Goal: Task Accomplishment & Management: Use online tool/utility

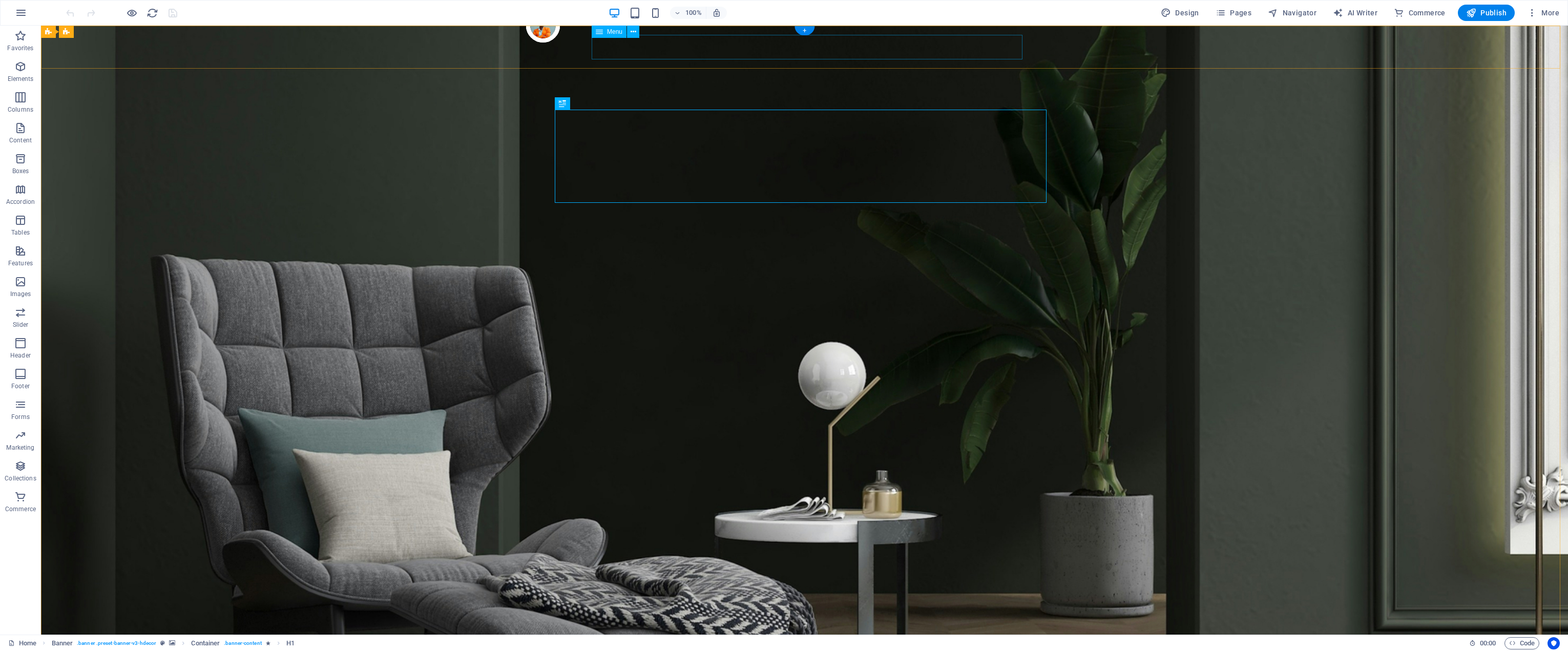
click at [610, 34] on span "Menu" at bounding box center [614, 31] width 15 height 6
click at [633, 32] on icon at bounding box center [633, 32] width 5 height 11
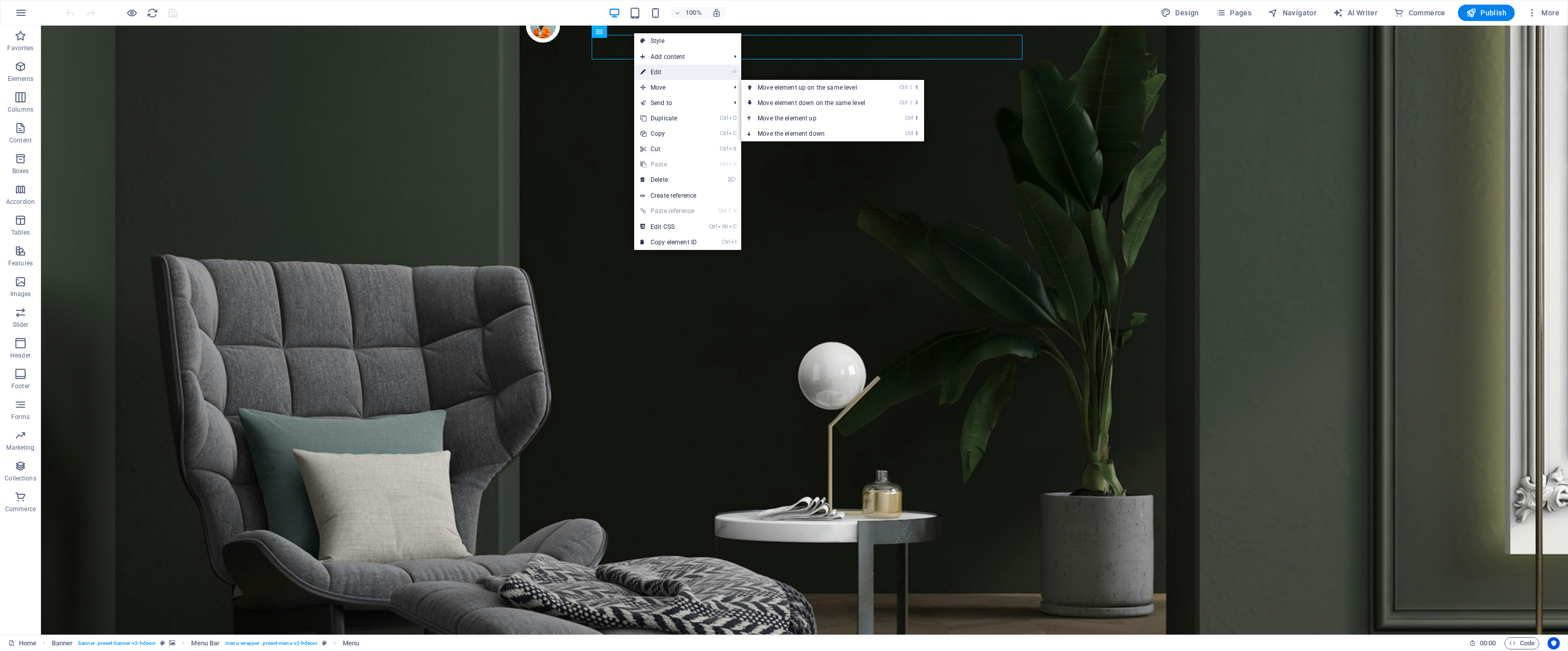
click at [679, 73] on link "⏎ Edit" at bounding box center [668, 72] width 68 height 15
select select "1"
select select
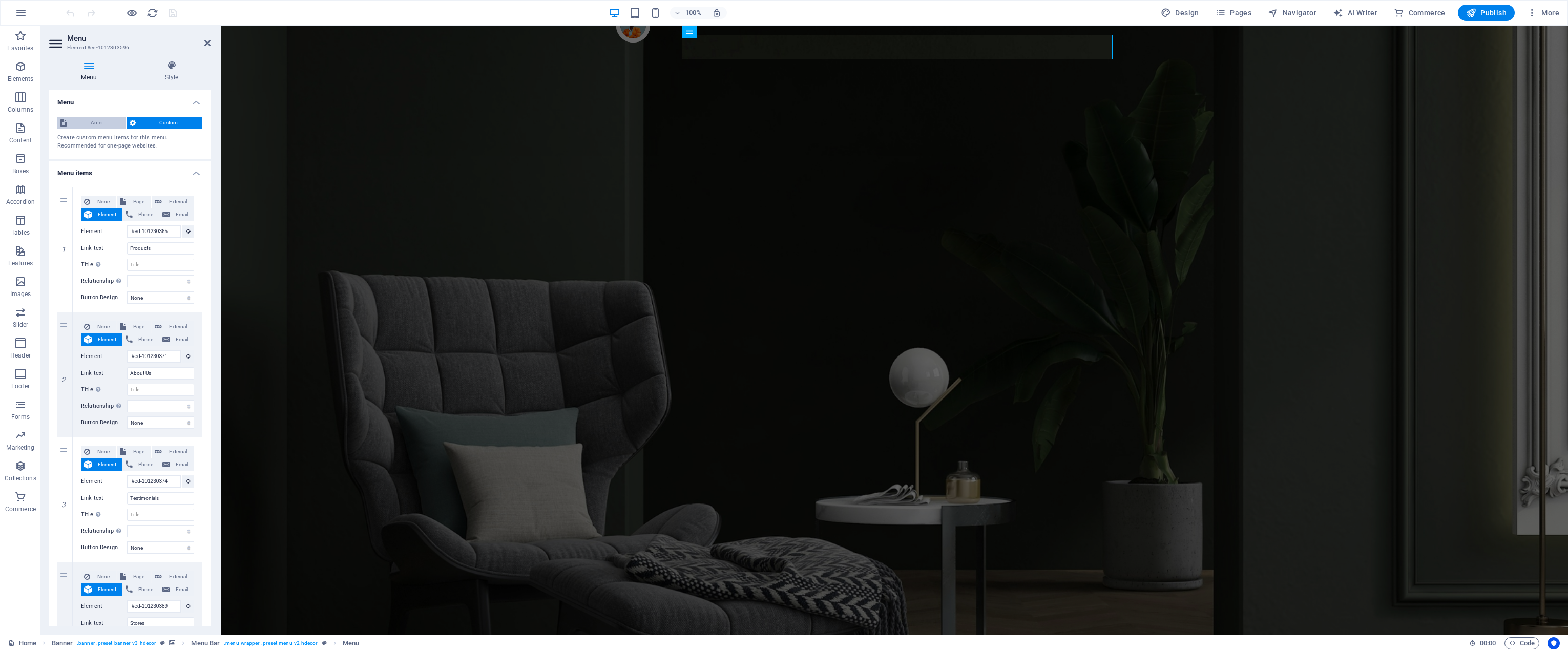
click at [103, 125] on span "Auto" at bounding box center [96, 123] width 53 height 12
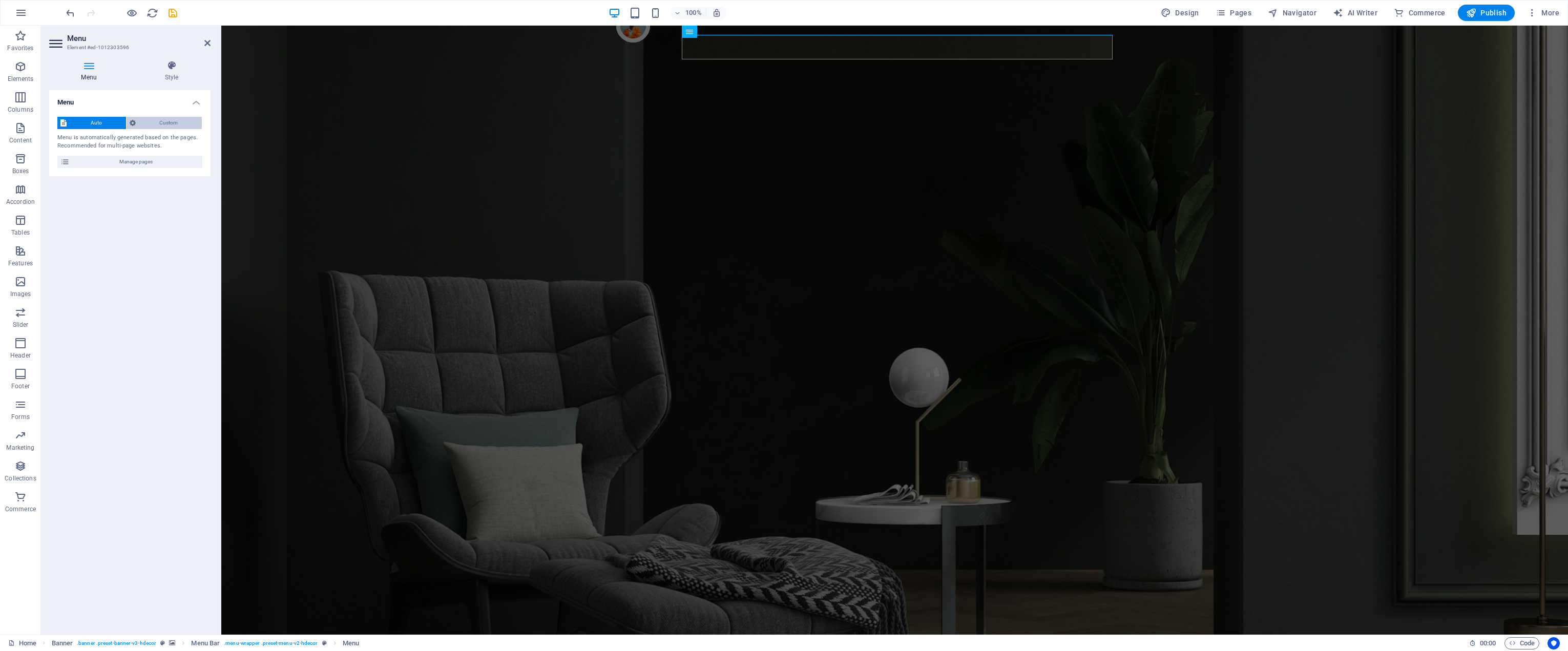
click at [158, 124] on span "Custom" at bounding box center [169, 123] width 60 height 12
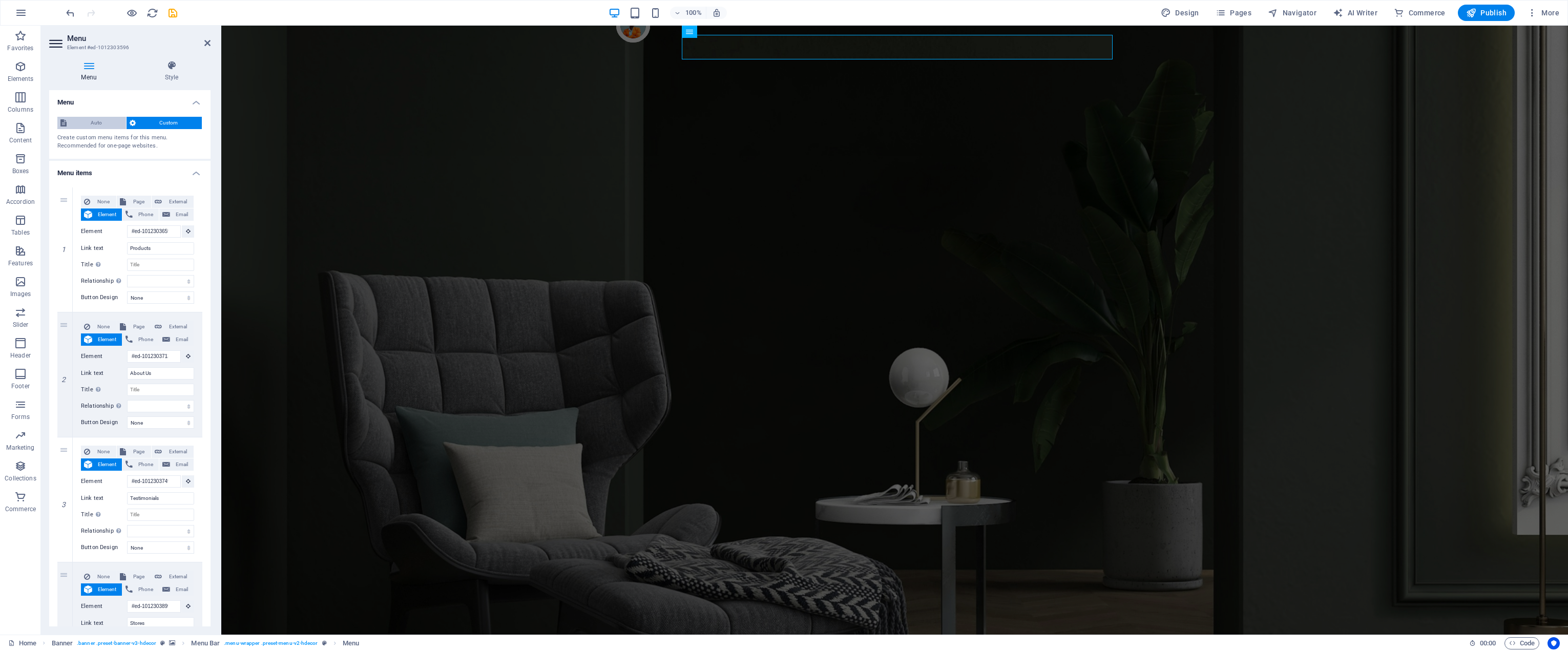
click at [95, 129] on span "Auto" at bounding box center [96, 123] width 53 height 12
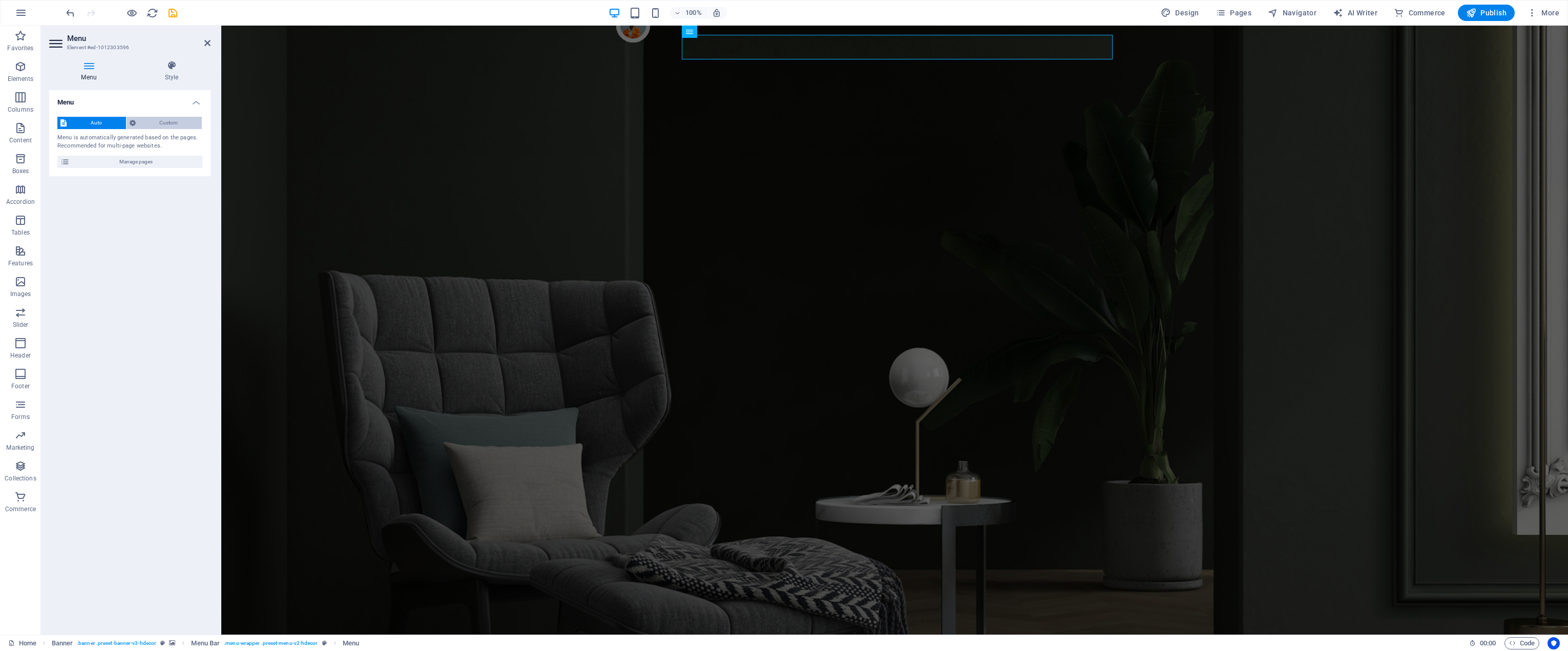
click at [164, 123] on span "Custom" at bounding box center [169, 123] width 60 height 12
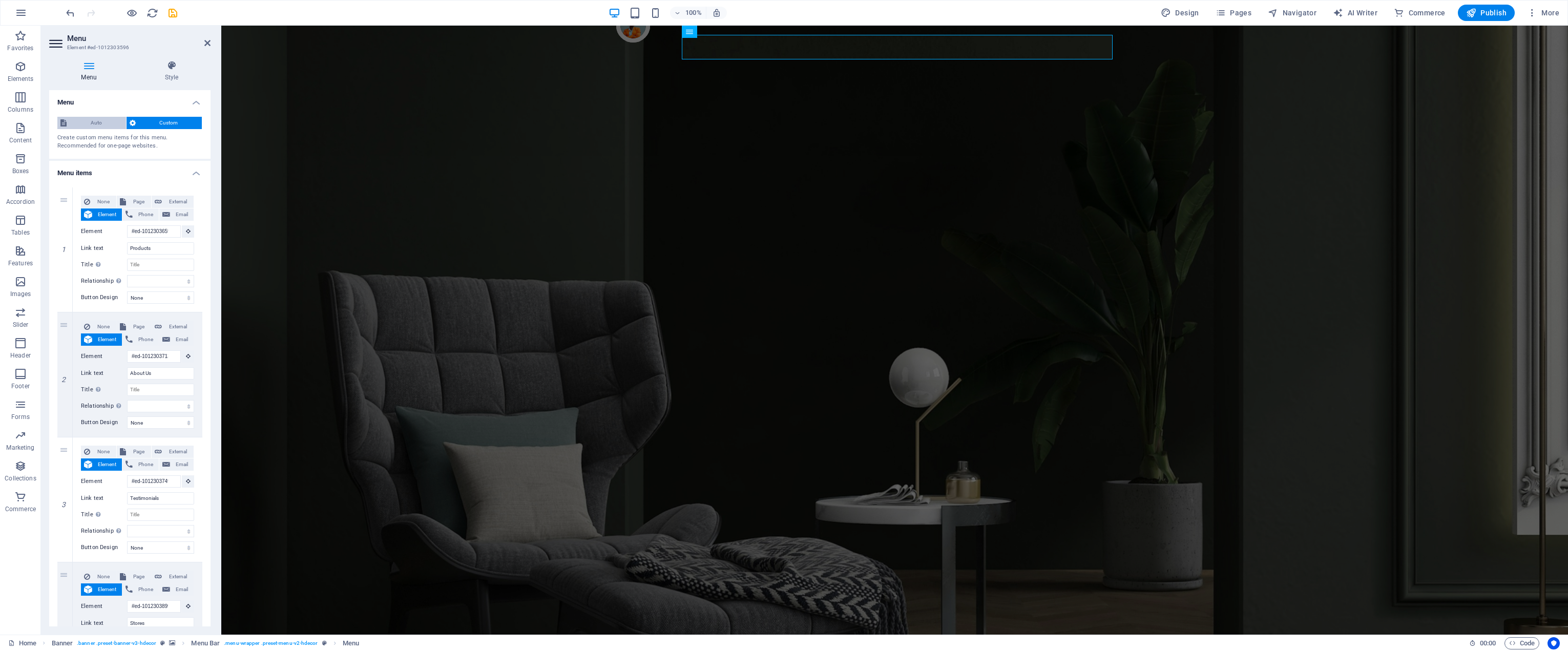
click at [93, 126] on span "Auto" at bounding box center [96, 123] width 53 height 12
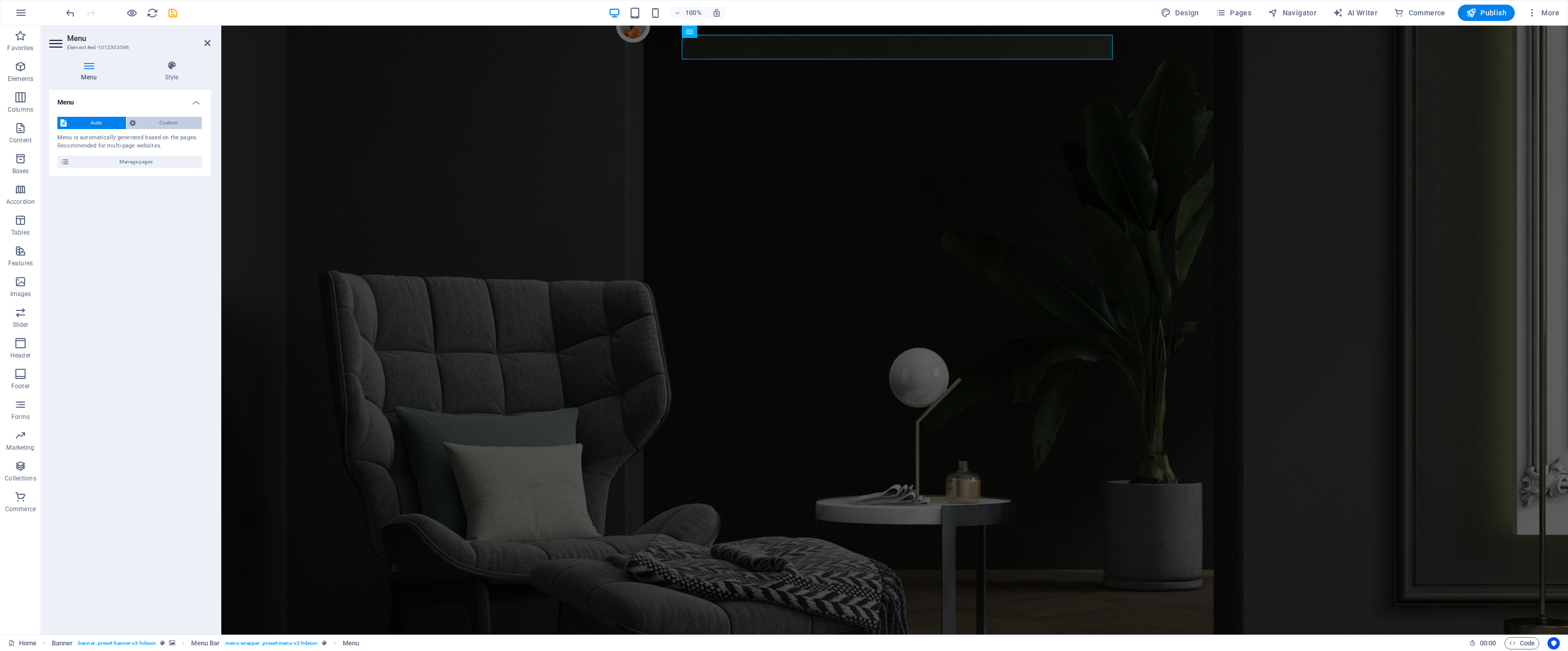
click at [144, 127] on span "Custom" at bounding box center [169, 123] width 60 height 12
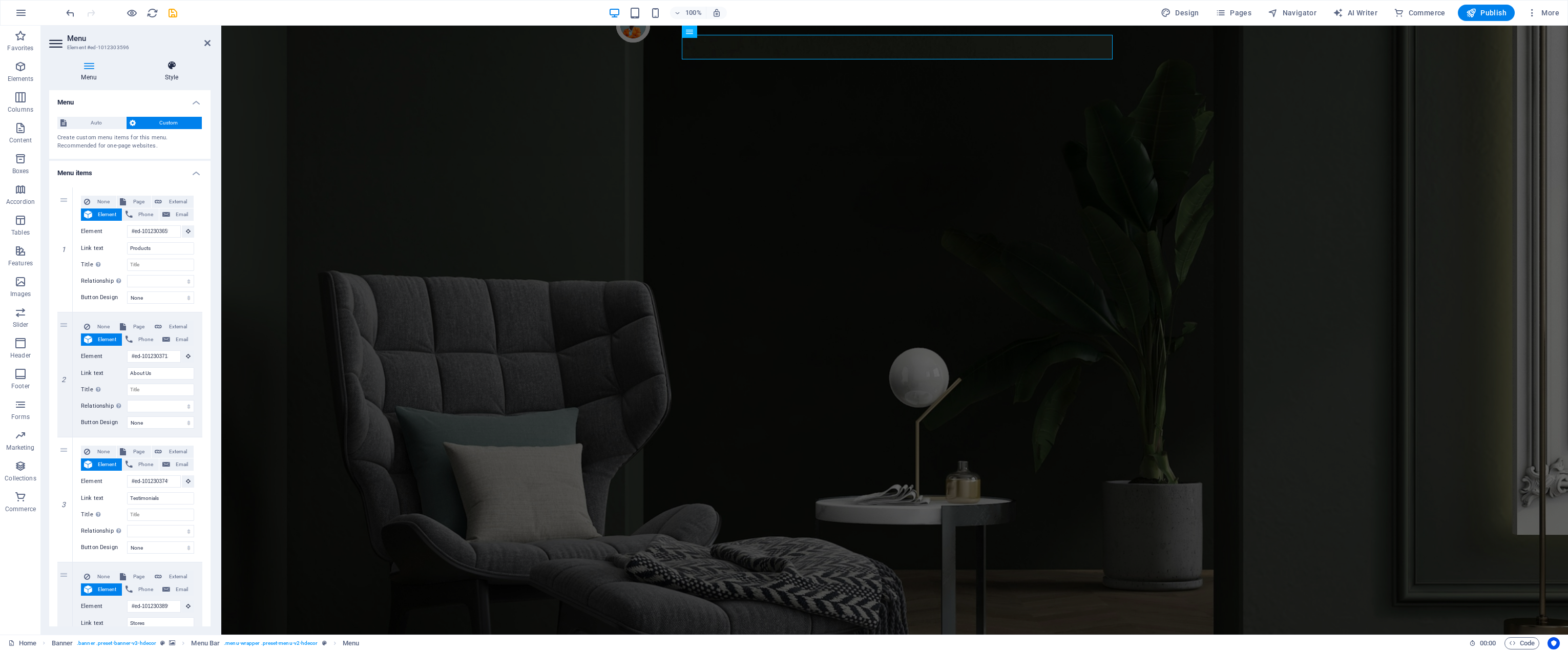
click at [164, 68] on icon at bounding box center [172, 65] width 78 height 10
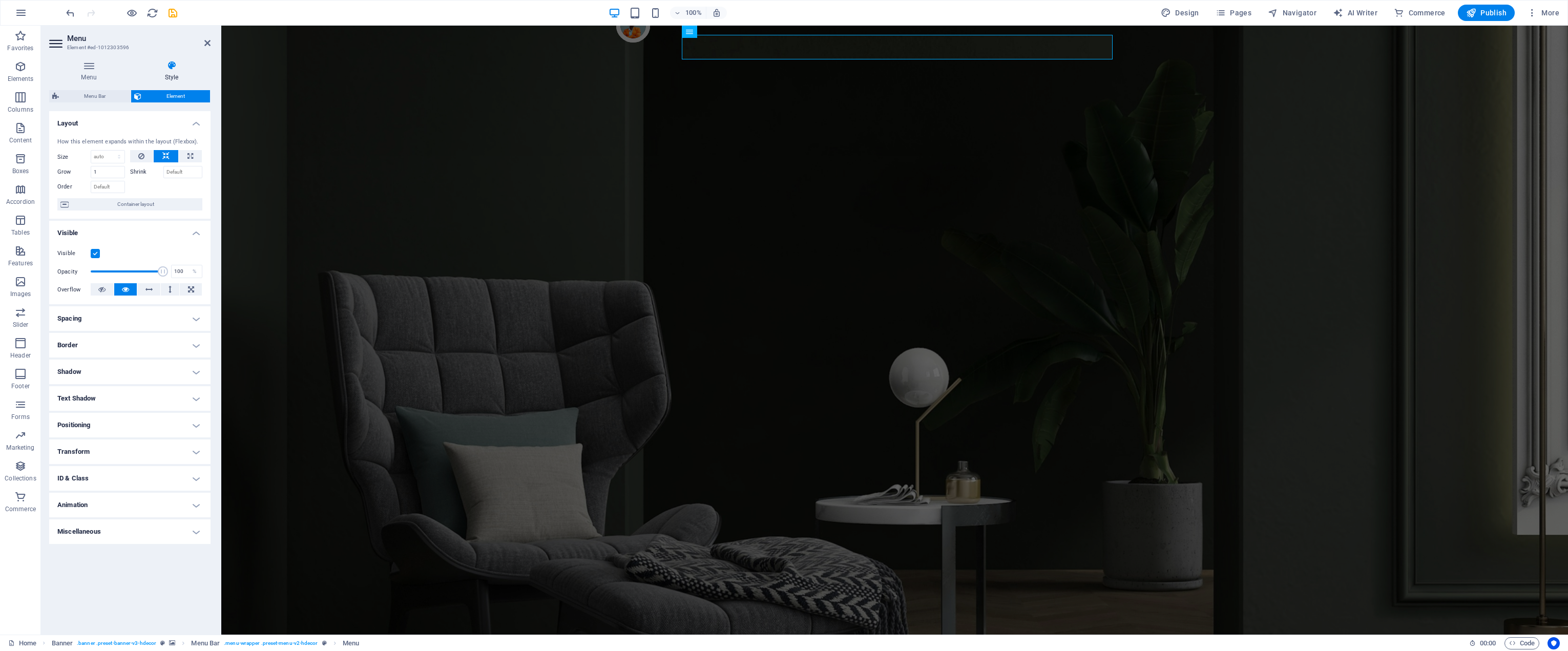
click at [212, 42] on aside "Menu Element #ed-1012303596 Menu Style Menu Auto Custom Create custom menu item…" at bounding box center [131, 330] width 181 height 609
click at [205, 42] on icon at bounding box center [207, 43] width 6 height 8
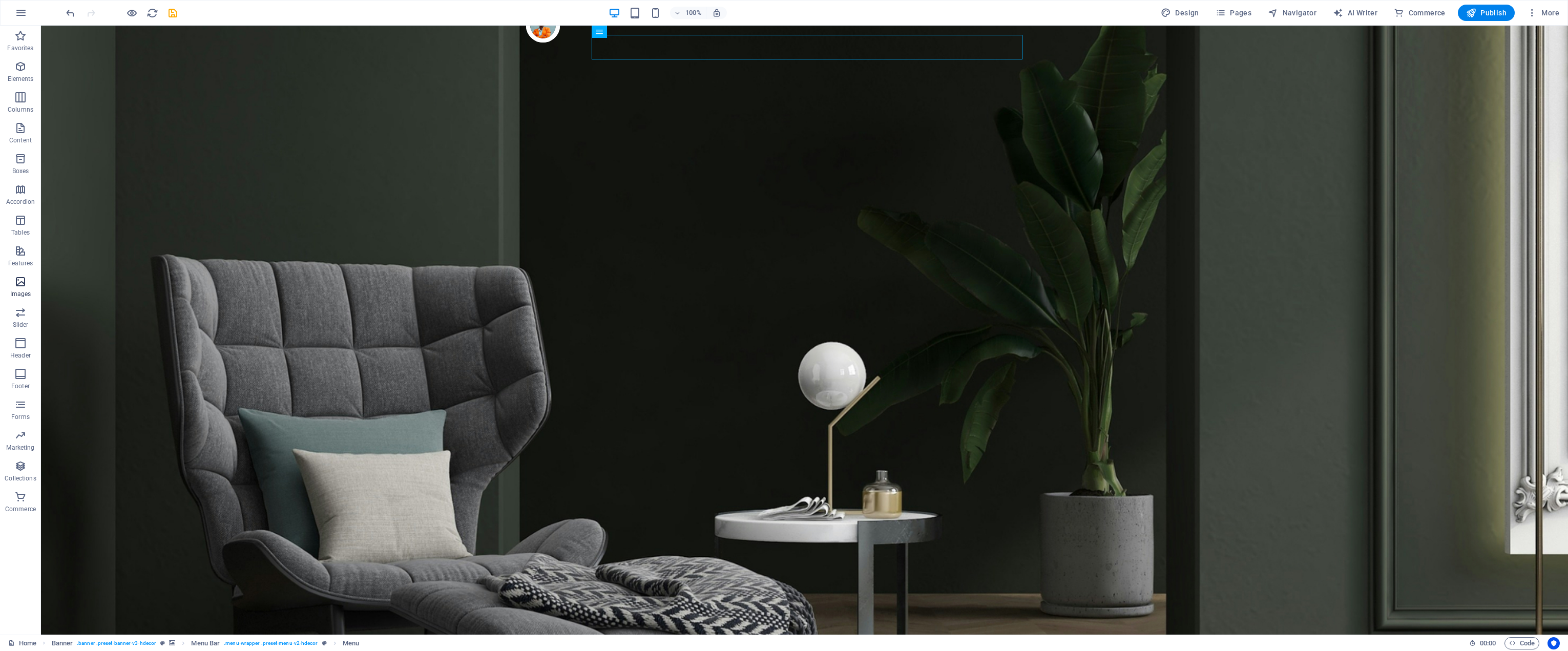
click at [21, 276] on icon "button" at bounding box center [21, 282] width 12 height 12
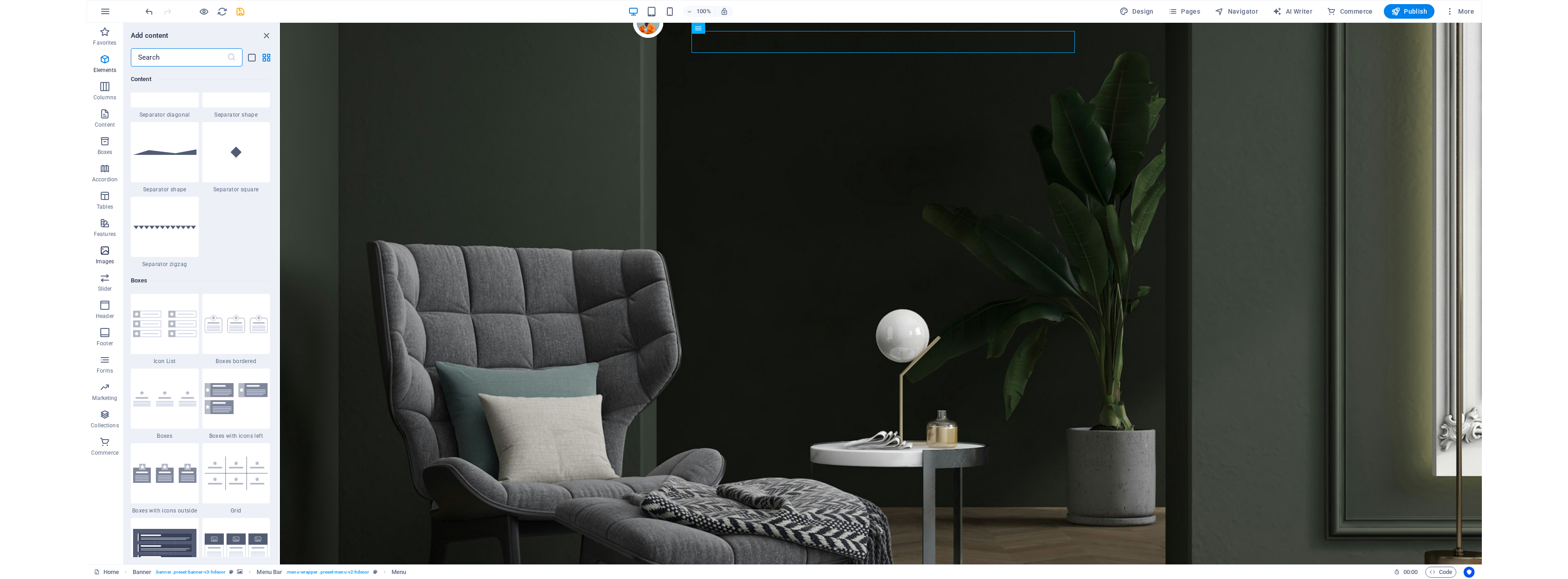
scroll to position [4618, 0]
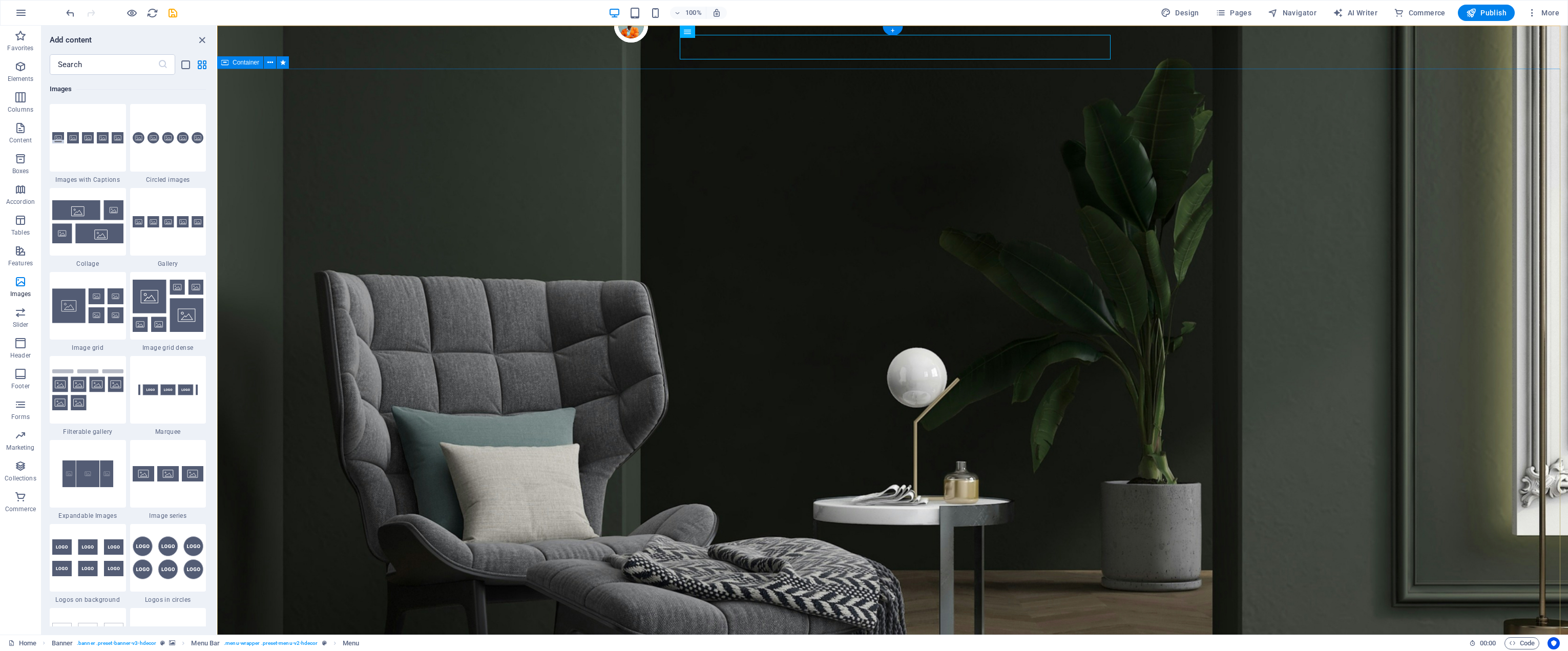
click at [270, 66] on icon at bounding box center [270, 63] width 5 height 11
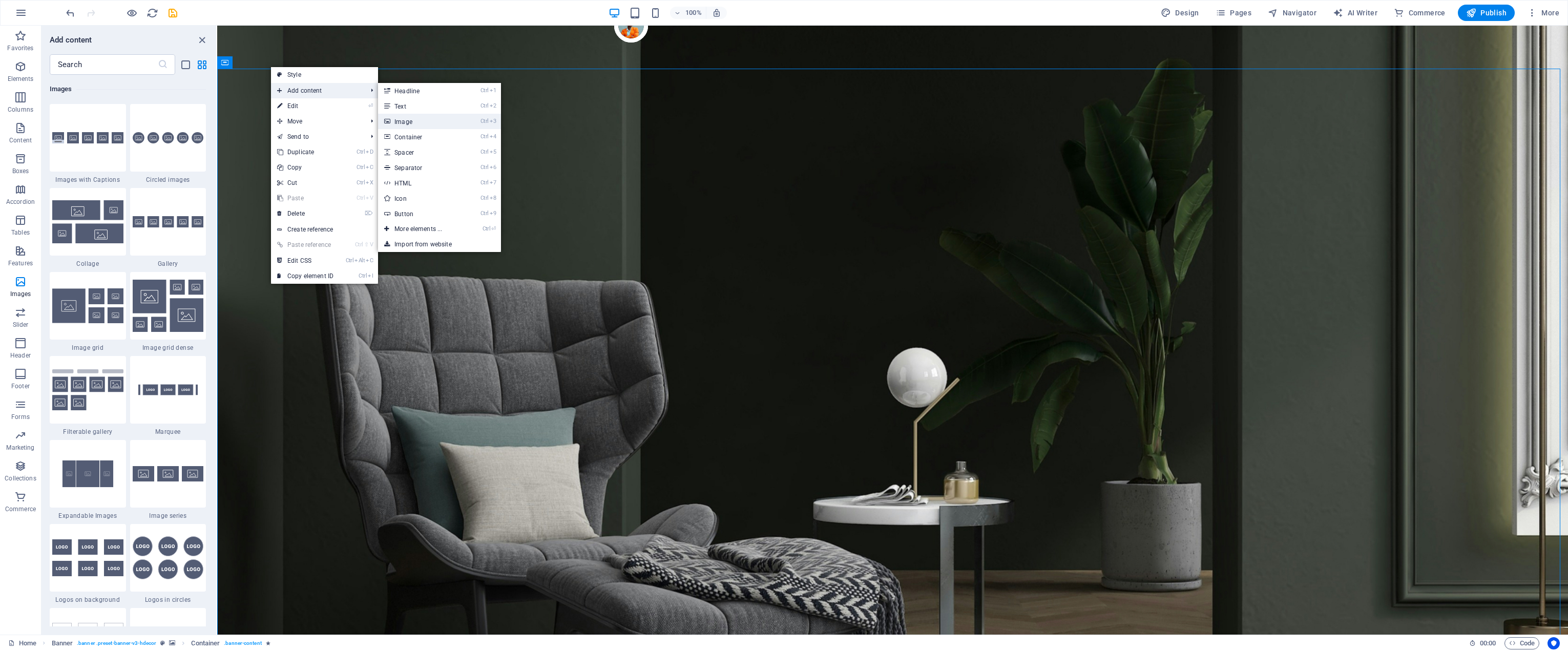
click at [415, 118] on link "Ctrl 3 Image" at bounding box center [421, 121] width 85 height 15
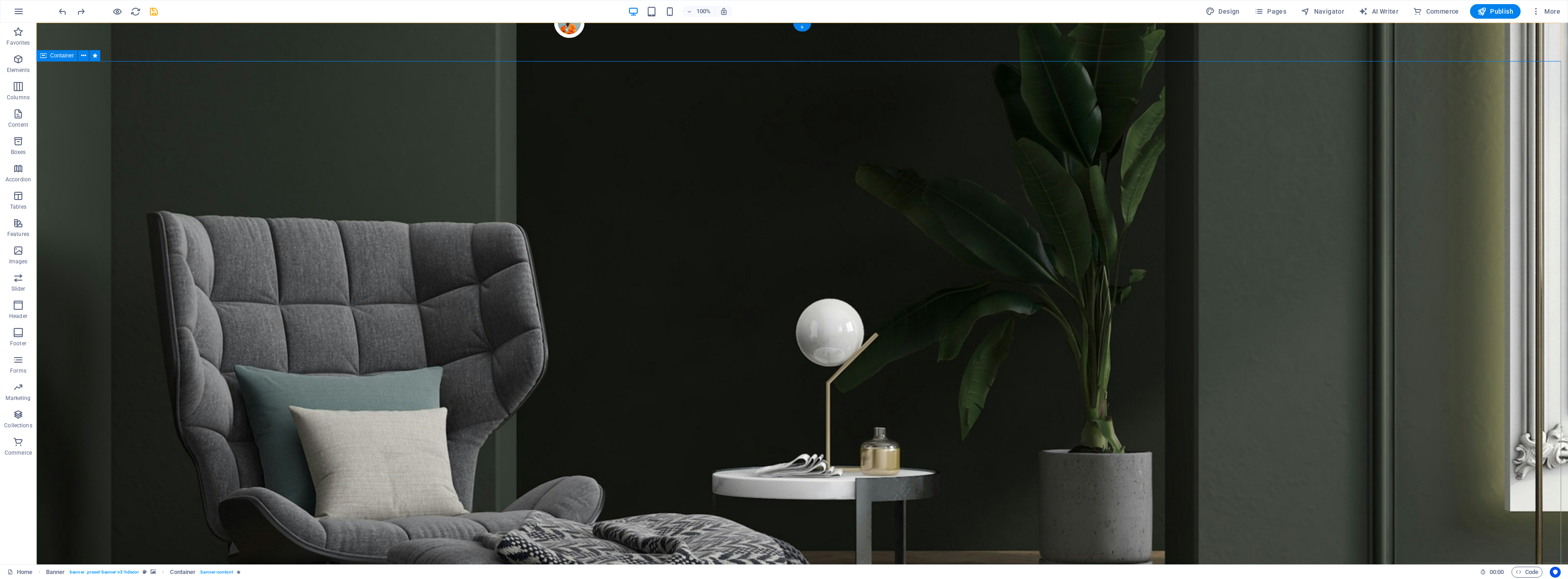
click at [17, 59] on icon "button" at bounding box center [18, 59] width 11 height 11
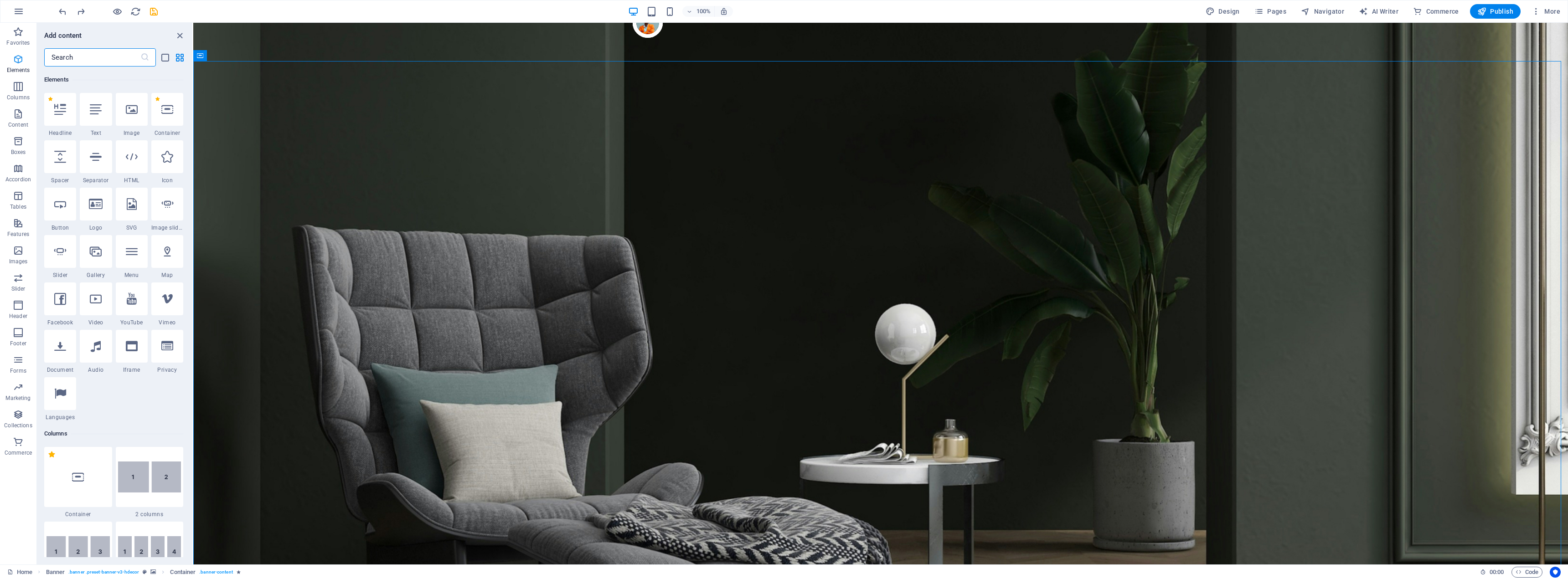
scroll to position [97, 0]
click at [127, 111] on icon at bounding box center [131, 108] width 12 height 12
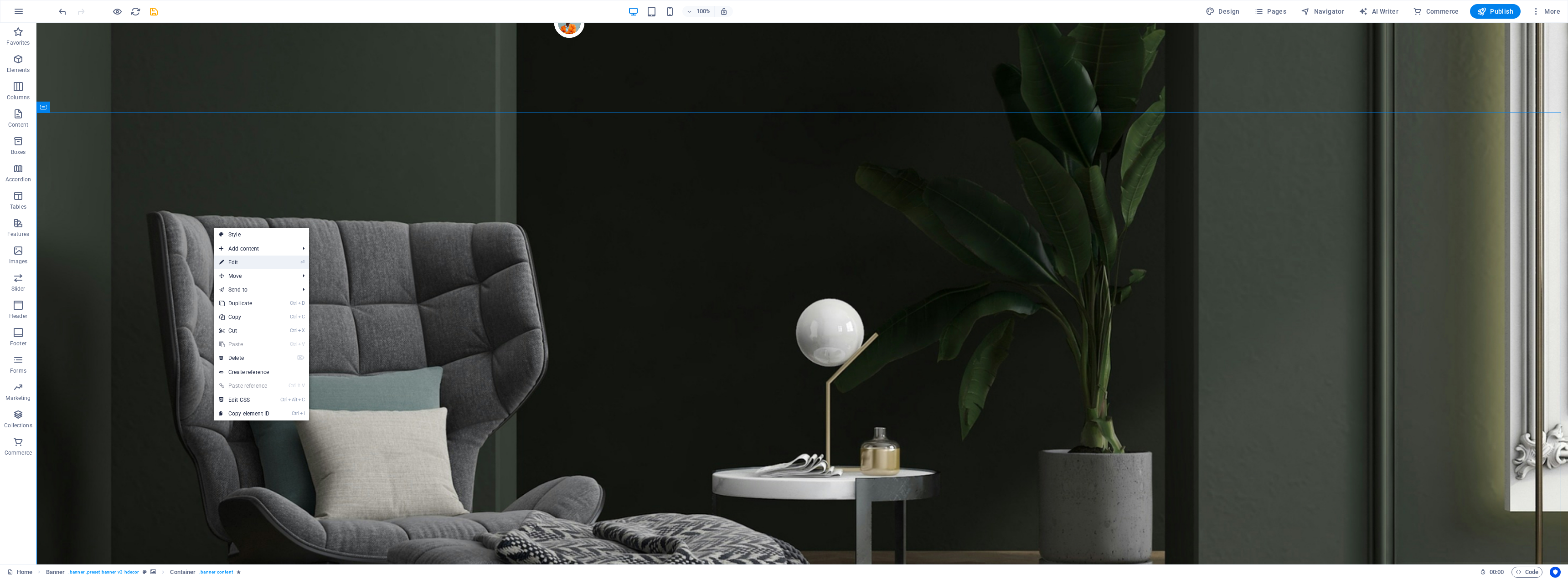
click at [238, 264] on link "⏎ Edit" at bounding box center [244, 262] width 61 height 13
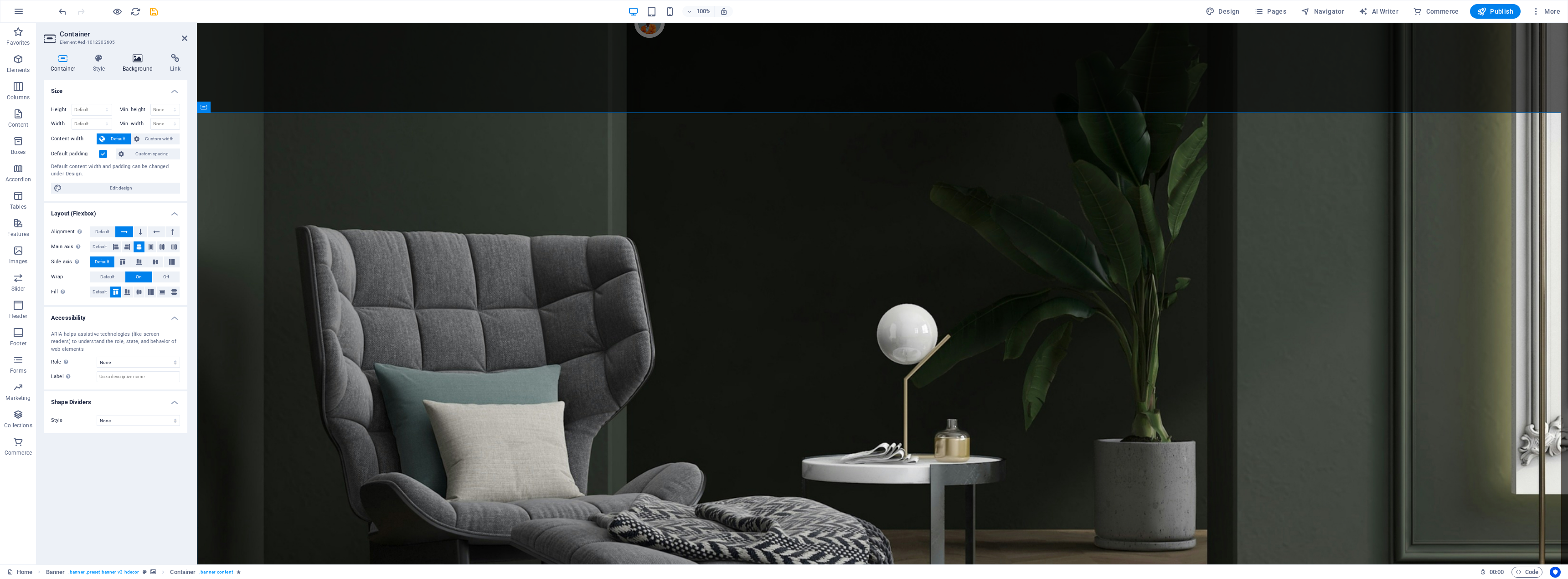
click at [143, 63] on h4 "Background" at bounding box center [139, 63] width 48 height 19
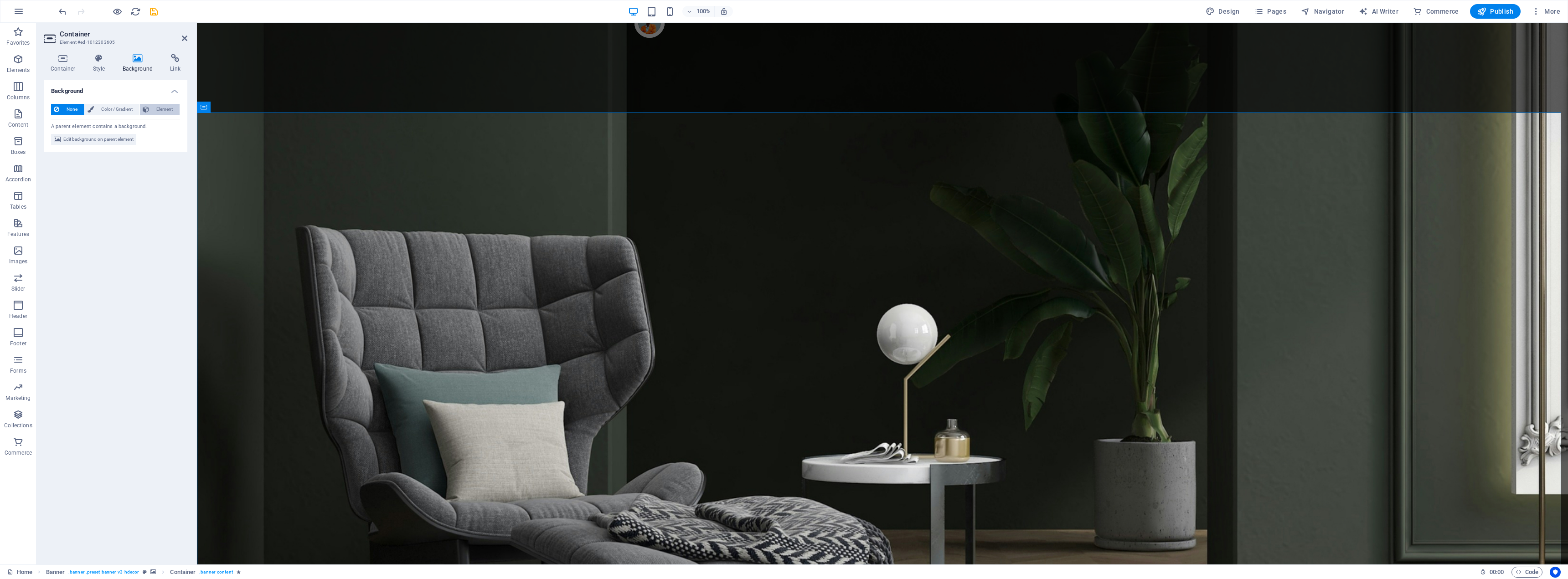
click at [153, 108] on span "Element" at bounding box center [164, 109] width 25 height 11
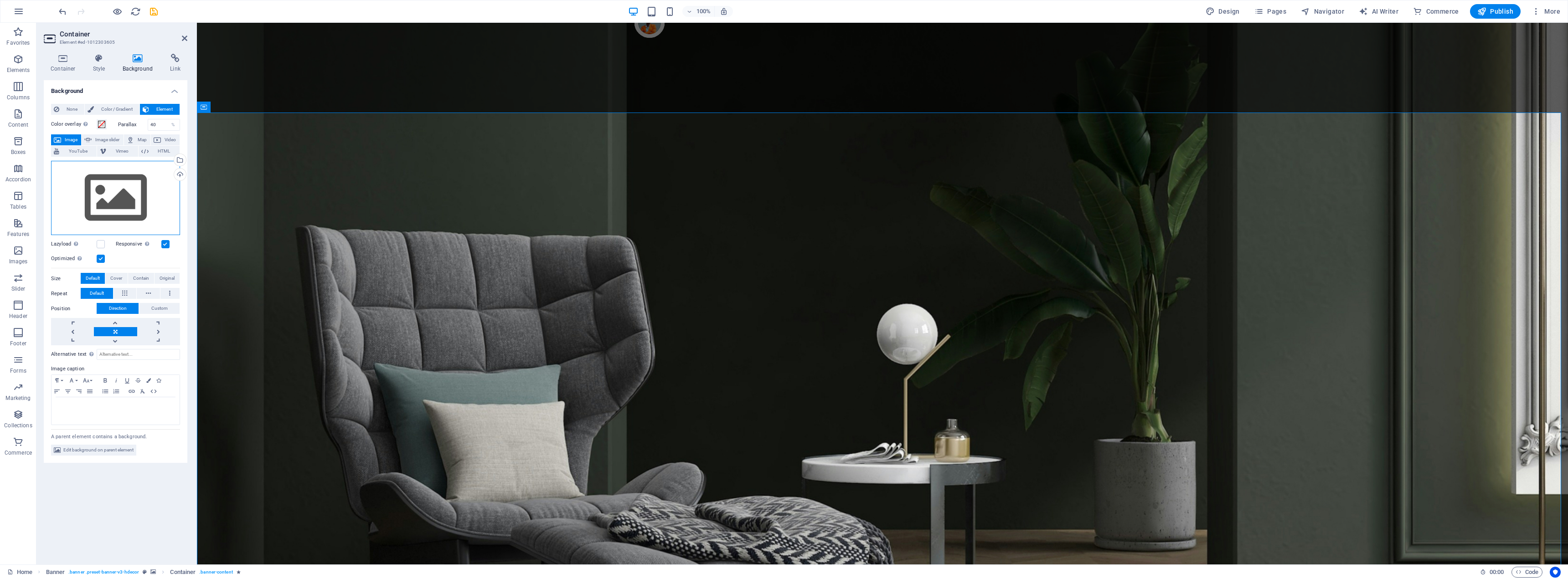
click at [134, 192] on div "Drag files here, click to choose files or select files from Files or our free s…" at bounding box center [116, 198] width 129 height 75
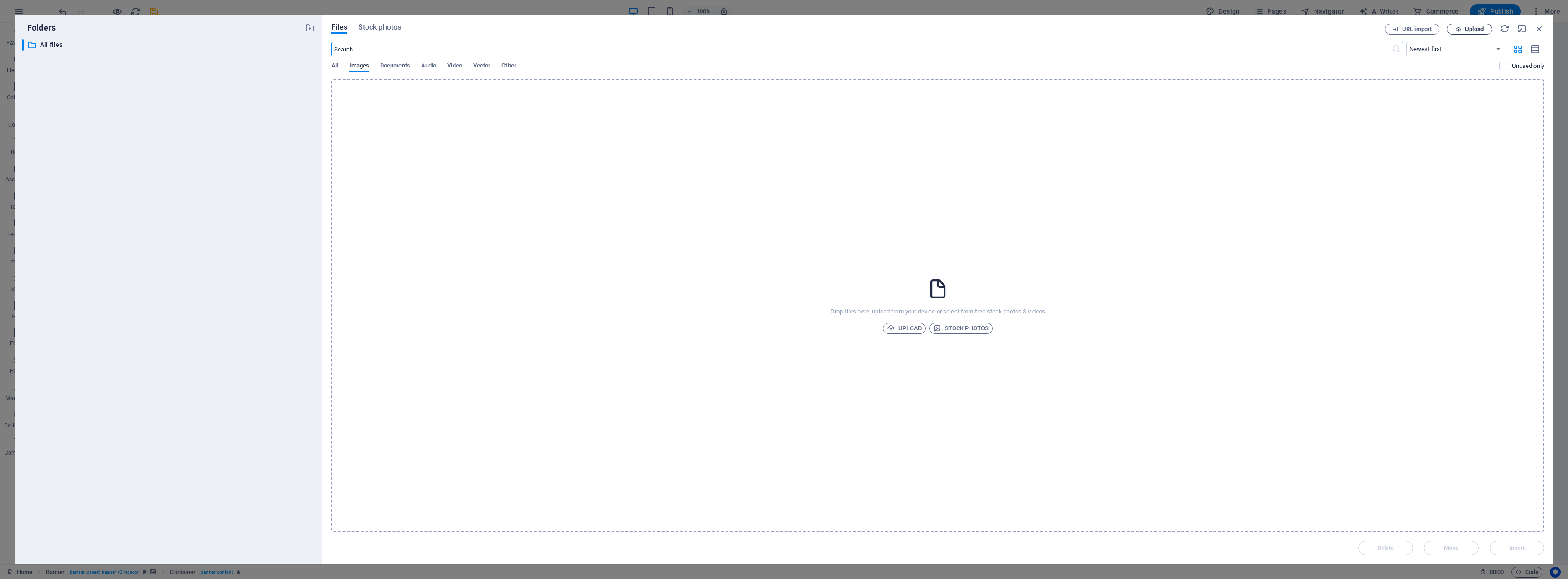
click at [1395, 30] on span "Upload" at bounding box center [1474, 29] width 19 height 5
click at [1395, 27] on icon "button" at bounding box center [1539, 29] width 10 height 10
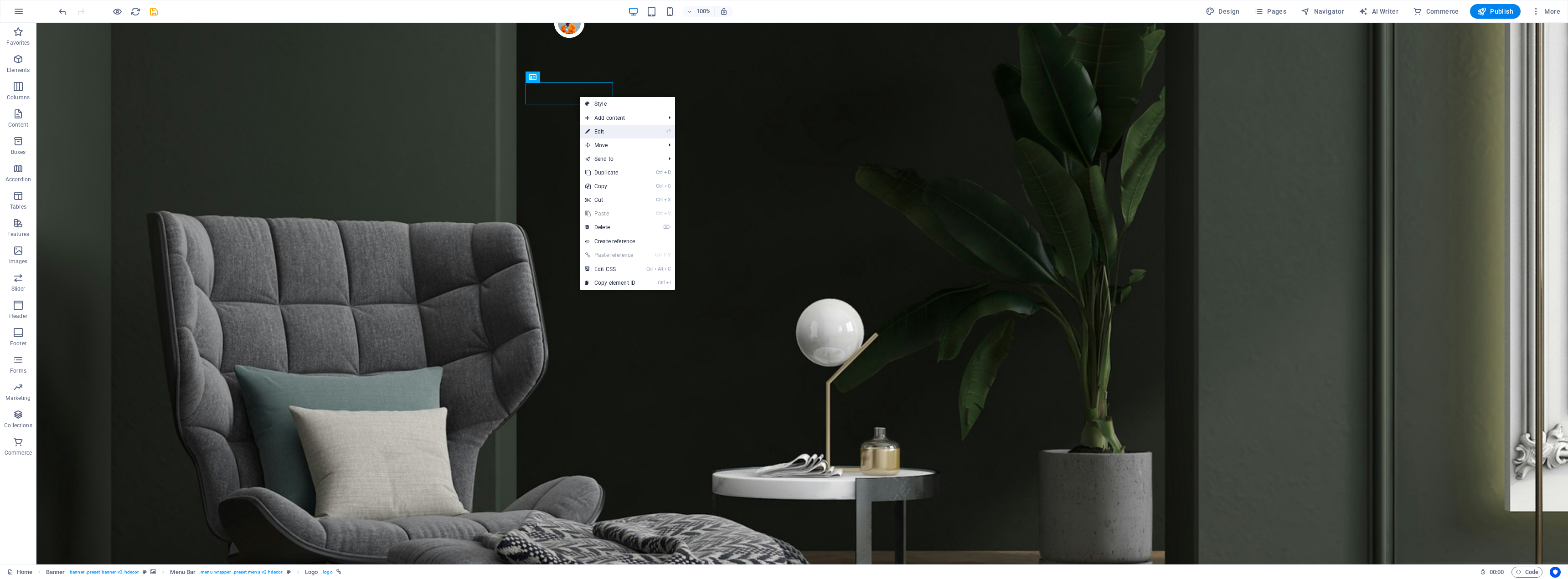
click at [613, 130] on link "⏎ Edit" at bounding box center [611, 131] width 61 height 13
select select "px"
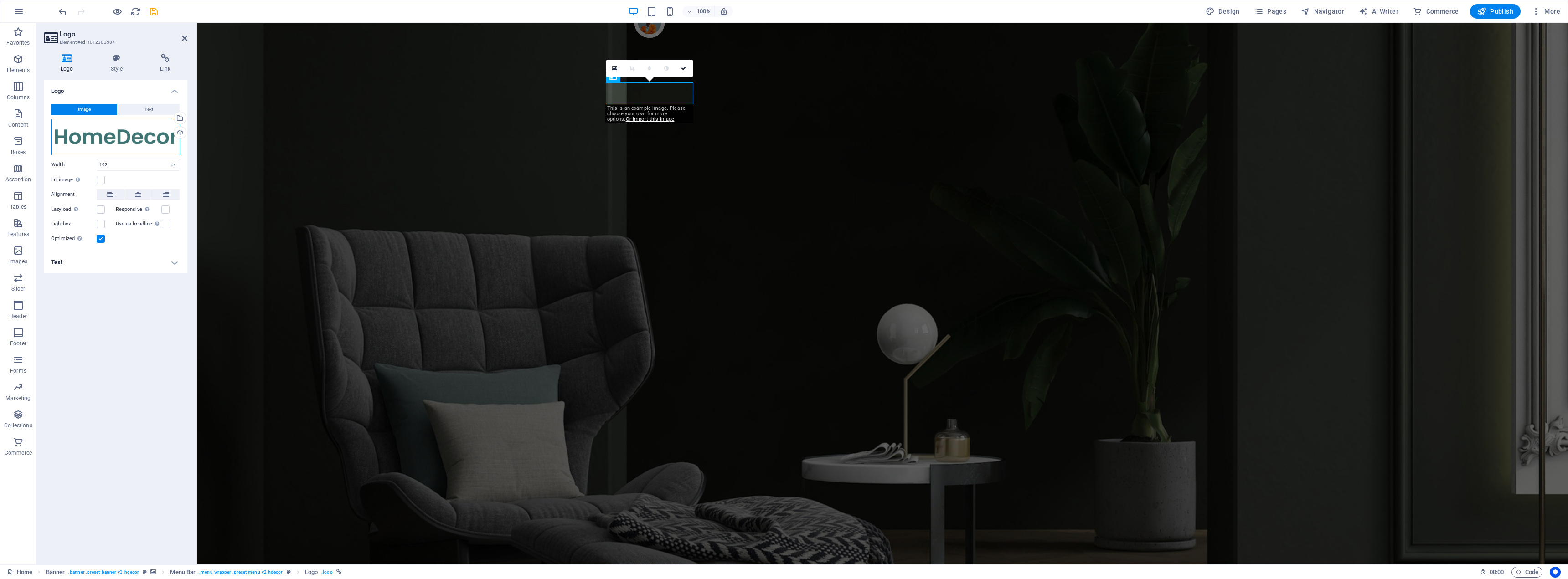
click at [170, 135] on div "Drag files here, click to choose files or select files from Files or our free s…" at bounding box center [116, 137] width 129 height 36
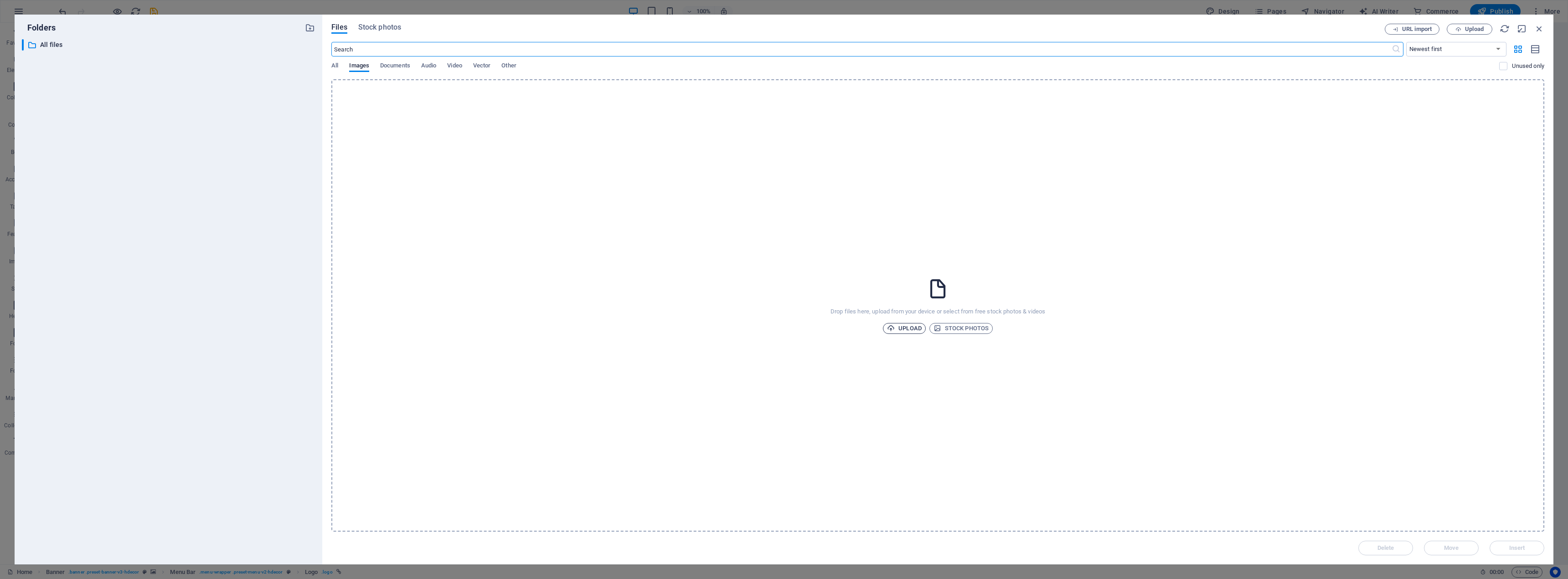
click at [909, 326] on span "Upload" at bounding box center [904, 328] width 35 height 11
click at [914, 325] on span "Upload" at bounding box center [904, 328] width 35 height 11
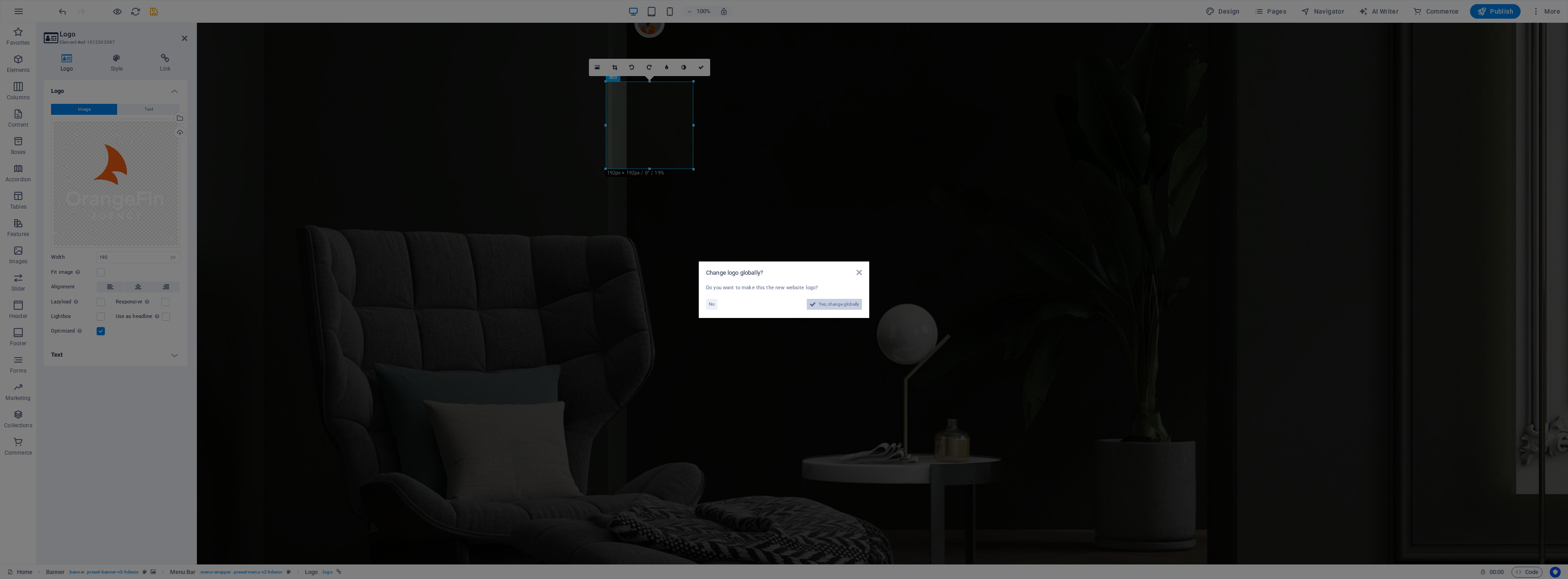
click at [817, 305] on button "Yes, change globally" at bounding box center [834, 304] width 55 height 11
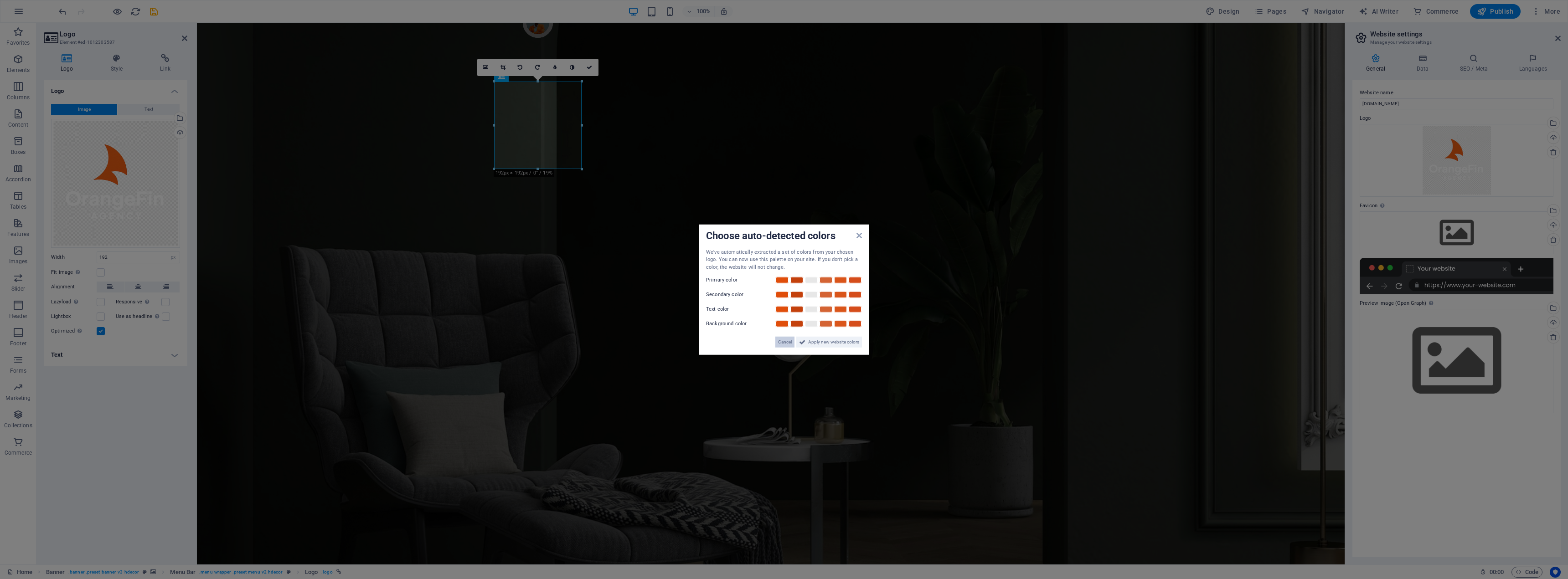
click at [786, 339] on span "Cancel" at bounding box center [785, 342] width 13 height 11
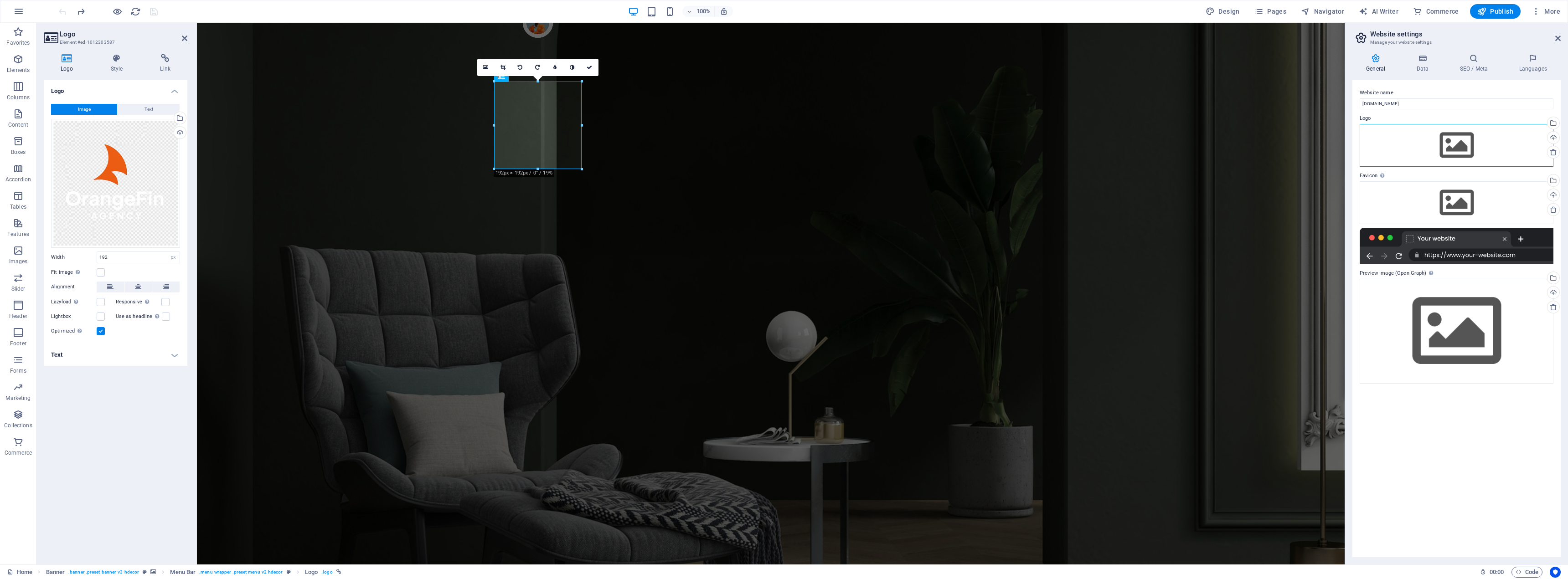
click at [1395, 148] on div "Drag files here, click to choose files or select files from Files or our free s…" at bounding box center [1457, 145] width 194 height 43
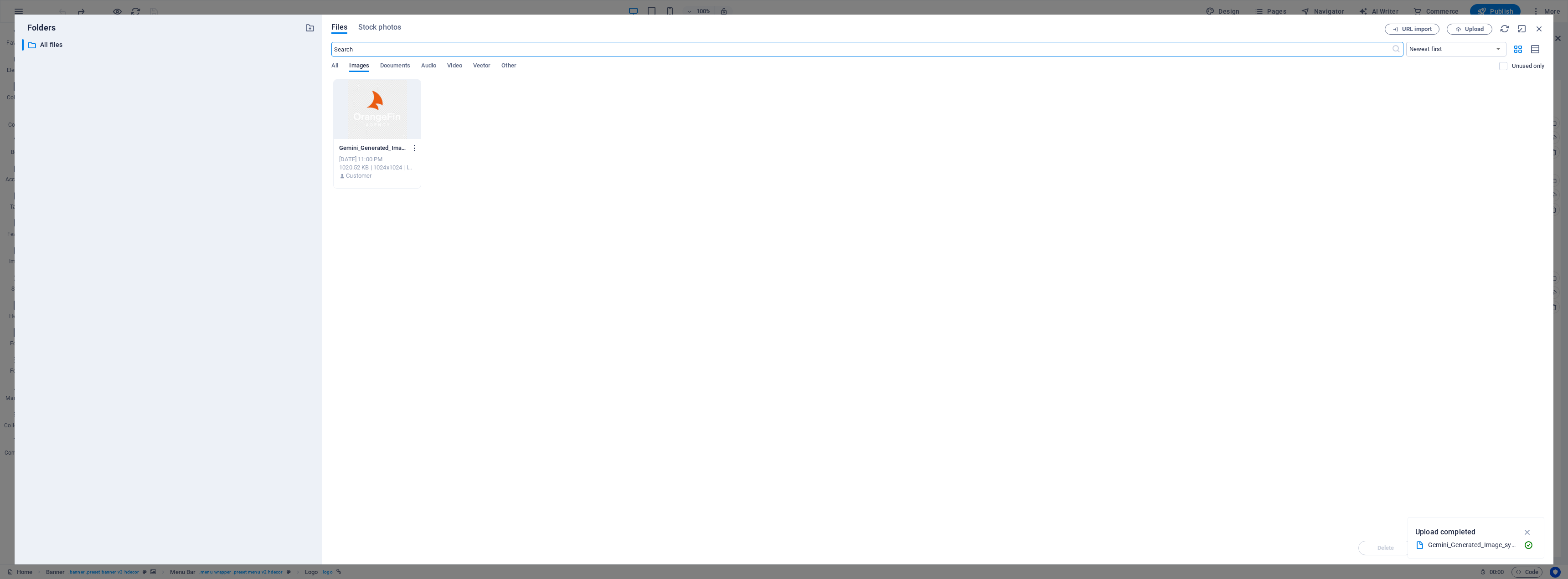
click at [412, 150] on icon "button" at bounding box center [415, 148] width 9 height 8
click at [411, 325] on h6 "Delete" at bounding box center [420, 325] width 39 height 11
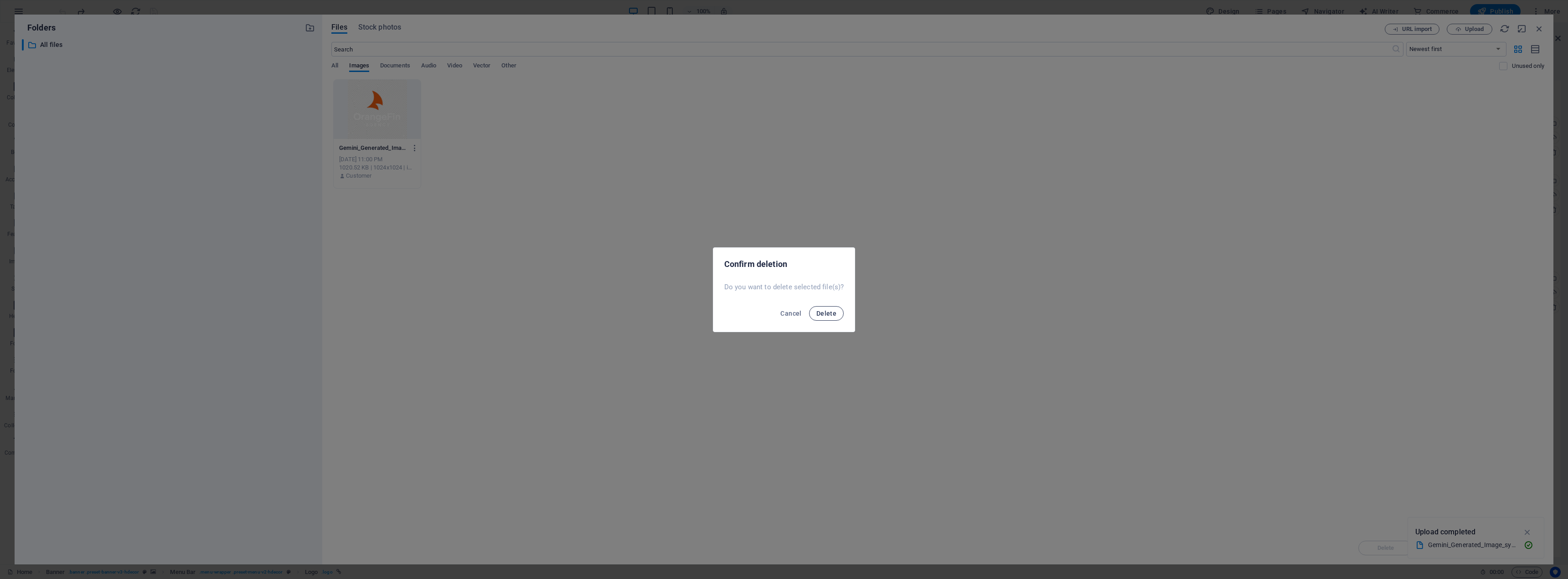
click at [819, 313] on span "Delete" at bounding box center [826, 313] width 20 height 7
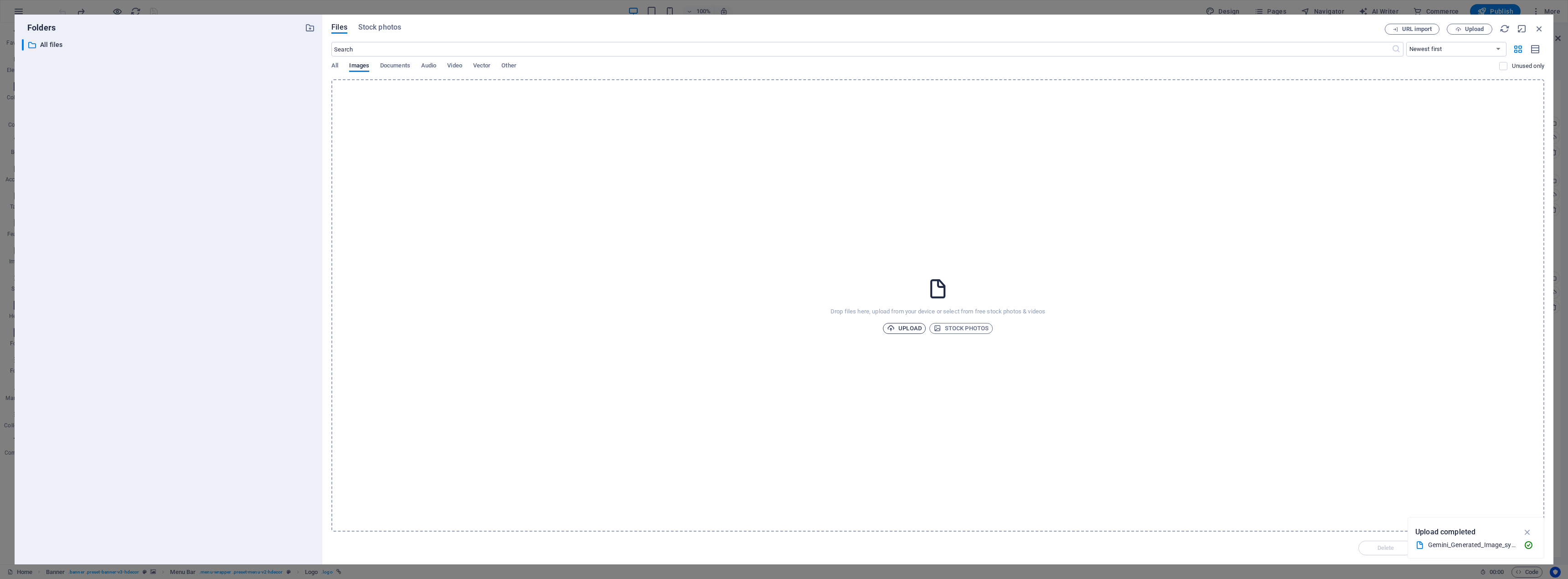
click at [906, 327] on span "Upload" at bounding box center [904, 328] width 35 height 11
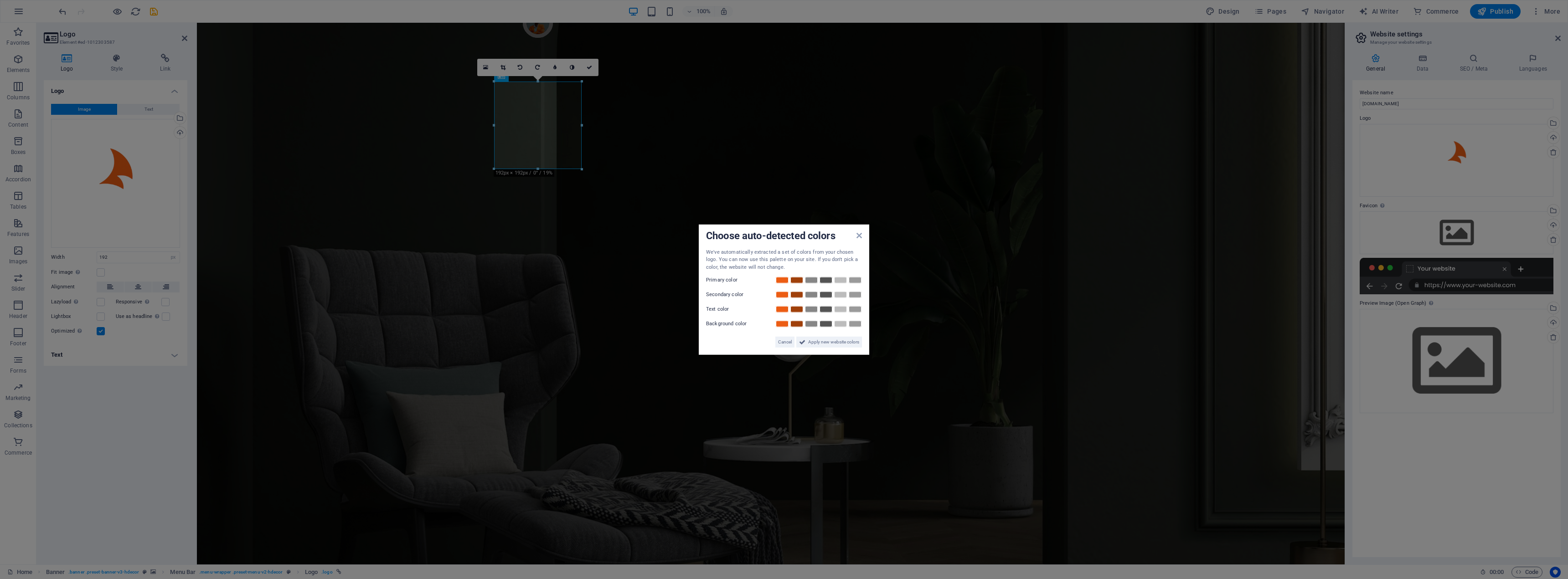
click at [726, 282] on label "Primary color" at bounding box center [733, 280] width 55 height 11
click at [830, 280] on link at bounding box center [826, 280] width 13 height 7
click at [838, 296] on link at bounding box center [841, 295] width 13 height 7
click at [824, 310] on link at bounding box center [826, 309] width 13 height 7
click at [783, 293] on link at bounding box center [782, 295] width 13 height 7
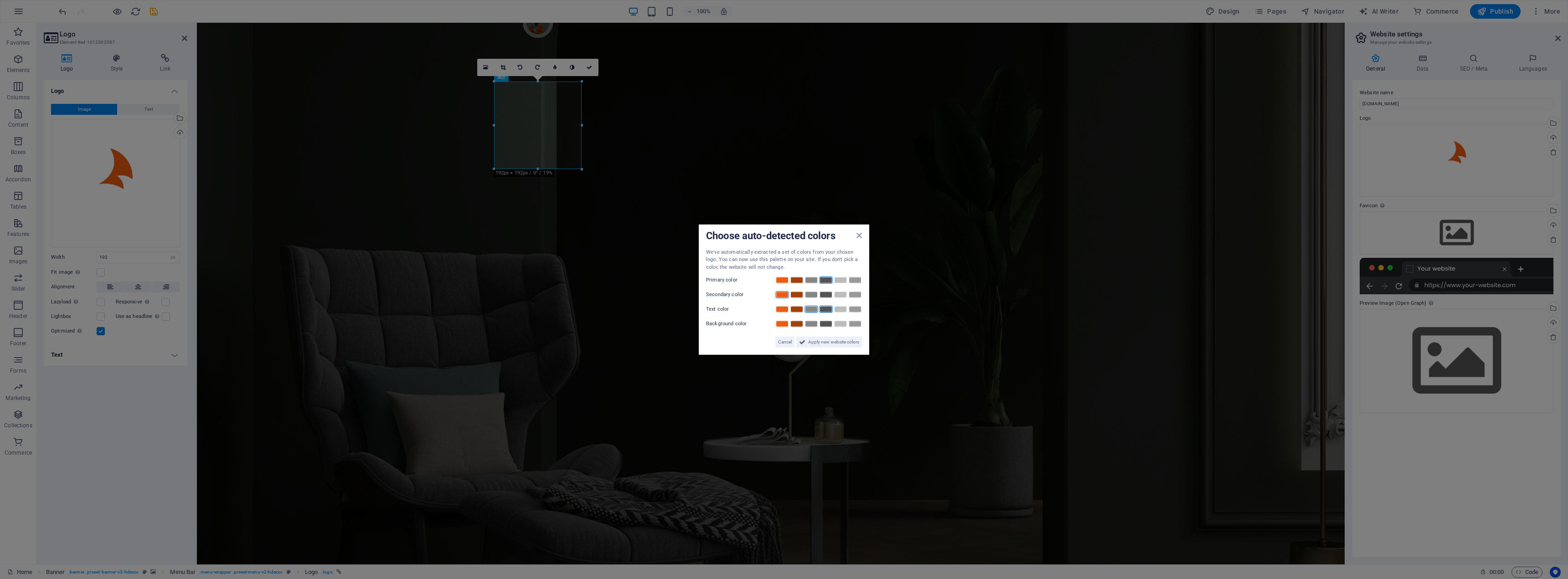
click at [810, 309] on link at bounding box center [811, 309] width 13 height 7
click at [801, 309] on link at bounding box center [797, 309] width 13 height 7
click at [825, 322] on link at bounding box center [826, 324] width 13 height 7
click at [812, 342] on span "Apply new website colors" at bounding box center [834, 342] width 51 height 11
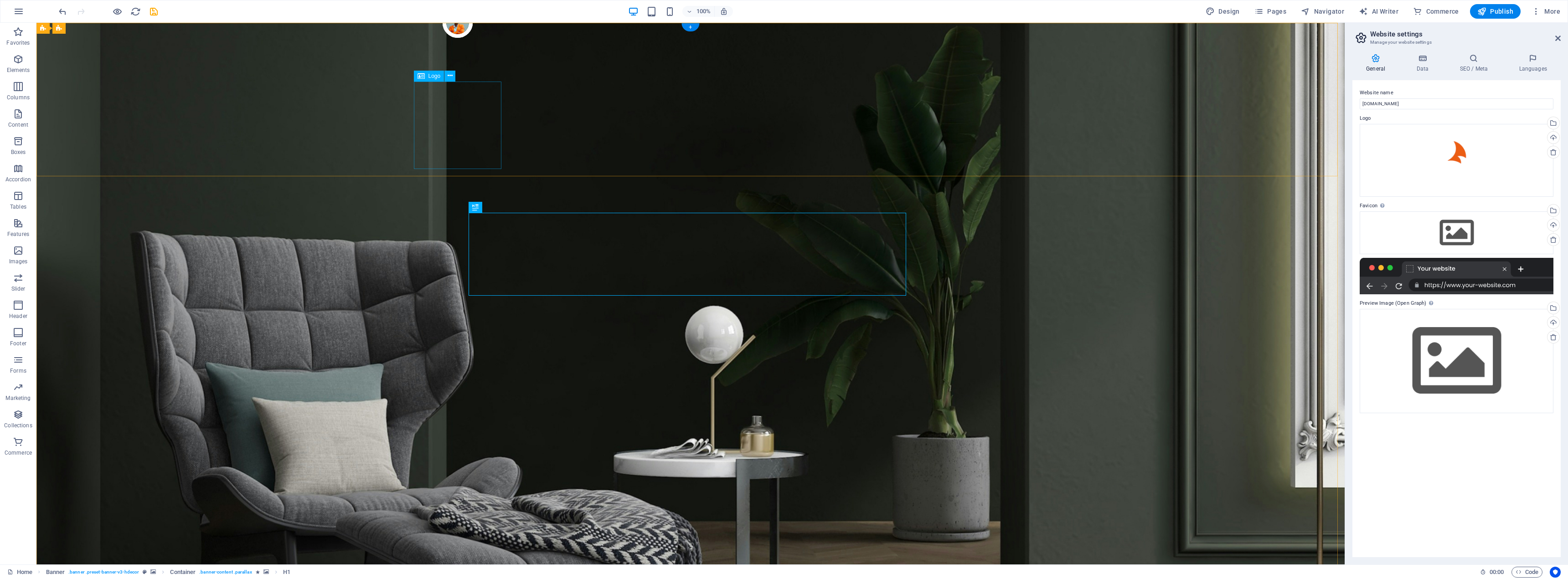
click at [448, 75] on icon at bounding box center [450, 76] width 5 height 10
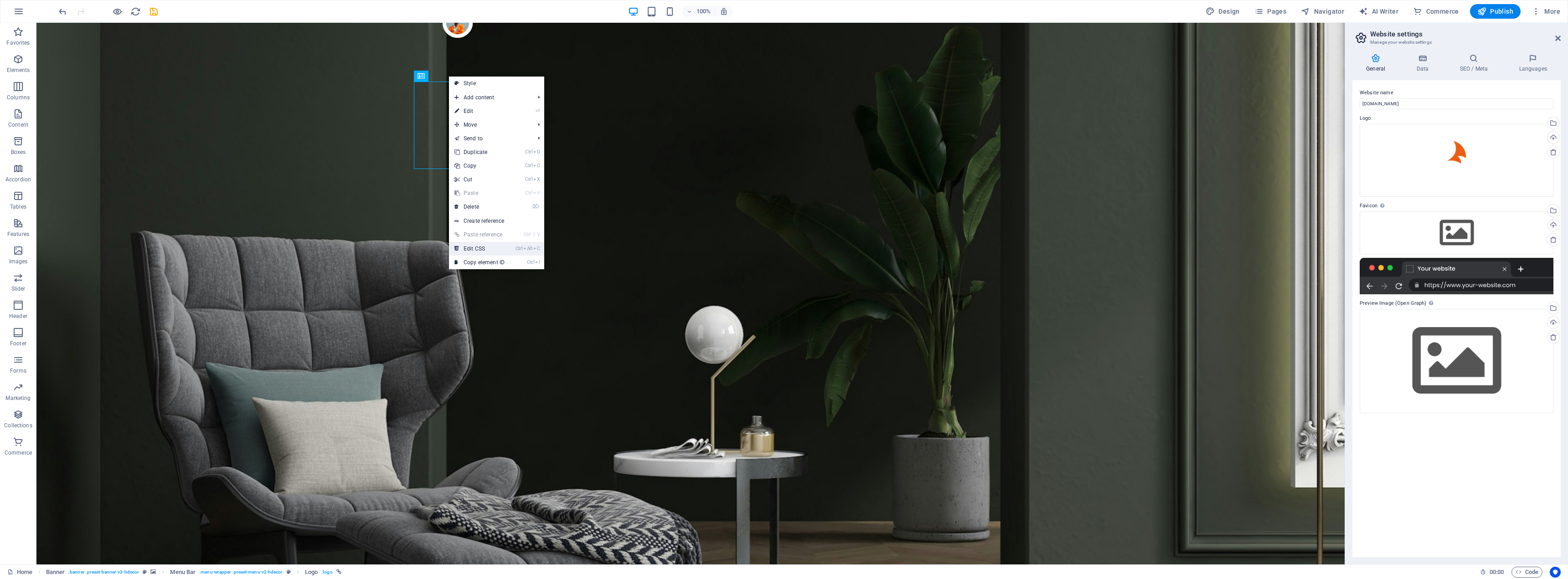
click at [492, 249] on link "Ctrl Alt C Edit CSS" at bounding box center [480, 249] width 61 height 13
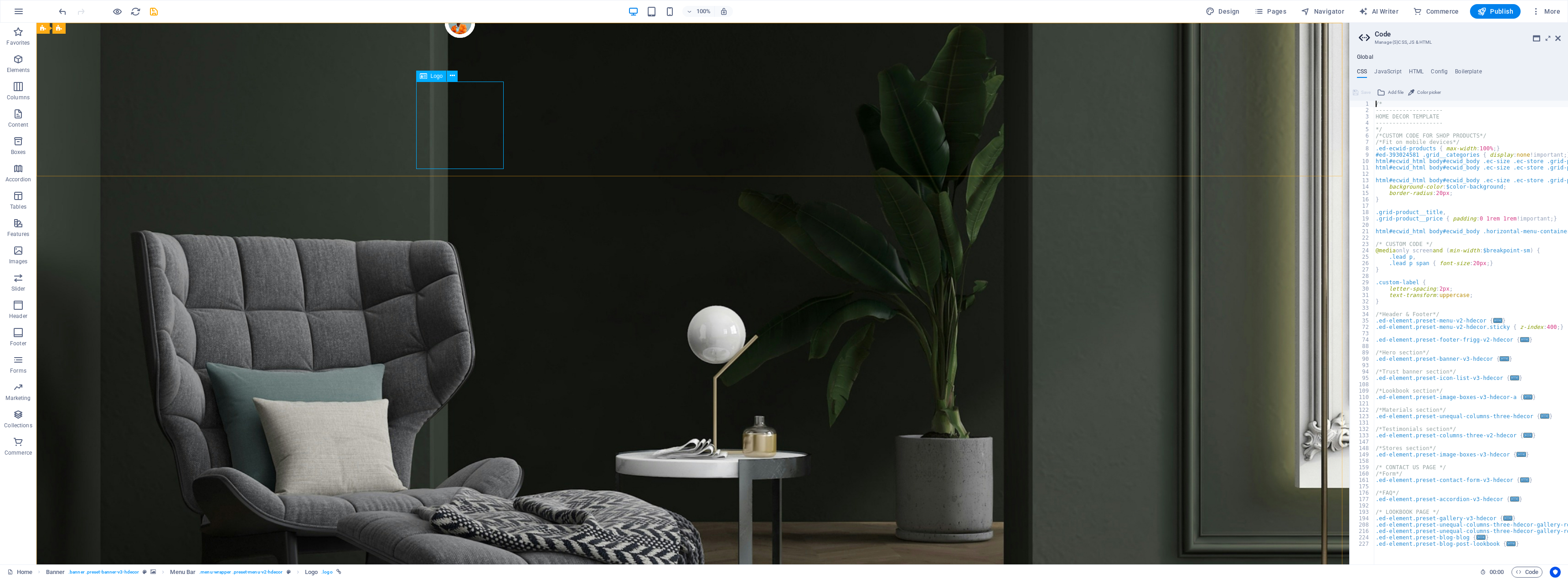
click at [435, 77] on span "Logo" at bounding box center [437, 76] width 12 height 5
drag, startPoint x: 432, startPoint y: 94, endPoint x: 404, endPoint y: 91, distance: 28.2
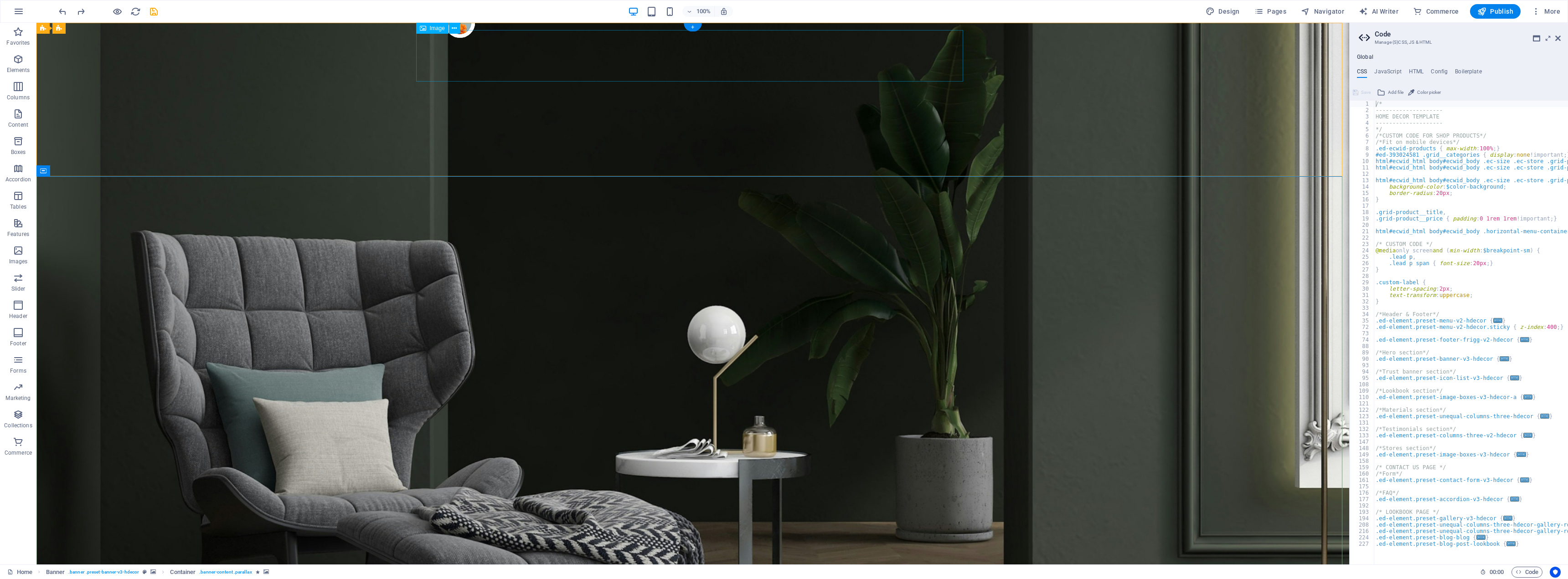
click at [455, 30] on icon at bounding box center [454, 29] width 5 height 10
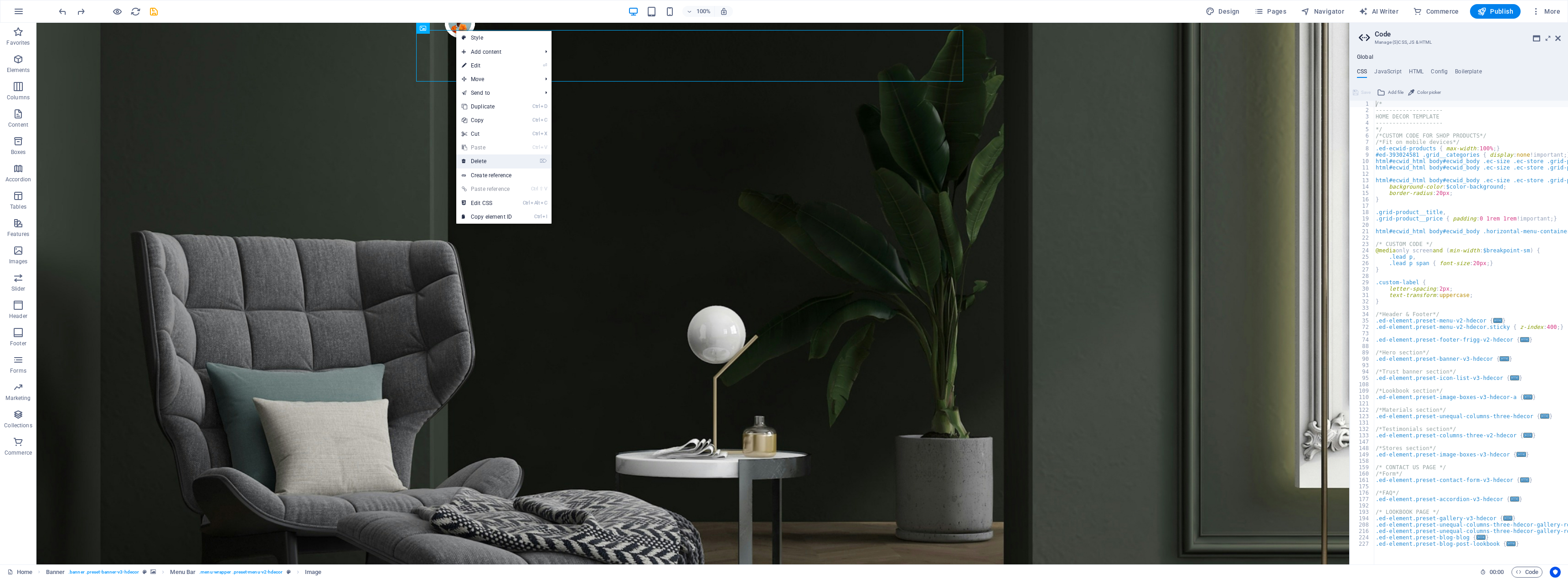
click at [484, 162] on link "⌦ Delete" at bounding box center [487, 161] width 61 height 13
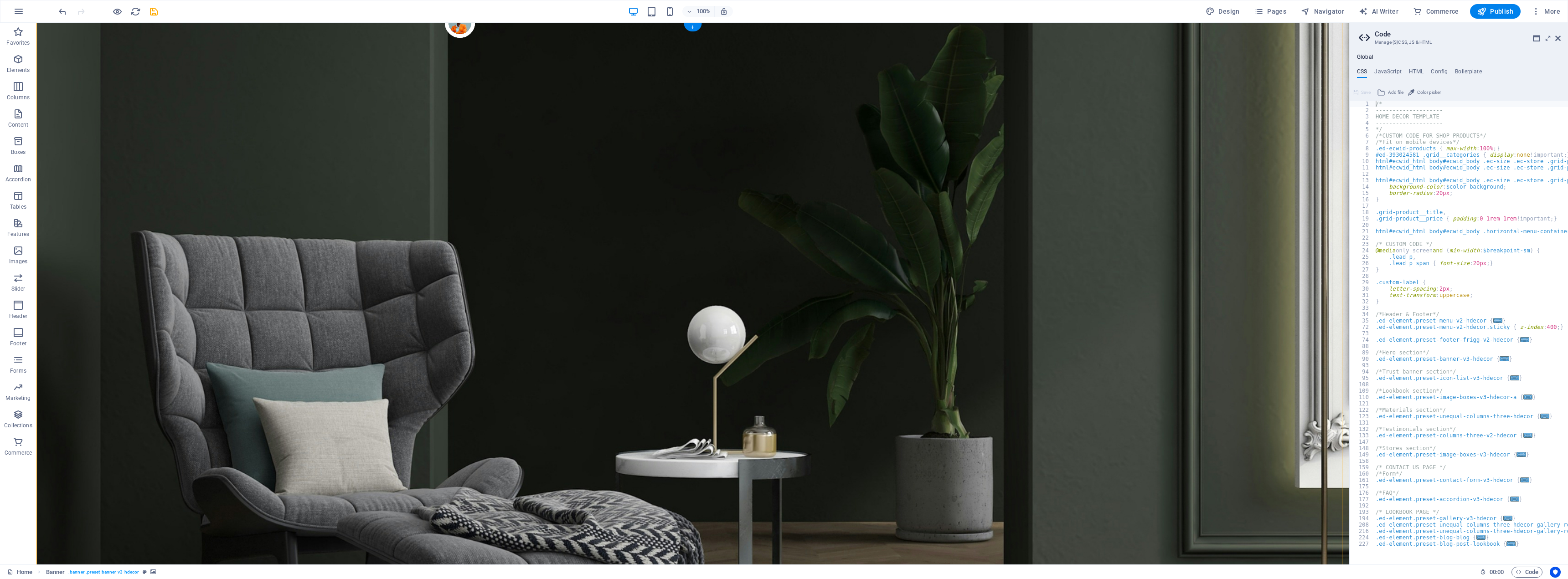
drag, startPoint x: 455, startPoint y: 79, endPoint x: 339, endPoint y: 81, distance: 116.0
click at [923, 59] on icon at bounding box center [925, 57] width 5 height 10
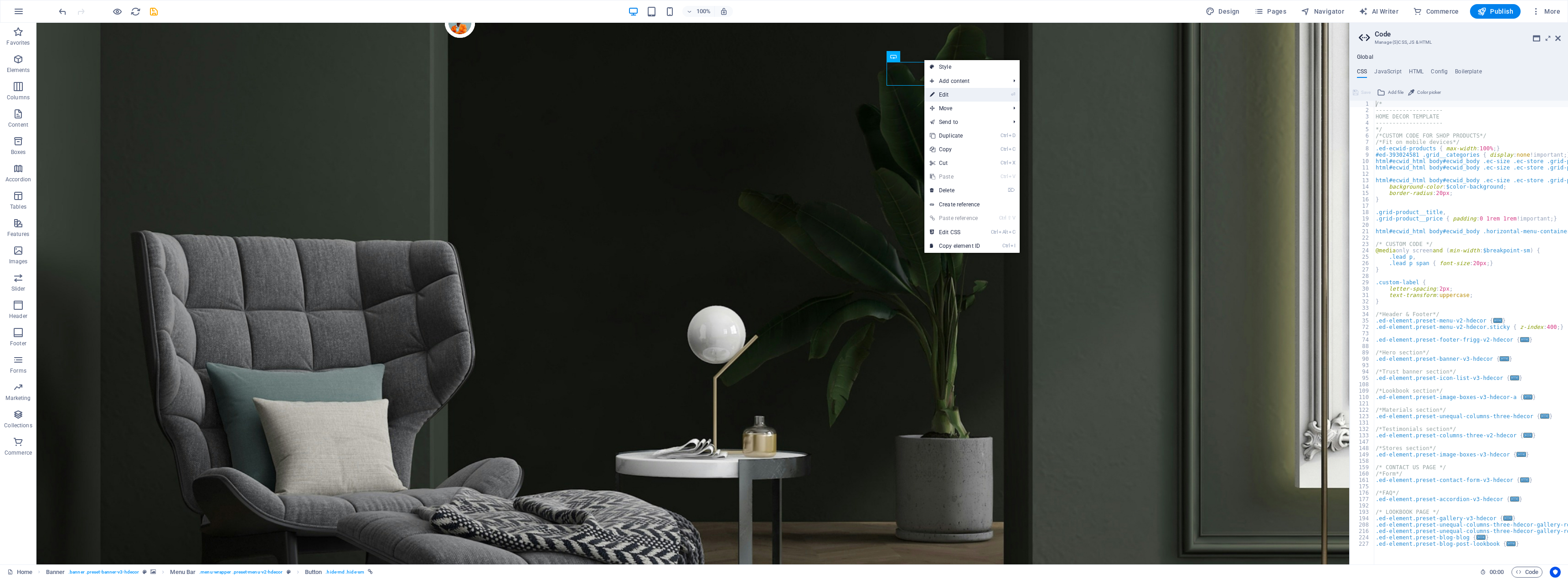
click at [941, 94] on link "⏎ Edit" at bounding box center [955, 95] width 61 height 13
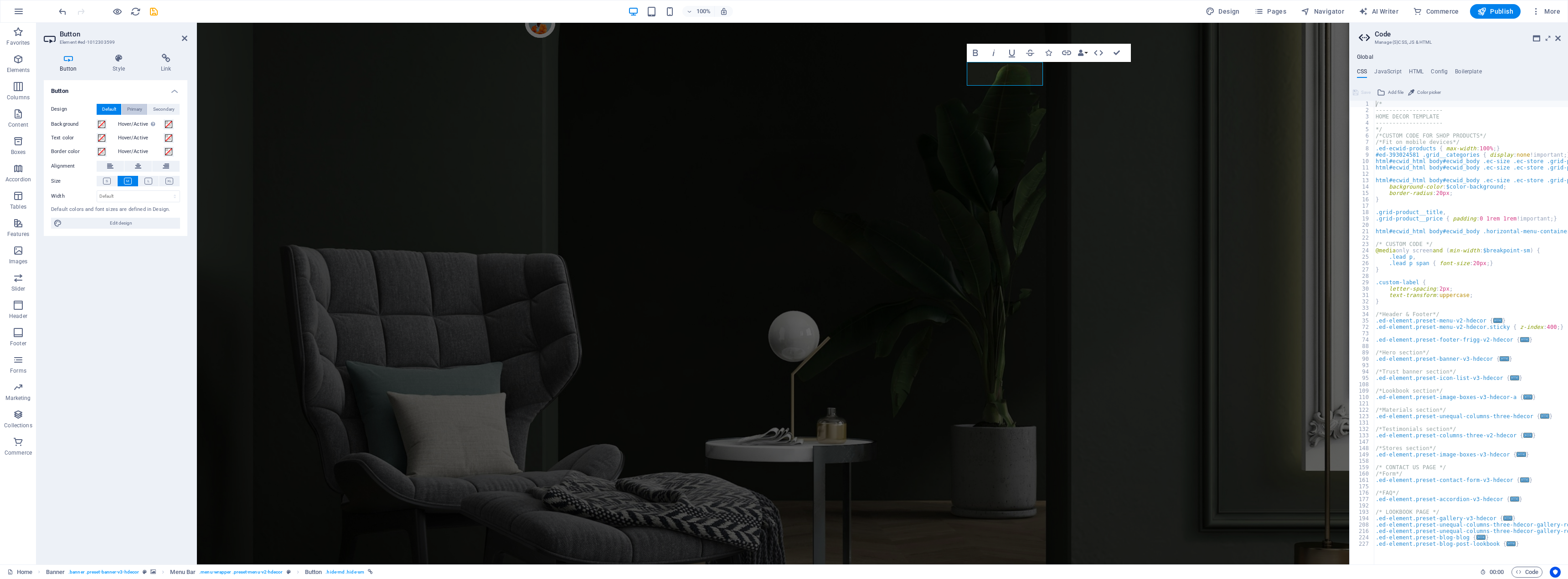
click at [139, 109] on span "Primary" at bounding box center [135, 109] width 15 height 11
click at [110, 109] on span "Default" at bounding box center [109, 109] width 14 height 11
click at [117, 63] on h4 "Style" at bounding box center [121, 63] width 48 height 19
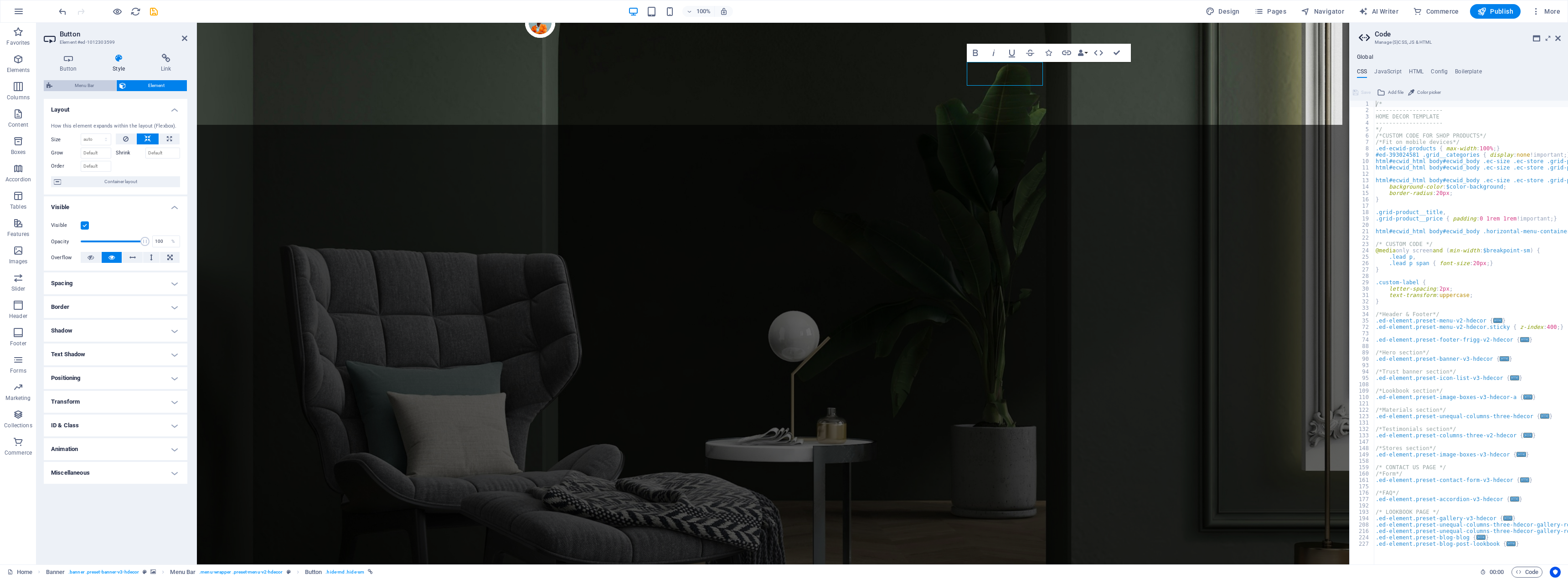
click at [103, 84] on span "Menu Bar" at bounding box center [85, 86] width 58 height 11
select select "rem"
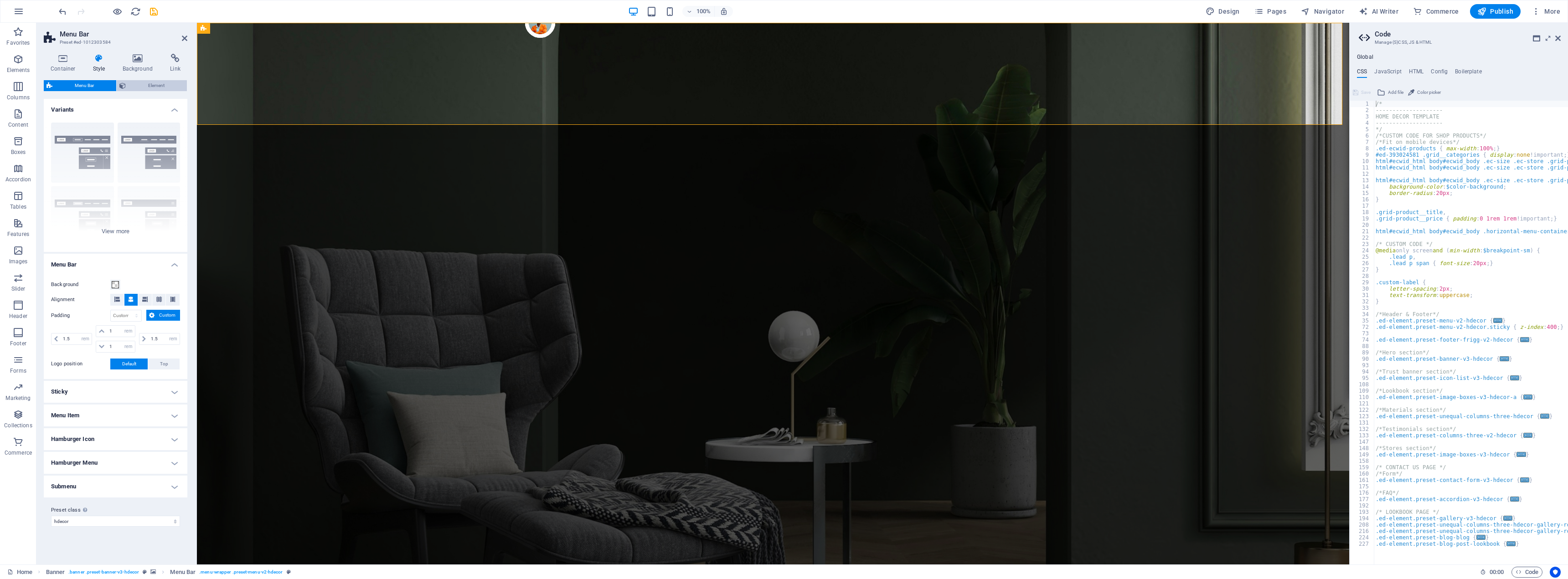
click at [144, 87] on span "Element" at bounding box center [156, 86] width 55 height 11
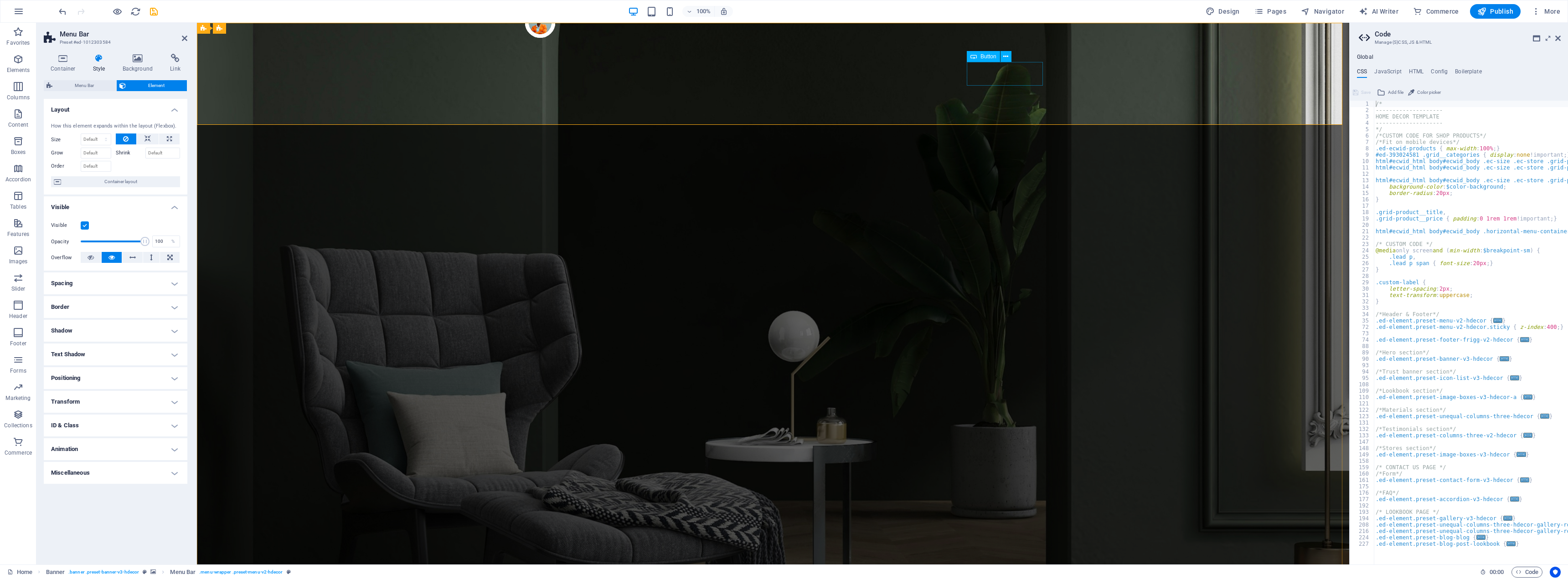
click at [91, 89] on span "Menu Bar" at bounding box center [85, 86] width 58 height 11
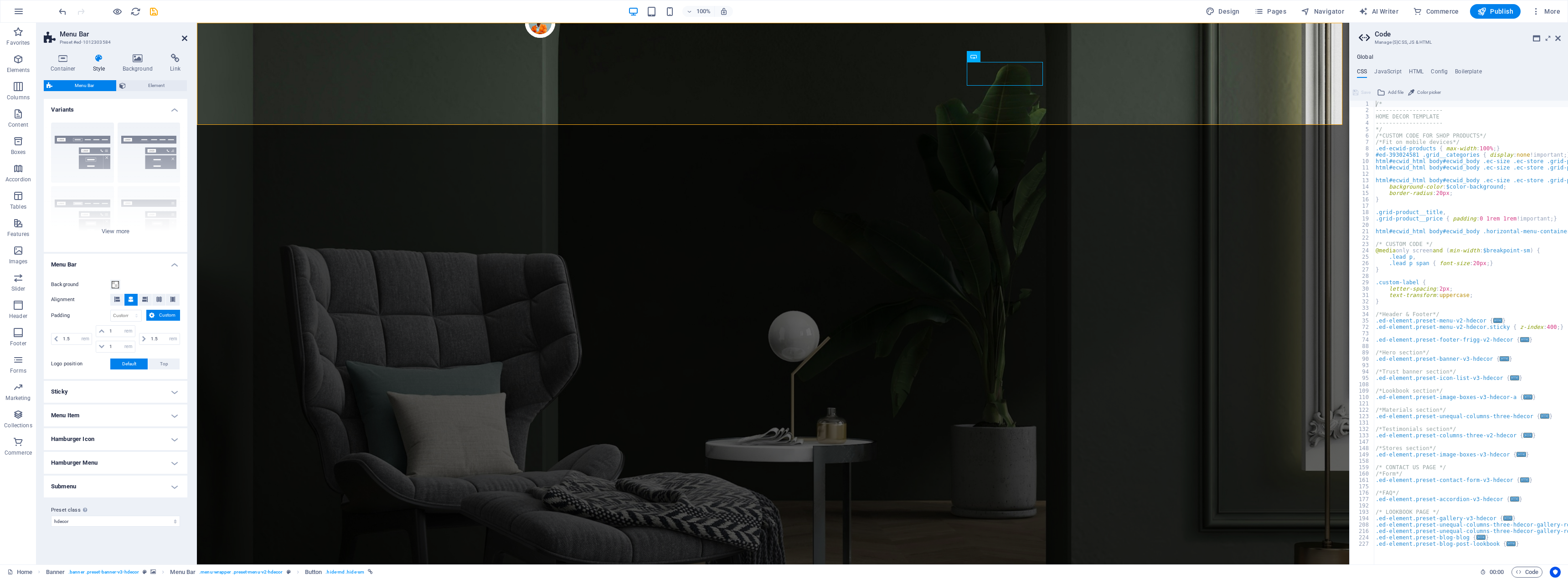
click at [184, 36] on icon at bounding box center [184, 38] width 5 height 7
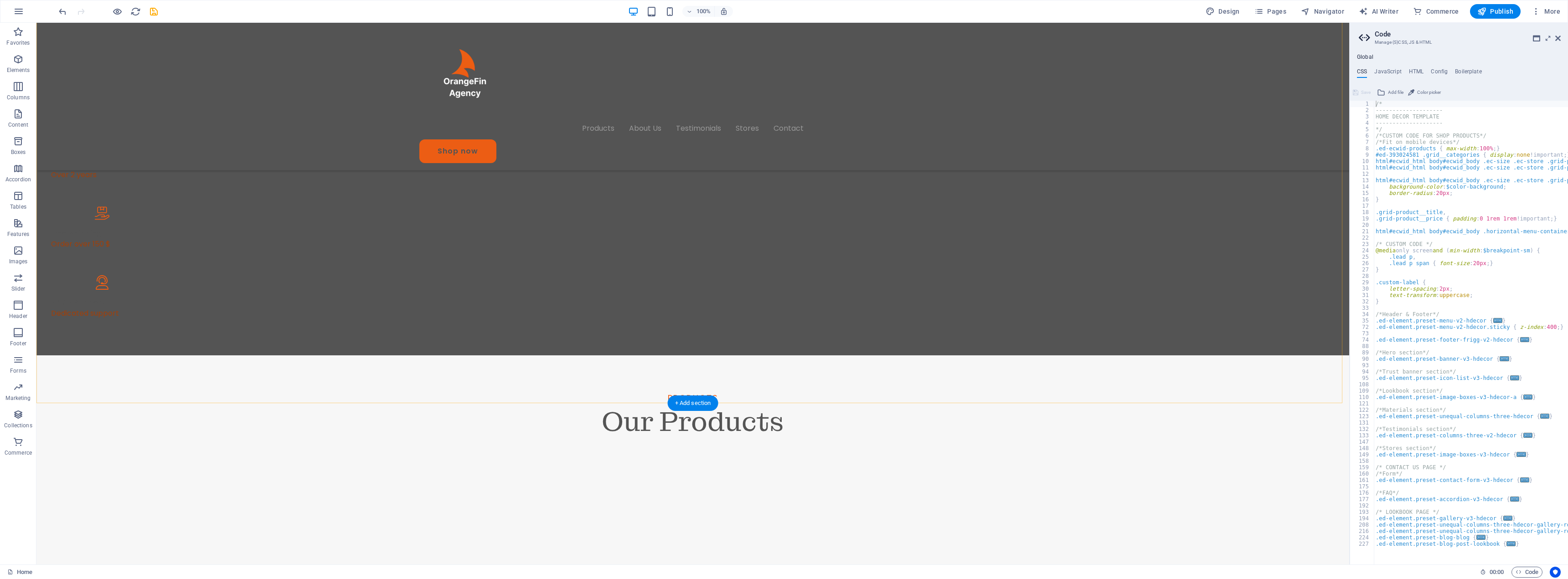
scroll to position [1594, 0]
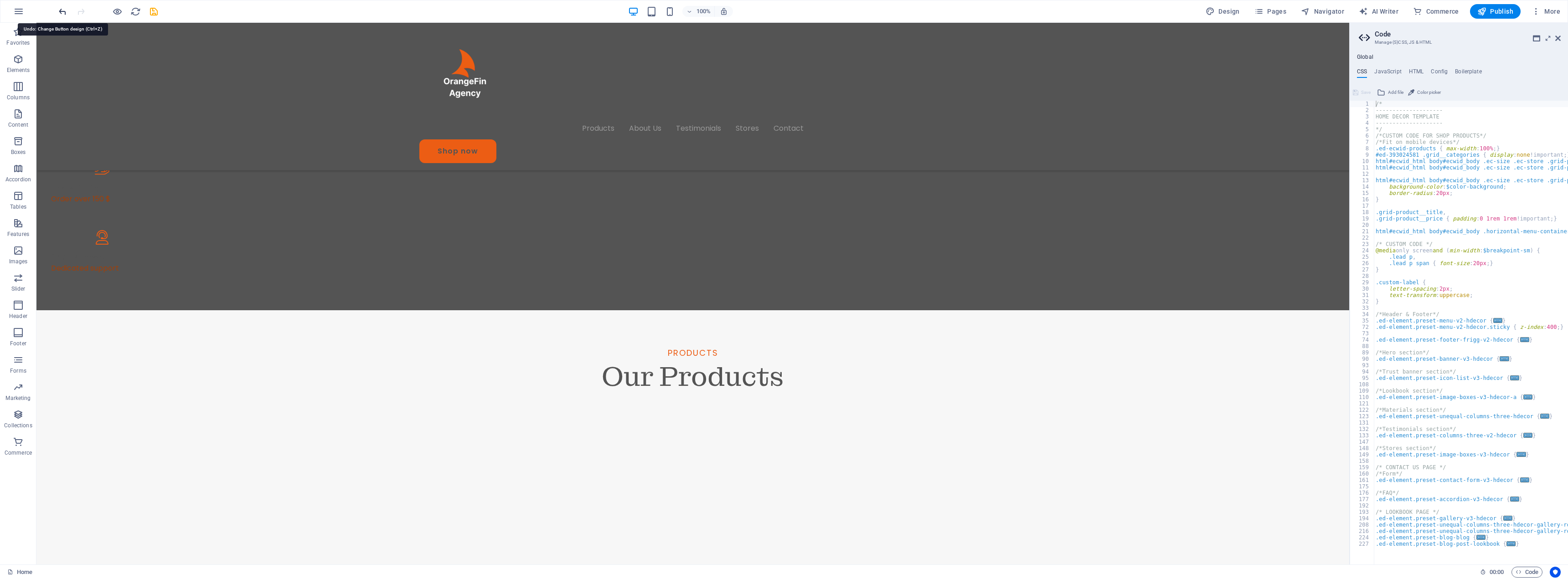
click at [60, 13] on icon "undo" at bounding box center [62, 11] width 10 height 10
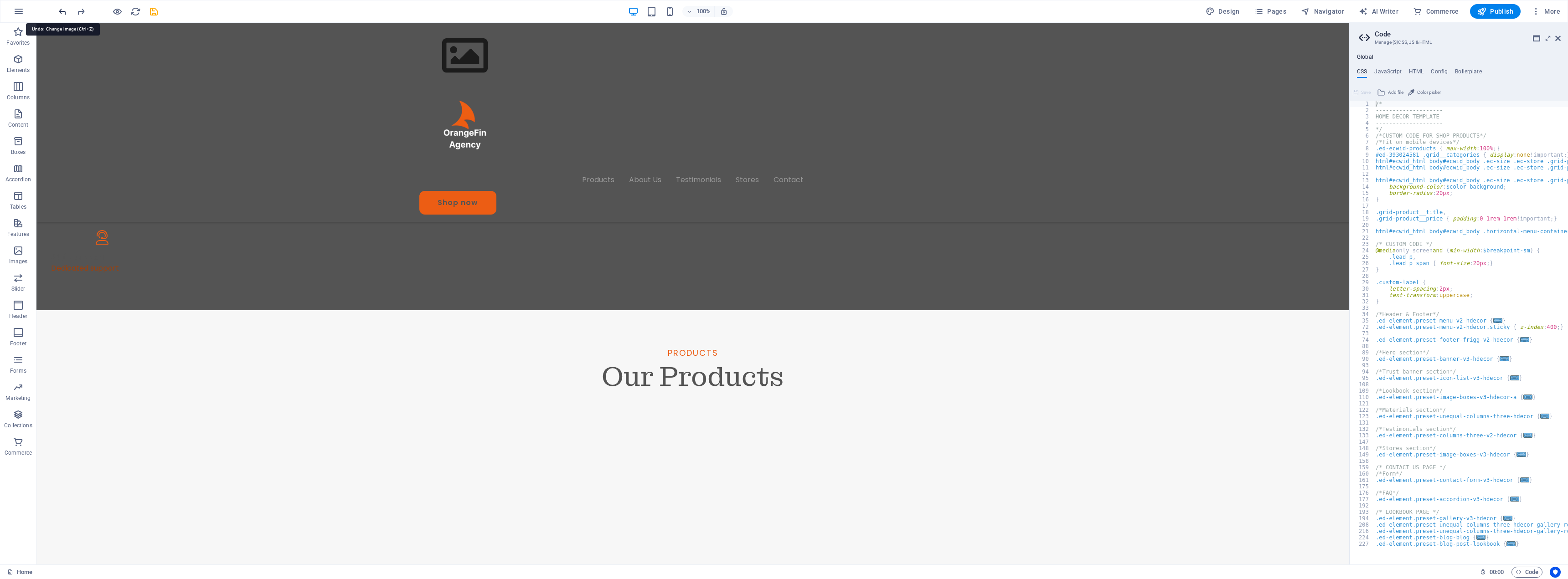
click at [60, 13] on icon "undo" at bounding box center [62, 11] width 10 height 10
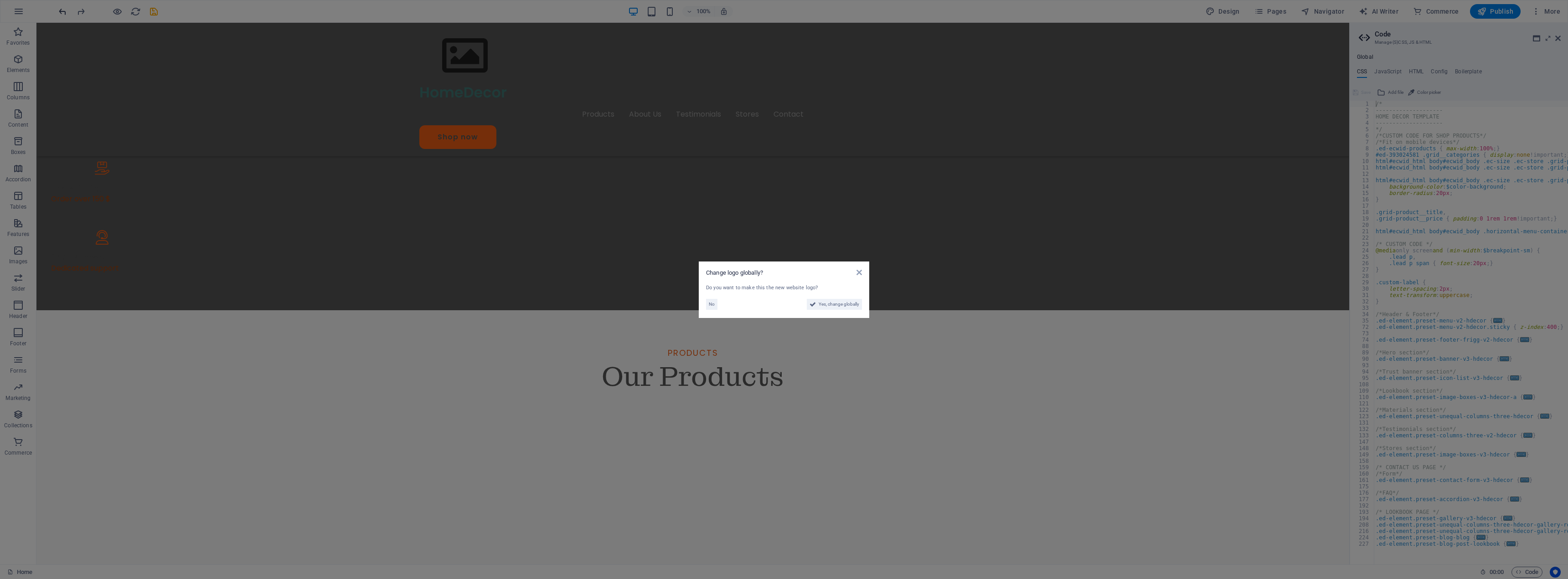
click at [60, 13] on aside "Change logo globally? Do you want to make this the new website logo? No Yes, ch…" at bounding box center [784, 290] width 1568 height 579
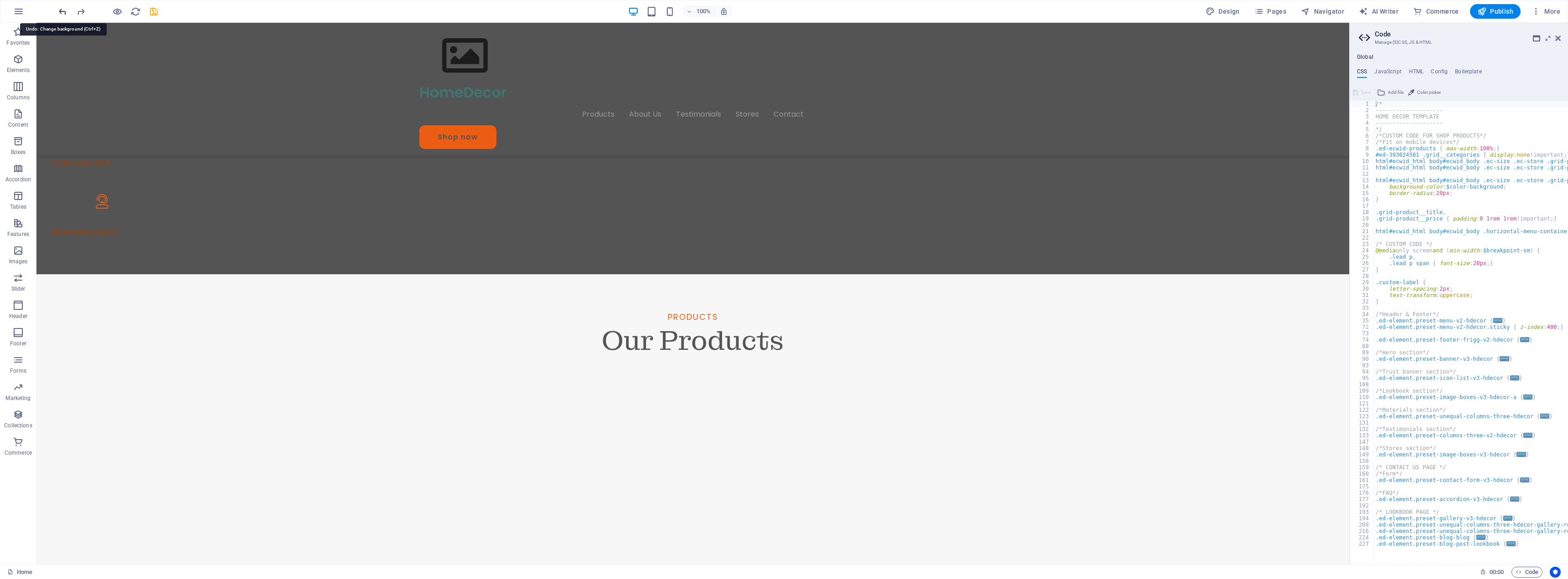
click at [60, 13] on icon "undo" at bounding box center [62, 11] width 10 height 10
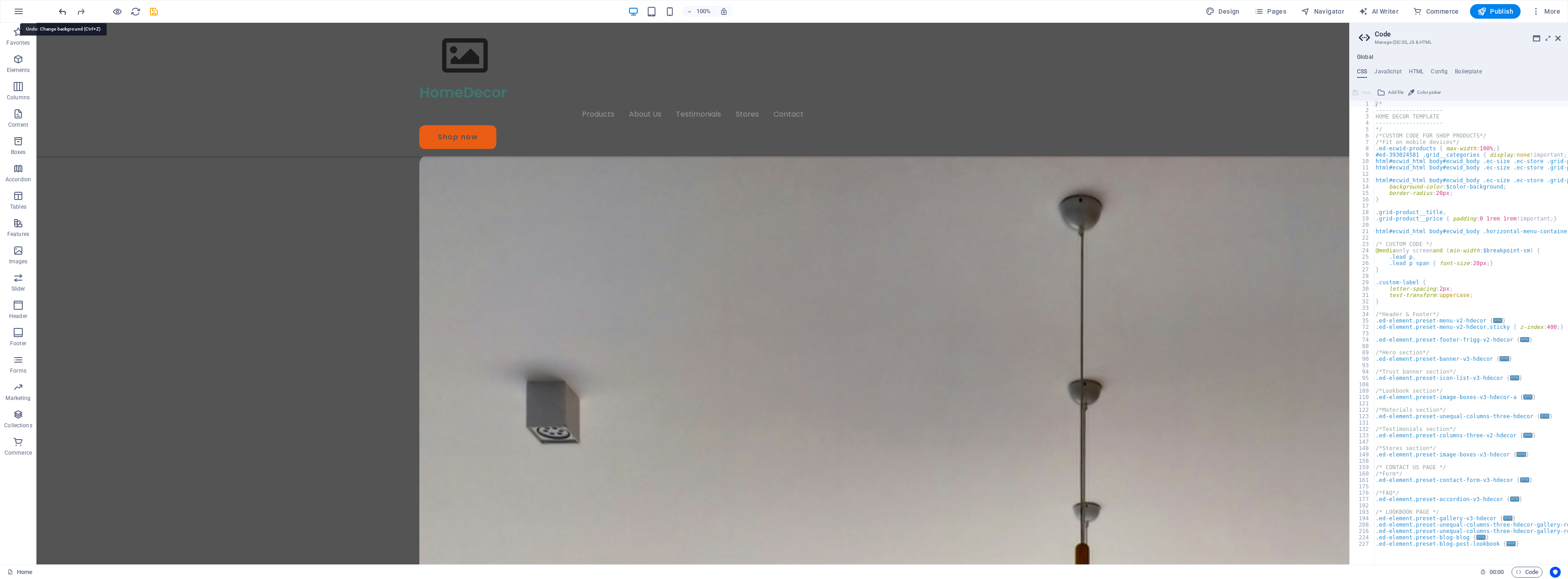
scroll to position [150, 0]
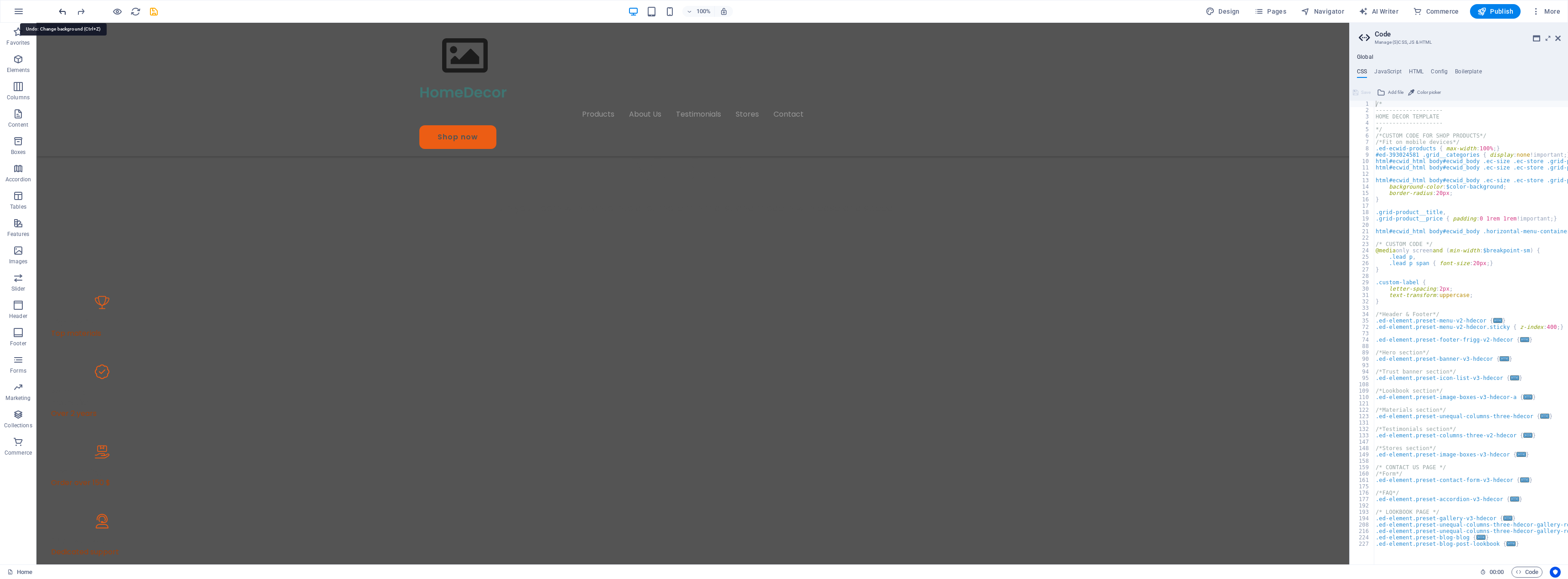
click at [60, 13] on icon "undo" at bounding box center [62, 11] width 10 height 10
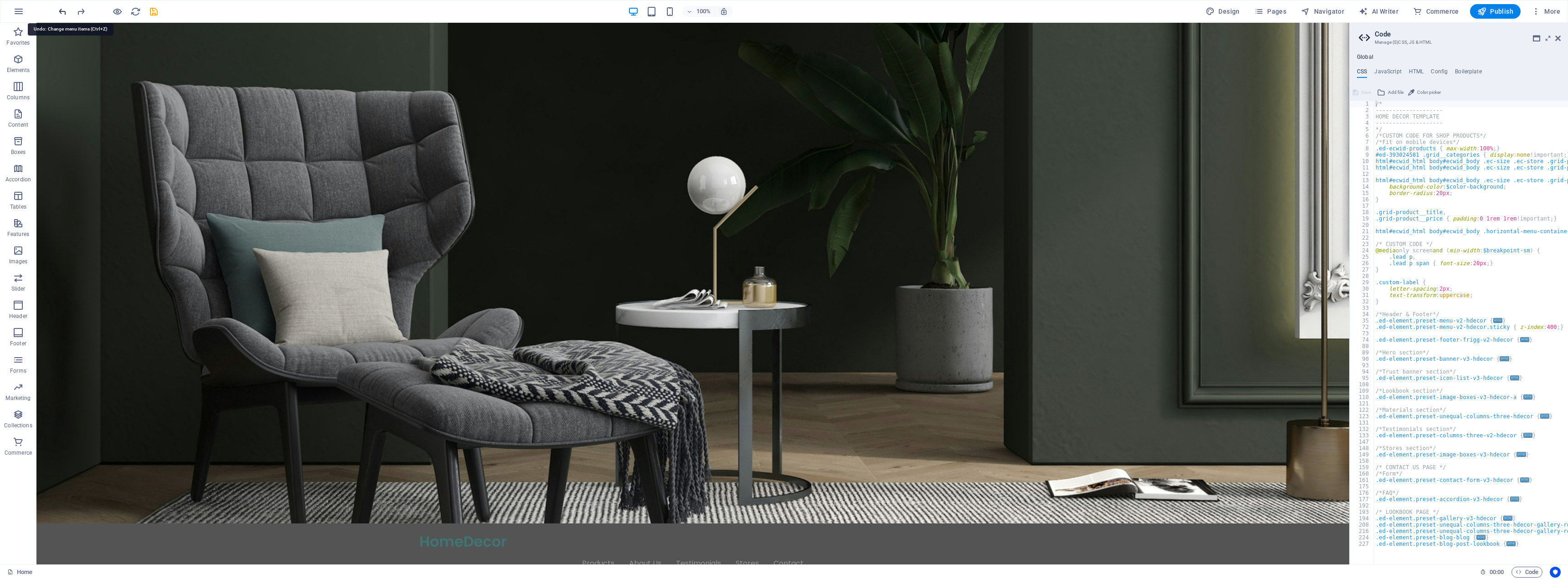
click at [60, 13] on icon "undo" at bounding box center [62, 11] width 10 height 10
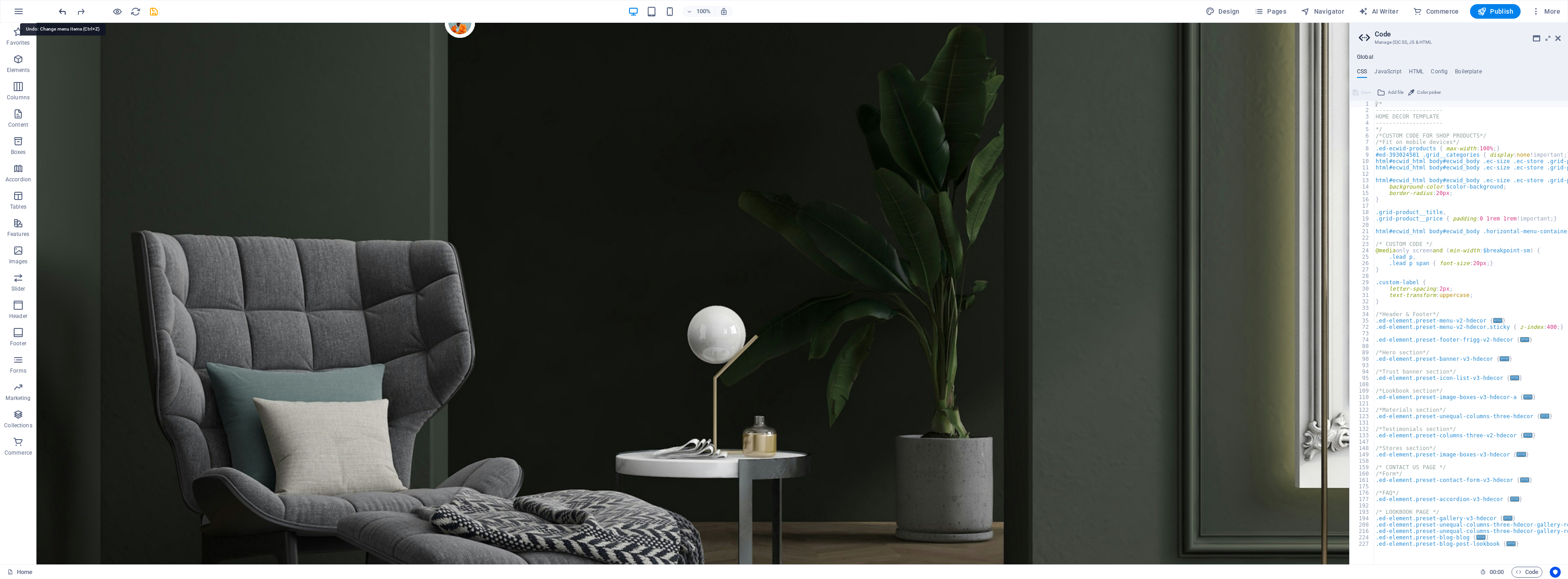
click at [60, 13] on icon "undo" at bounding box center [62, 11] width 10 height 10
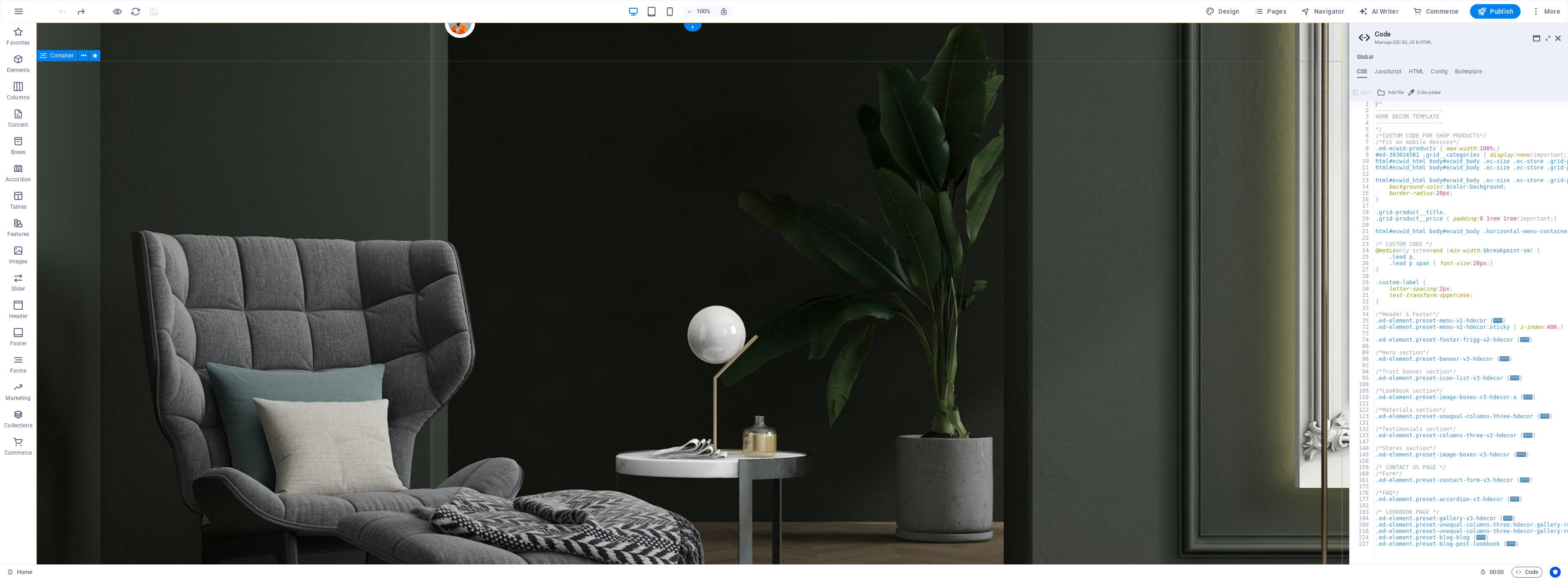
click at [19, 389] on icon "button" at bounding box center [18, 387] width 11 height 11
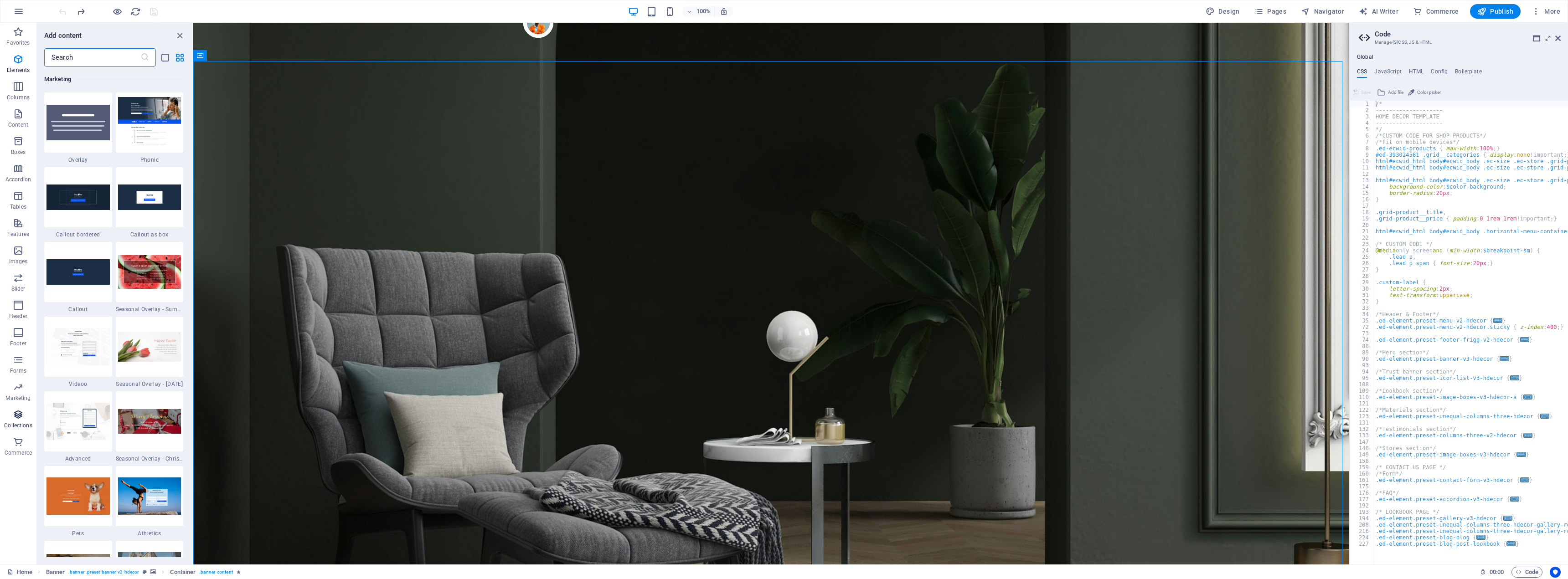
click at [17, 412] on icon "button" at bounding box center [18, 414] width 11 height 11
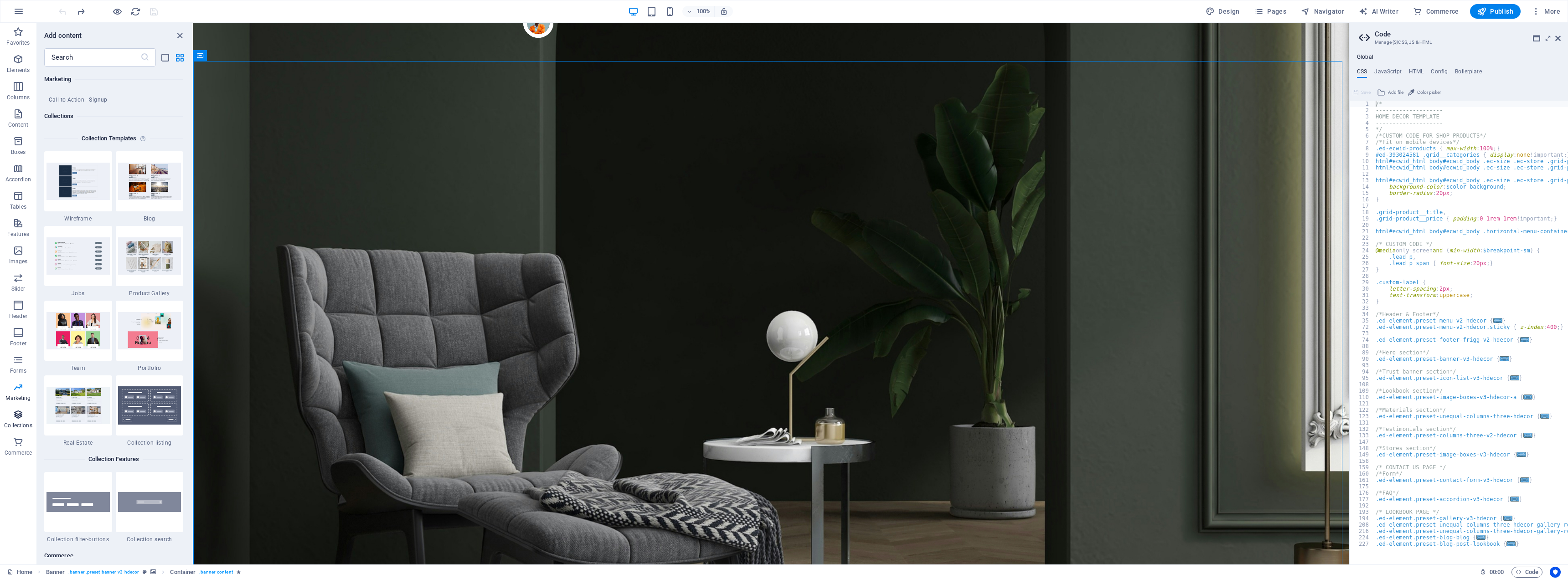
scroll to position [8337, 0]
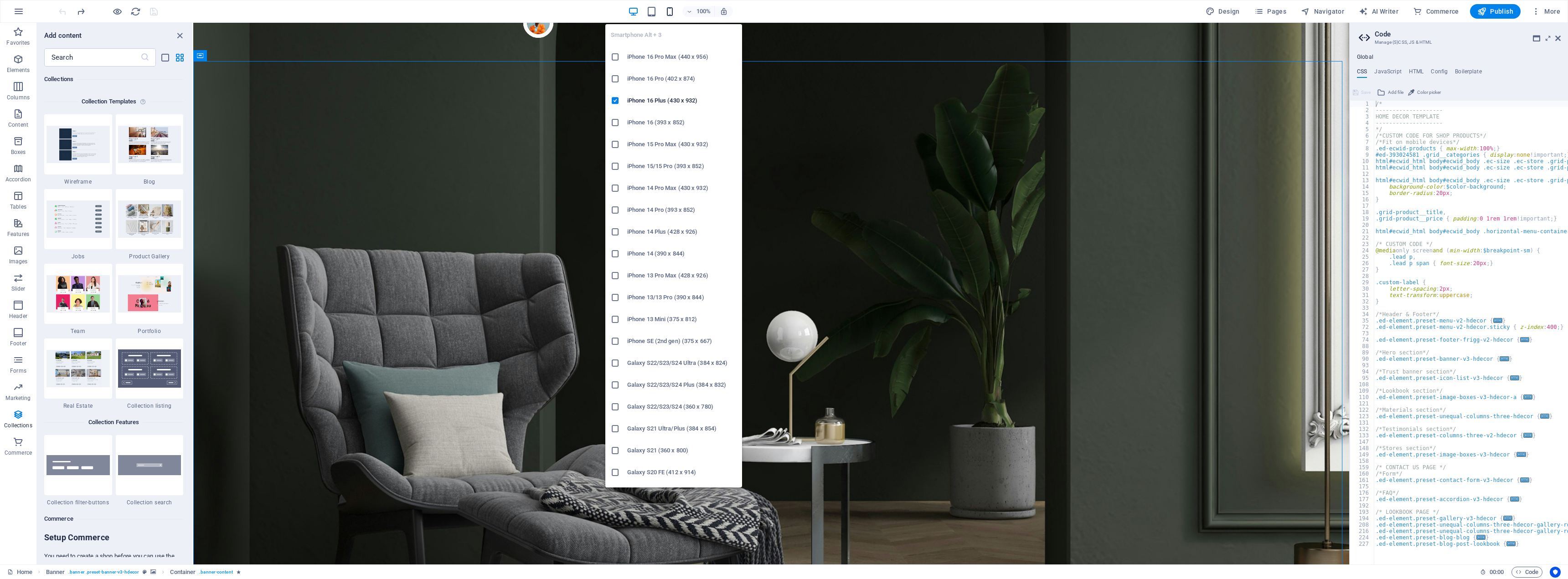
click at [668, 16] on icon "button" at bounding box center [670, 11] width 10 height 10
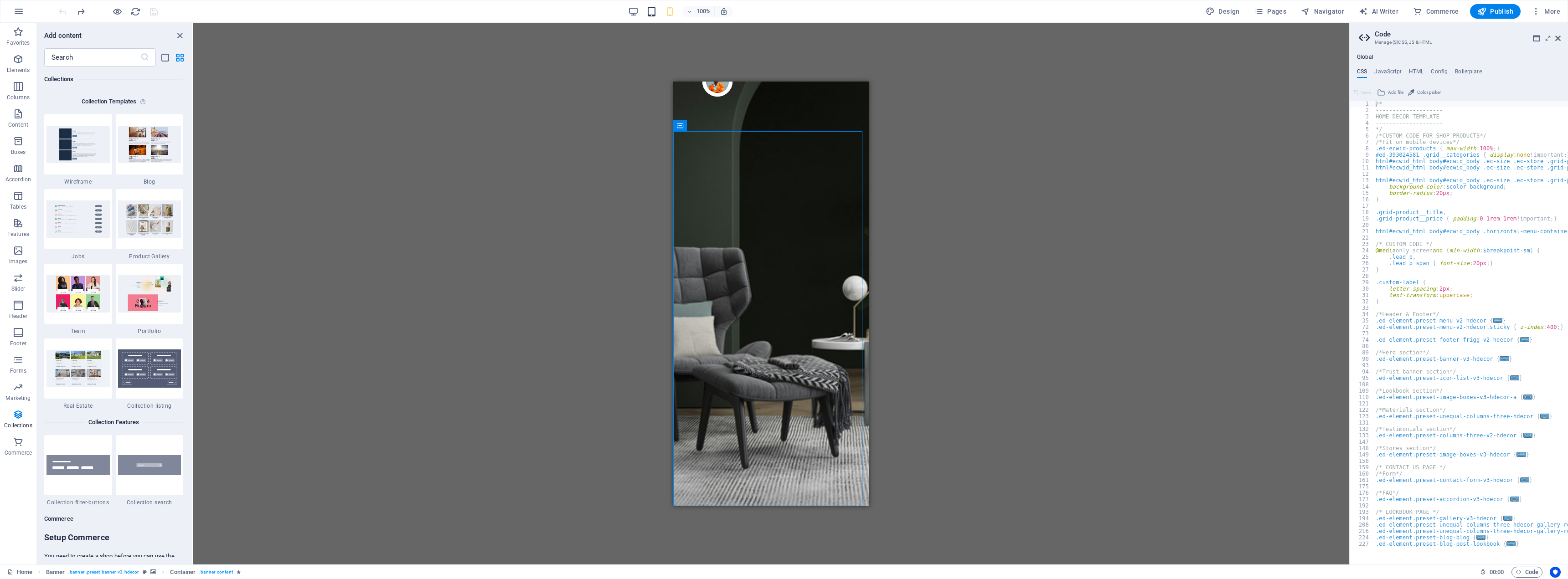
click at [657, 11] on icon "button" at bounding box center [651, 11] width 10 height 10
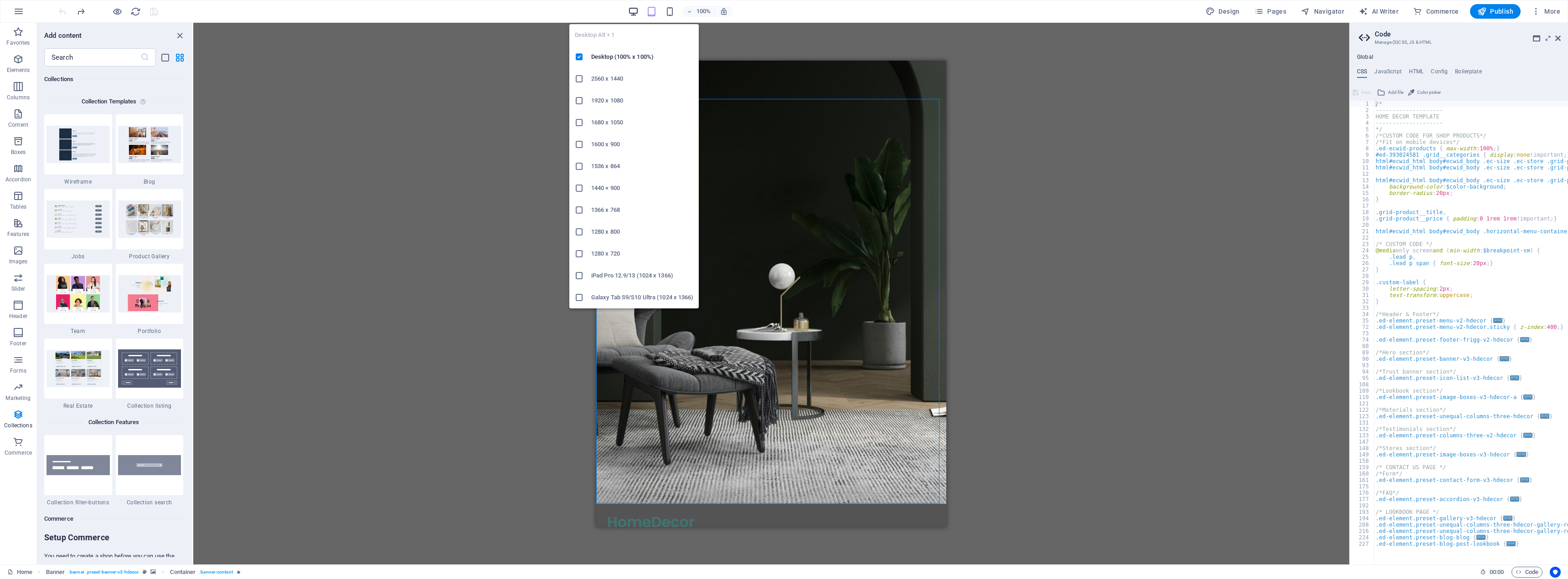
click at [635, 13] on icon "button" at bounding box center [633, 11] width 10 height 10
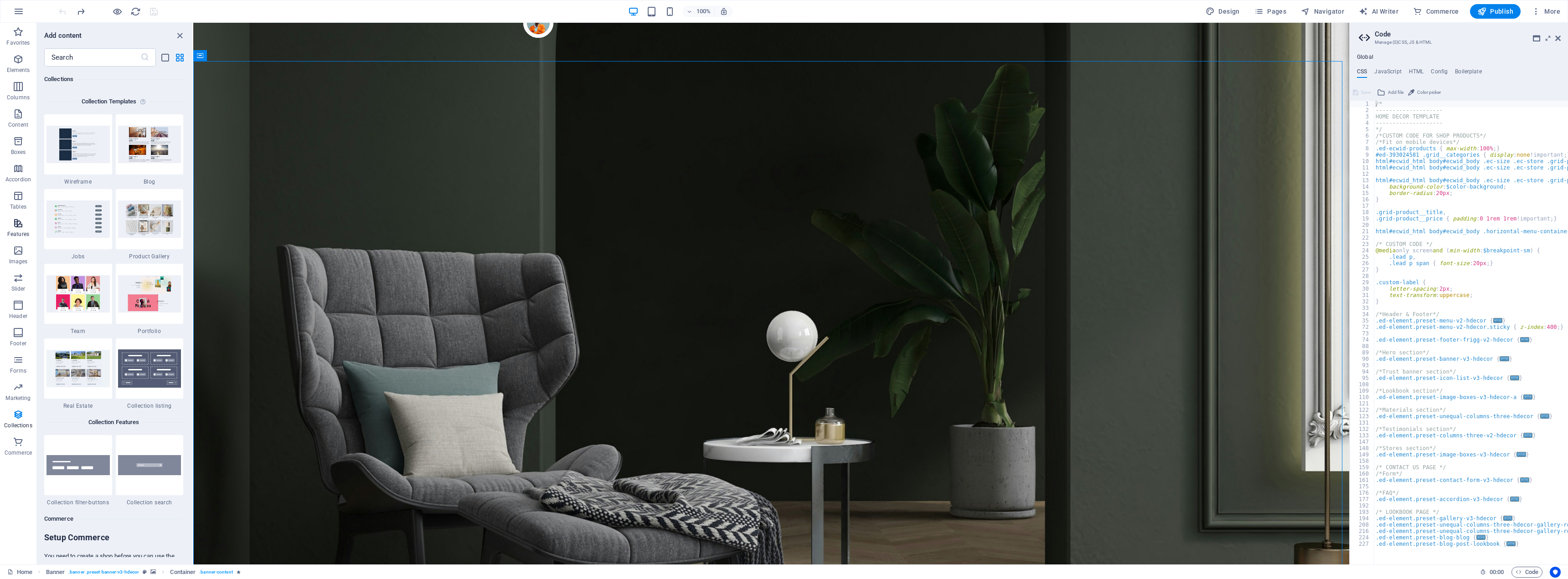
click at [22, 227] on icon "button" at bounding box center [18, 223] width 11 height 11
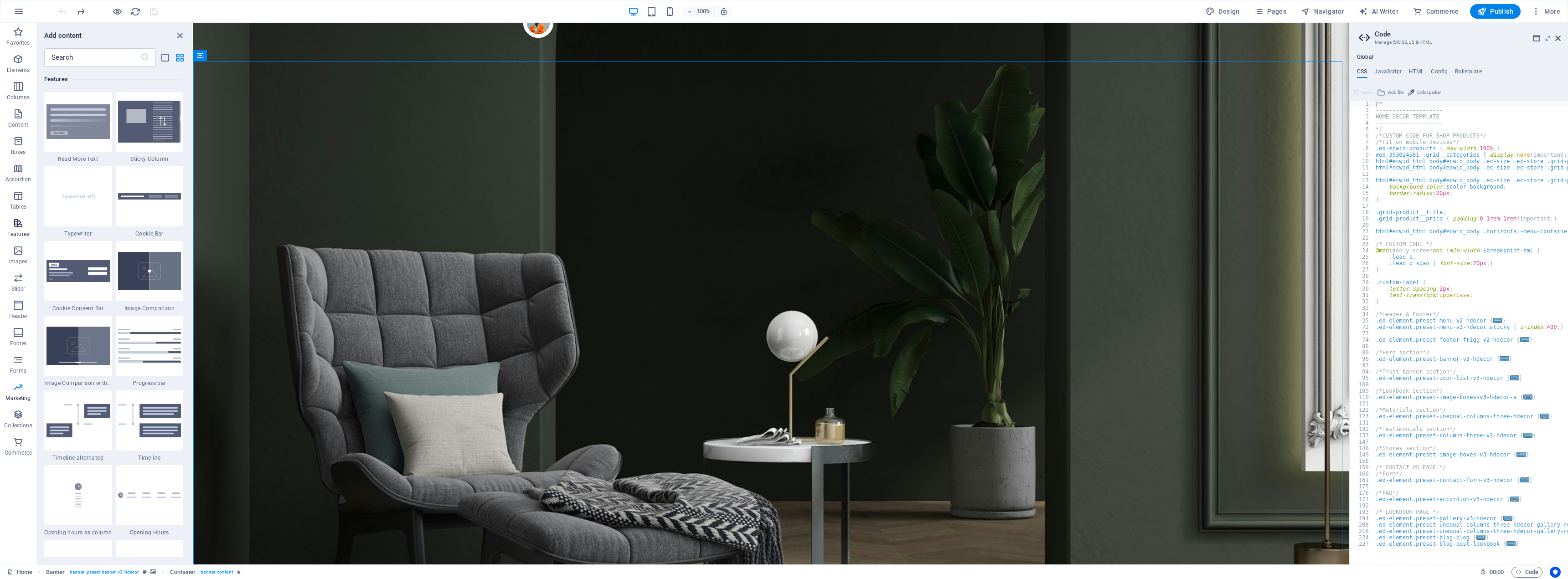
scroll to position [3550, 0]
click at [24, 56] on span "Elements" at bounding box center [18, 64] width 37 height 22
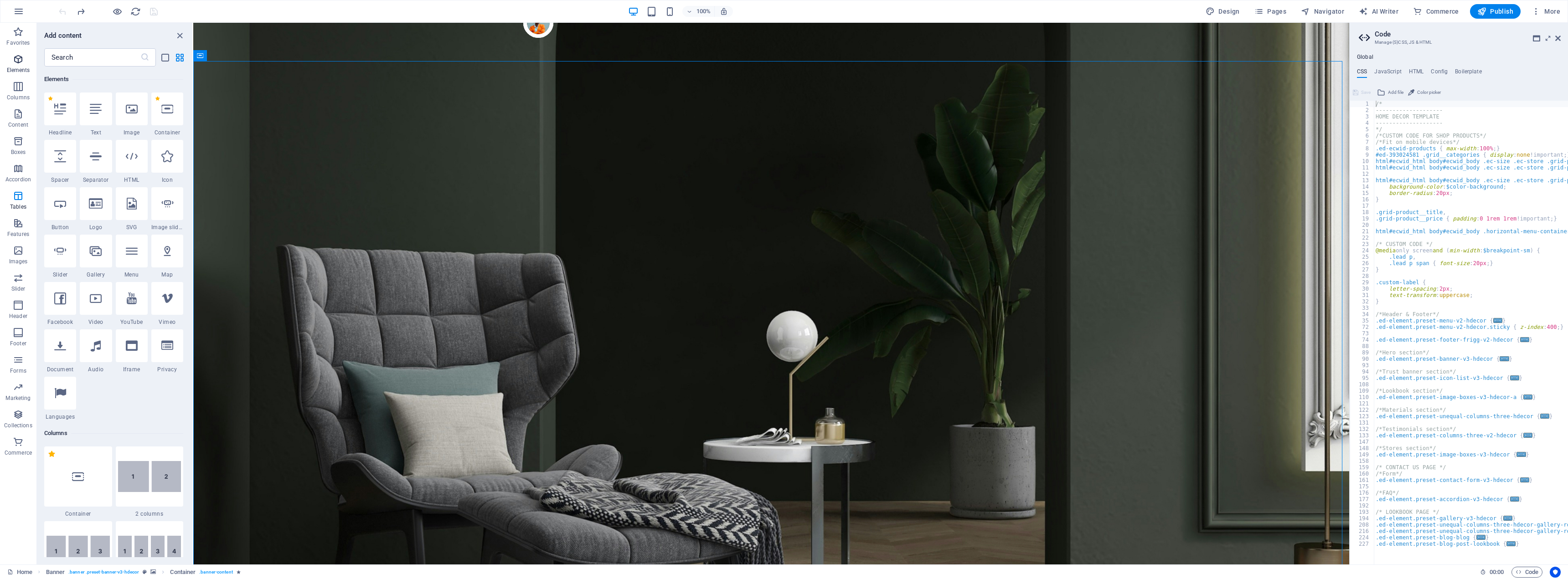
scroll to position [97, 0]
click at [240, 55] on icon at bounding box center [240, 56] width 5 height 10
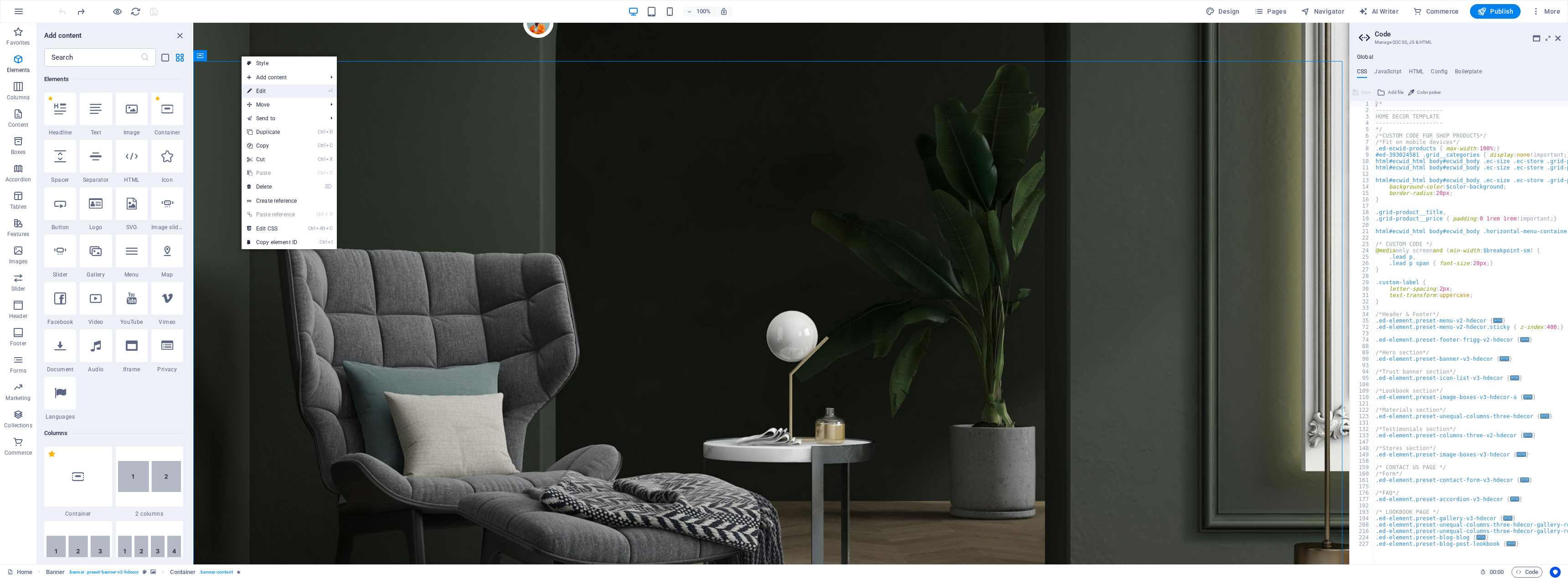
click at [293, 94] on link "⏎ Edit" at bounding box center [272, 91] width 61 height 13
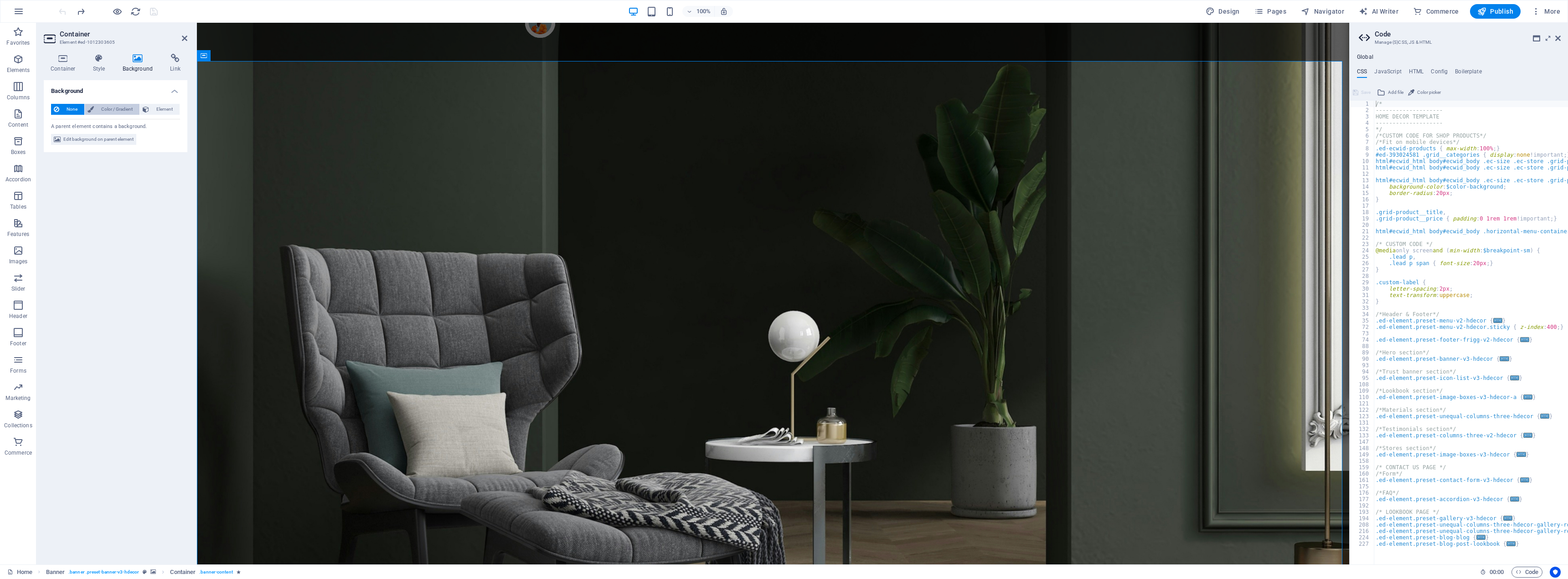
click at [107, 109] on span "Color / Gradient" at bounding box center [117, 109] width 40 height 11
click at [55, 146] on span at bounding box center [57, 145] width 10 height 10
type input "#ffffff"
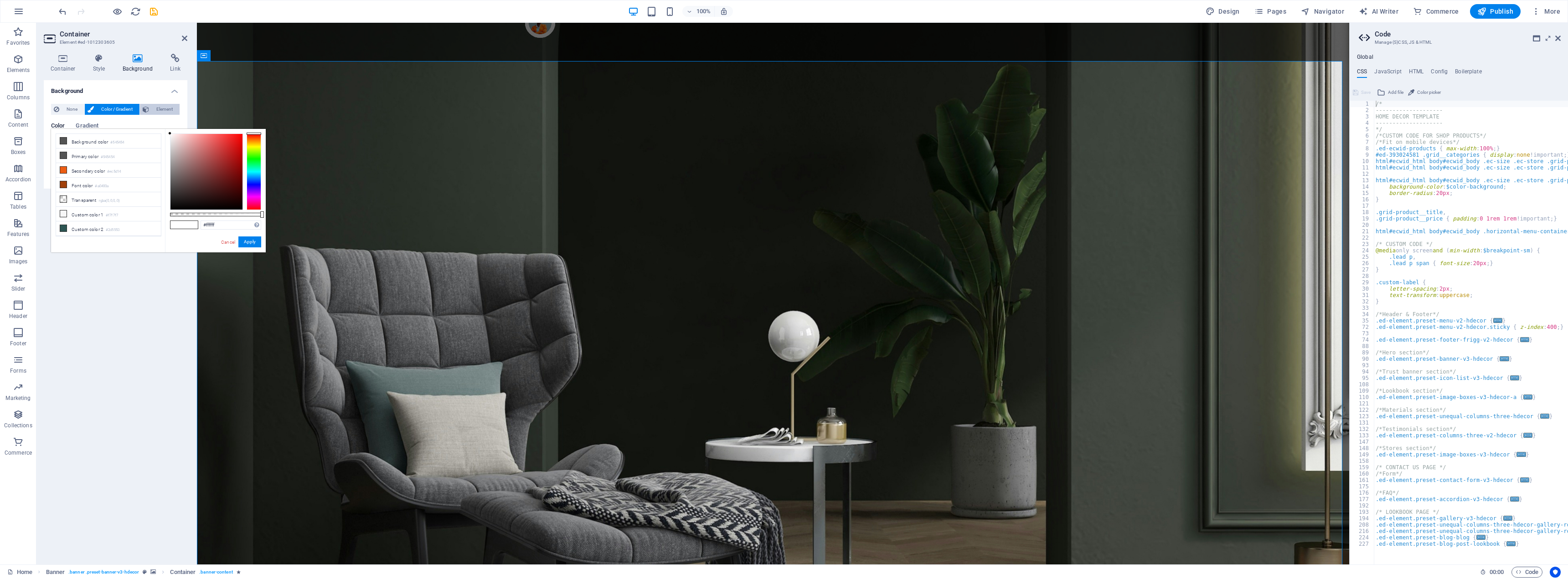
click at [159, 108] on span "Element" at bounding box center [164, 109] width 25 height 11
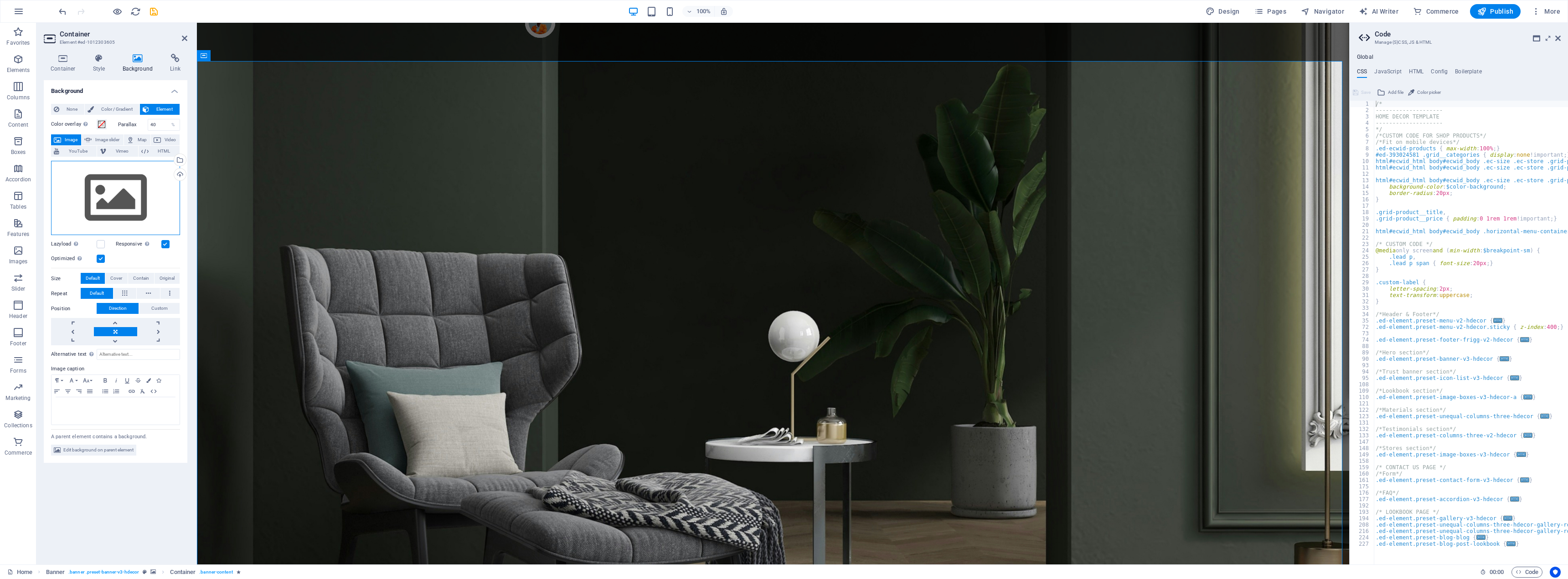
click at [105, 222] on div "Drag files here, click to choose files or select files from Files or our free s…" at bounding box center [116, 198] width 129 height 75
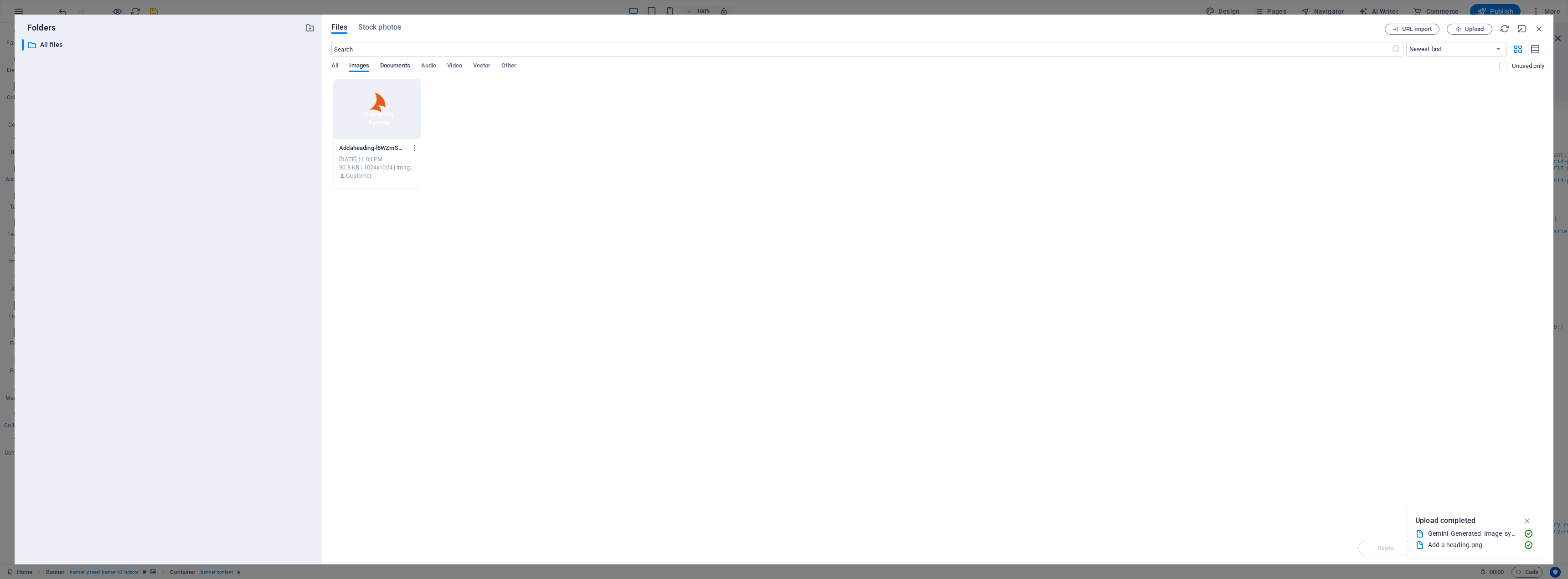
click at [407, 64] on span "Documents" at bounding box center [395, 66] width 30 height 13
click at [426, 69] on span "Audio" at bounding box center [429, 66] width 15 height 13
click at [458, 66] on span "Video" at bounding box center [455, 66] width 15 height 13
click at [481, 64] on span "Vector" at bounding box center [481, 66] width 18 height 13
click at [514, 64] on span "Other" at bounding box center [509, 66] width 15 height 13
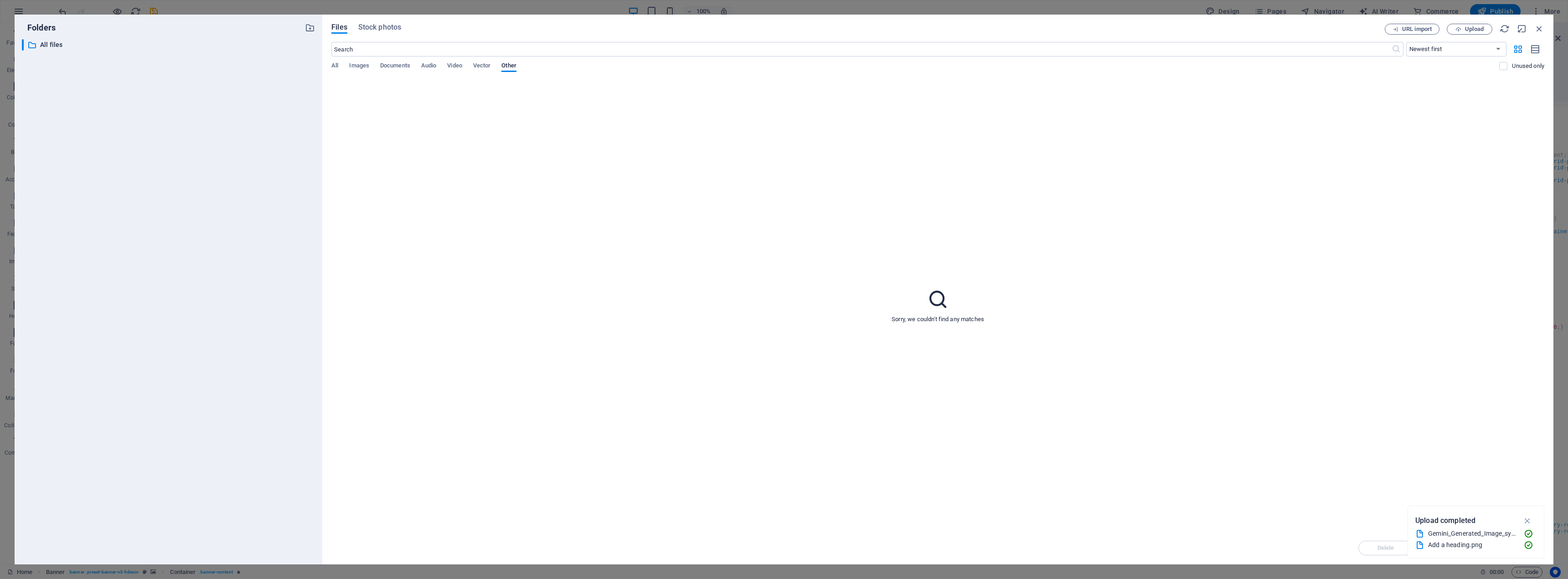
click at [348, 64] on div "All Images Documents Audio Video Vector Other" at bounding box center [915, 71] width 1168 height 17
click at [335, 66] on span "All" at bounding box center [334, 66] width 7 height 13
click at [379, 24] on span "Stock photos" at bounding box center [380, 27] width 43 height 11
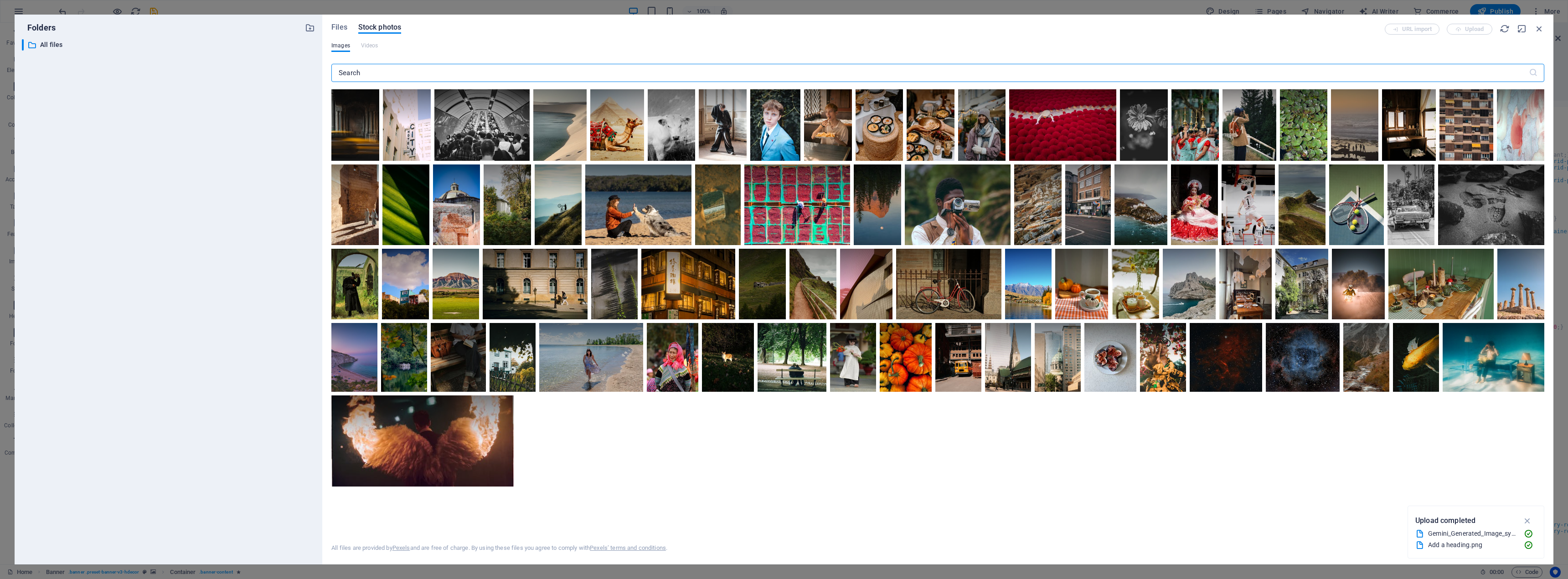
click at [396, 73] on input "text" at bounding box center [929, 73] width 1197 height 18
type input "marketing"
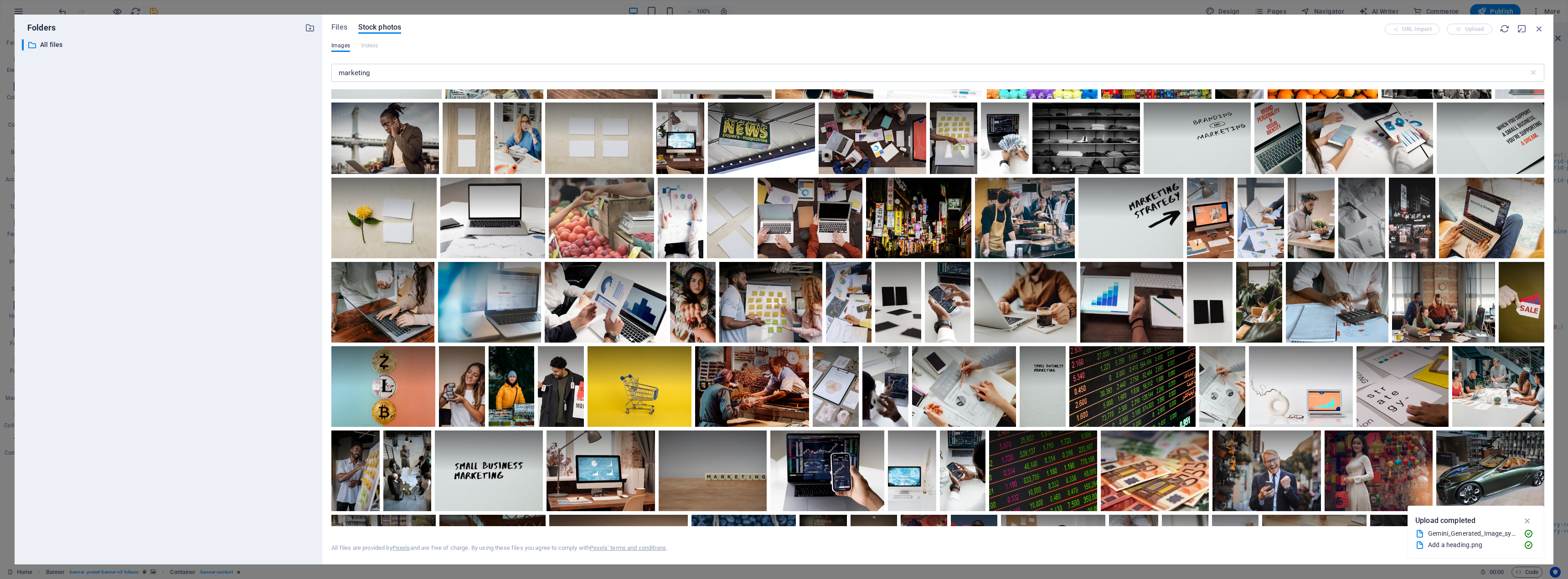
scroll to position [492, 0]
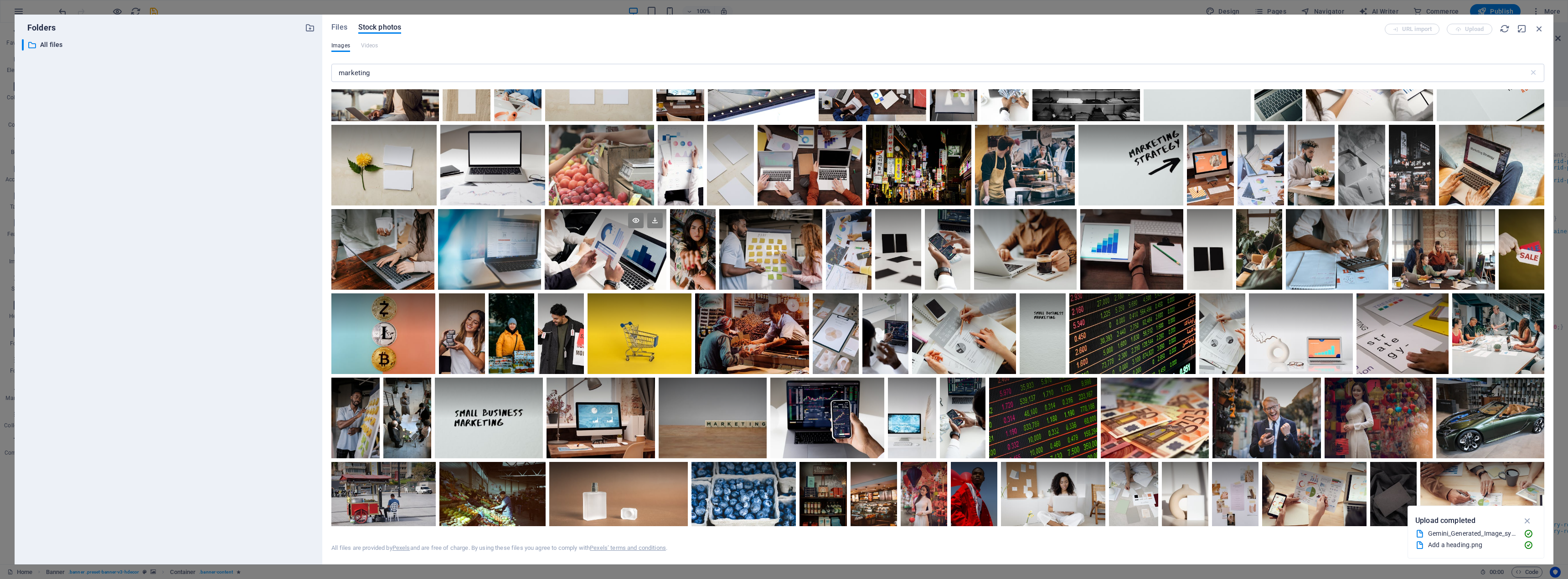
click at [621, 266] on div at bounding box center [606, 249] width 122 height 81
click at [609, 403] on div at bounding box center [600, 398] width 108 height 41
click at [640, 333] on div at bounding box center [639, 333] width 104 height 81
click at [579, 427] on div at bounding box center [600, 418] width 108 height 81
click at [623, 387] on icon at bounding box center [623, 389] width 15 height 15
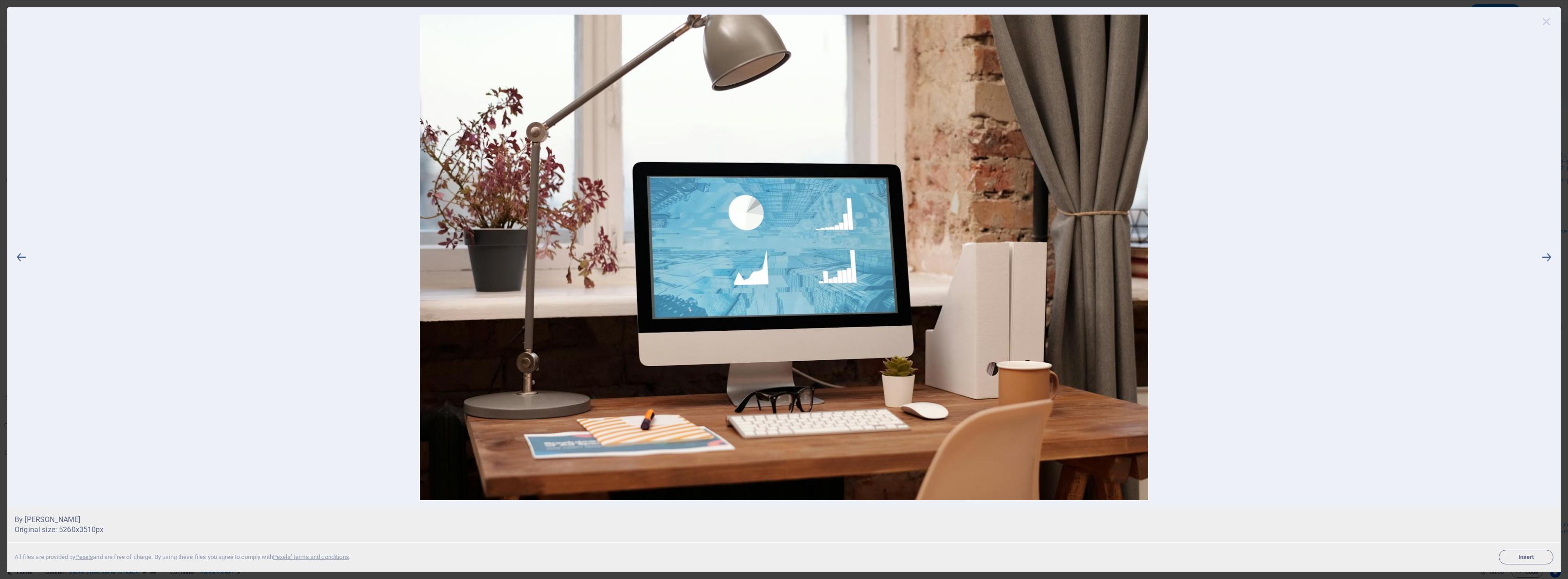
click at [1395, 18] on icon at bounding box center [1547, 21] width 13 height 13
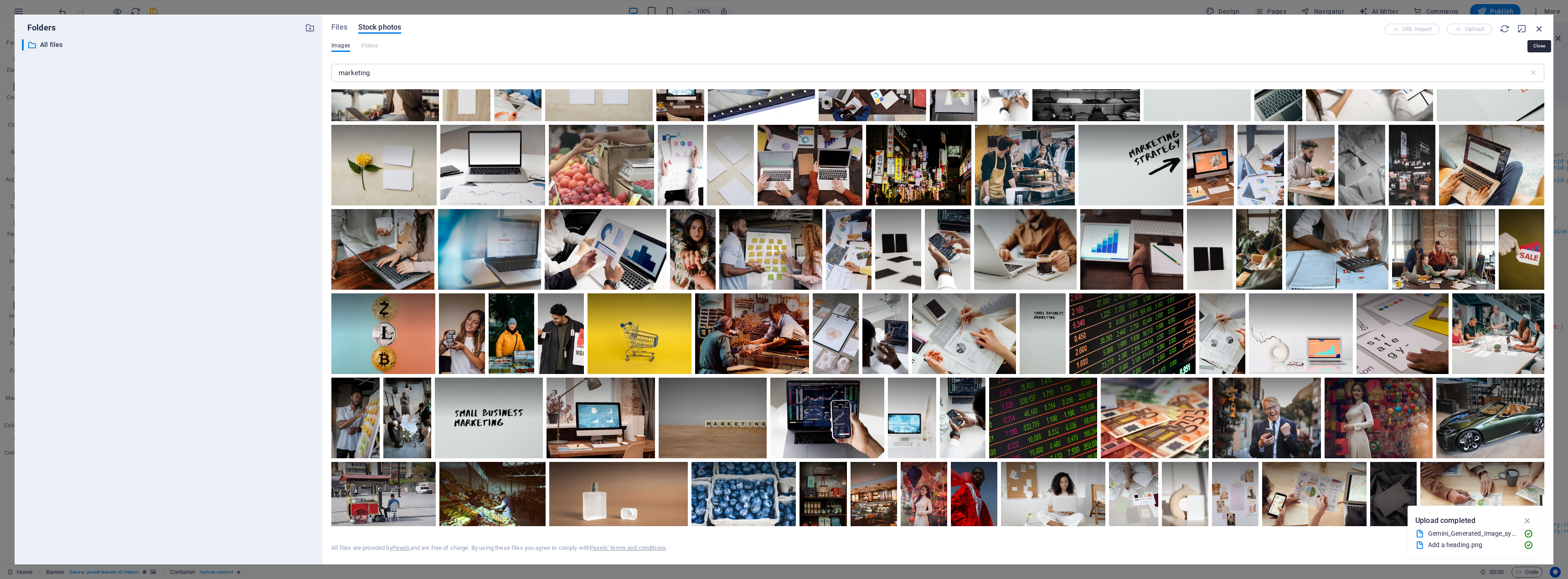
click at [1395, 31] on icon "button" at bounding box center [1539, 29] width 10 height 10
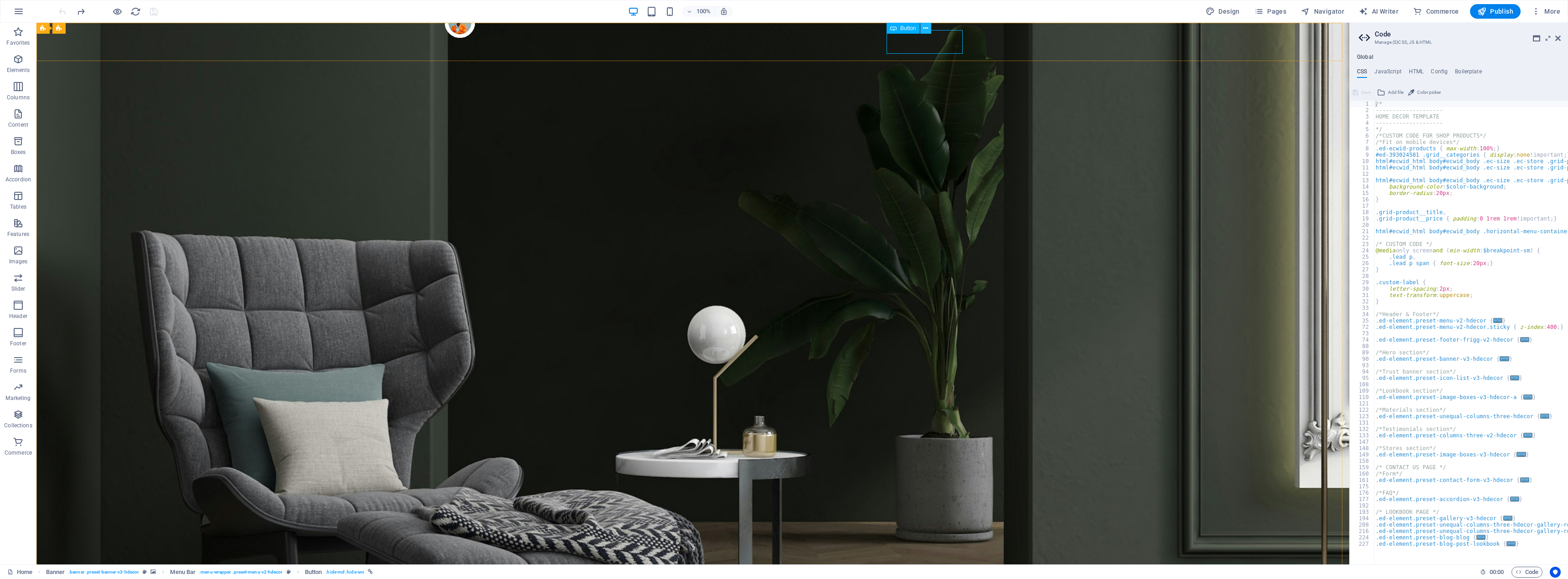
click at [926, 29] on icon at bounding box center [925, 29] width 5 height 10
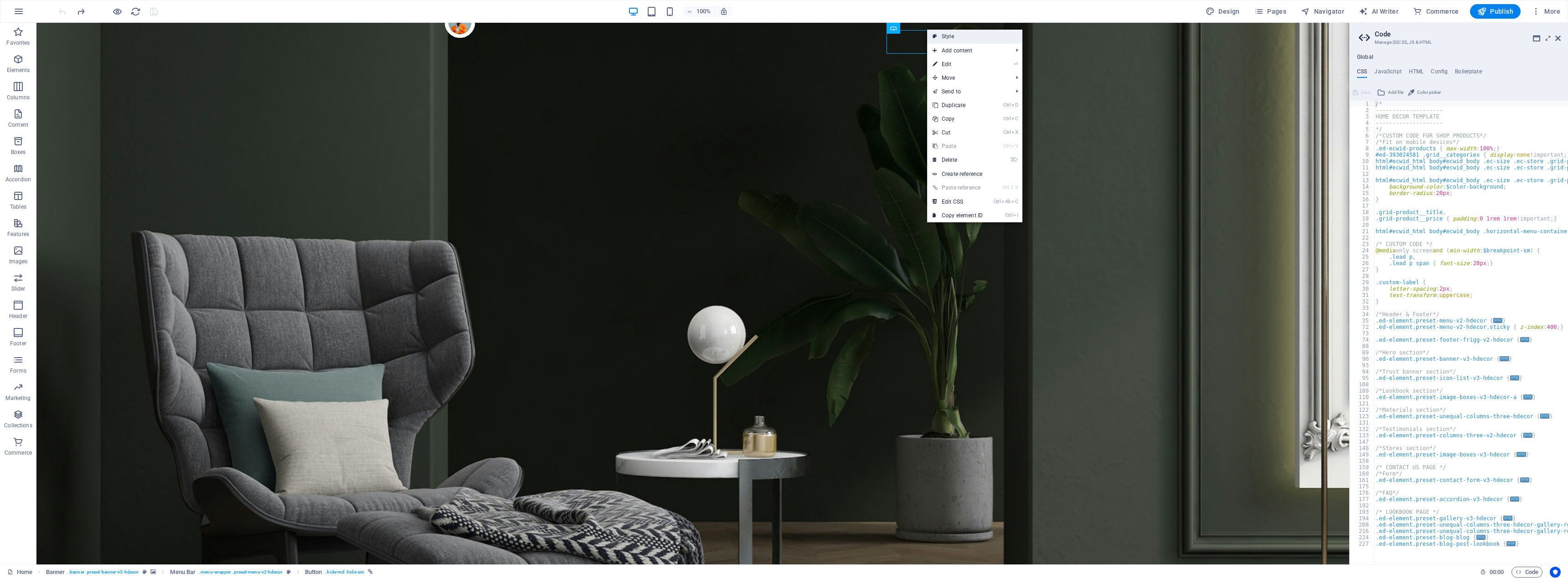
click at [965, 35] on link "Style" at bounding box center [975, 36] width 96 height 13
select select "rem"
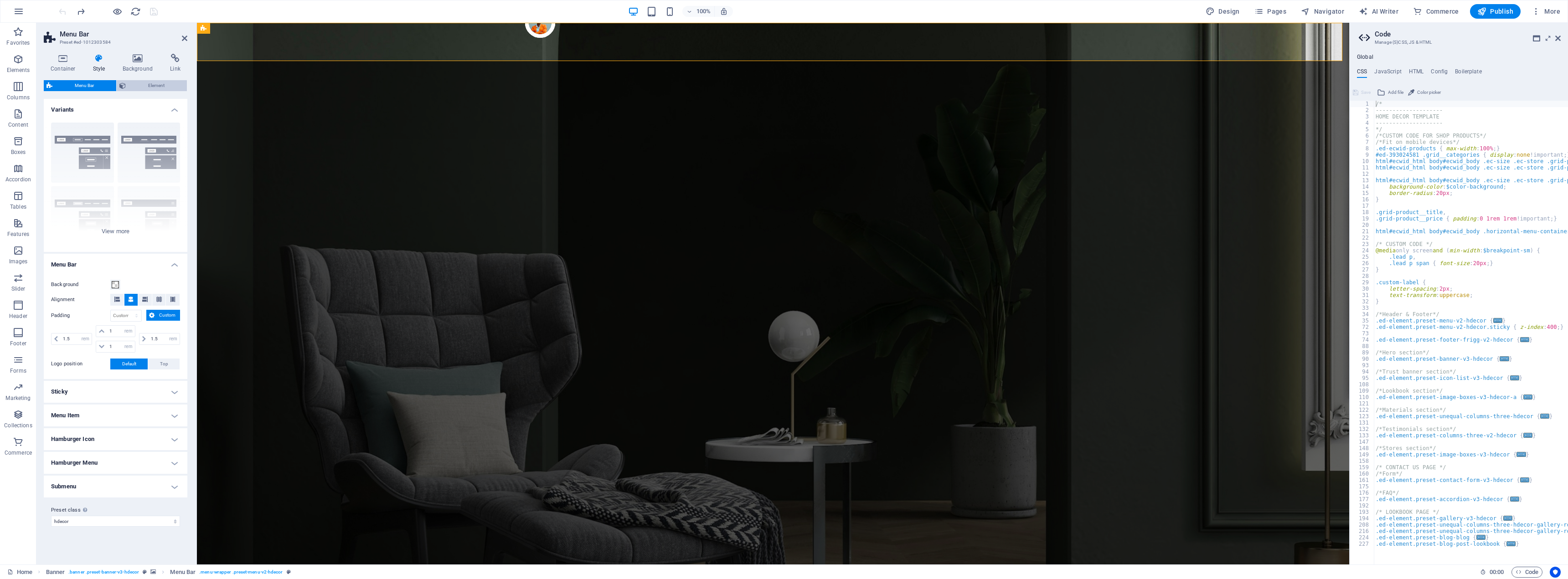
click at [153, 84] on span "Element" at bounding box center [156, 86] width 55 height 11
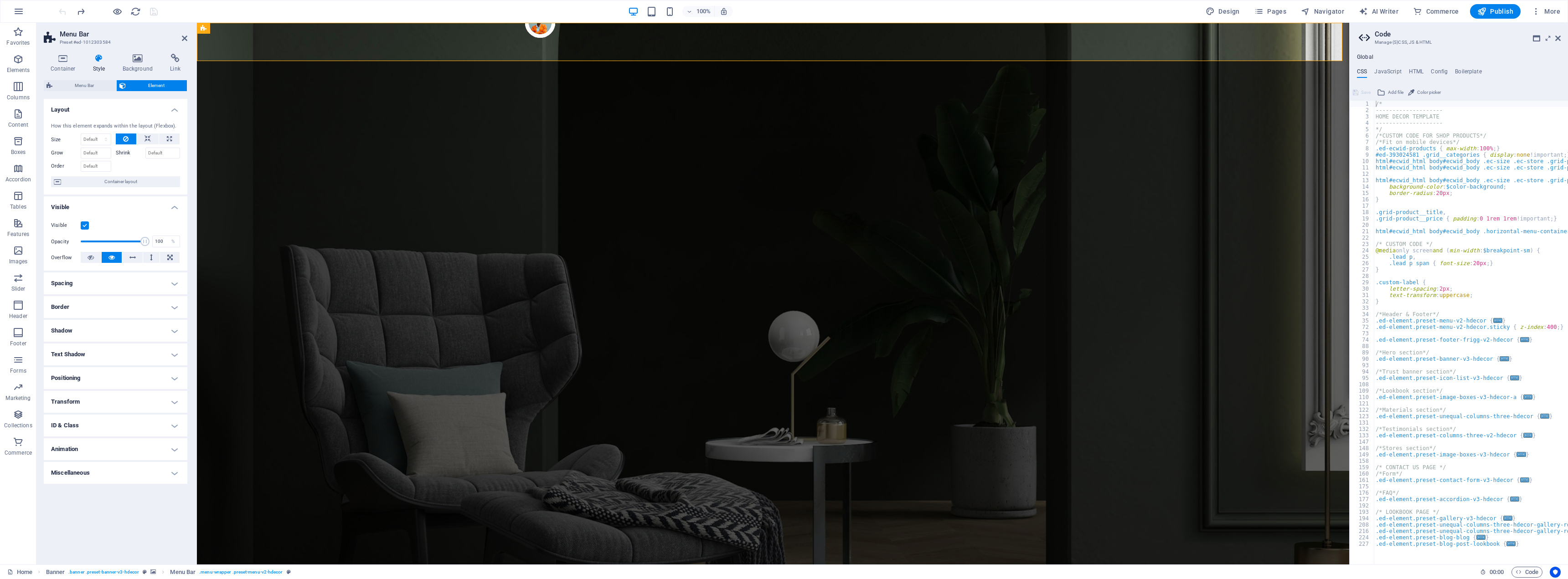
click at [86, 224] on label at bounding box center [85, 225] width 8 height 8
click at [0, 0] on input "Visible" at bounding box center [0, 0] width 0 height 0
click at [86, 224] on label at bounding box center [85, 225] width 8 height 8
click at [0, 0] on input "Visible" at bounding box center [0, 0] width 0 height 0
click at [86, 224] on label at bounding box center [85, 225] width 8 height 8
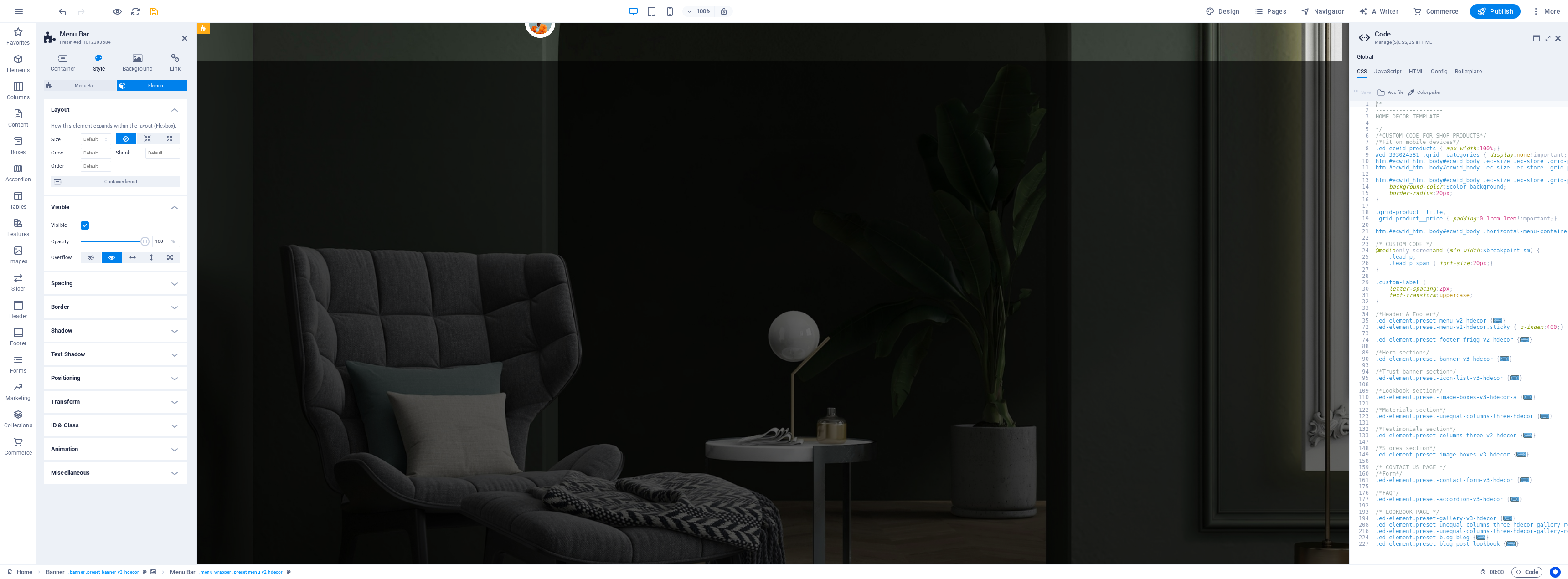
click at [0, 0] on input "Visible" at bounding box center [0, 0] width 0 height 0
click at [86, 224] on label at bounding box center [85, 225] width 8 height 8
click at [0, 0] on input "Visible" at bounding box center [0, 0] width 0 height 0
click at [171, 355] on h4 "Text Shadow" at bounding box center [116, 355] width 144 height 22
click at [174, 356] on h4 "Text Shadow" at bounding box center [116, 352] width 144 height 16
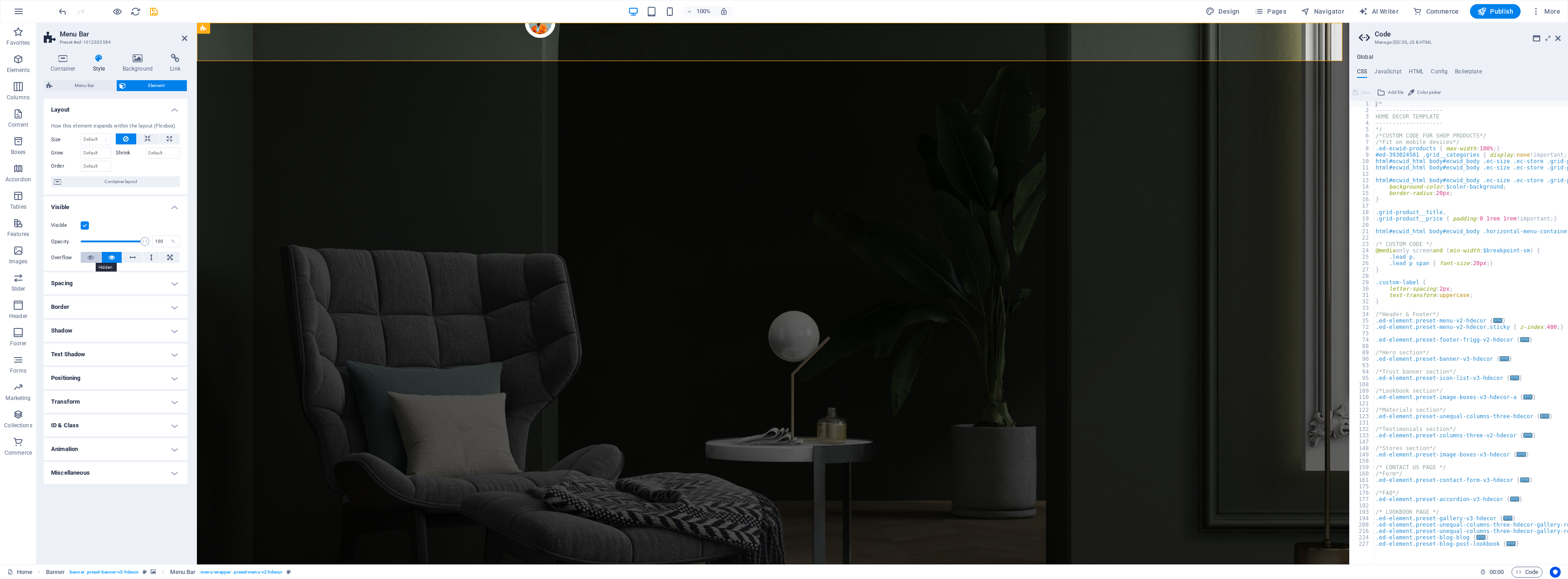
click at [96, 256] on button at bounding box center [91, 257] width 21 height 11
click at [105, 257] on button at bounding box center [112, 257] width 21 height 11
click at [91, 85] on span "Menu Bar" at bounding box center [85, 86] width 58 height 11
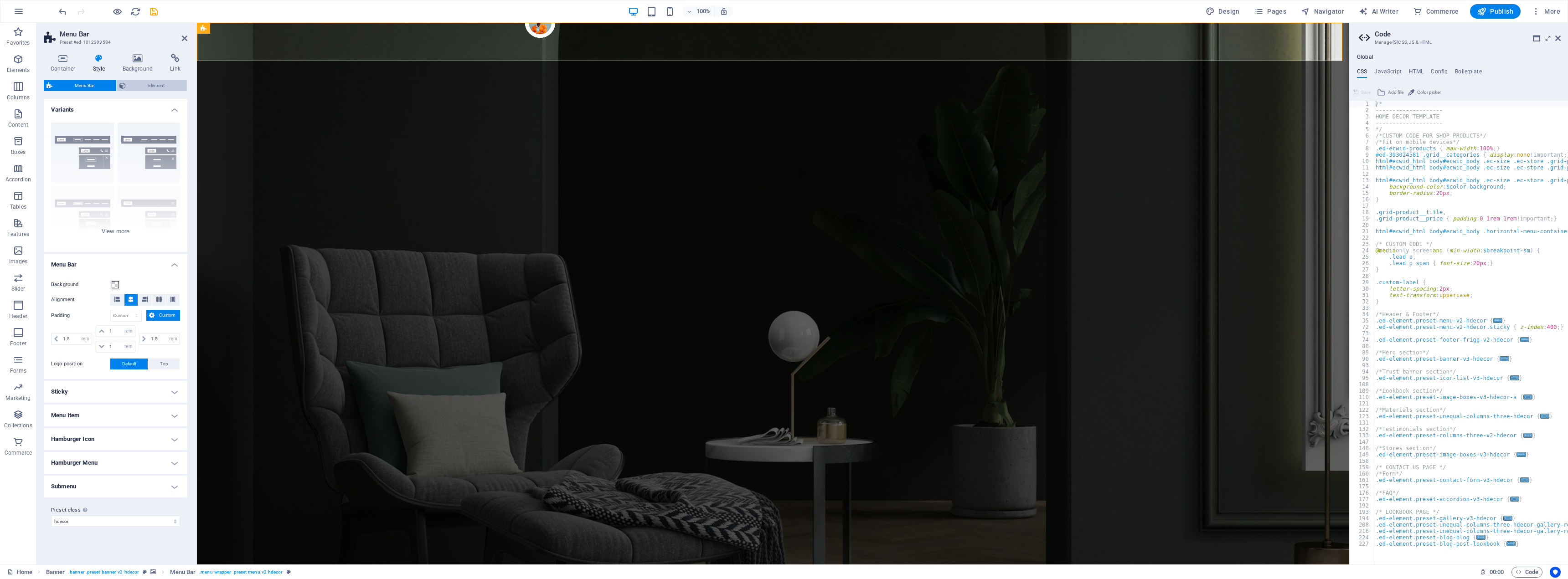
click at [138, 82] on span "Element" at bounding box center [156, 86] width 55 height 11
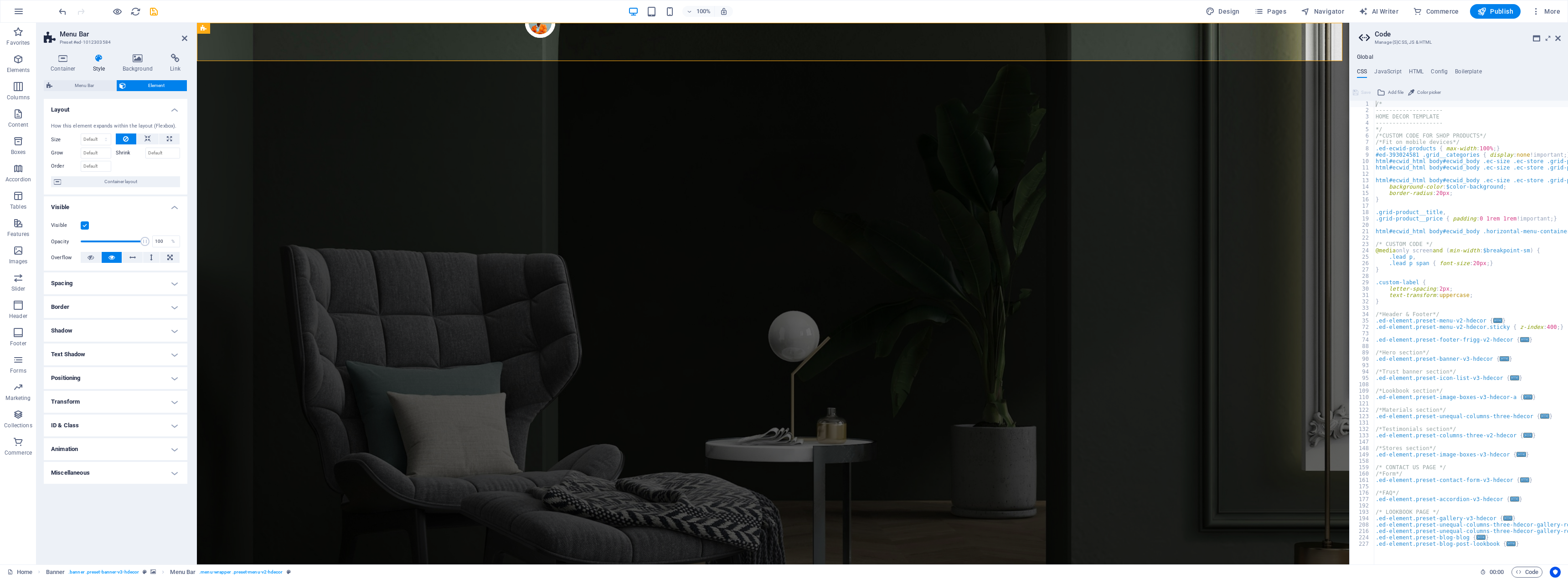
click at [97, 60] on icon at bounding box center [99, 58] width 26 height 9
click at [1395, 38] on aside "Code Manage (S)CSS, JS & HTML Global CSS JavaScript HTML Config Boilerplate /* …" at bounding box center [1458, 293] width 219 height 541
click at [1395, 43] on header "Code Manage (S)CSS, JS & HTML" at bounding box center [1460, 34] width 202 height 24
click at [1395, 38] on icon at bounding box center [1558, 38] width 5 height 7
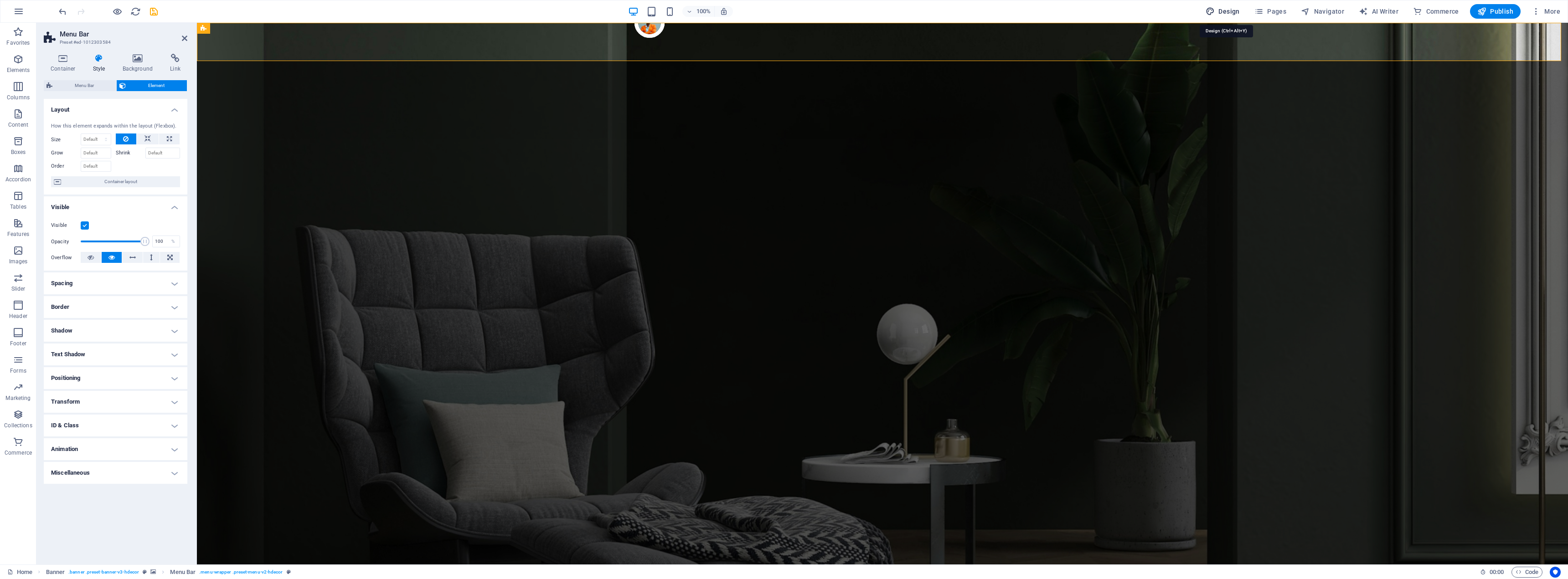
click at [1231, 9] on span "Design" at bounding box center [1223, 11] width 34 height 9
select select "px"
select select "400"
select select "px"
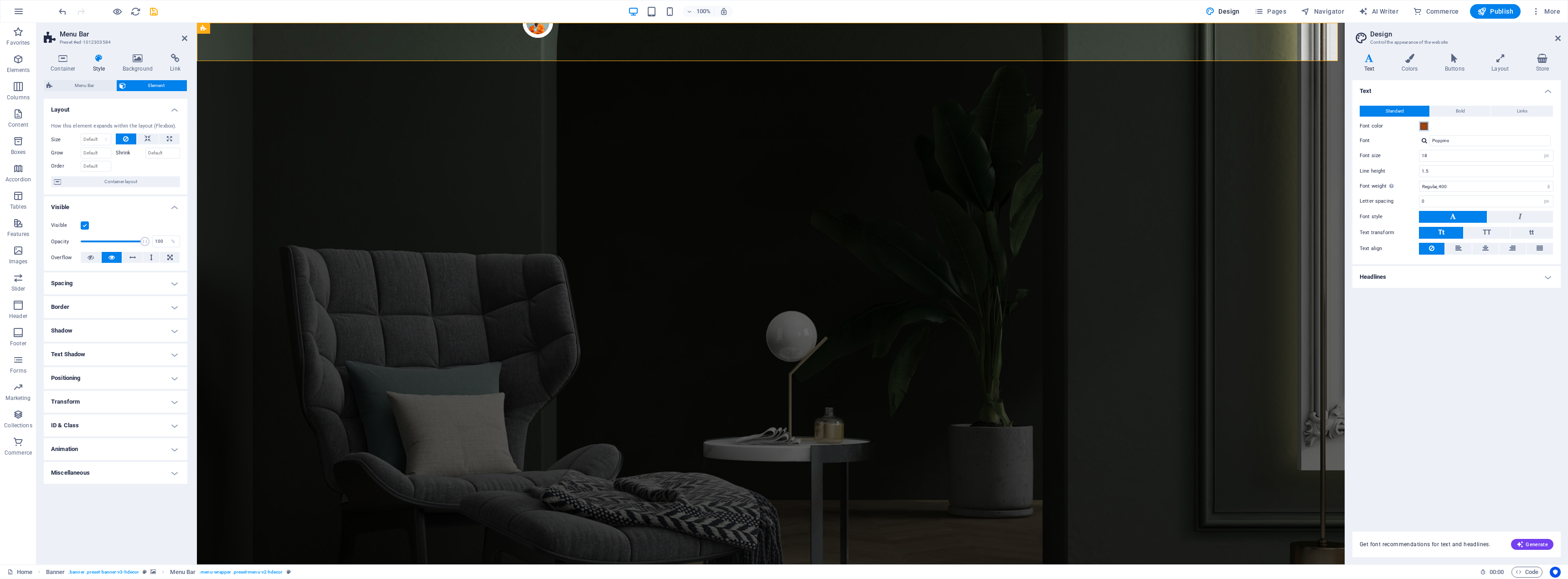
click at [1395, 126] on span at bounding box center [1424, 126] width 7 height 7
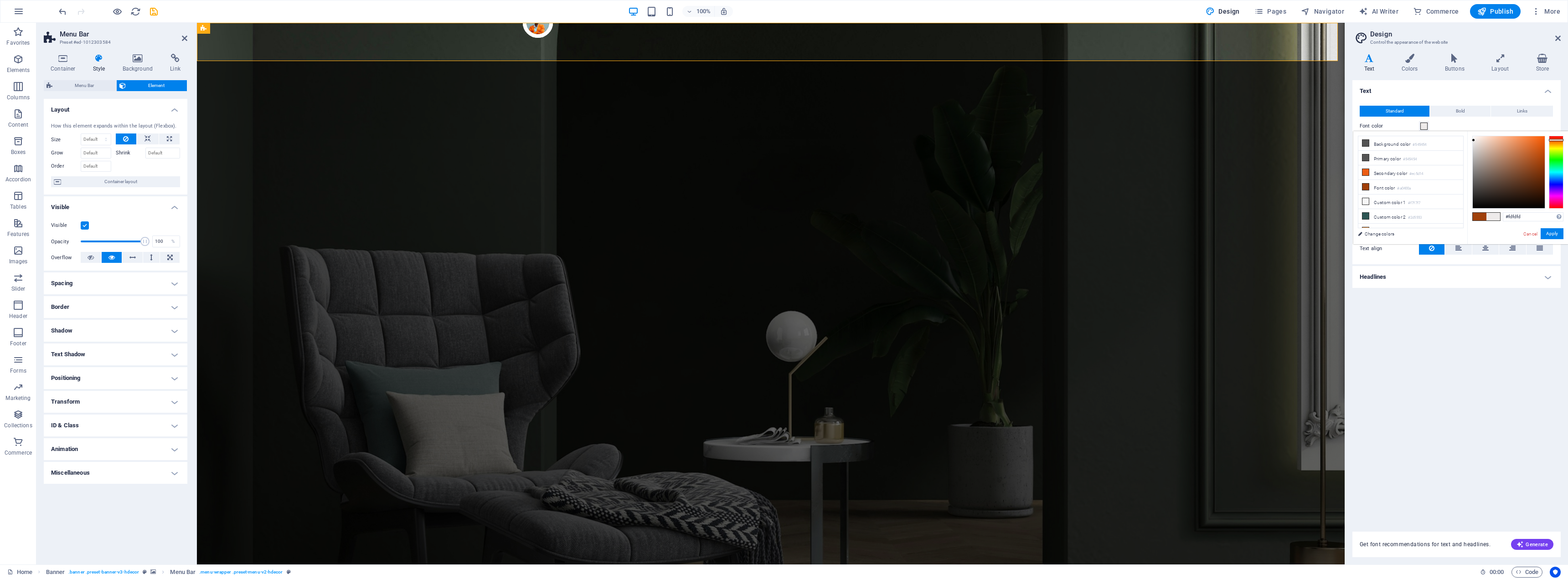
type input "#fefefe"
drag, startPoint x: 1527, startPoint y: 156, endPoint x: 1471, endPoint y: 136, distance: 59.5
click at [1395, 136] on div at bounding box center [1508, 172] width 72 height 72
click at [1395, 235] on button "Apply" at bounding box center [1552, 234] width 23 height 11
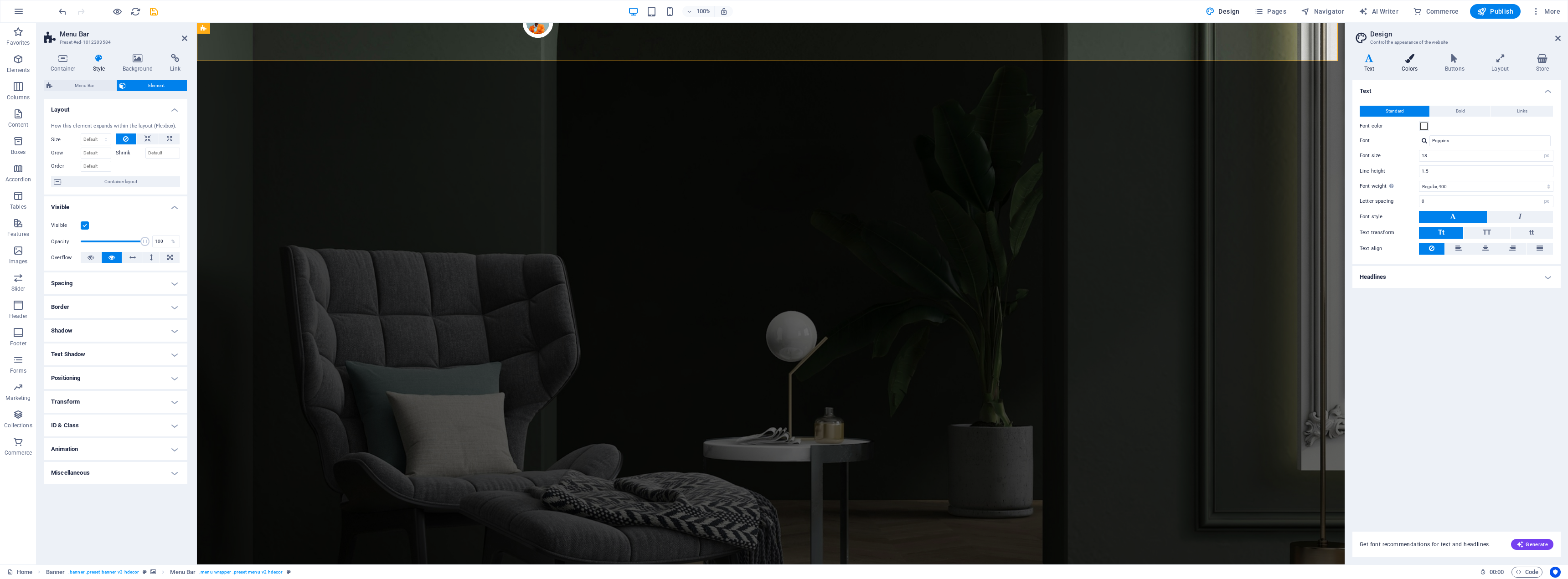
click at [1395, 61] on icon at bounding box center [1409, 58] width 40 height 9
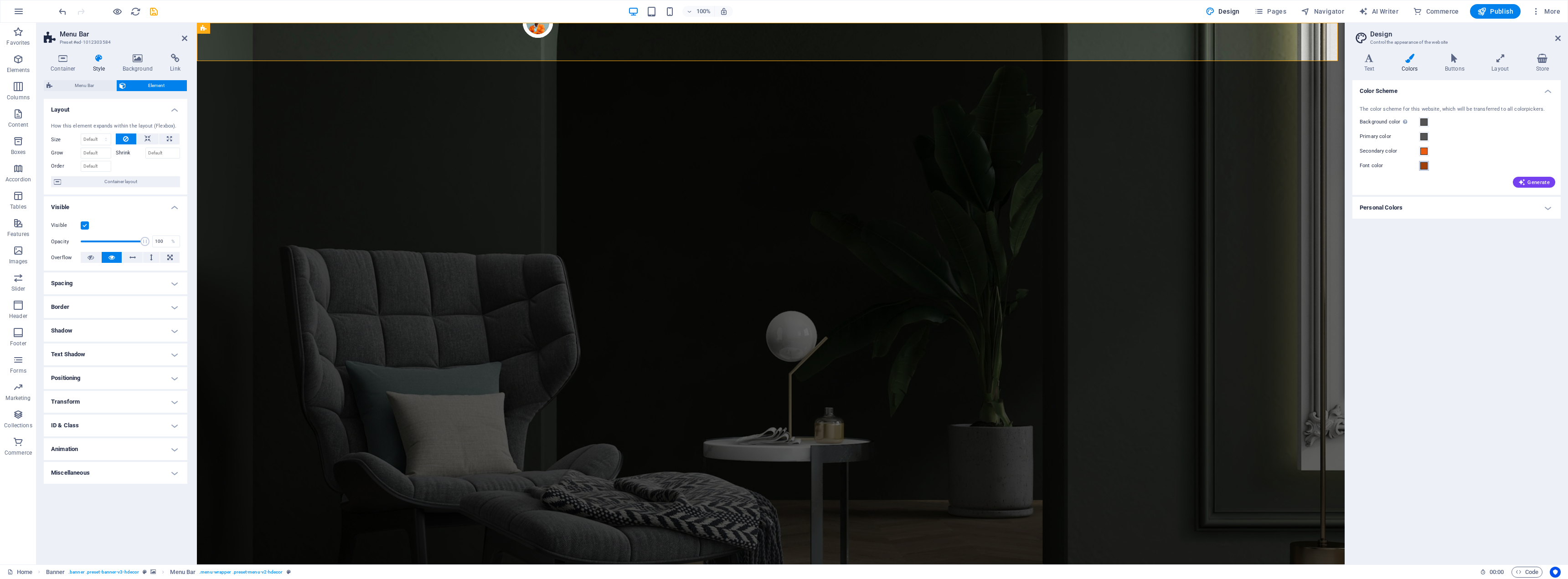
click at [1395, 170] on span at bounding box center [1424, 166] width 7 height 7
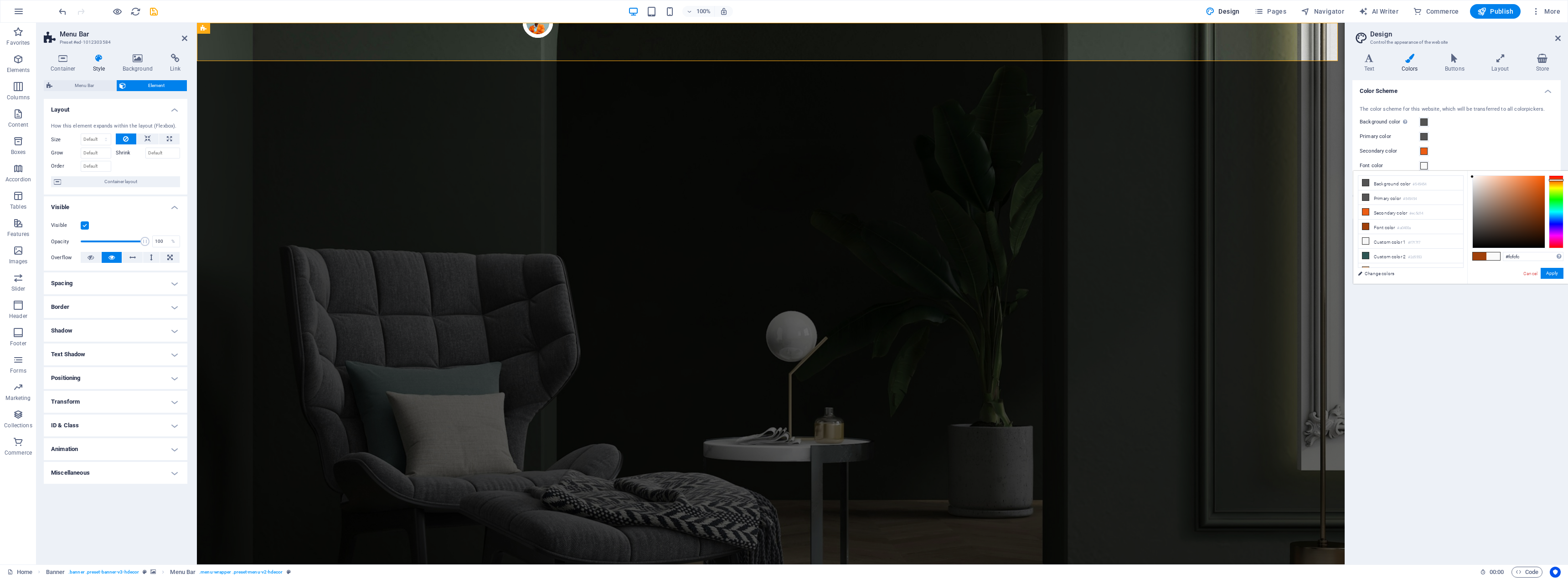
type input "#ffffff"
drag, startPoint x: 1526, startPoint y: 198, endPoint x: 1469, endPoint y: 175, distance: 61.5
click at [1395, 175] on div "#ffffff Supported formats #0852ed rgb(8, 82, 237) rgba(8, 82, 237, 90%) hsv(221…" at bounding box center [1517, 293] width 100 height 245
click at [1395, 275] on button "Apply" at bounding box center [1552, 273] width 23 height 11
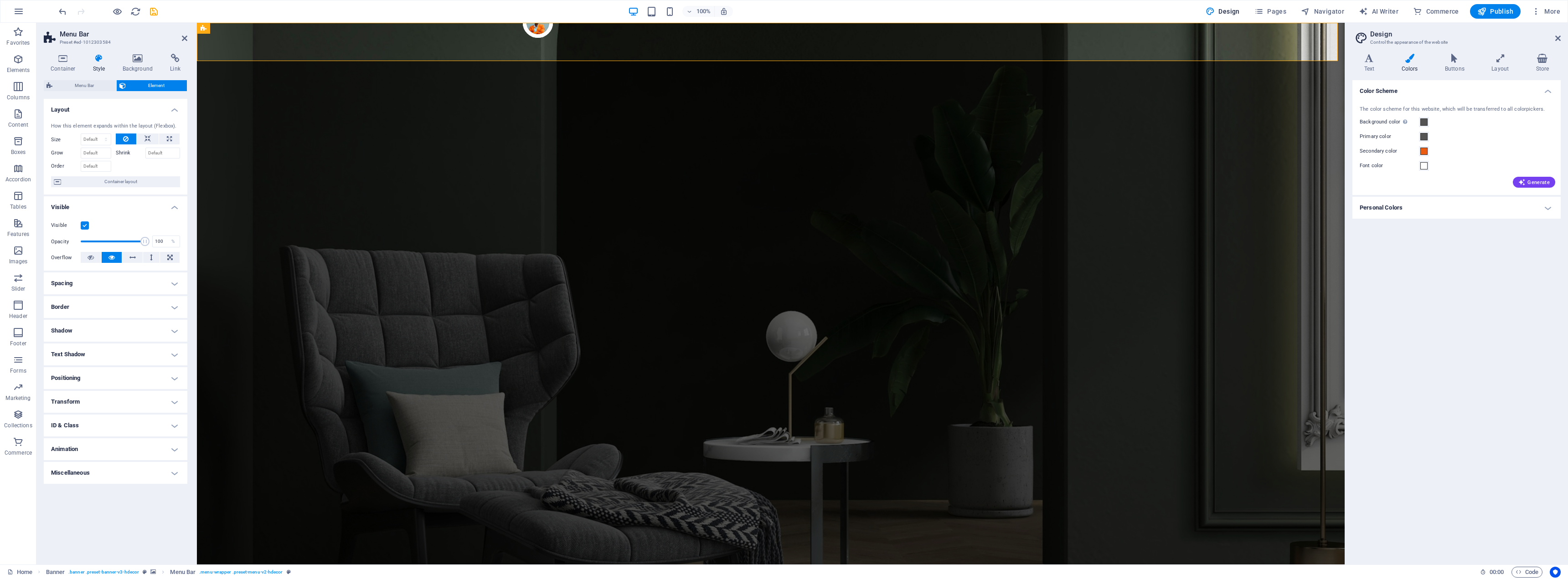
click at [1395, 207] on h4 "Personal Colors" at bounding box center [1457, 207] width 208 height 22
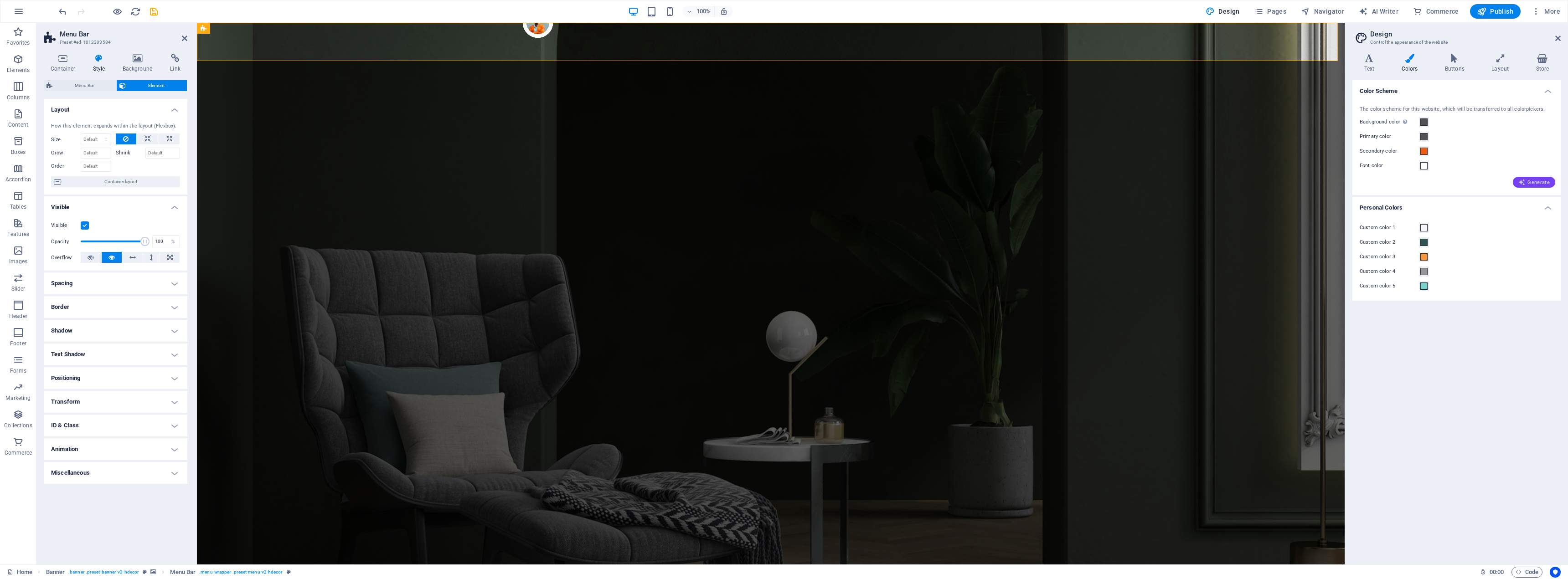
click at [1395, 182] on span "Generate" at bounding box center [1534, 182] width 32 height 7
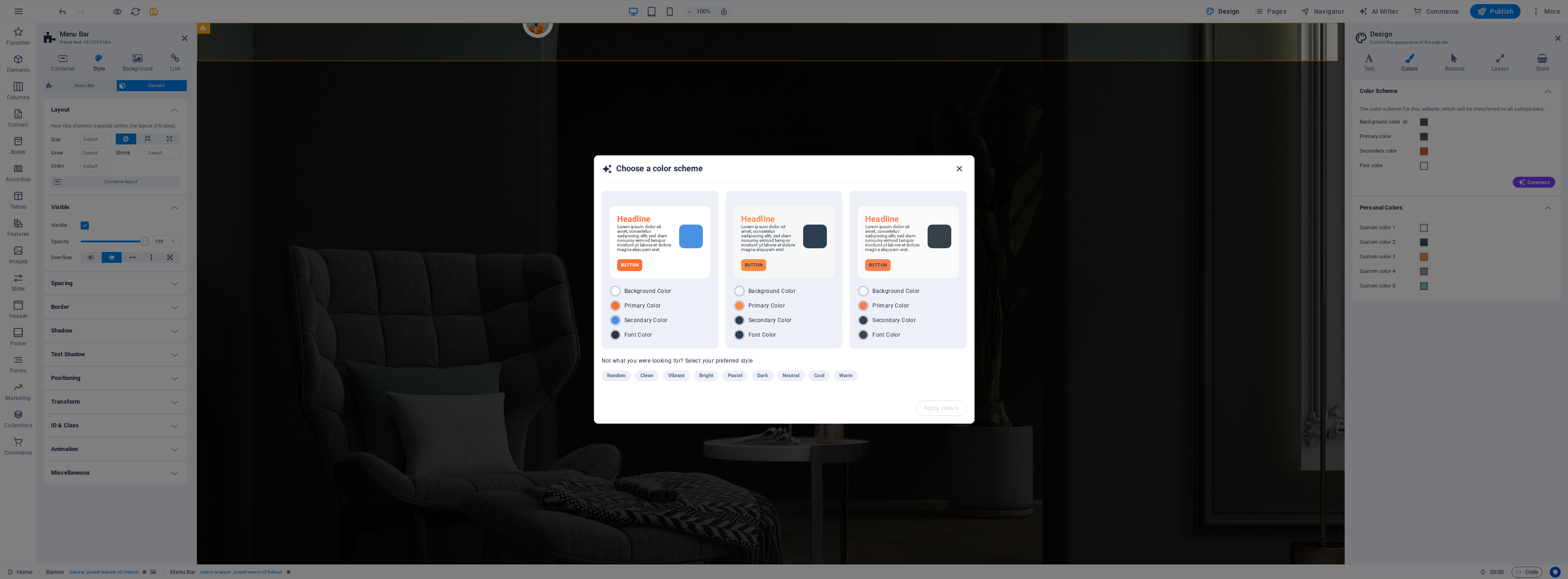
click at [958, 166] on icon "button" at bounding box center [959, 168] width 10 height 10
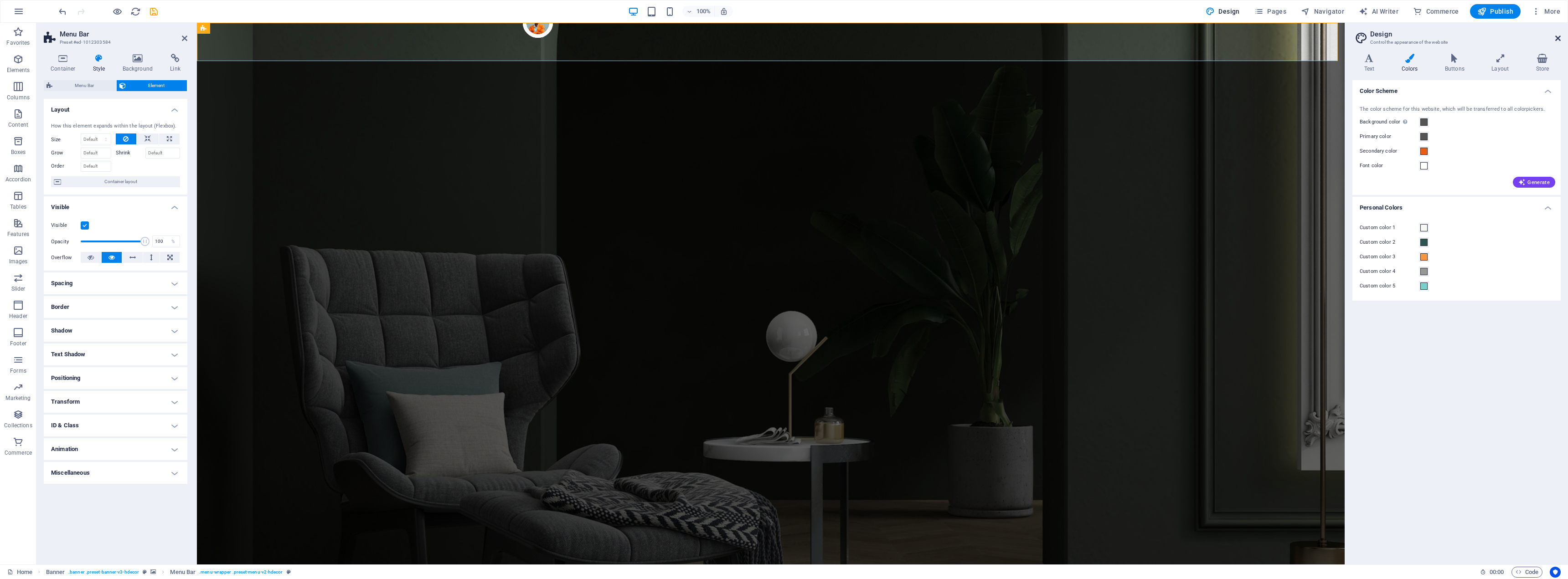
click at [1395, 37] on icon at bounding box center [1558, 38] width 5 height 7
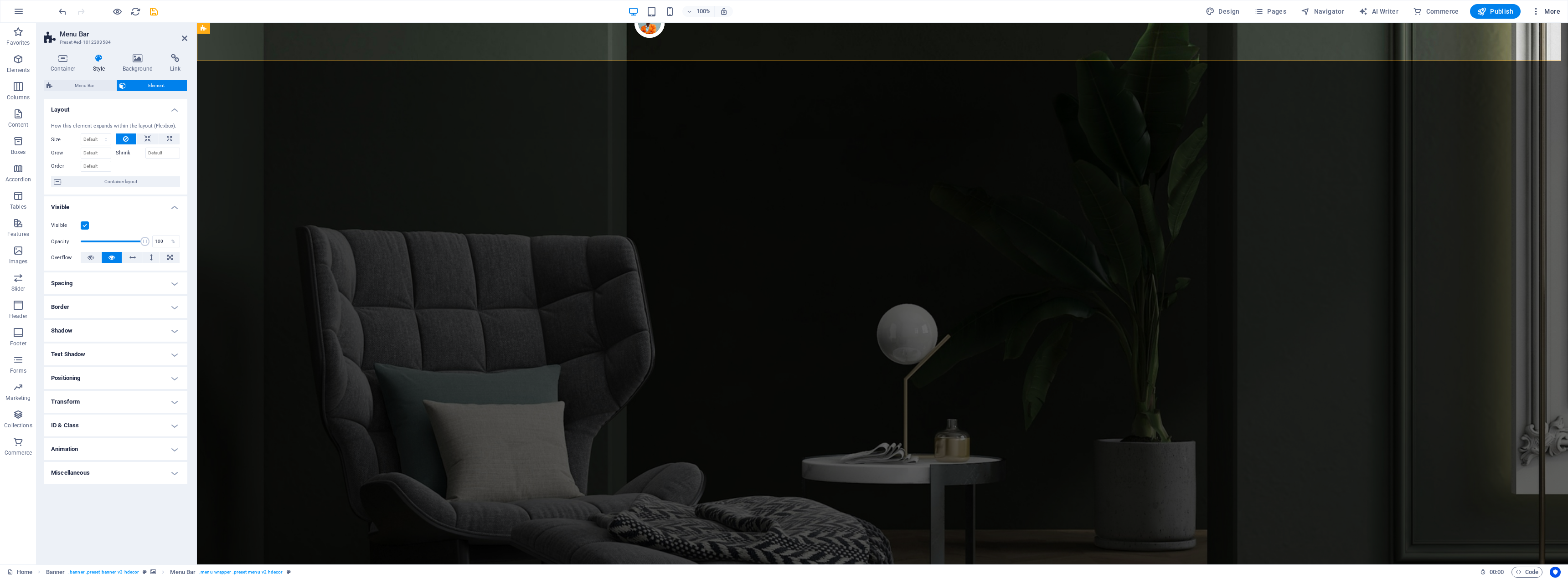
click at [1395, 11] on span "More" at bounding box center [1545, 11] width 29 height 9
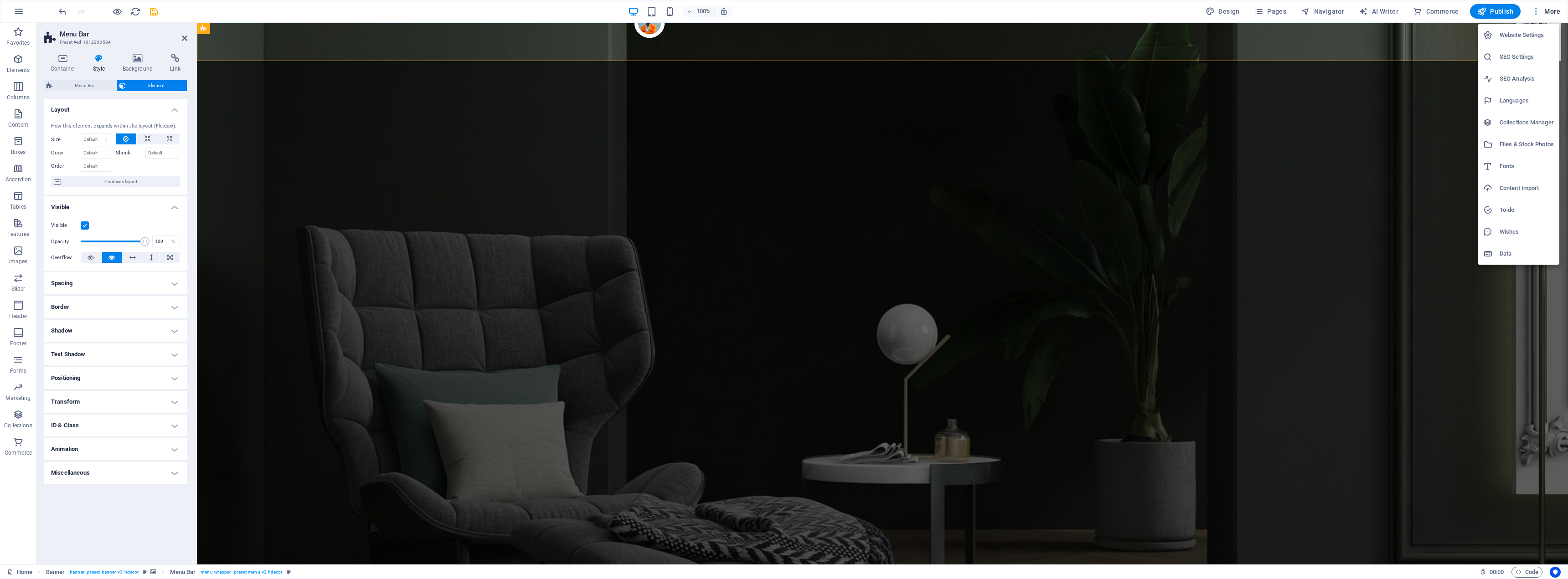
click at [1395, 11] on div at bounding box center [784, 290] width 1568 height 579
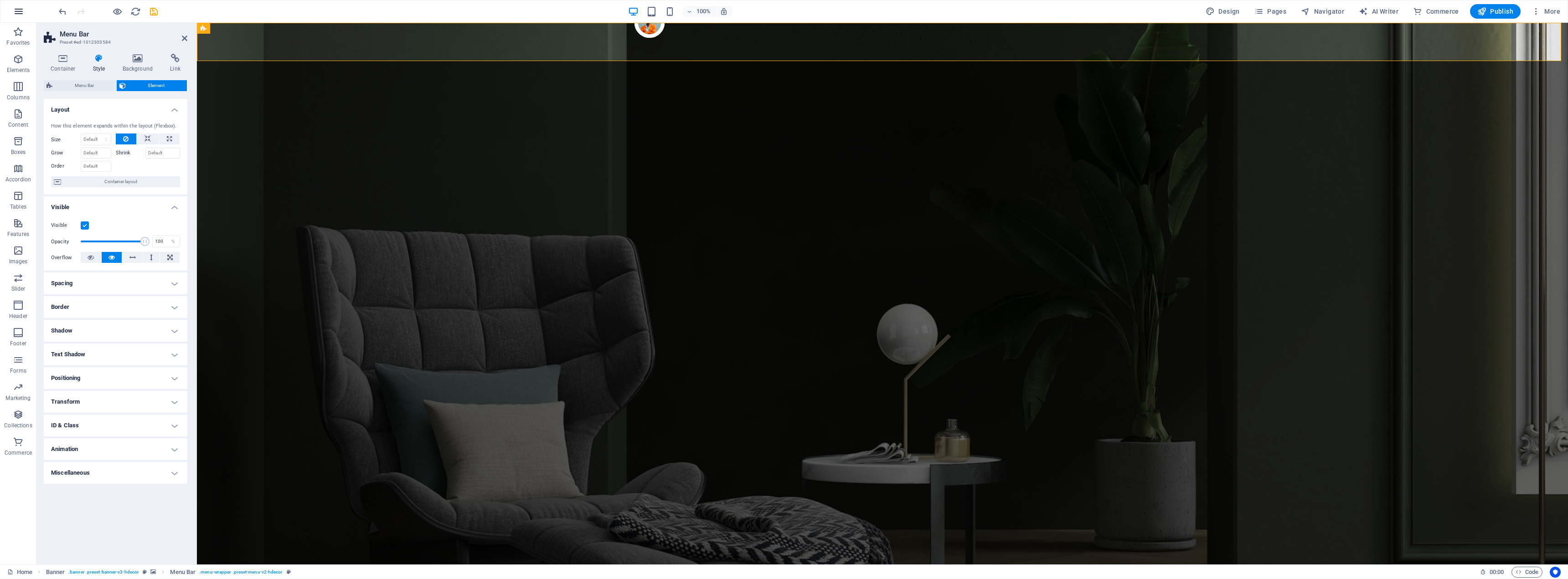
click at [13, 12] on icon "button" at bounding box center [19, 12] width 11 height 11
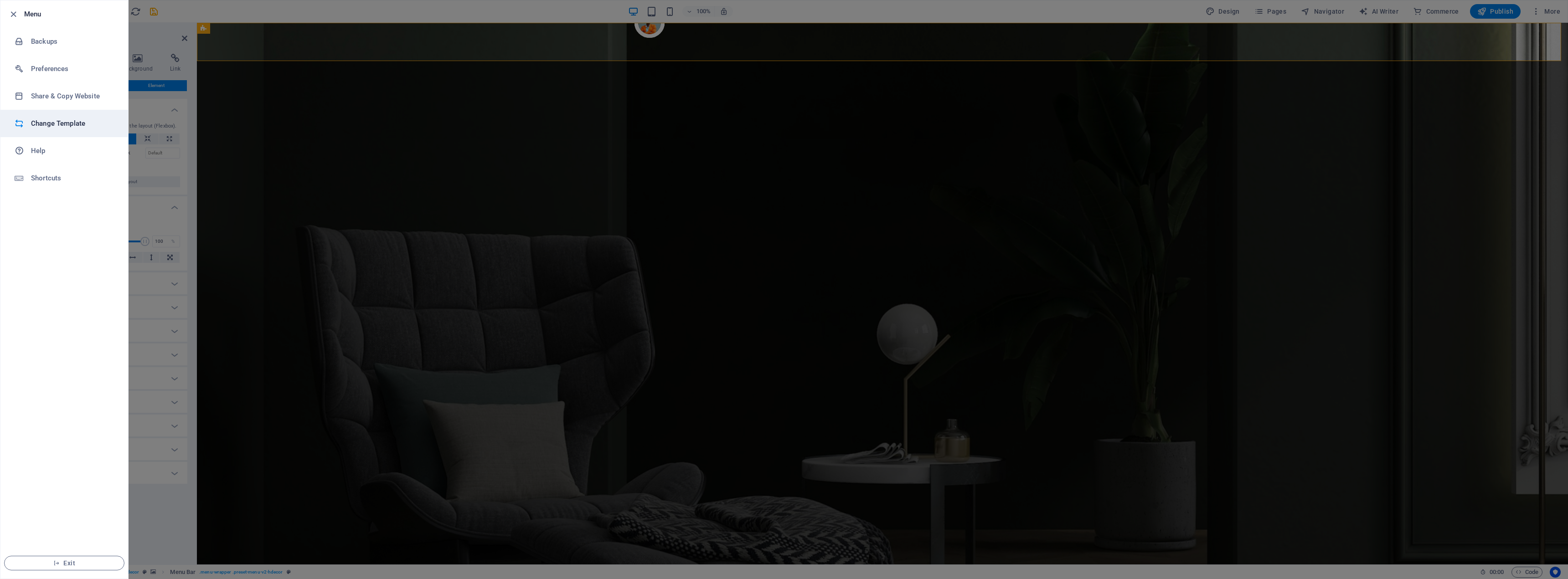
click at [49, 120] on h6 "Change Template" at bounding box center [73, 123] width 85 height 11
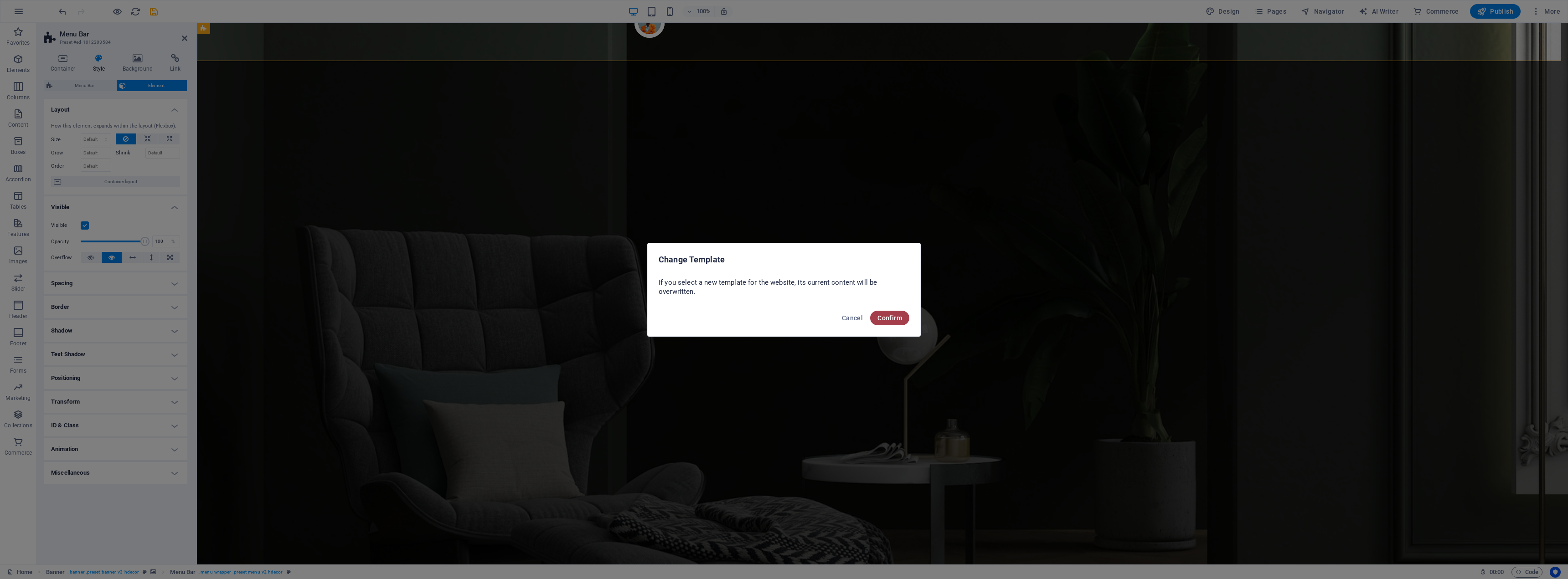
click at [899, 317] on span "Confirm" at bounding box center [890, 318] width 24 height 7
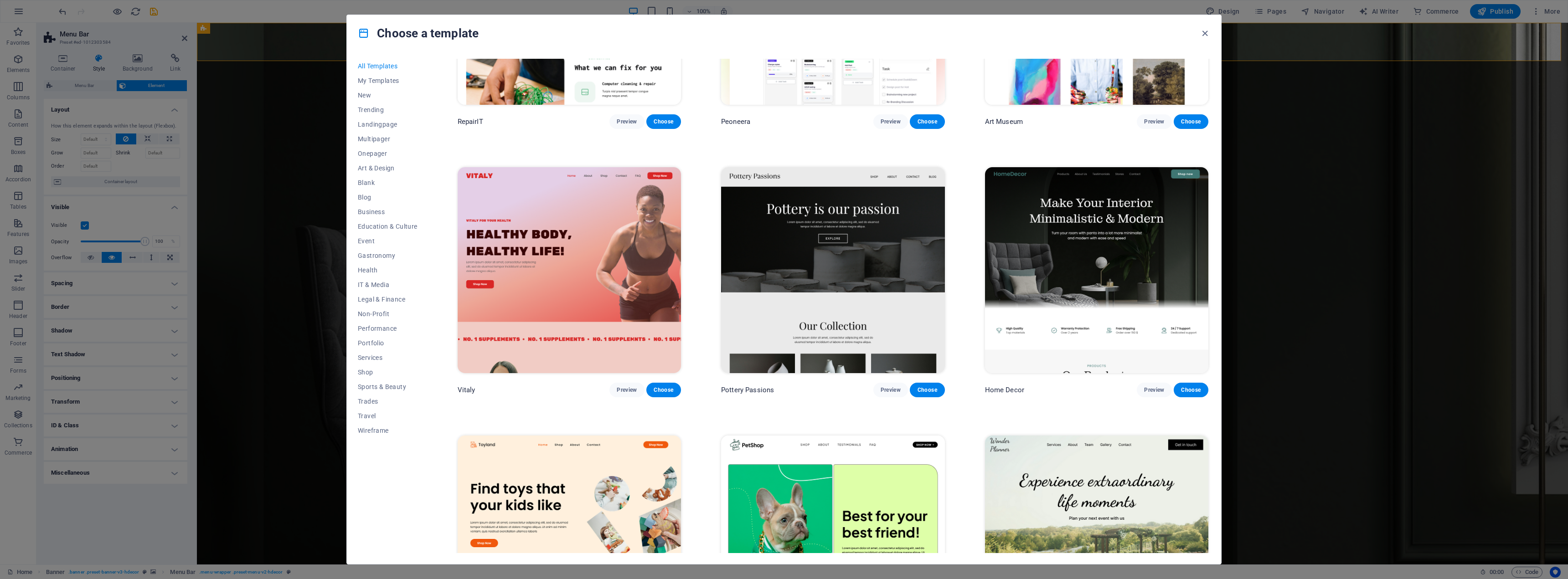
scroll to position [501, 0]
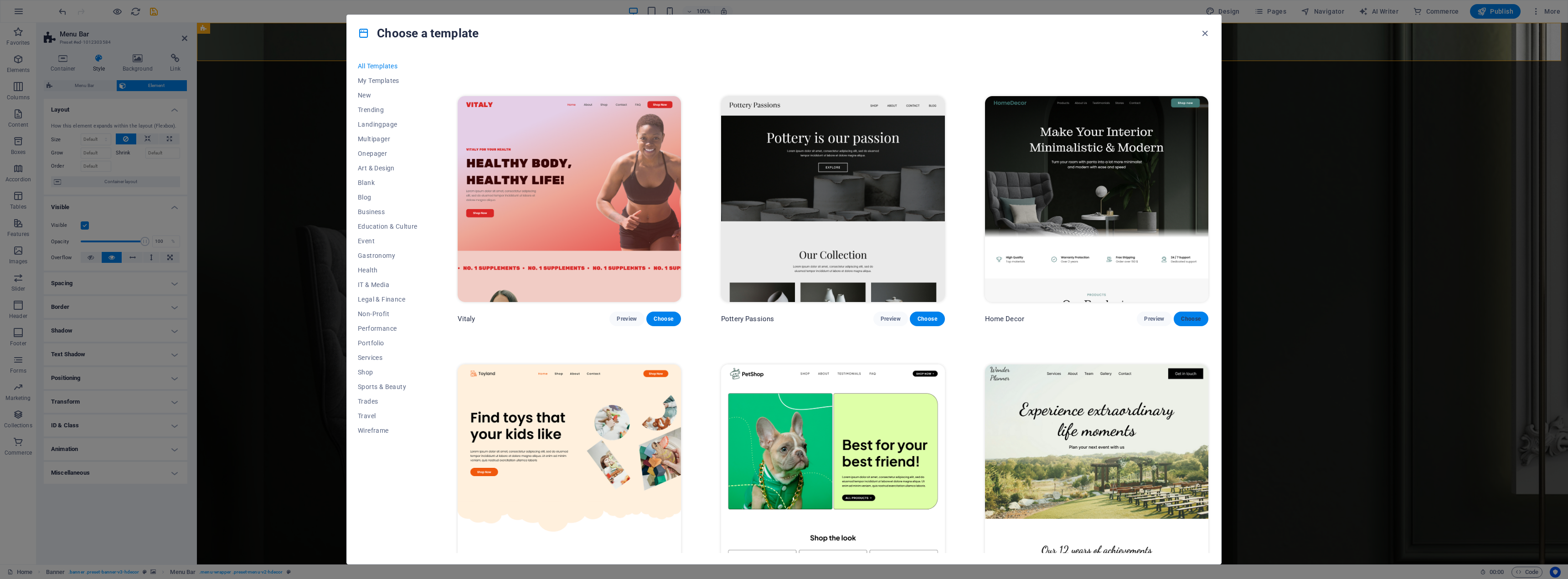
click at [1194, 315] on span "Choose" at bounding box center [1191, 319] width 20 height 7
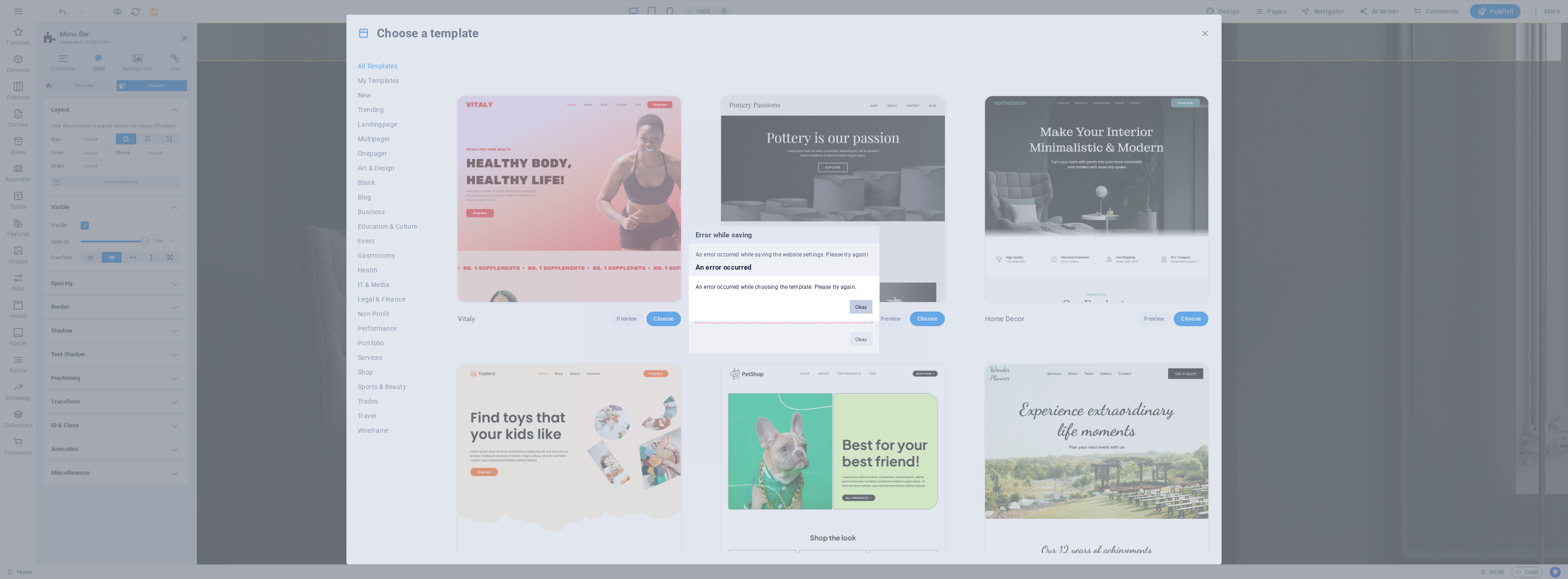
click at [863, 305] on button "Okay" at bounding box center [861, 307] width 23 height 13
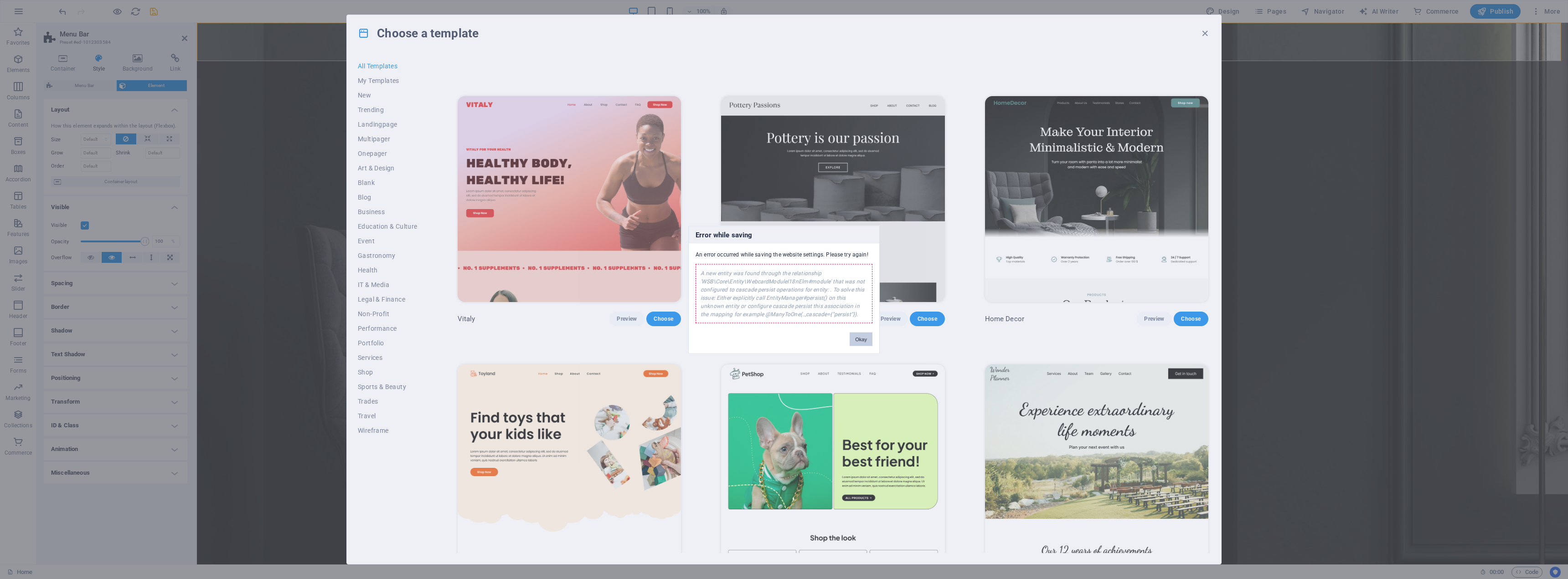
click at [861, 336] on button "Okay" at bounding box center [861, 339] width 23 height 13
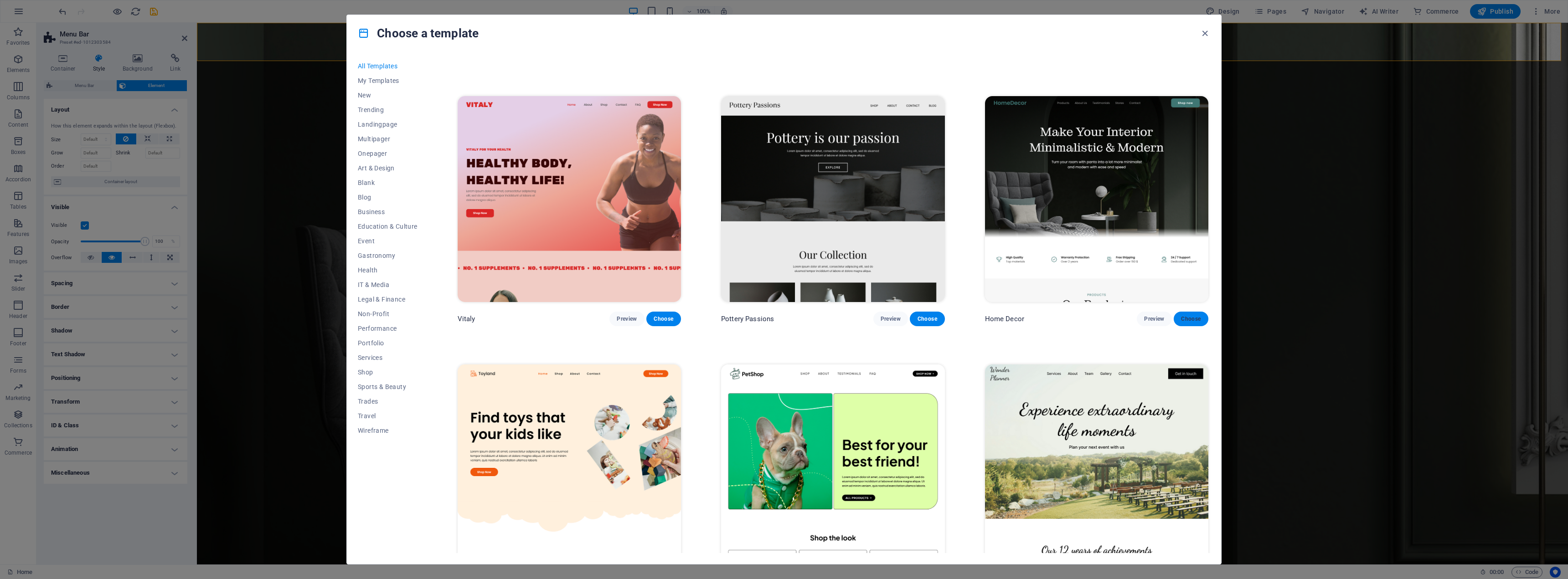
click at [1183, 316] on span "Choose" at bounding box center [1191, 319] width 20 height 7
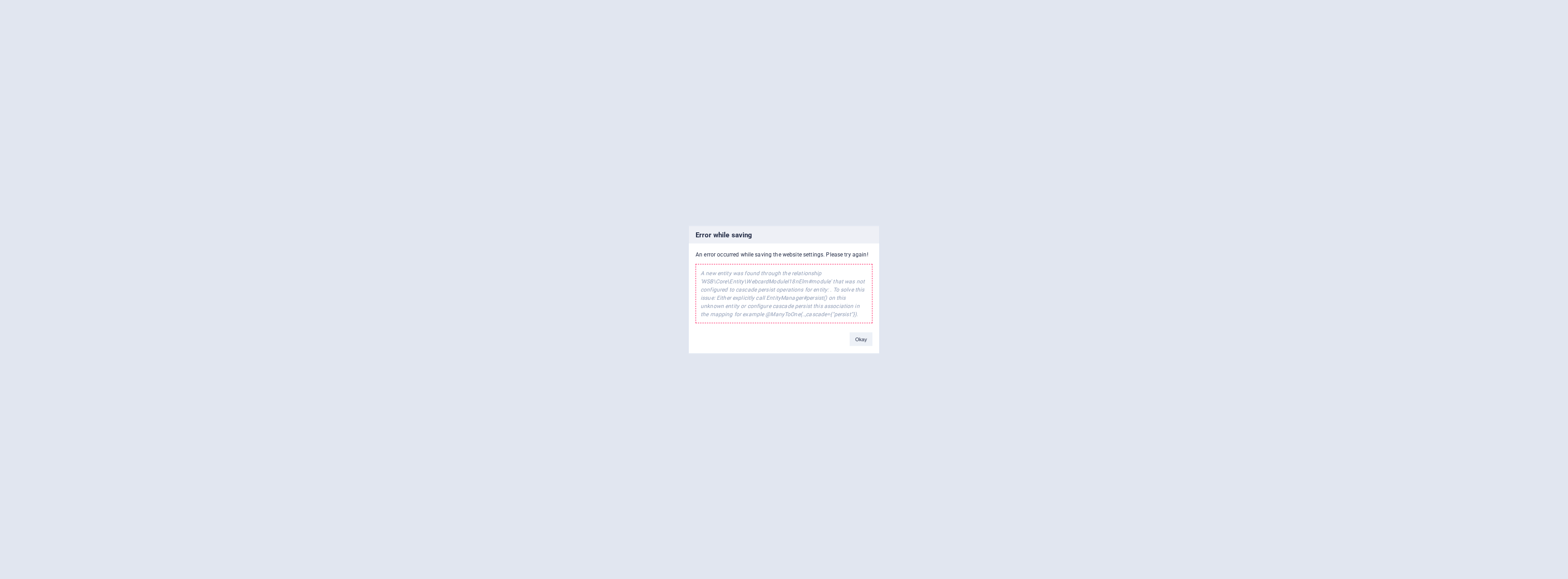
click at [773, 285] on div "A new entity was found through the relationship 'WSB\Core\Entity\WebcardModuleI…" at bounding box center [784, 293] width 177 height 59
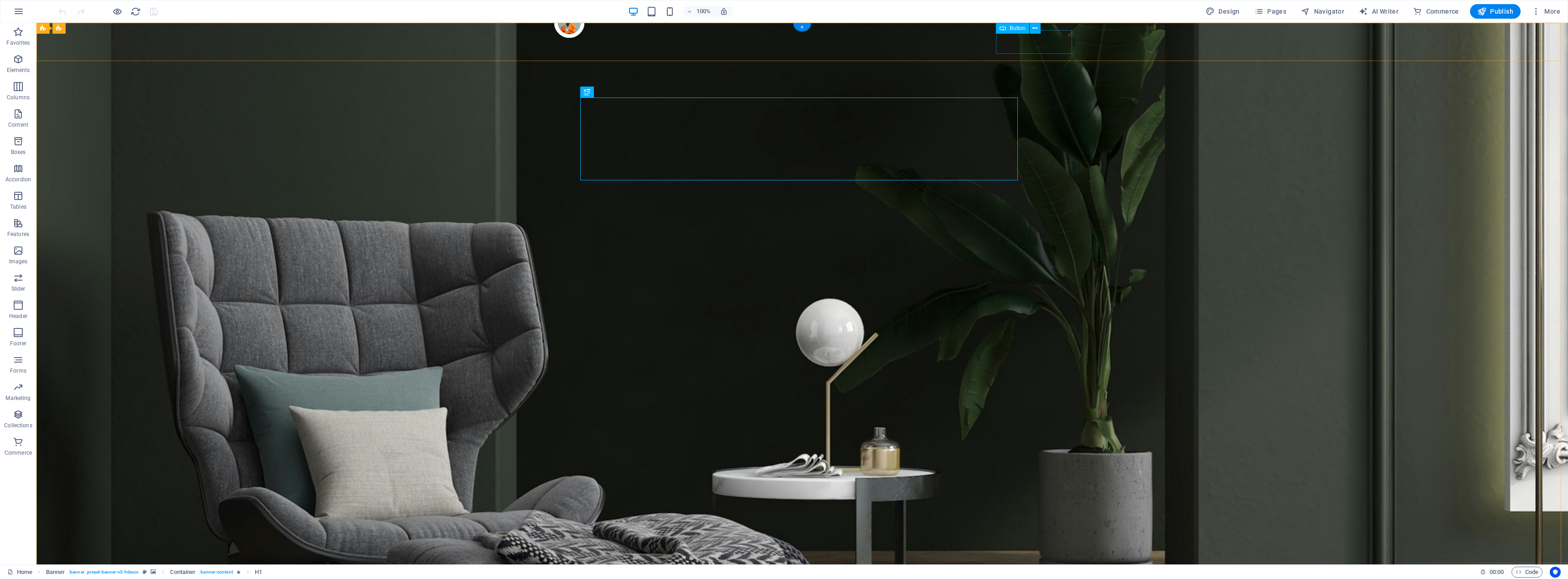
click at [1035, 27] on icon at bounding box center [1035, 29] width 5 height 10
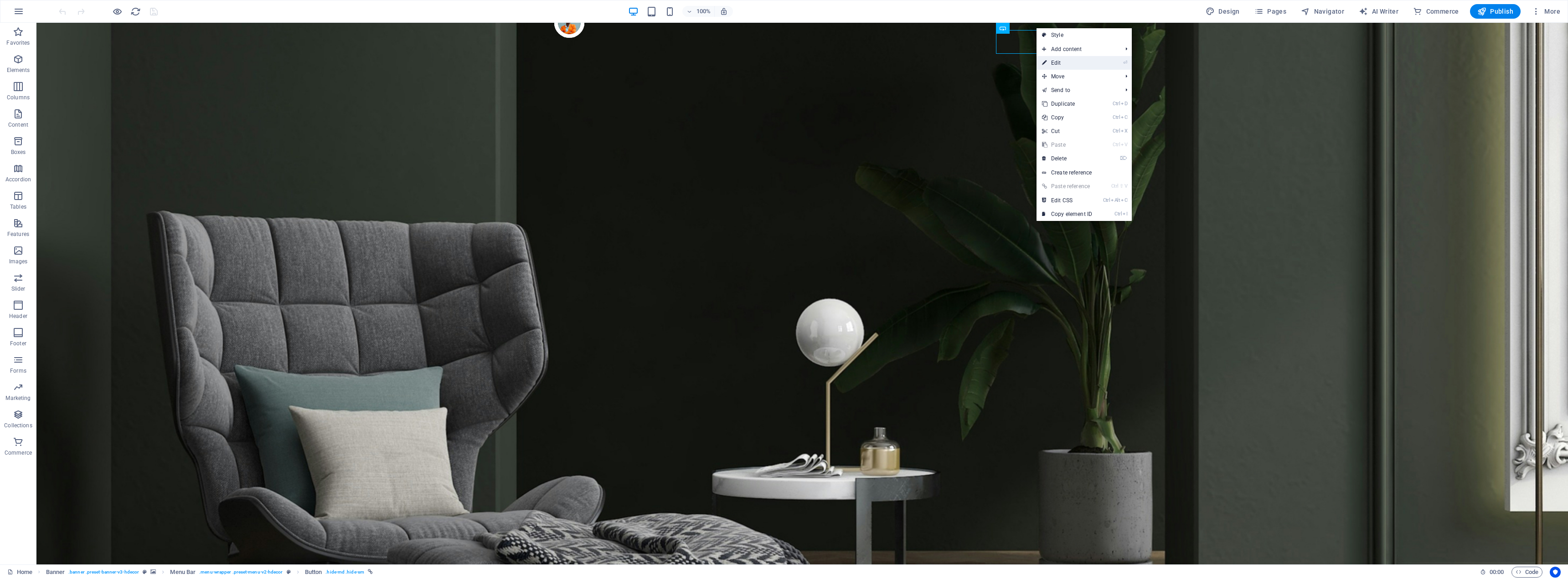
click at [1065, 59] on link "⏎ Edit" at bounding box center [1067, 63] width 61 height 13
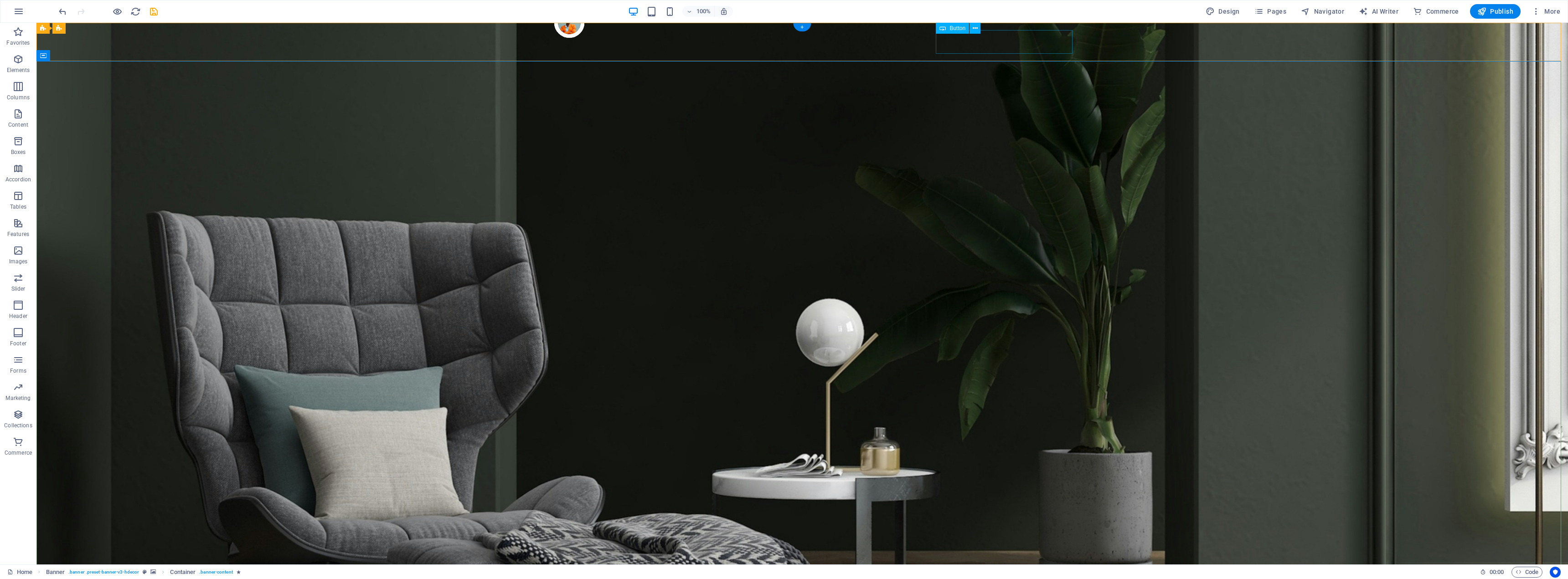
click at [975, 28] on icon at bounding box center [975, 29] width 5 height 10
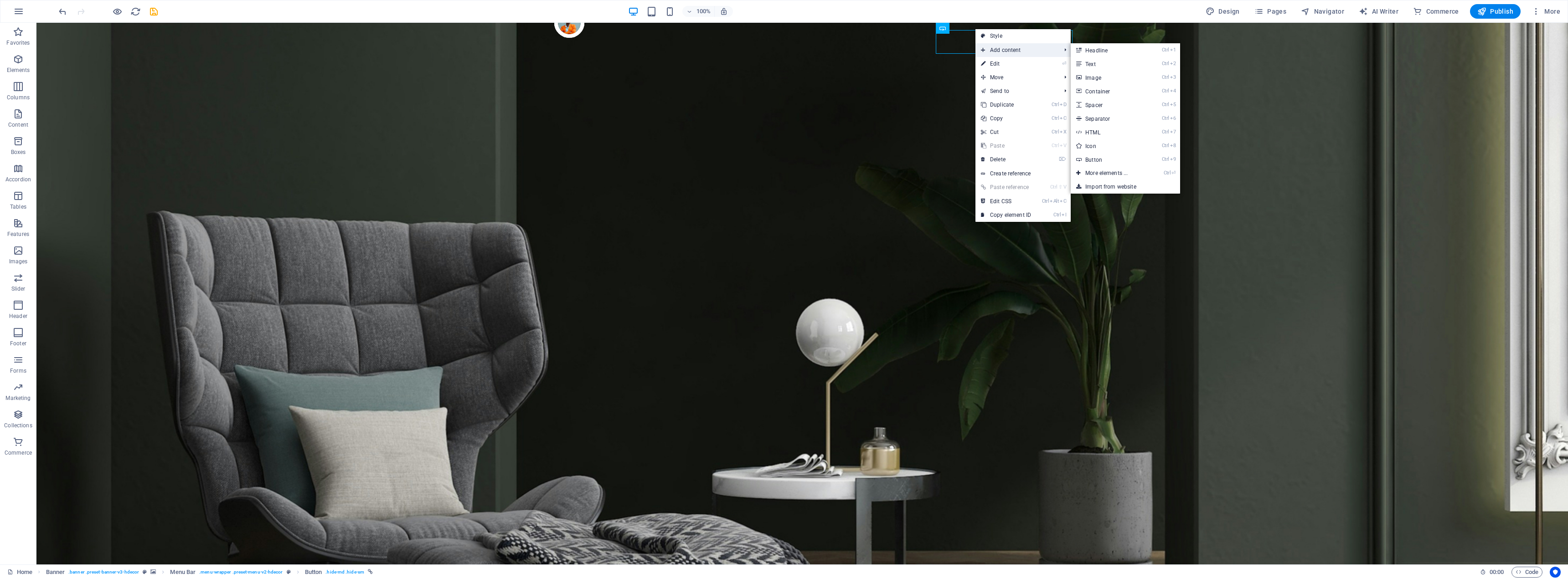
click at [996, 52] on span "Add content" at bounding box center [1017, 50] width 82 height 13
click at [996, 60] on link "⏎ Edit" at bounding box center [1006, 64] width 61 height 13
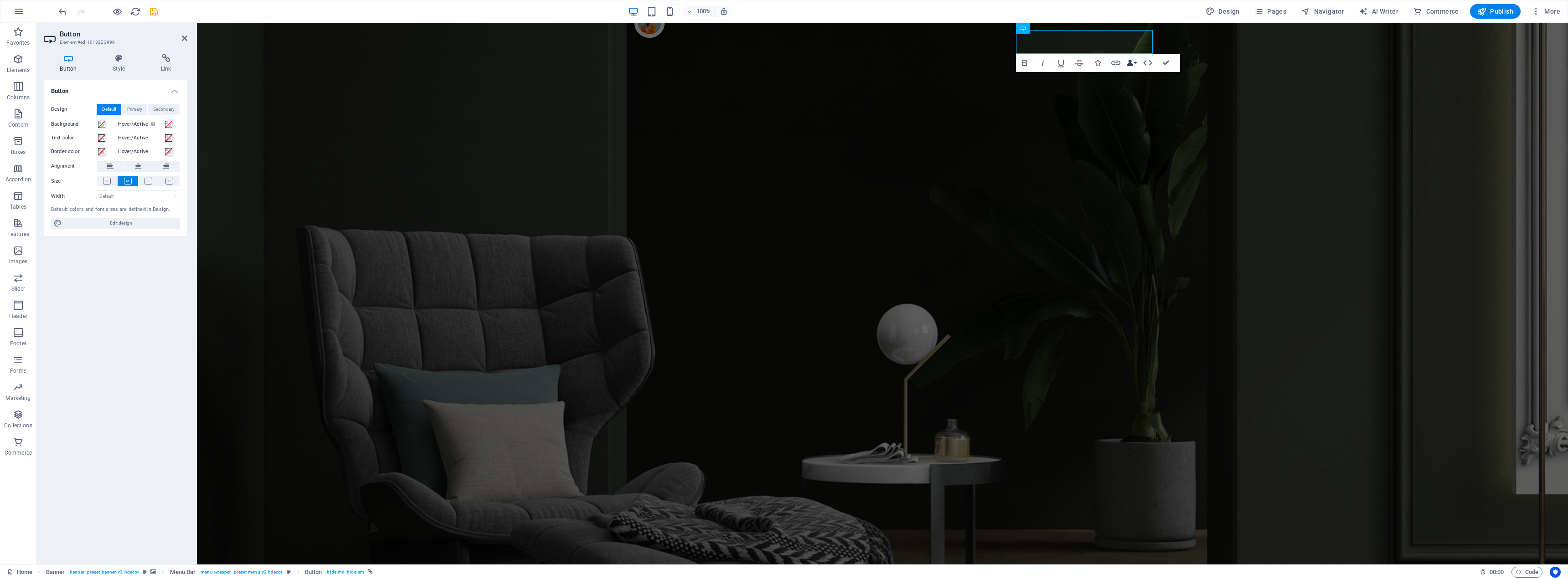
click at [1131, 64] on icon "button" at bounding box center [1130, 63] width 6 height 6
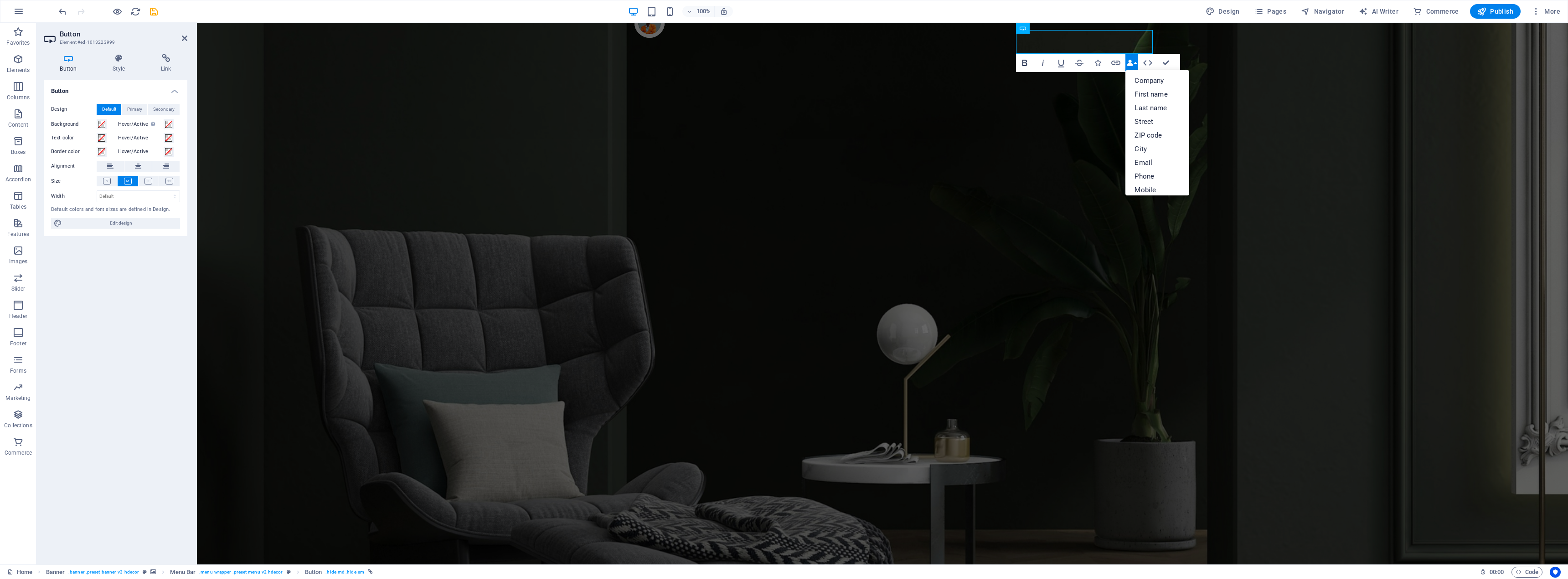
click at [1028, 61] on icon "button" at bounding box center [1024, 63] width 11 height 11
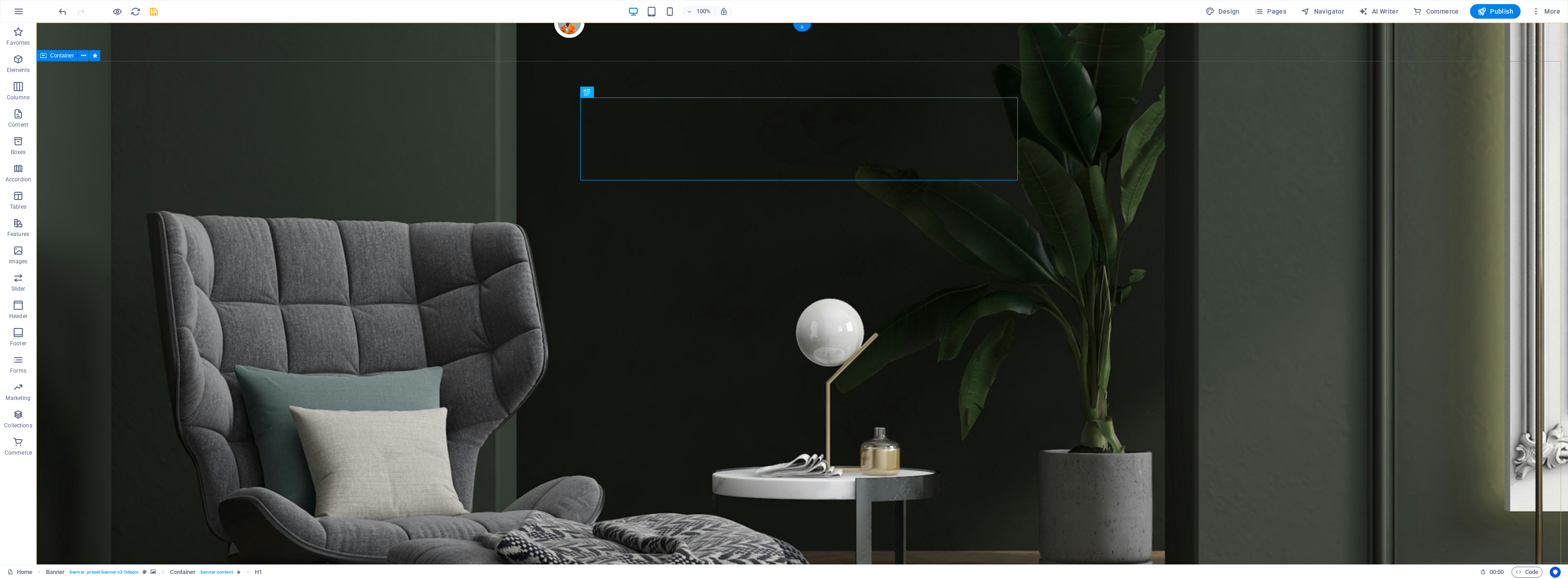
click at [547, 29] on span "Logo" at bounding box center [546, 28] width 12 height 5
click at [559, 28] on icon at bounding box center [562, 29] width 5 height 10
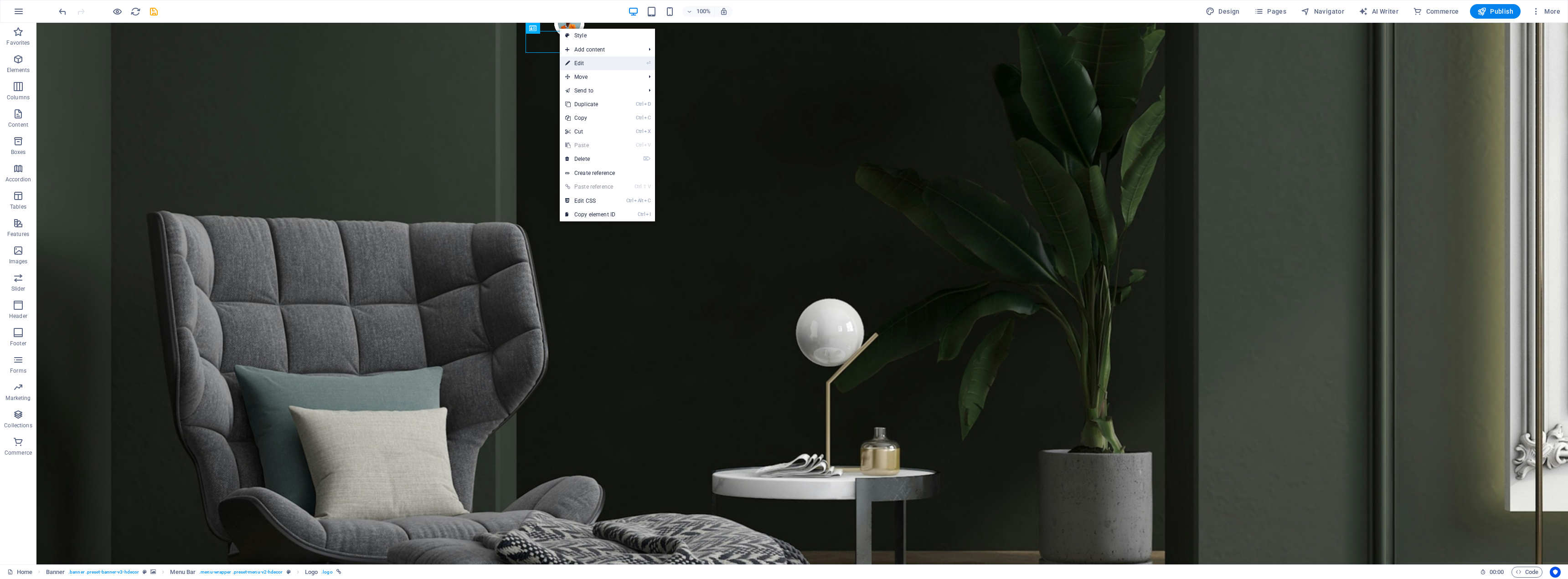
click at [601, 61] on link "⏎ Edit" at bounding box center [590, 63] width 61 height 13
select select "px"
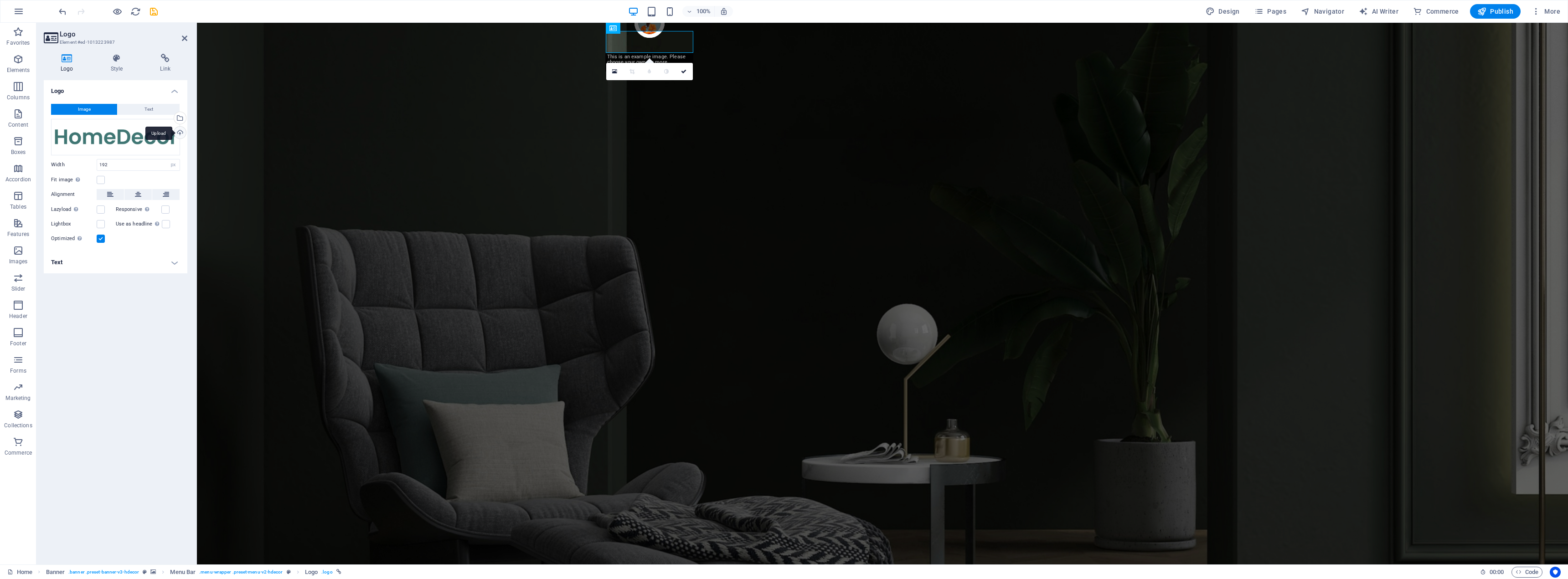
click at [178, 132] on div "Upload" at bounding box center [179, 133] width 13 height 13
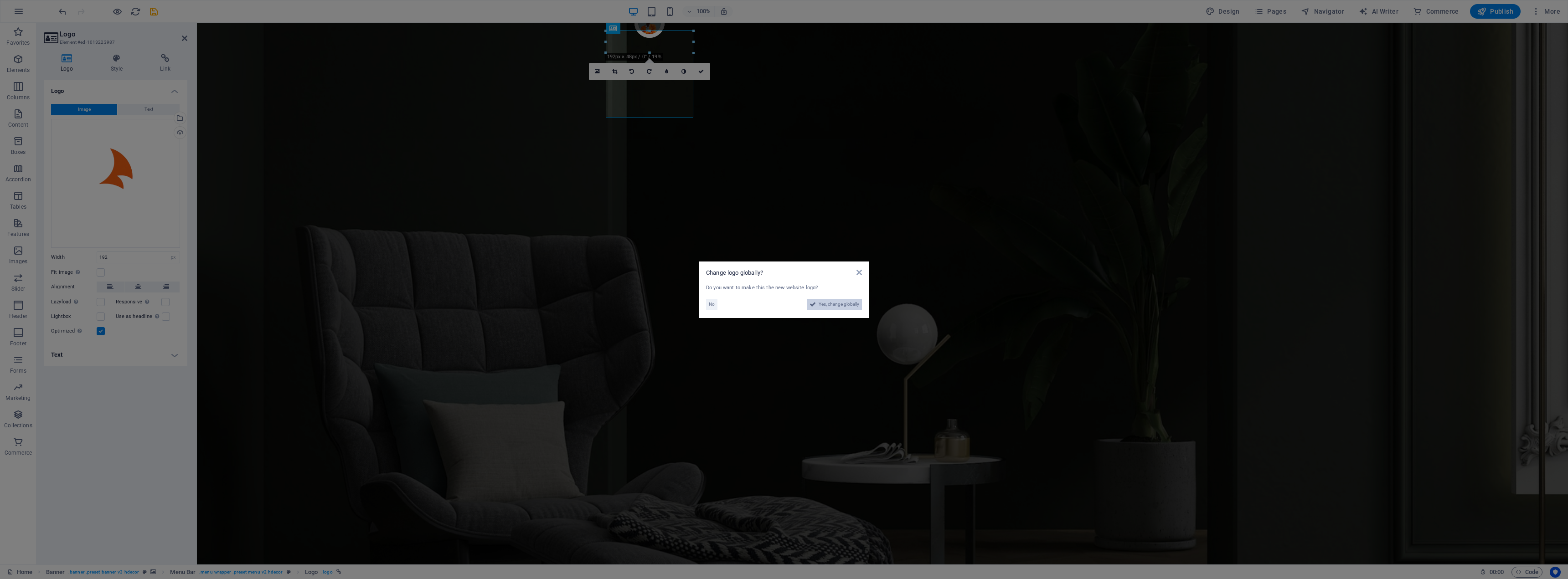
click at [841, 307] on span "Yes, change globally" at bounding box center [839, 304] width 41 height 11
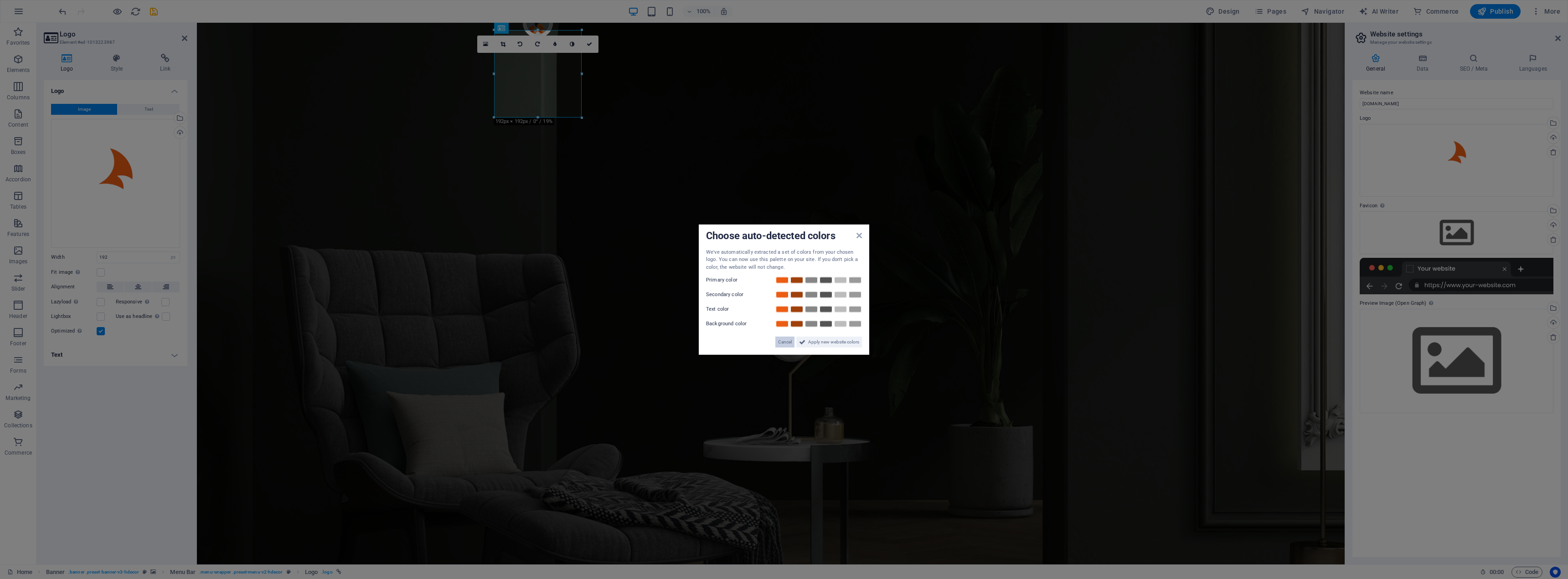
click at [786, 340] on span "Cancel" at bounding box center [785, 342] width 13 height 11
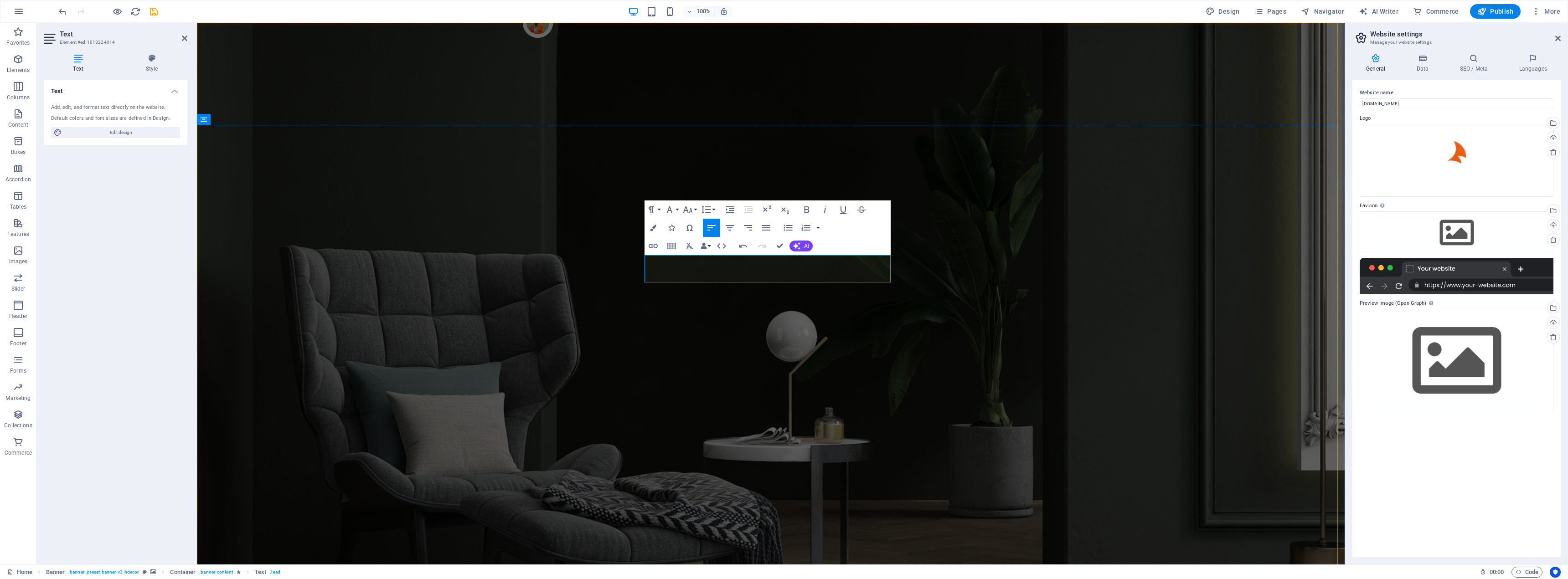
click at [197, 23] on span "management" at bounding box center [197, 23] width 0 height 0
click at [197, 23] on div "-based" at bounding box center [197, 23] width 0 height 0
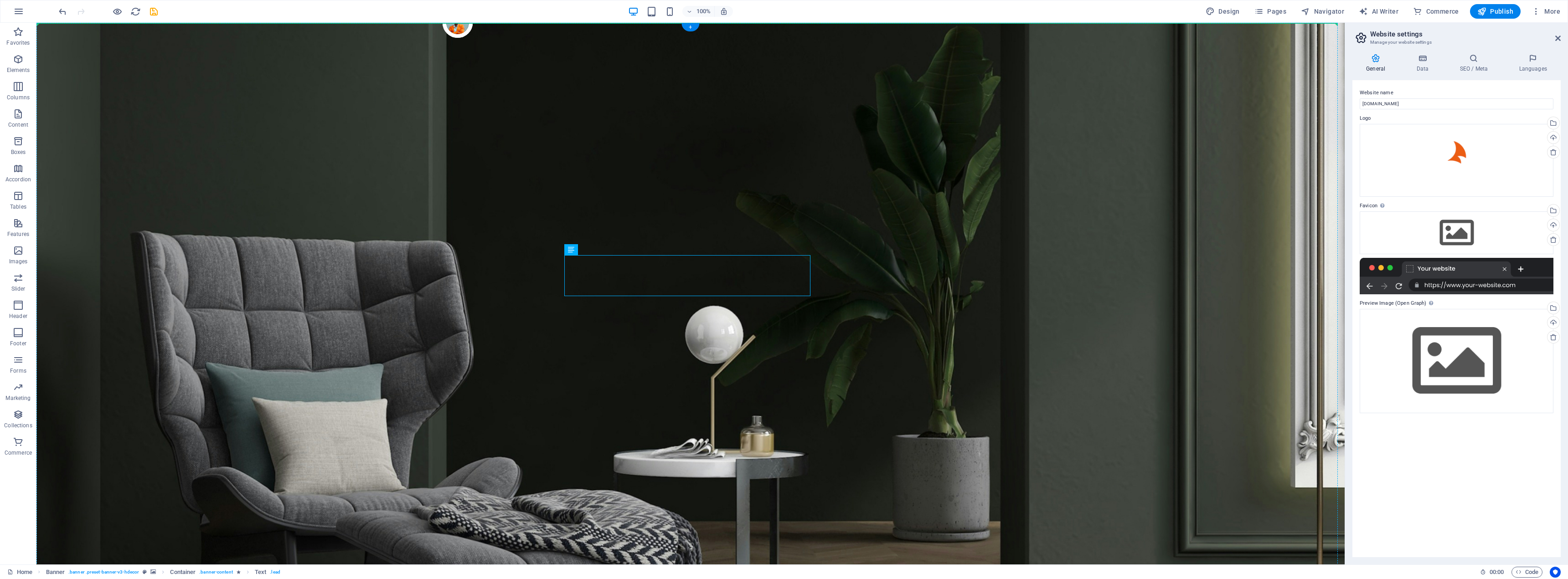
drag, startPoint x: 590, startPoint y: 261, endPoint x: 508, endPoint y: 247, distance: 83.2
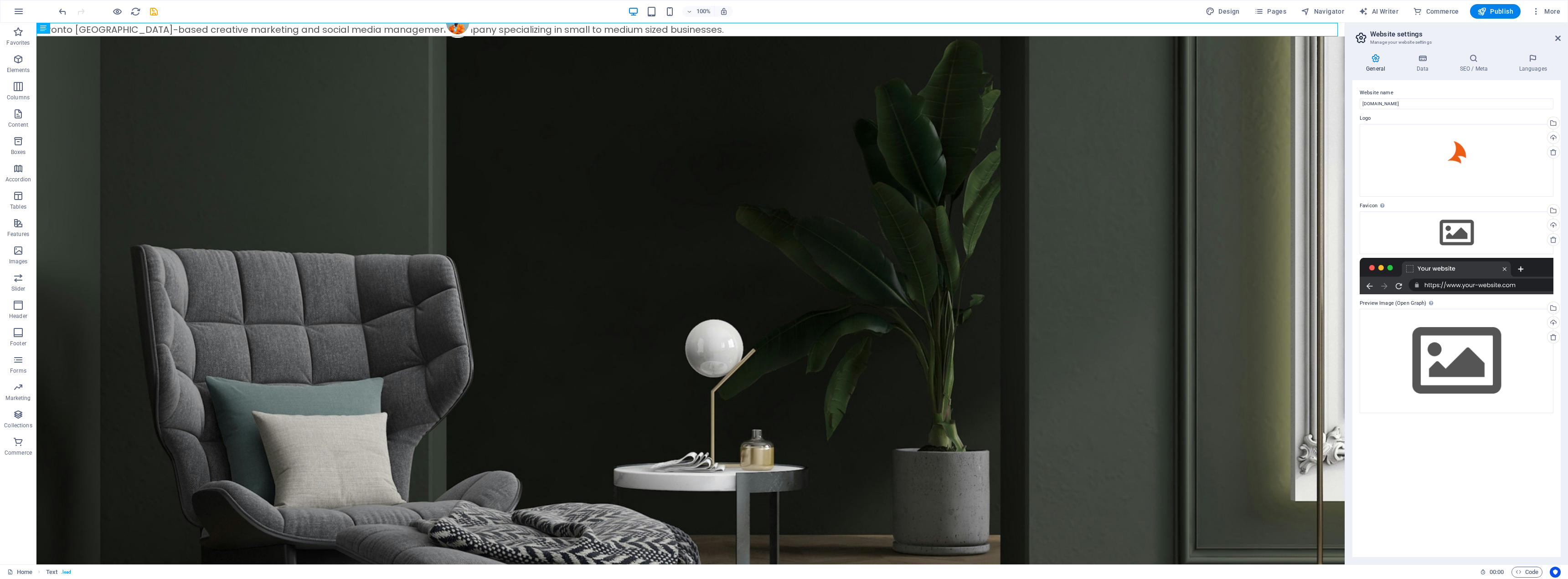
click at [74, 15] on div at bounding box center [108, 12] width 102 height 15
click at [61, 13] on icon "undo" at bounding box center [62, 11] width 10 height 10
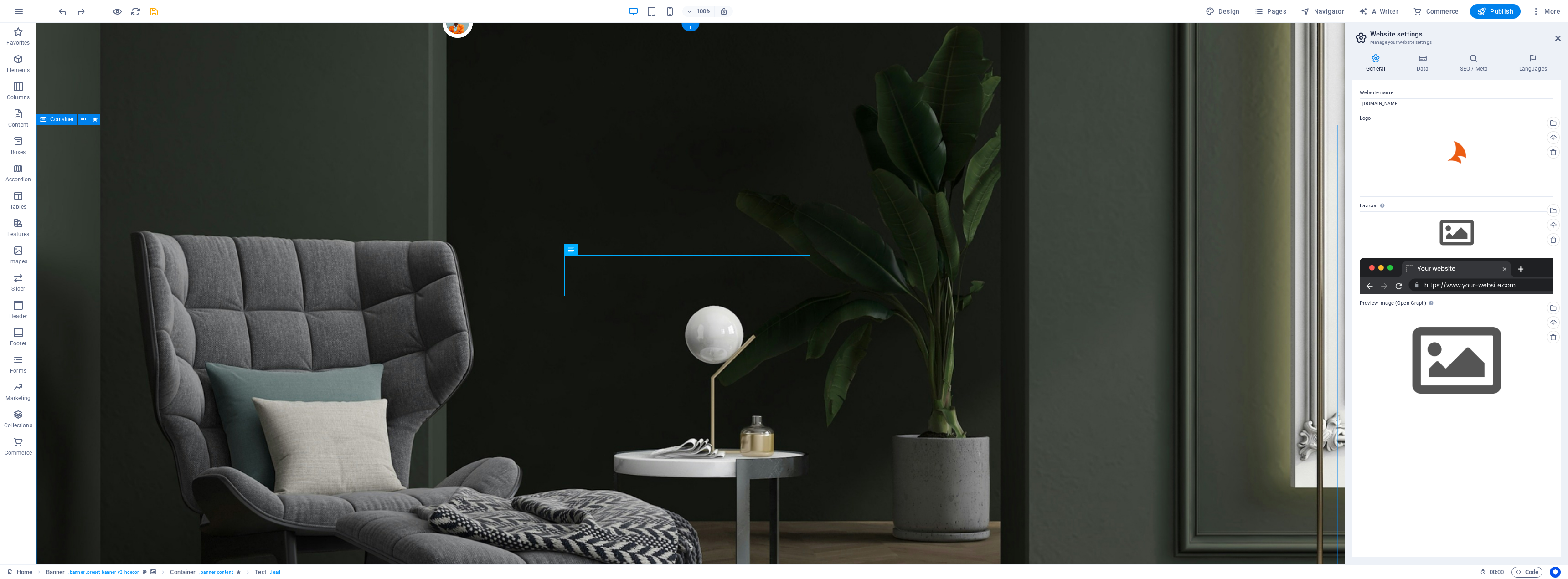
click at [1446, 234] on div "Drag files here, click to choose files or select files from Files or our free s…" at bounding box center [1457, 232] width 194 height 43
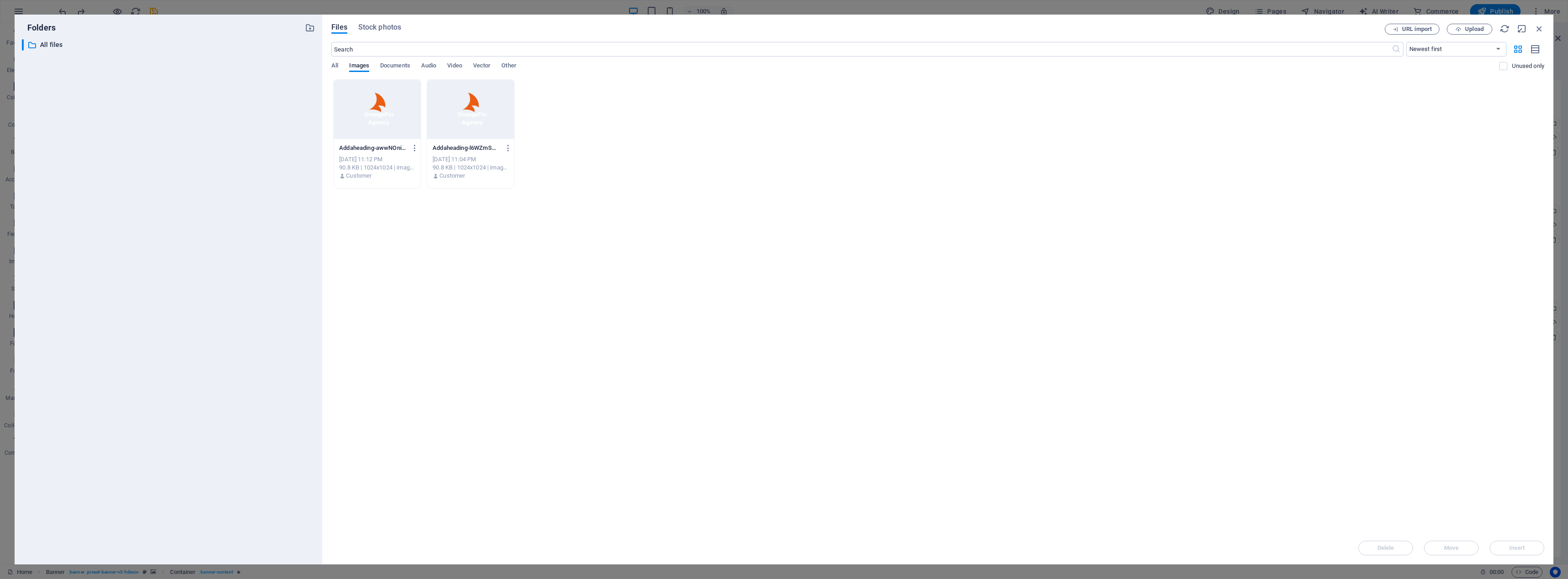
click at [388, 109] on div at bounding box center [377, 109] width 87 height 59
click at [1518, 546] on span "Insert" at bounding box center [1517, 547] width 16 height 5
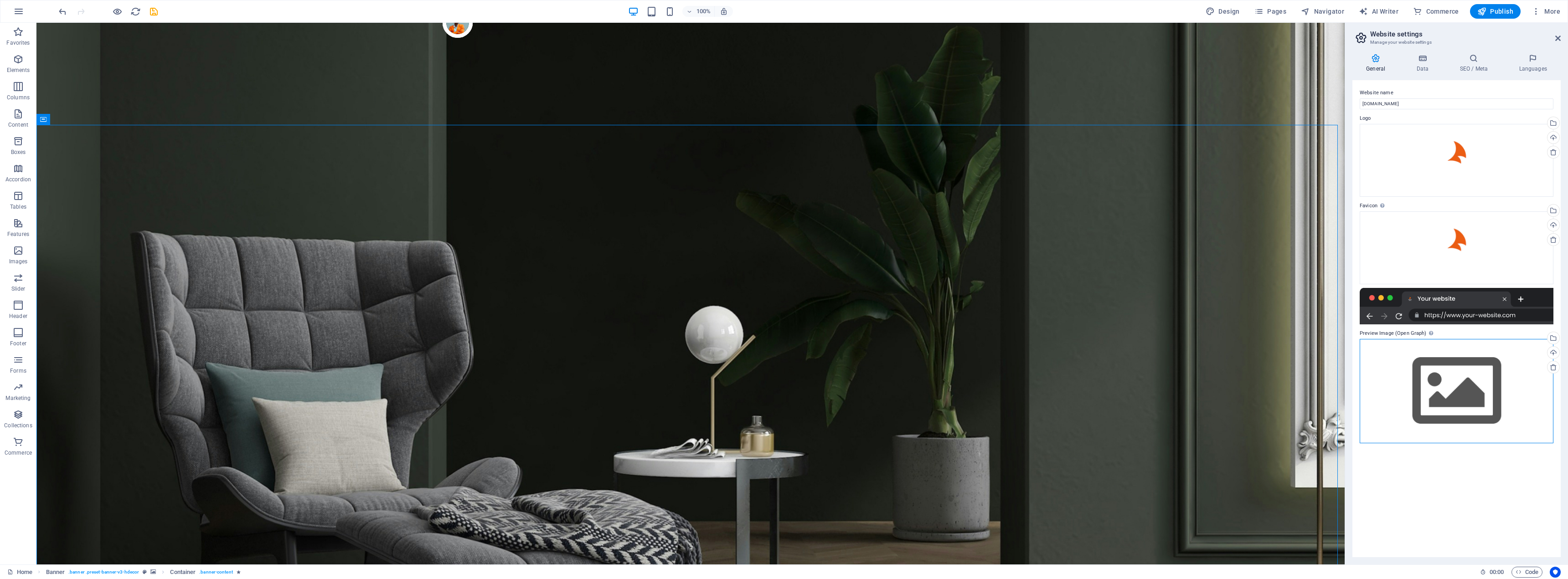
click at [1440, 356] on div "Drag files here, click to choose files or select files from Files or our free s…" at bounding box center [1457, 390] width 194 height 104
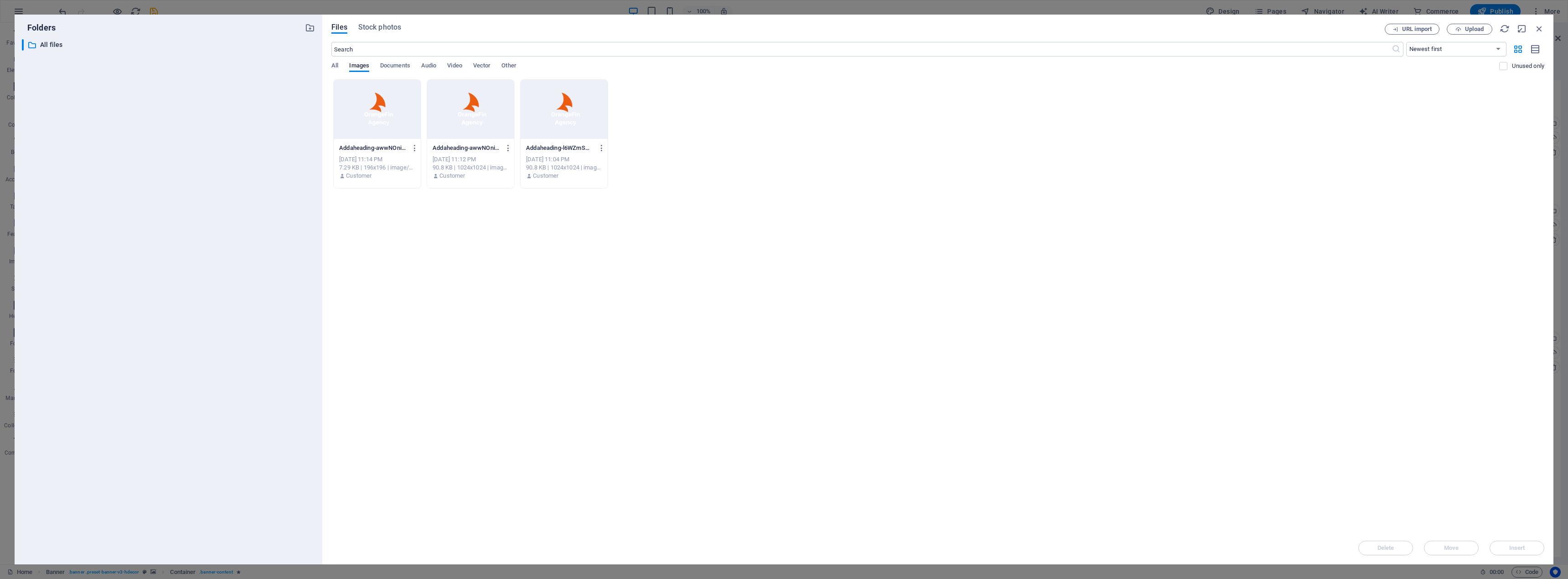
click at [473, 122] on div at bounding box center [471, 109] width 87 height 59
click at [1525, 548] on span "Insert" at bounding box center [1517, 547] width 47 height 5
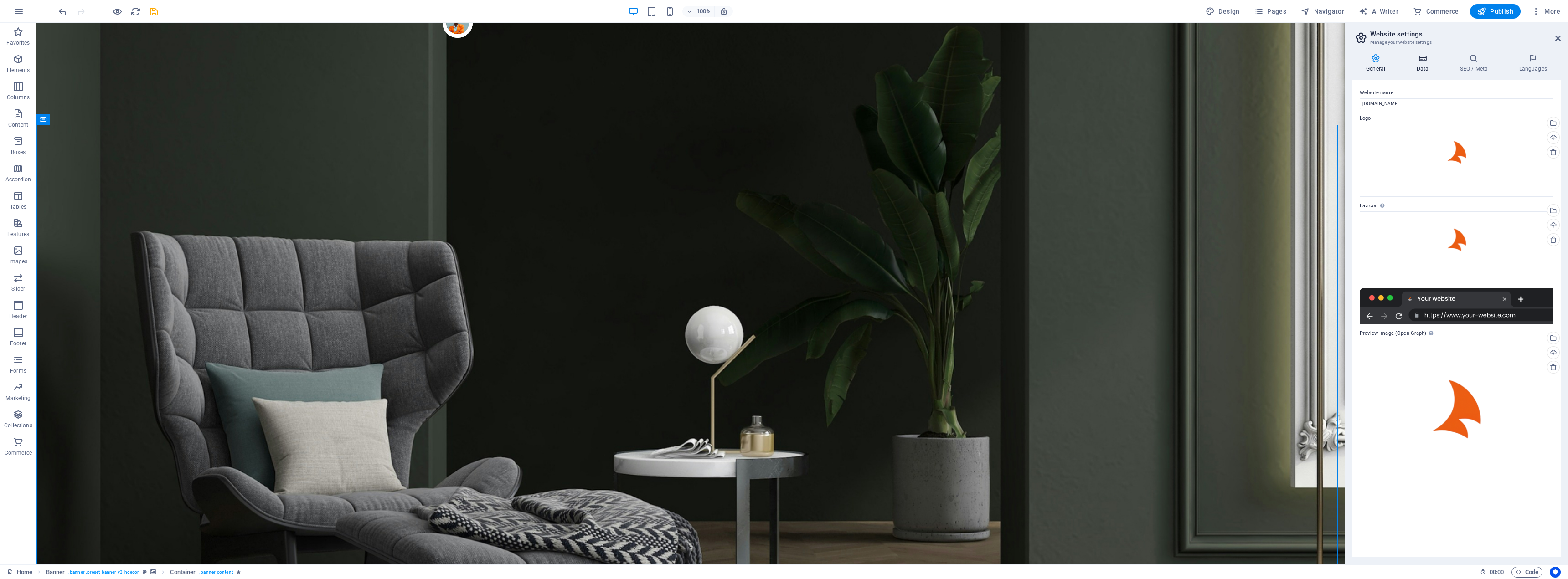
click at [1426, 57] on icon at bounding box center [1422, 58] width 40 height 9
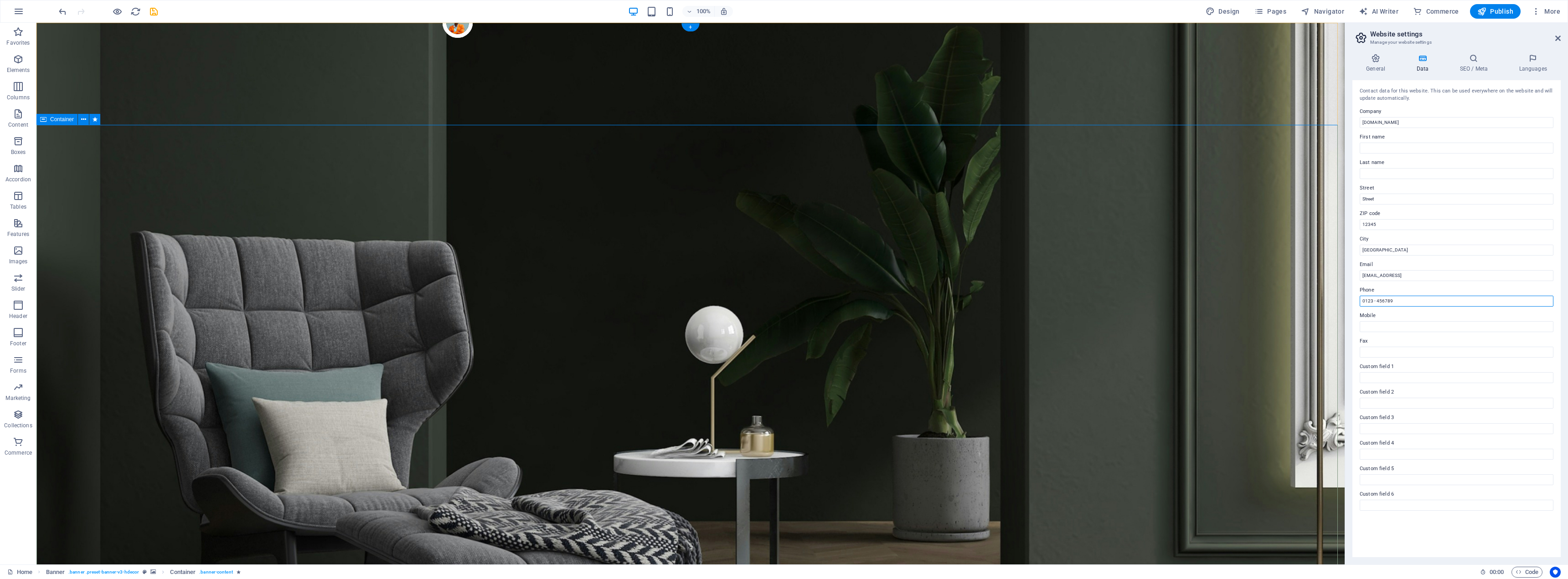
drag, startPoint x: 1439, startPoint y: 322, endPoint x: 1383, endPoint y: 318, distance: 56.1
type input "6474020036"
type input "[PERSON_NAME]"
drag, startPoint x: 1385, startPoint y: 148, endPoint x: 1307, endPoint y: 127, distance: 80.8
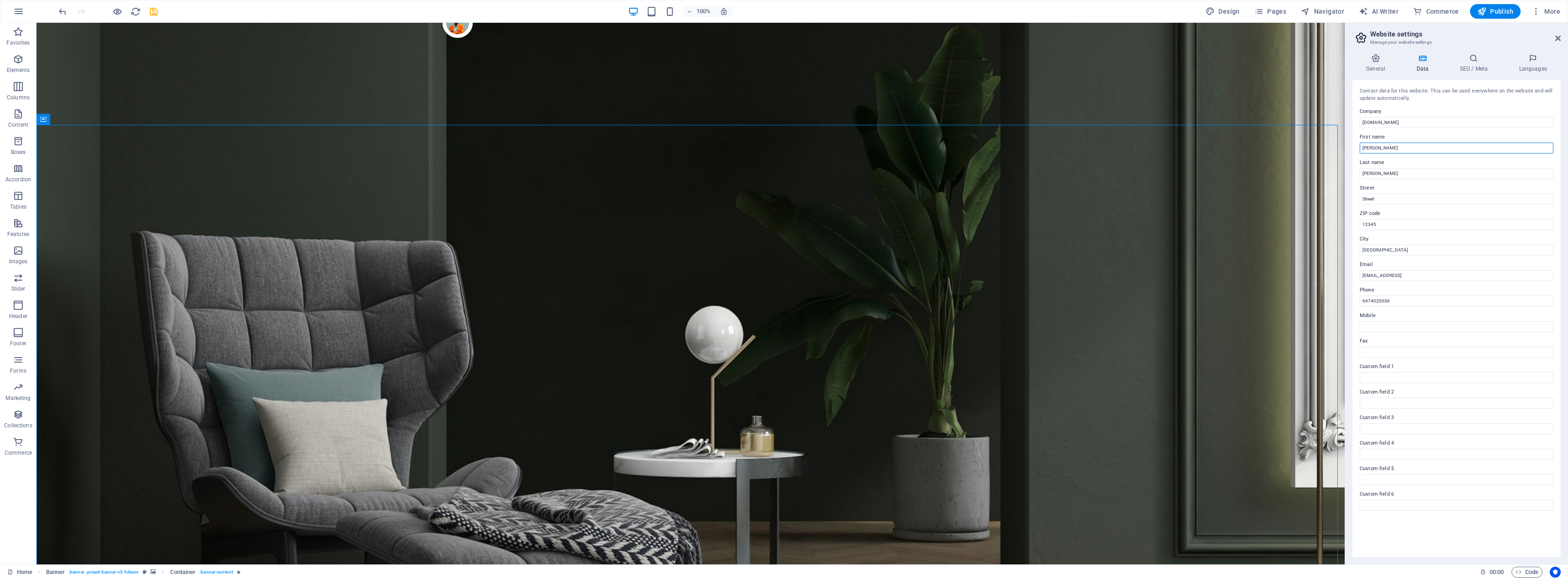
click at [1345, 150] on aside "Website settings Manage your website settings General Data SEO / Meta Languages…" at bounding box center [1456, 293] width 223 height 541
drag, startPoint x: 1426, startPoint y: 196, endPoint x: 1325, endPoint y: 172, distance: 103.8
click at [1391, 202] on input "Street" at bounding box center [1457, 199] width 194 height 11
drag, startPoint x: 1418, startPoint y: 246, endPoint x: 1382, endPoint y: 246, distance: 36.0
click at [1391, 251] on input "[GEOGRAPHIC_DATA]" at bounding box center [1457, 250] width 194 height 11
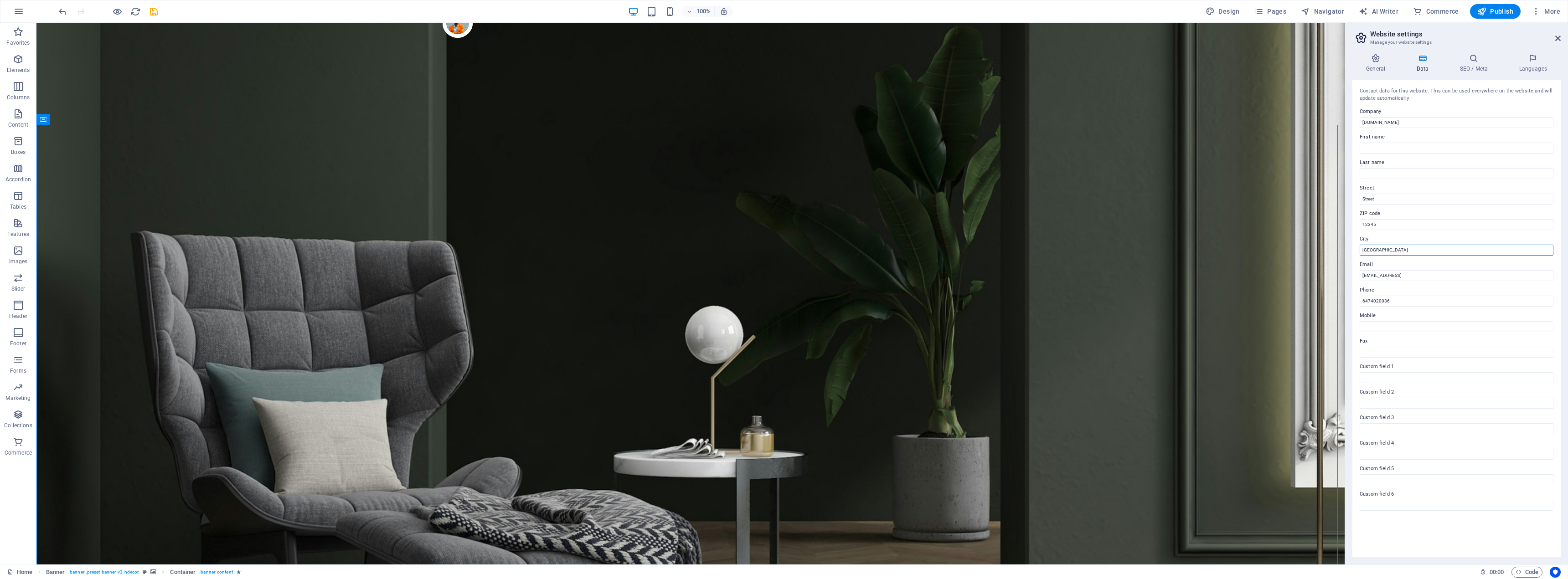
drag, startPoint x: 1427, startPoint y: 274, endPoint x: 1328, endPoint y: 246, distance: 102.9
type input "[GEOGRAPHIC_DATA]"
type input "[PERSON_NAME][EMAIL_ADDRESS][DOMAIN_NAME]"
click at [1381, 328] on input "Mobile" at bounding box center [1457, 327] width 194 height 11
click at [1478, 64] on h4 "SEO / Meta" at bounding box center [1475, 63] width 59 height 19
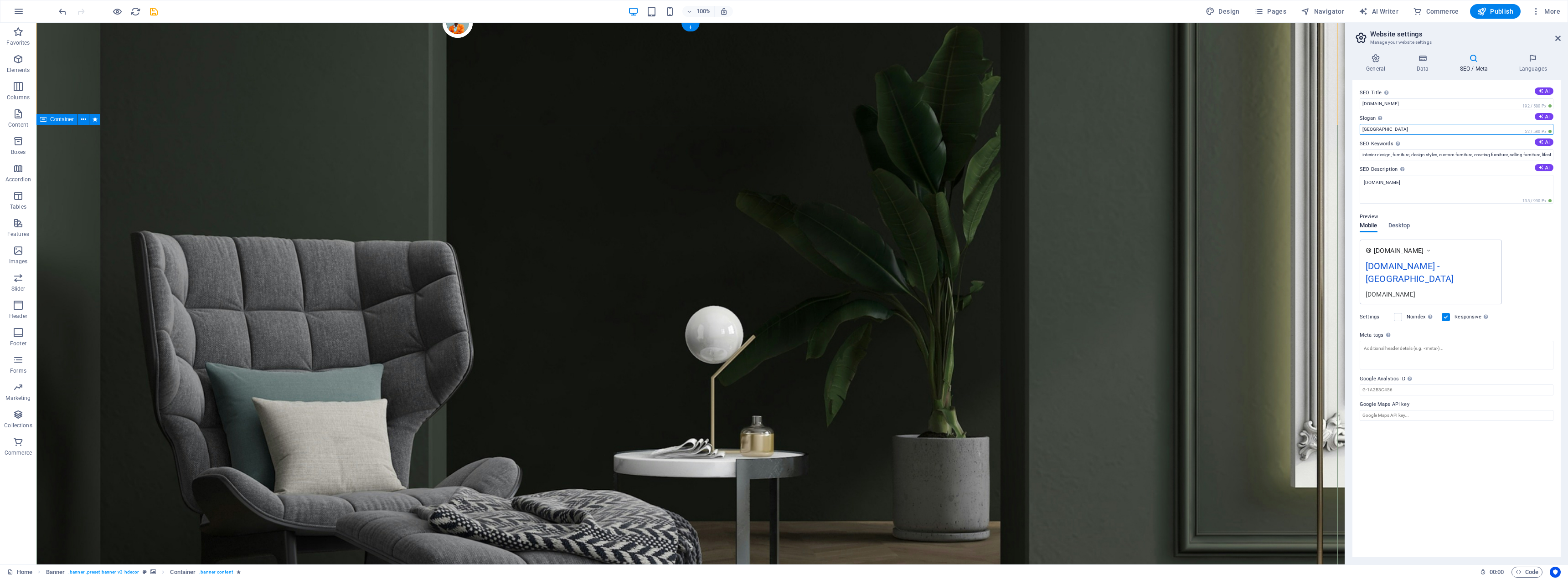
drag, startPoint x: 1430, startPoint y: 151, endPoint x: 1333, endPoint y: 128, distance: 99.7
click at [1544, 115] on button "AI" at bounding box center [1544, 117] width 19 height 7
drag, startPoint x: 1494, startPoint y: 151, endPoint x: 1339, endPoint y: 133, distance: 156.0
type input "Turning Scrolling into Sales"
drag, startPoint x: 1461, startPoint y: 151, endPoint x: 1343, endPoint y: 128, distance: 120.2
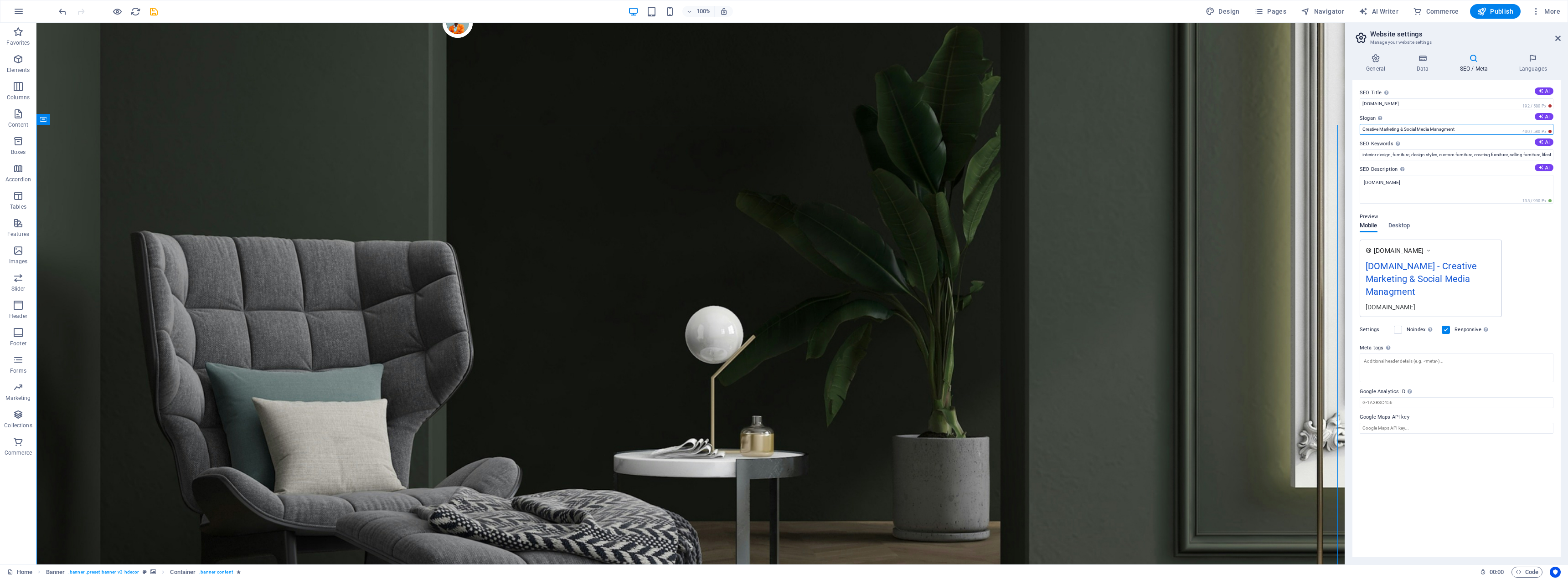
click at [1362, 128] on input "Creative Marketing & Social Media Managment" at bounding box center [1457, 130] width 194 height 11
type input "Toronto Based Creative Marketing & Social Media Management"
click at [1421, 104] on input "[DOMAIN_NAME]" at bounding box center [1457, 104] width 194 height 11
click at [1402, 227] on span "Desktop" at bounding box center [1399, 226] width 22 height 13
click at [1366, 226] on span "Mobile" at bounding box center [1368, 226] width 18 height 13
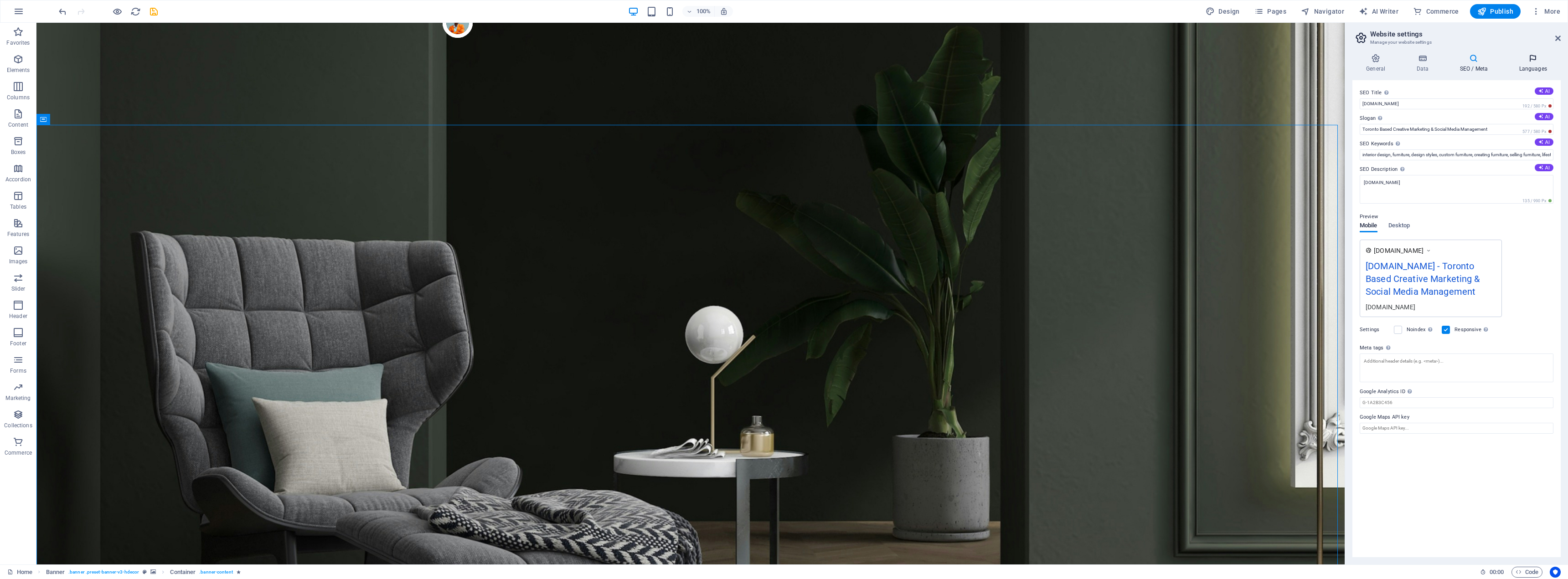
click at [1531, 62] on icon at bounding box center [1533, 58] width 55 height 9
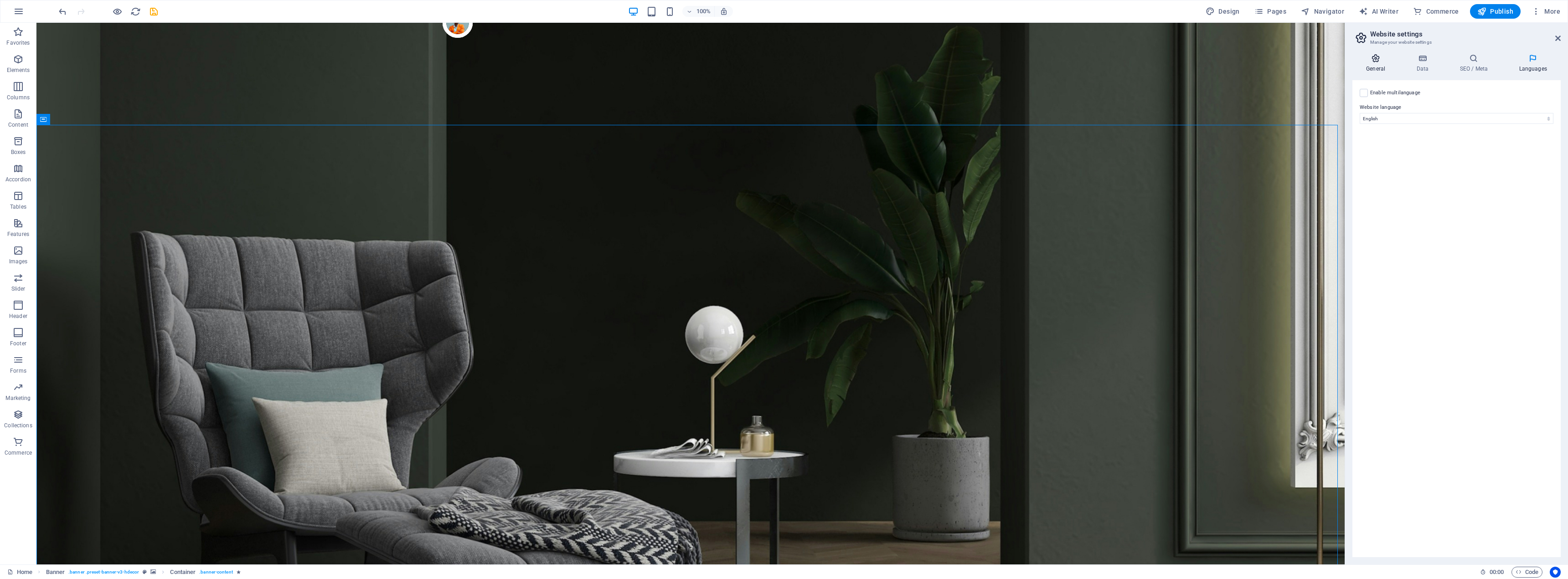
click at [1376, 63] on icon at bounding box center [1376, 58] width 46 height 9
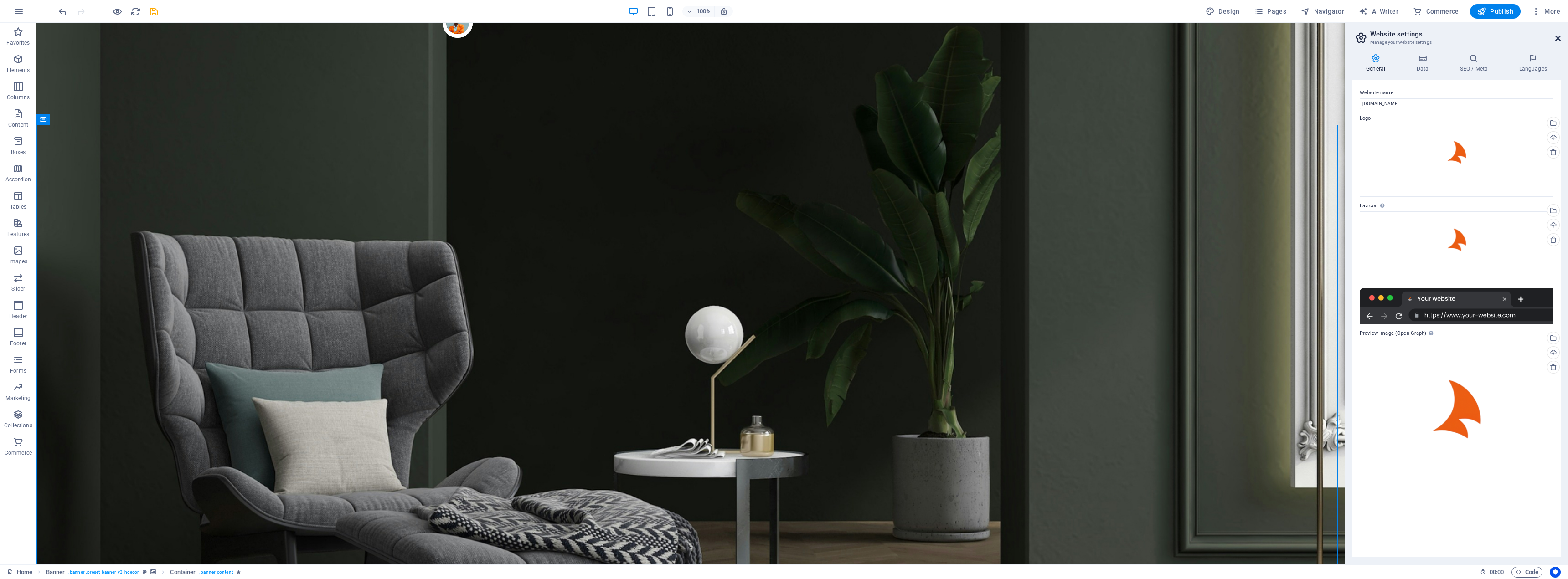
click at [1557, 38] on icon at bounding box center [1558, 38] width 5 height 7
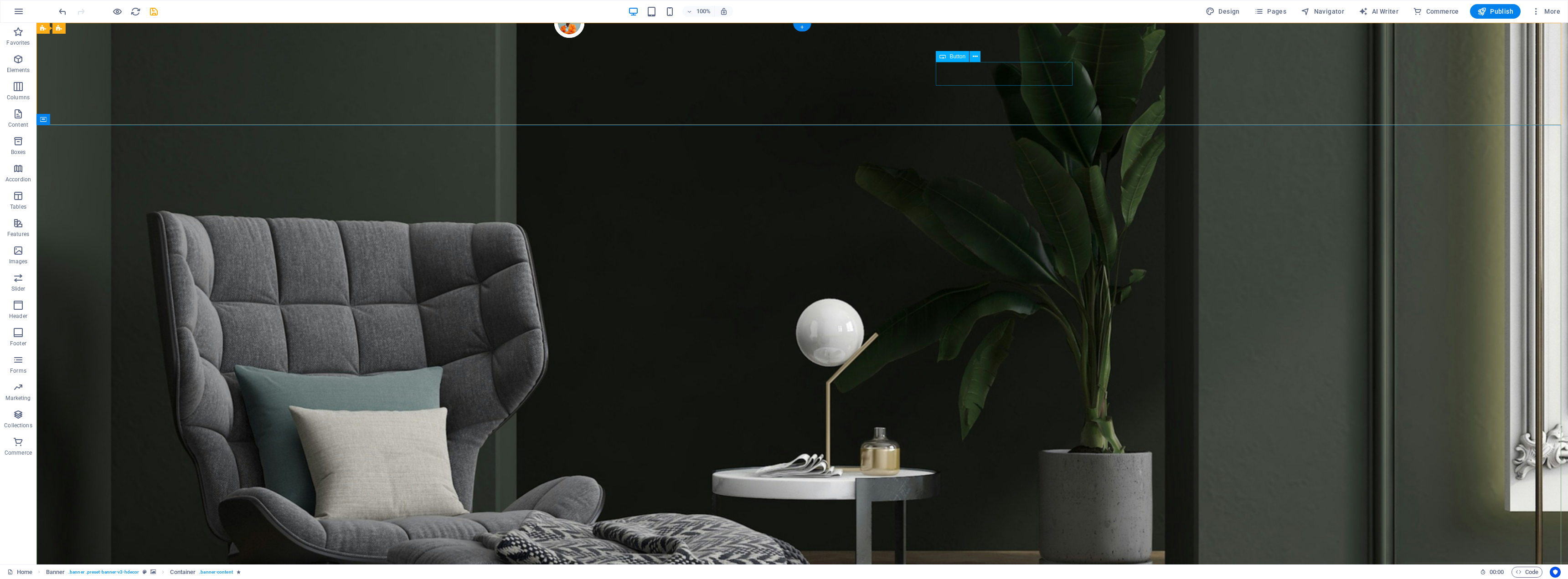
click at [976, 57] on icon at bounding box center [975, 57] width 5 height 10
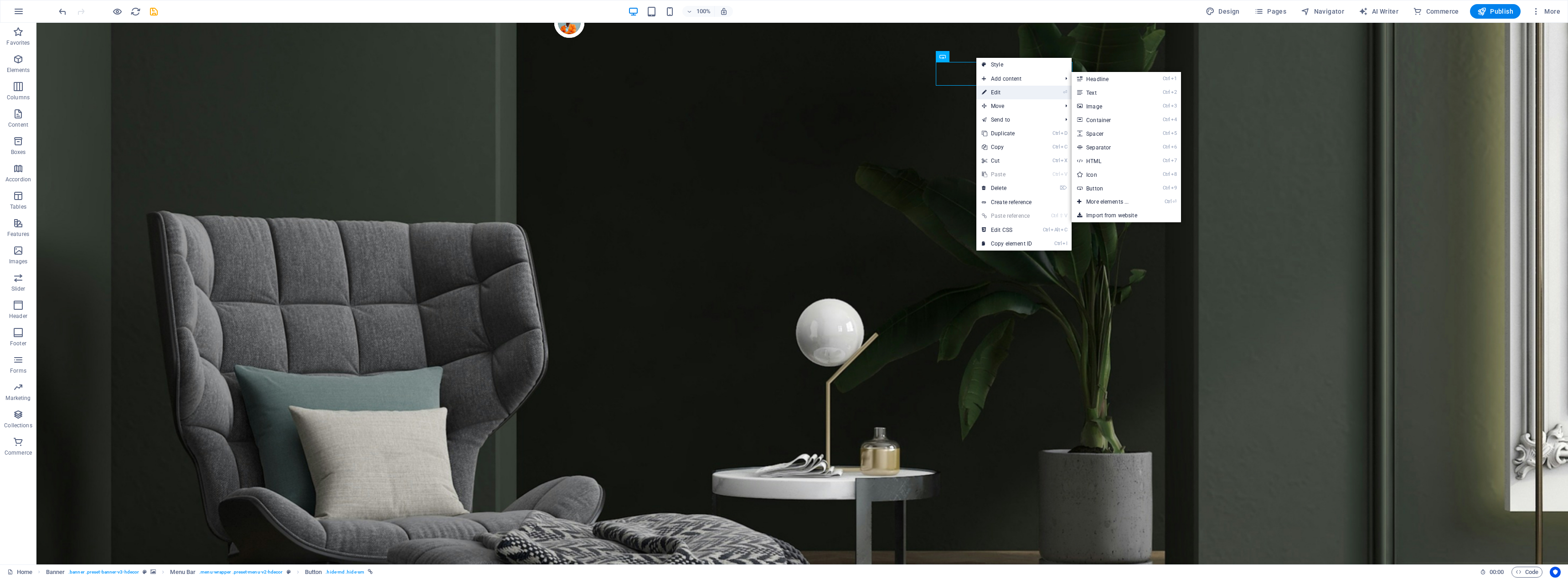
click at [1021, 93] on link "⏎ Edit" at bounding box center [1007, 92] width 61 height 13
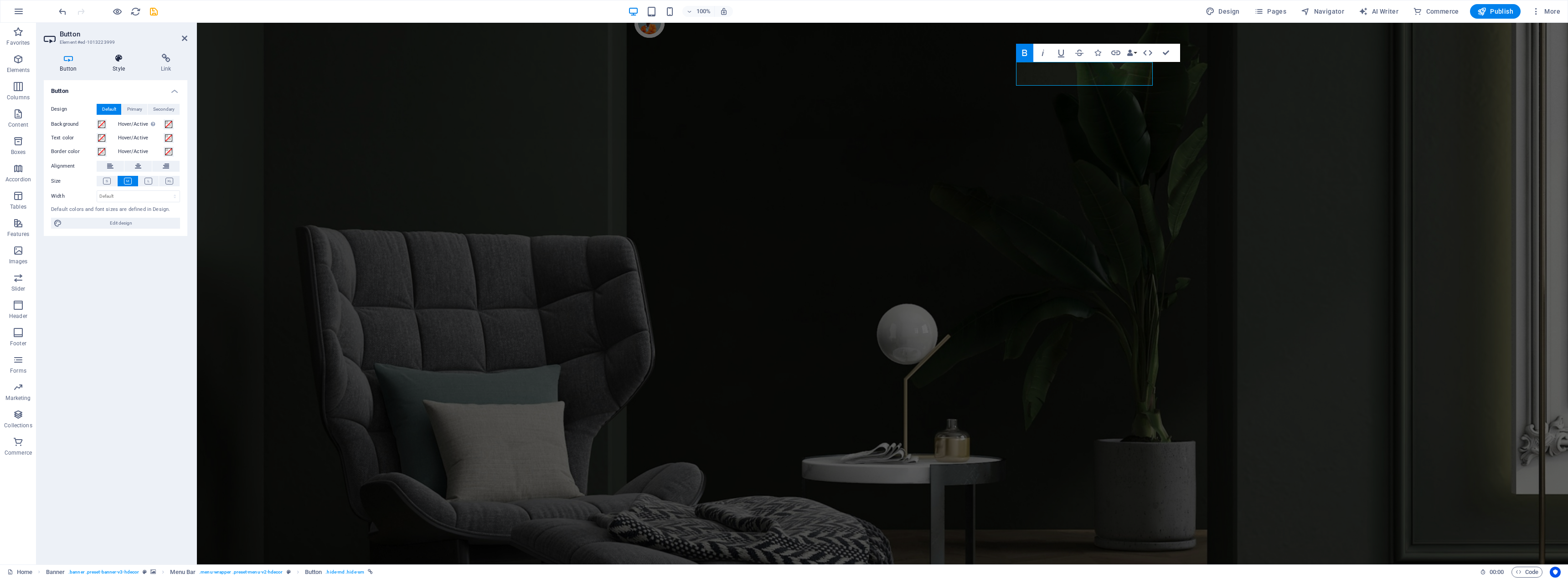
click at [117, 63] on icon at bounding box center [119, 58] width 44 height 9
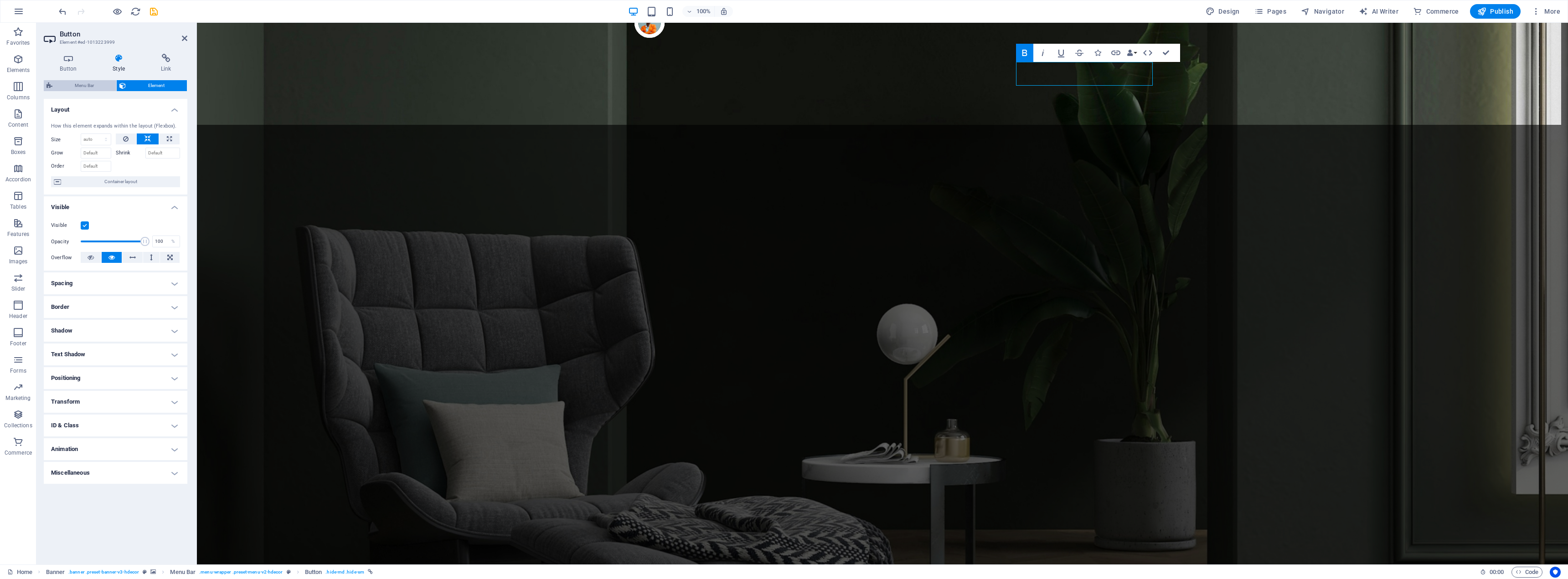
click at [103, 90] on span "Menu Bar" at bounding box center [85, 86] width 58 height 11
select select "rem"
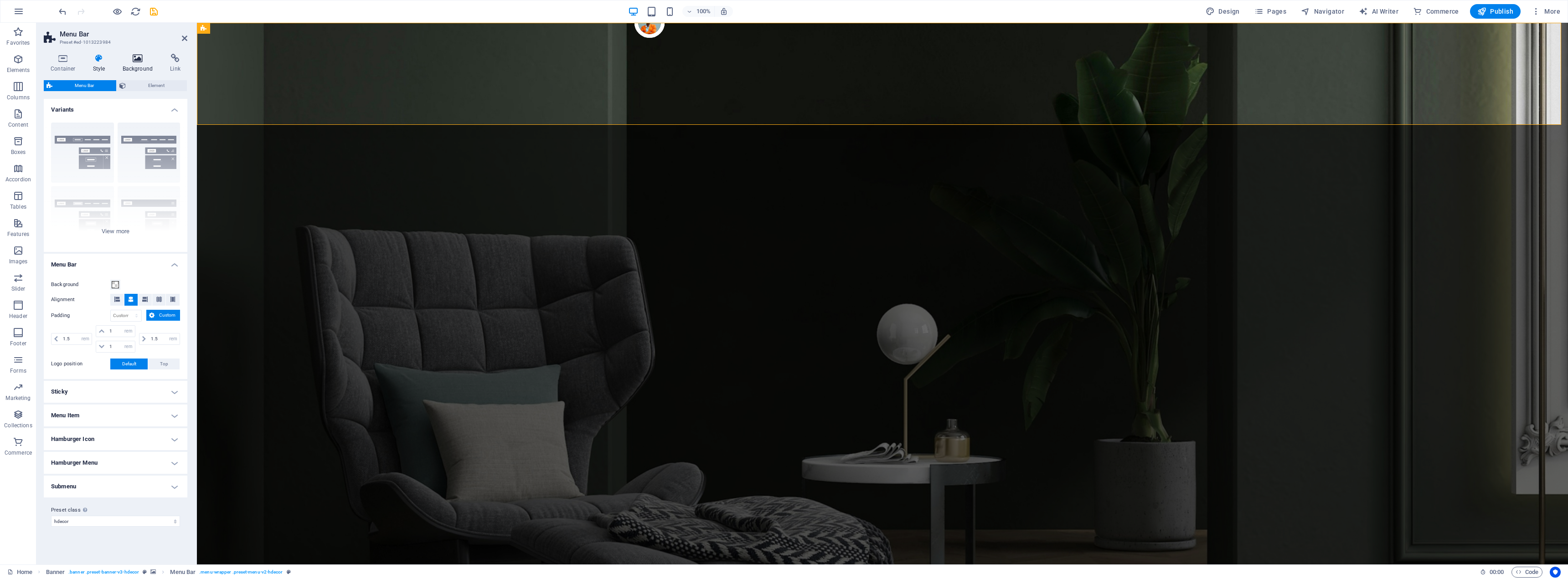
click at [135, 61] on icon at bounding box center [138, 58] width 44 height 9
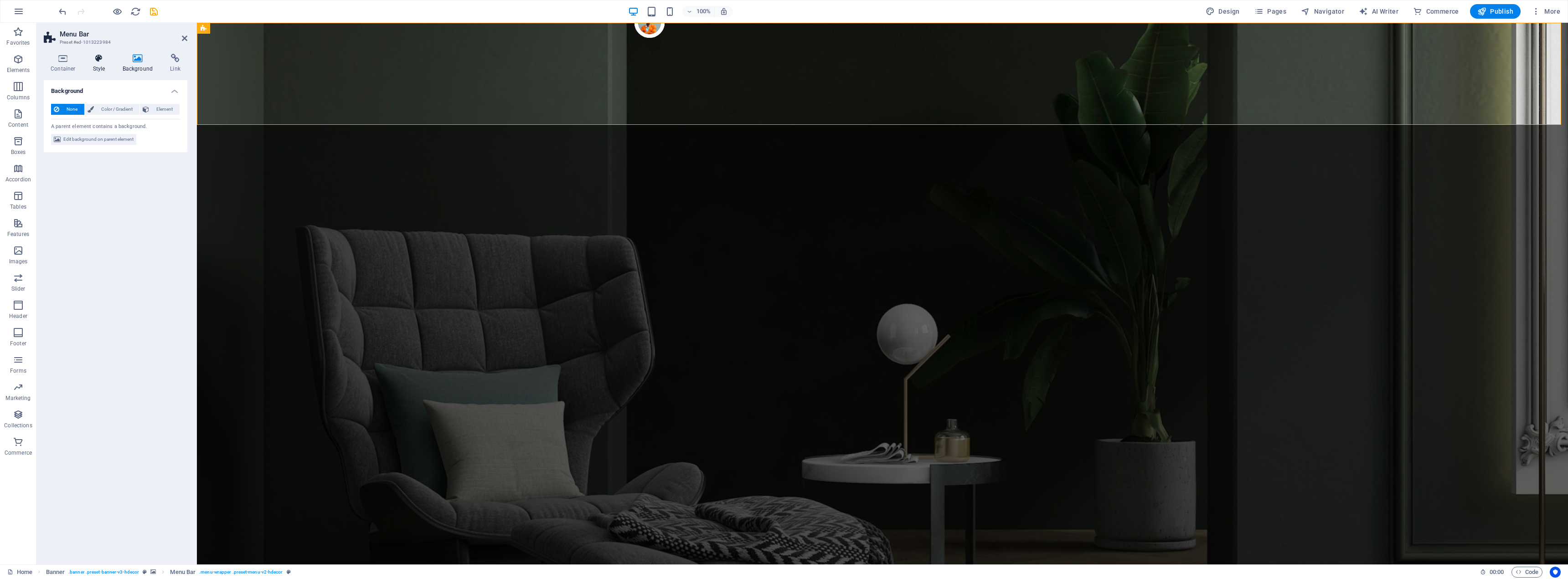
click at [100, 65] on h4 "Style" at bounding box center [101, 63] width 30 height 19
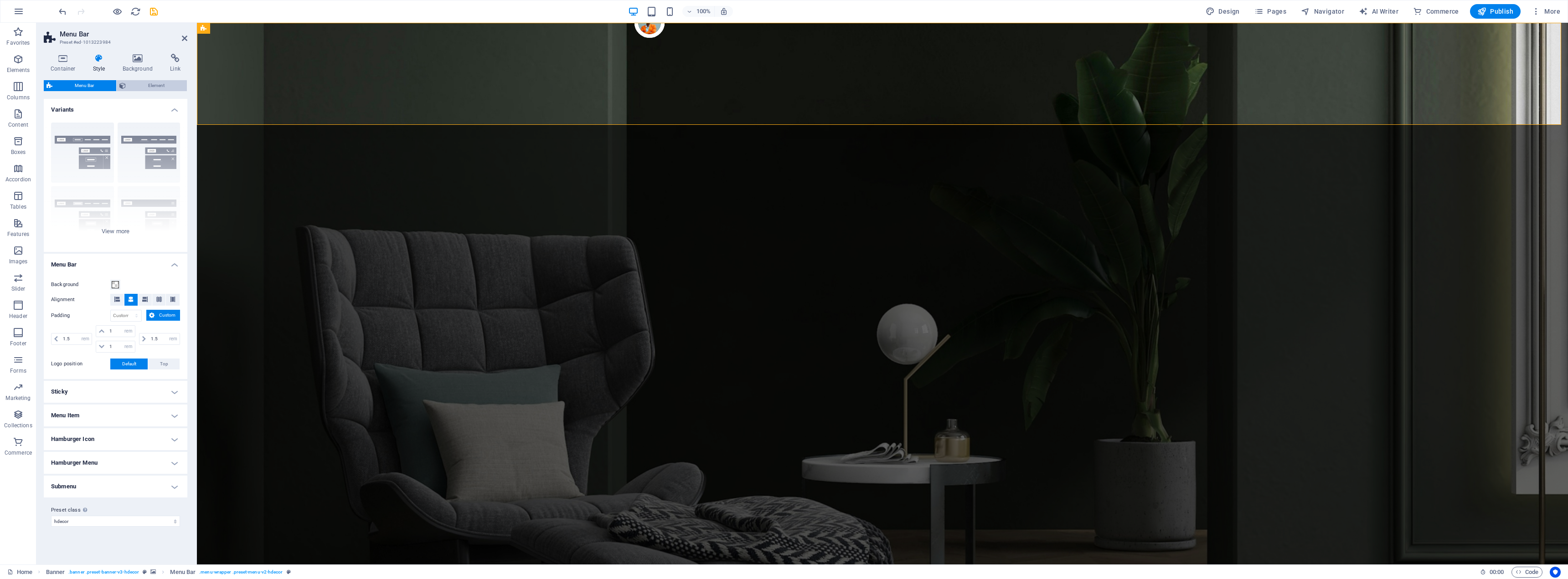
click at [162, 83] on span "Element" at bounding box center [156, 86] width 55 height 11
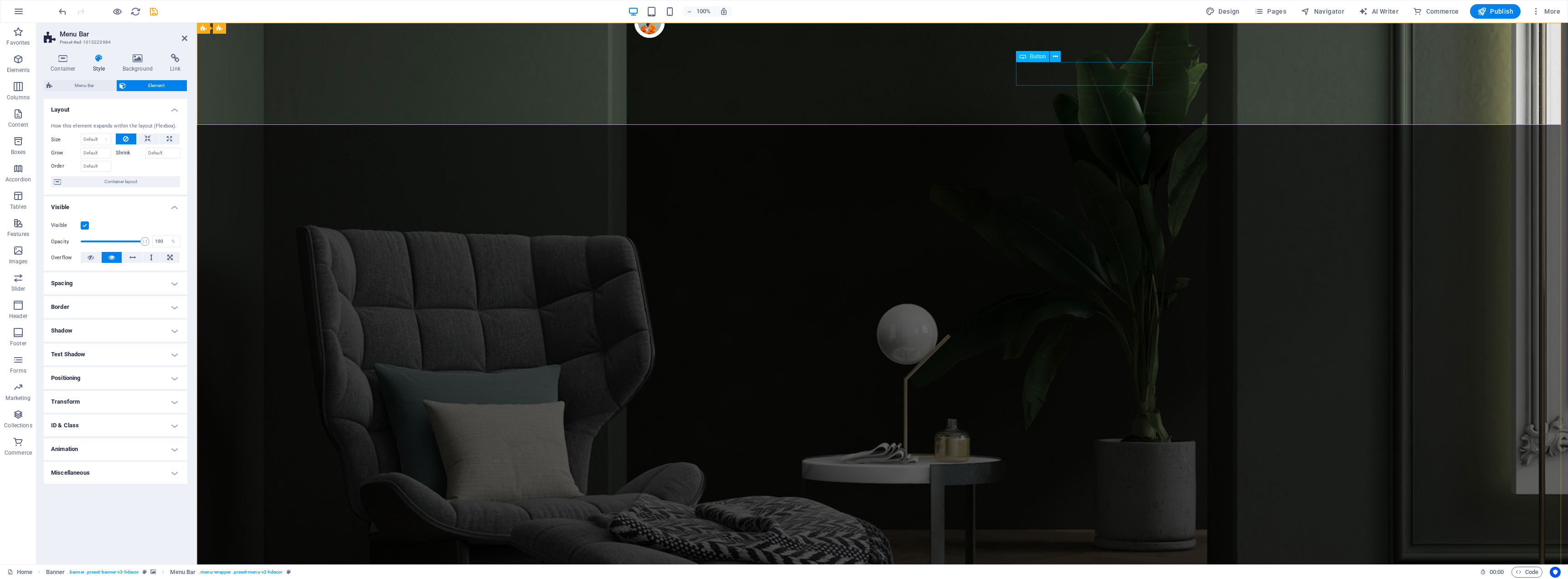
click at [1039, 56] on span "Button" at bounding box center [1038, 56] width 16 height 5
click at [1052, 56] on button at bounding box center [1055, 57] width 11 height 11
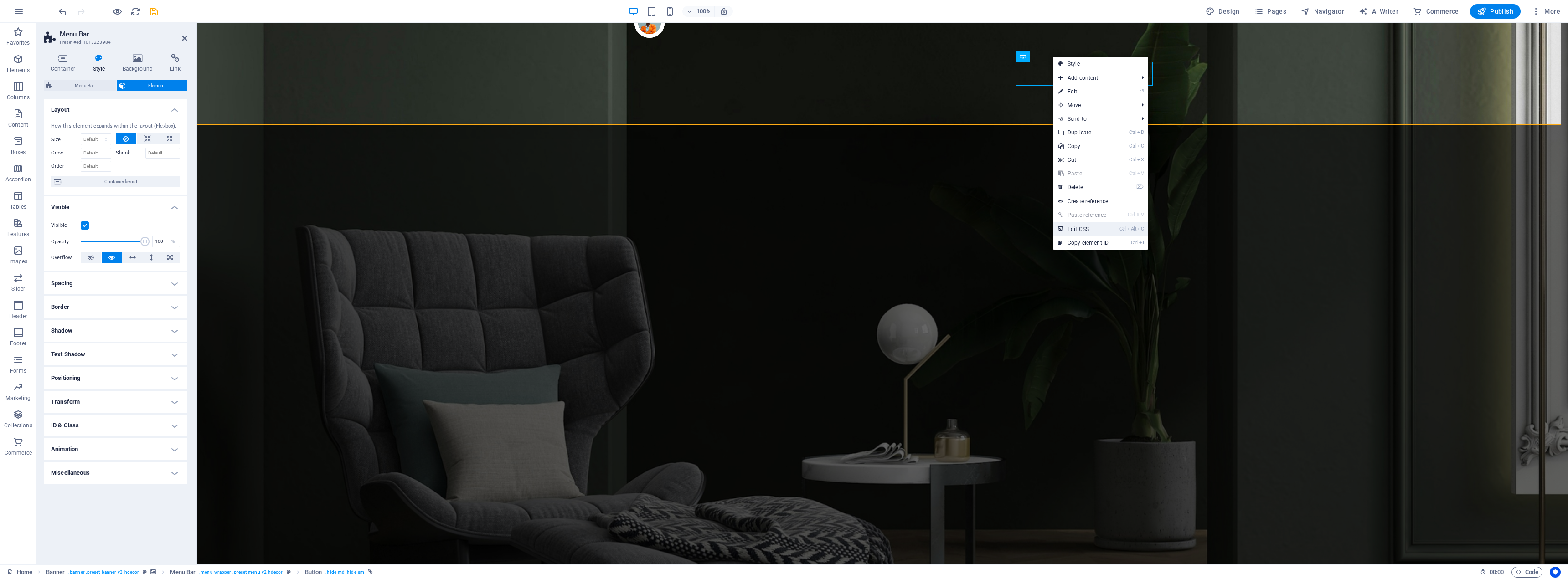
click at [1091, 226] on link "Ctrl Alt C Edit CSS" at bounding box center [1083, 229] width 61 height 13
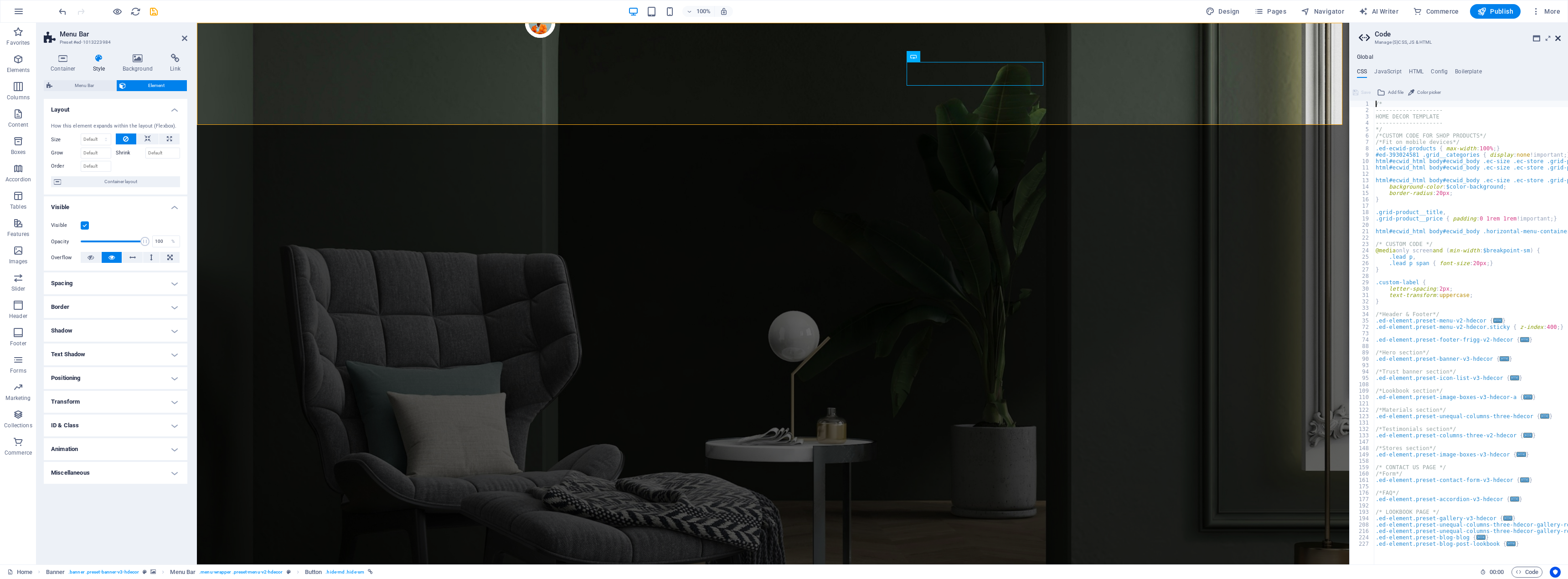
click at [1558, 41] on icon at bounding box center [1558, 38] width 5 height 7
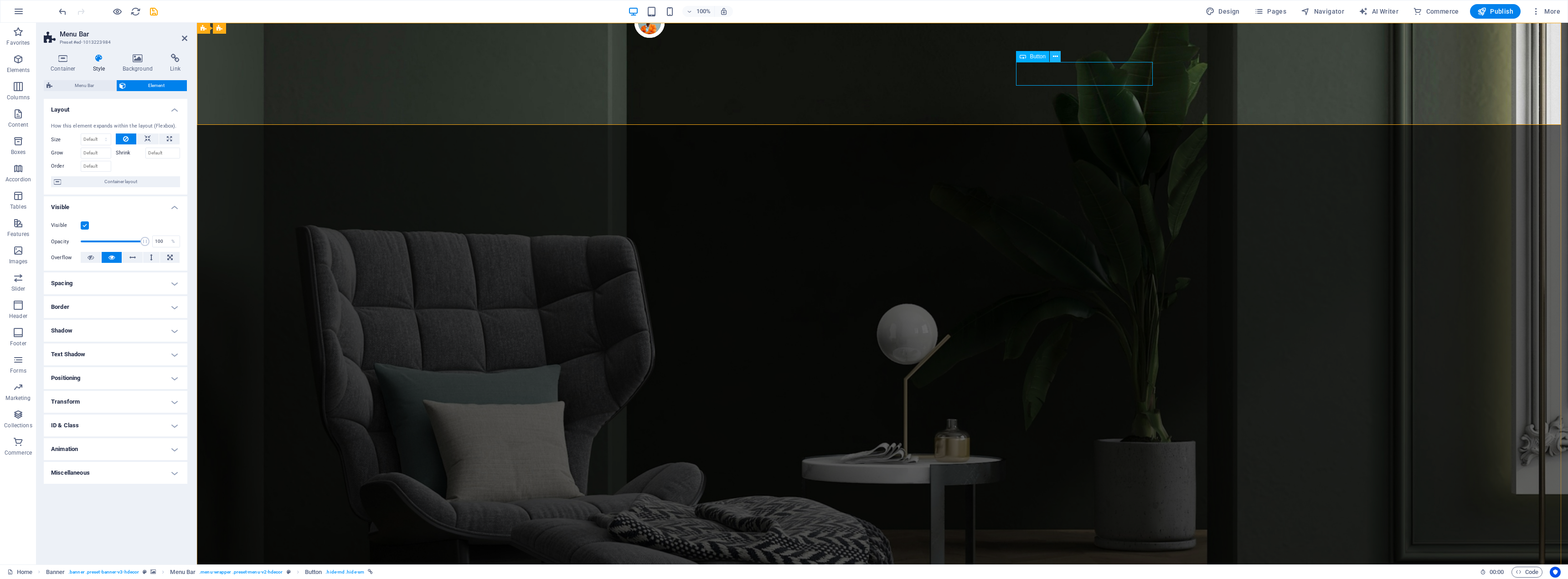
click at [1059, 54] on button at bounding box center [1055, 57] width 11 height 11
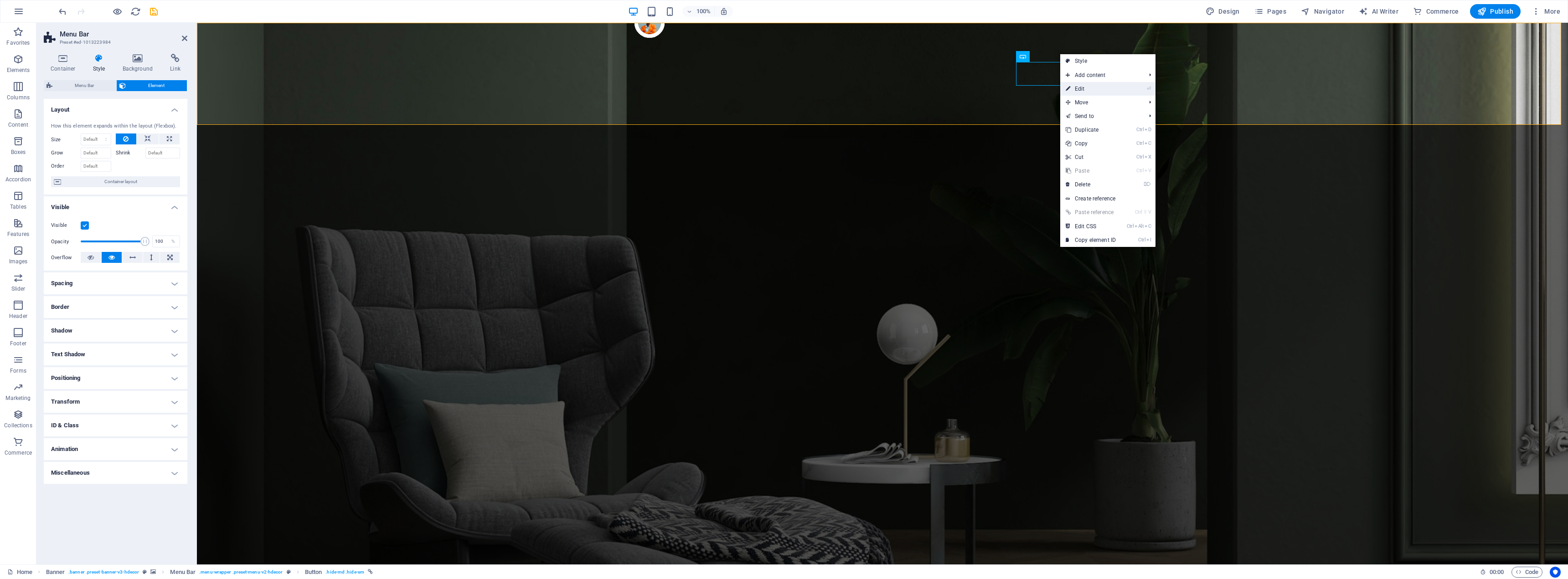
click at [1108, 88] on link "⏎ Edit" at bounding box center [1091, 89] width 61 height 13
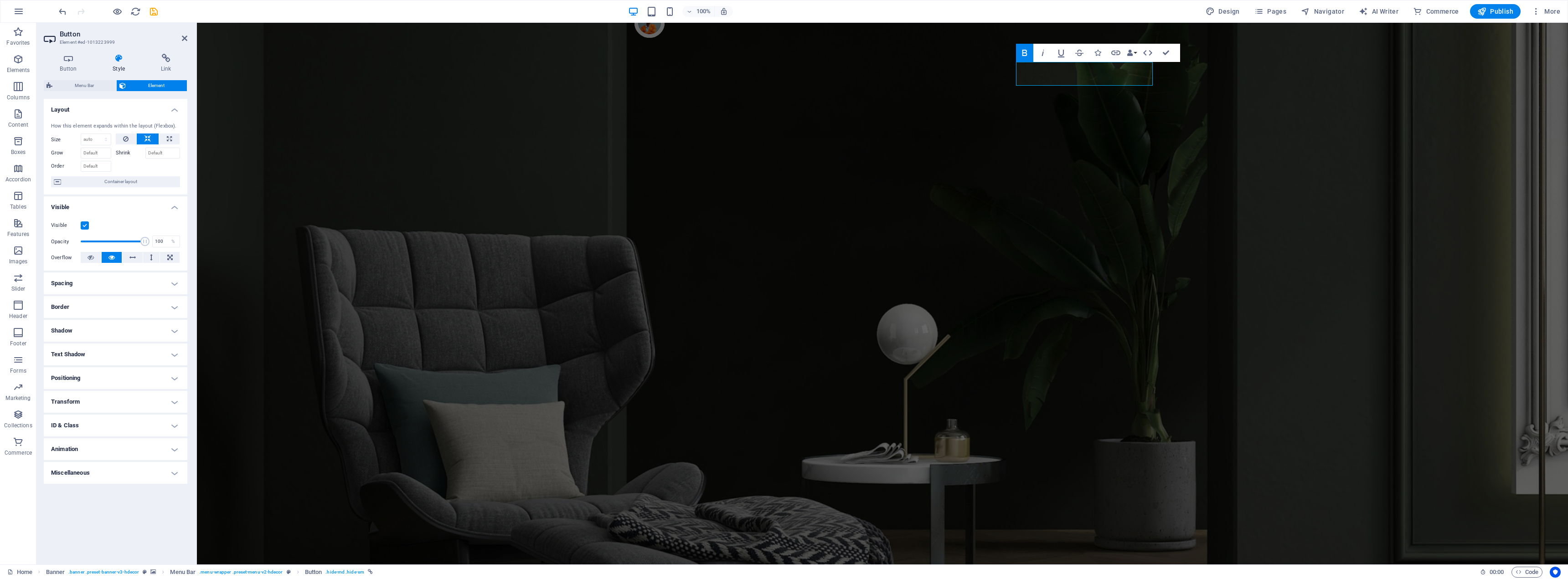
click at [175, 308] on h4 "Border" at bounding box center [116, 307] width 144 height 22
click at [175, 372] on h4 "Shadow" at bounding box center [116, 367] width 144 height 22
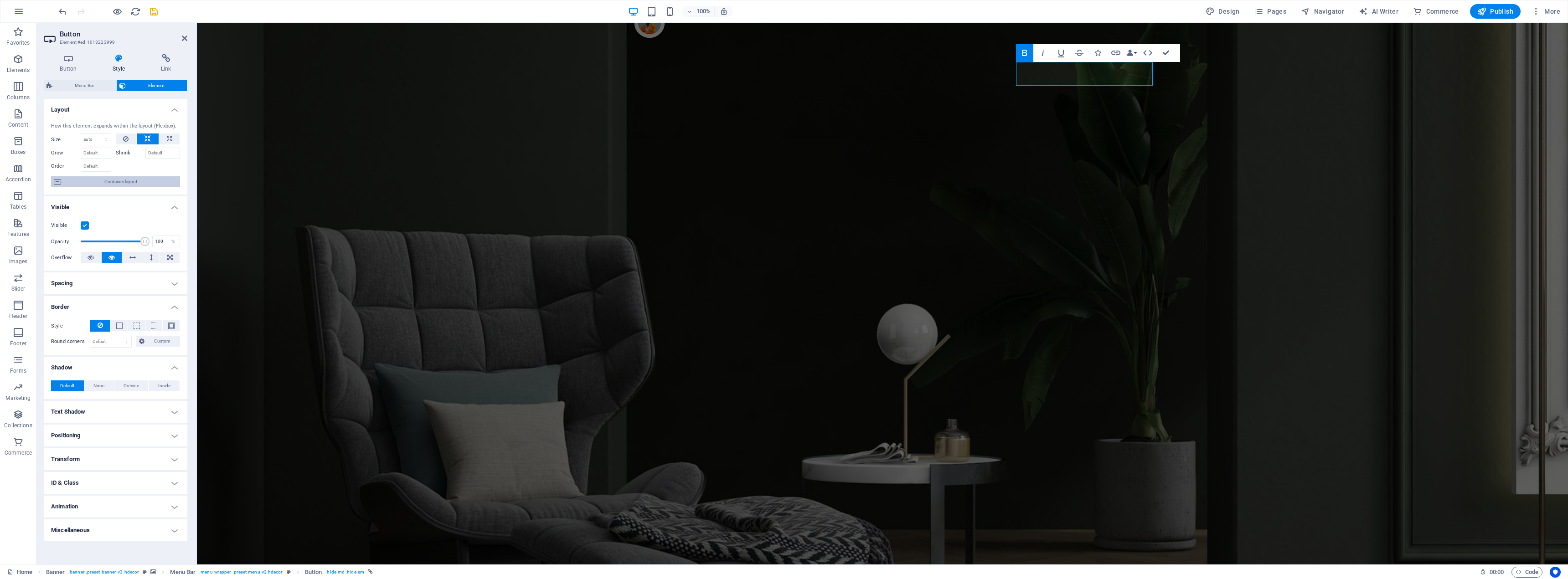
click at [106, 183] on span "Container layout" at bounding box center [121, 182] width 113 height 11
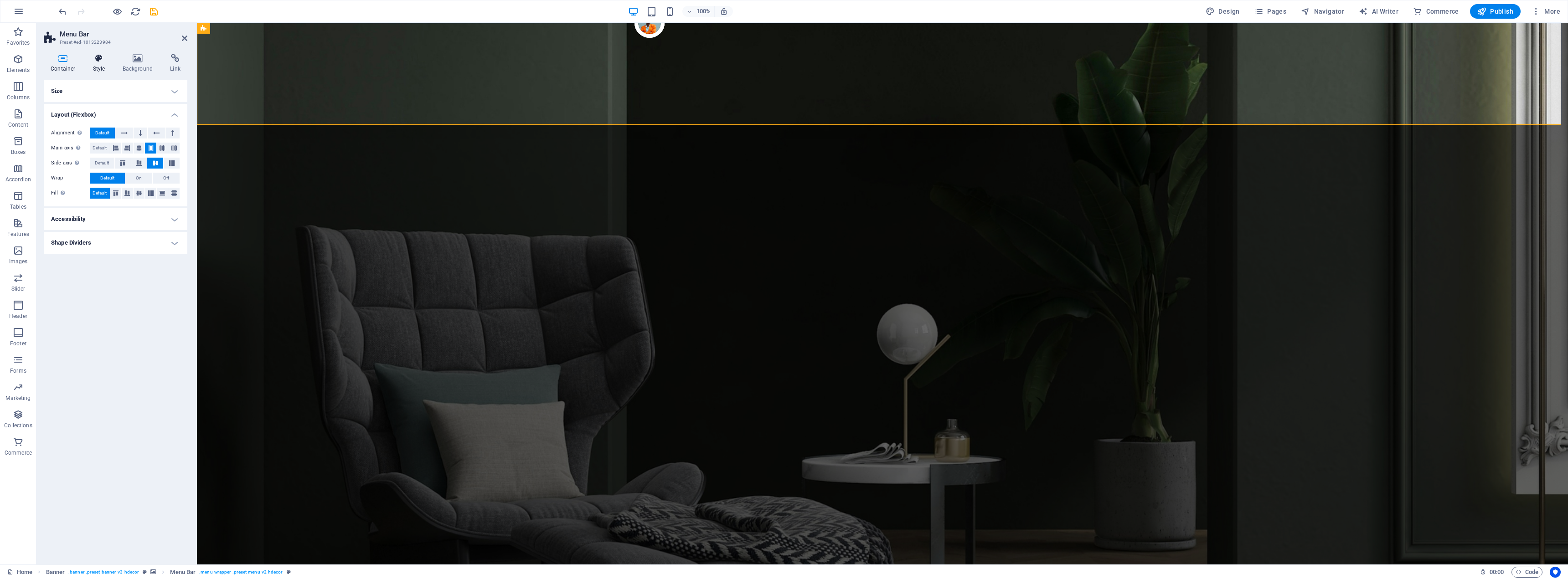
click at [100, 63] on icon at bounding box center [99, 58] width 26 height 9
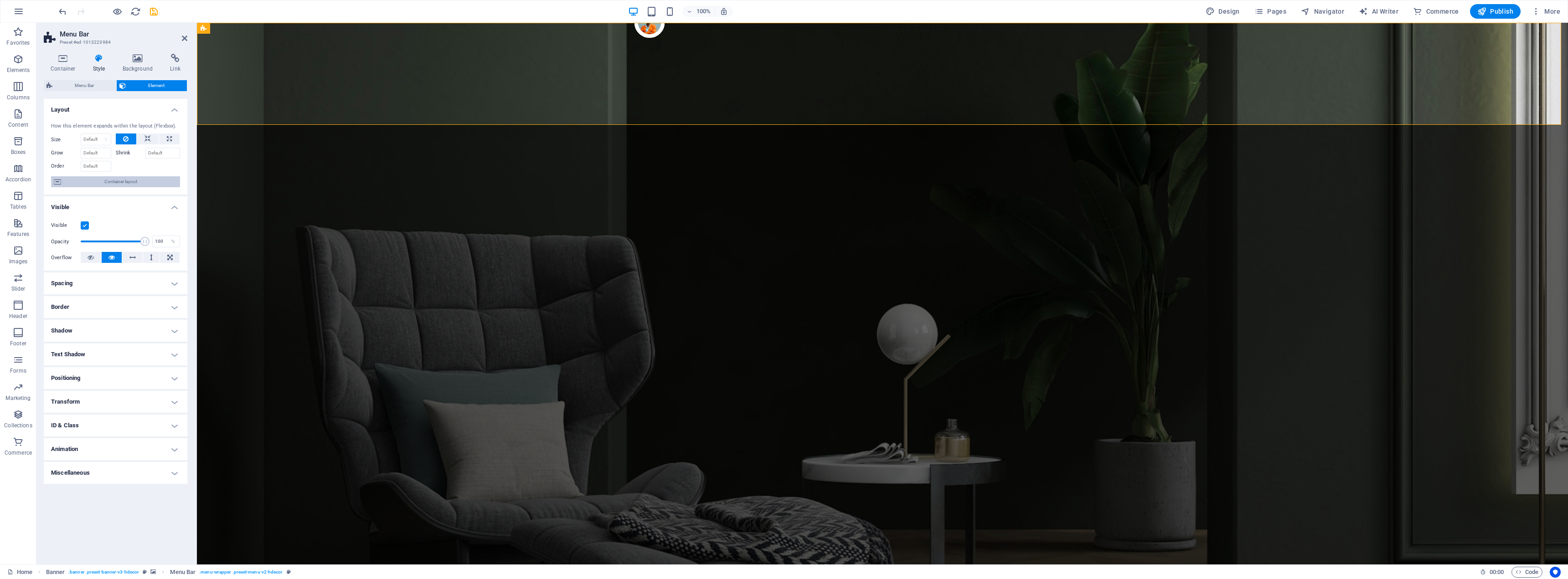
click at [100, 182] on span "Container layout" at bounding box center [121, 182] width 113 height 11
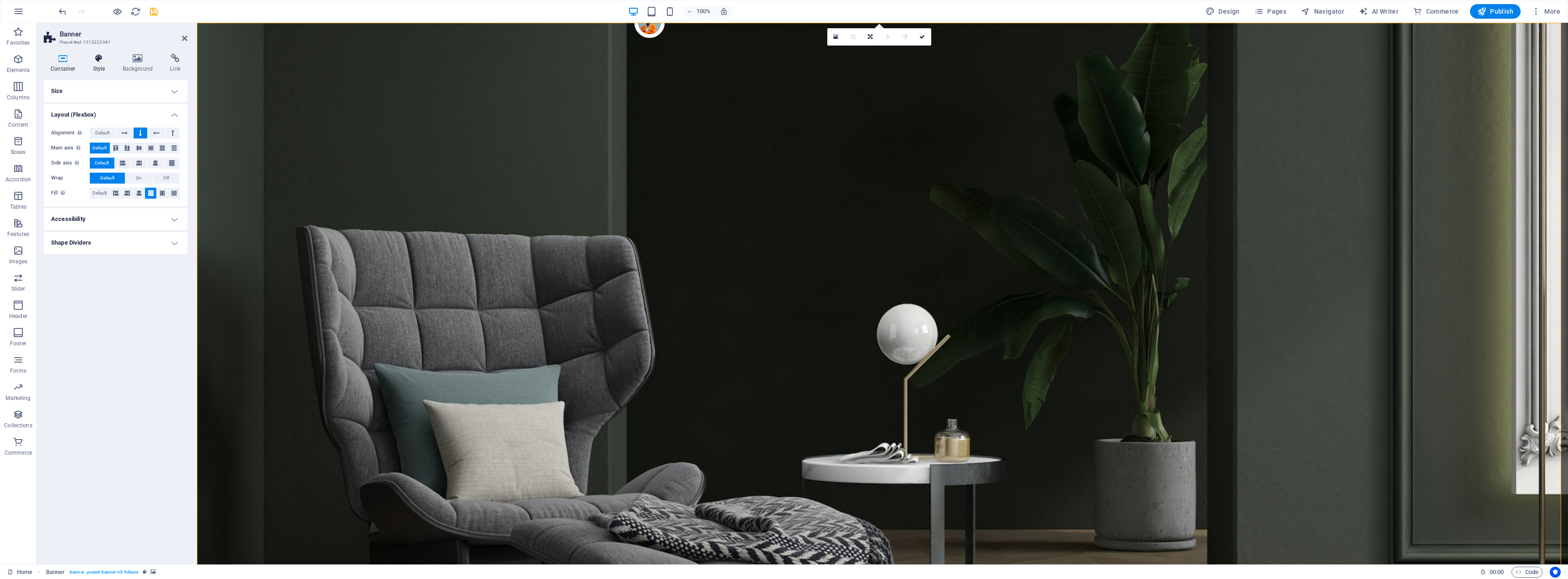
click at [100, 63] on icon at bounding box center [99, 58] width 26 height 9
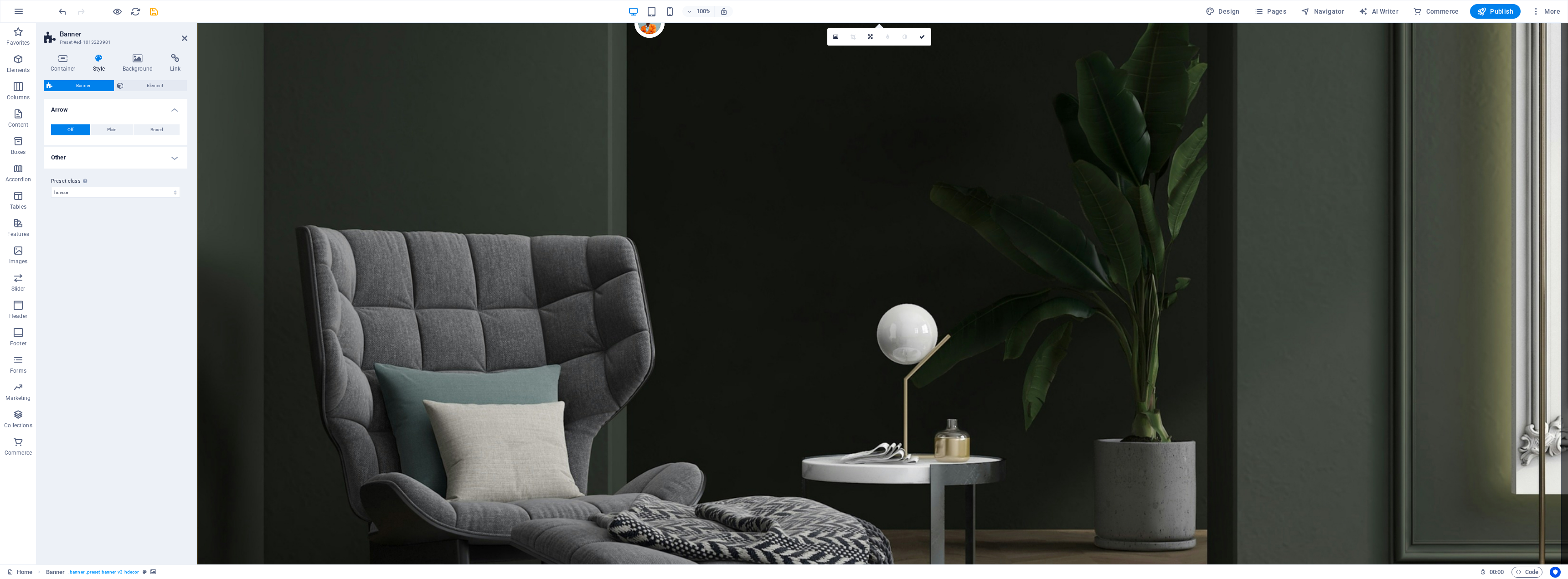
click at [172, 154] on h4 "Other" at bounding box center [116, 158] width 144 height 22
click at [137, 63] on icon at bounding box center [138, 58] width 44 height 9
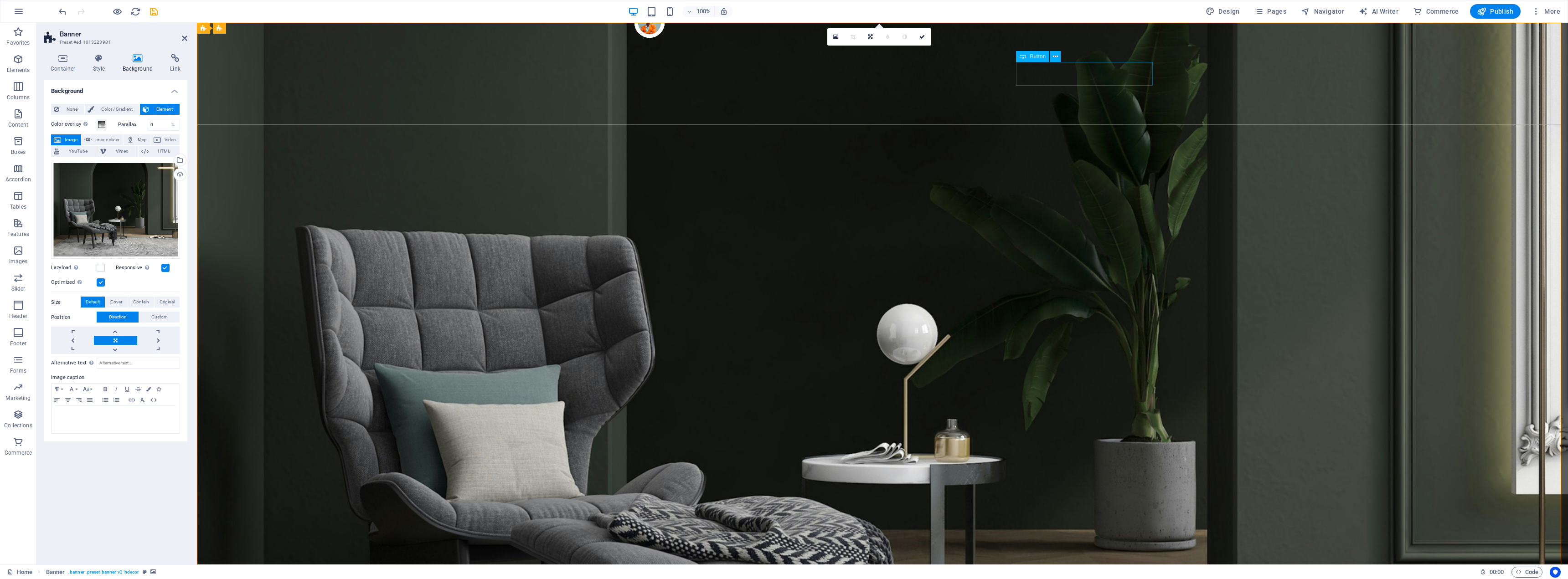
click at [925, 40] on link at bounding box center [922, 36] width 17 height 17
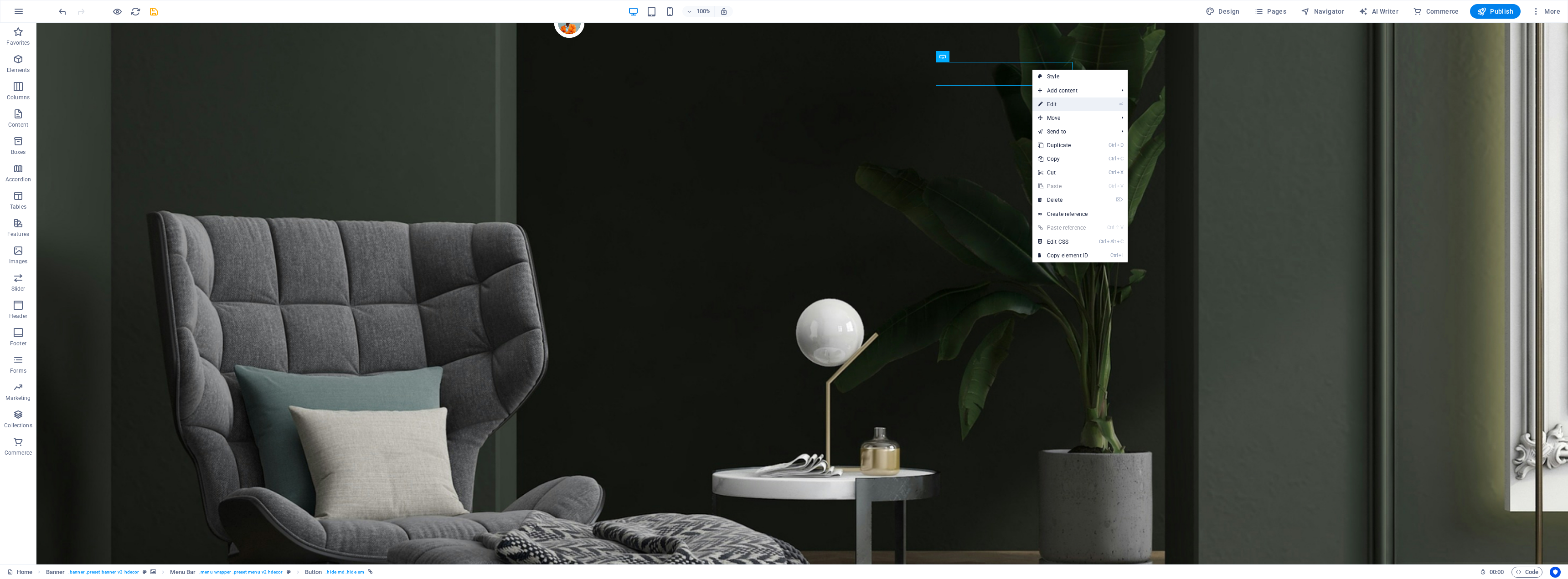
click at [1056, 103] on link "⏎ Edit" at bounding box center [1063, 104] width 61 height 13
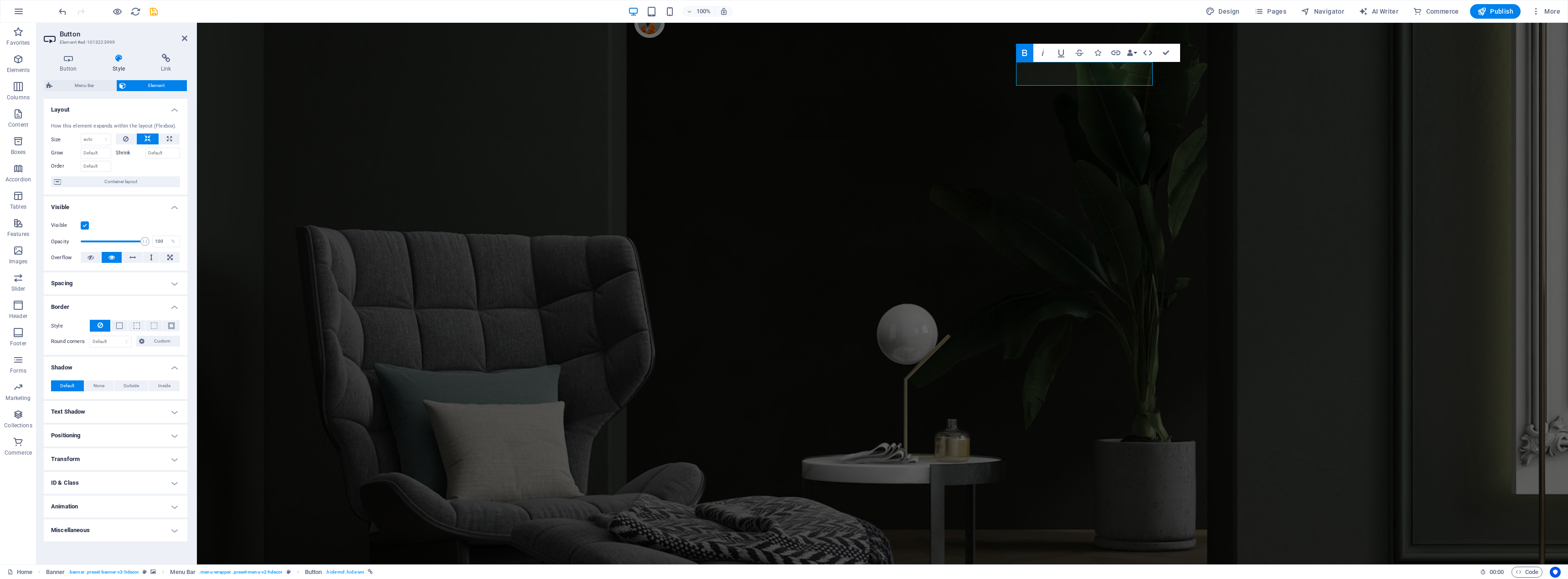
click at [197, 23] on span "Consultation" at bounding box center [197, 23] width 0 height 0
click at [133, 512] on h4 "Animation" at bounding box center [116, 507] width 144 height 22
click at [101, 535] on select "Don't animate Show / Hide Slide up/down Zoom in/out Slide left to right Slide r…" at bounding box center [116, 534] width 129 height 11
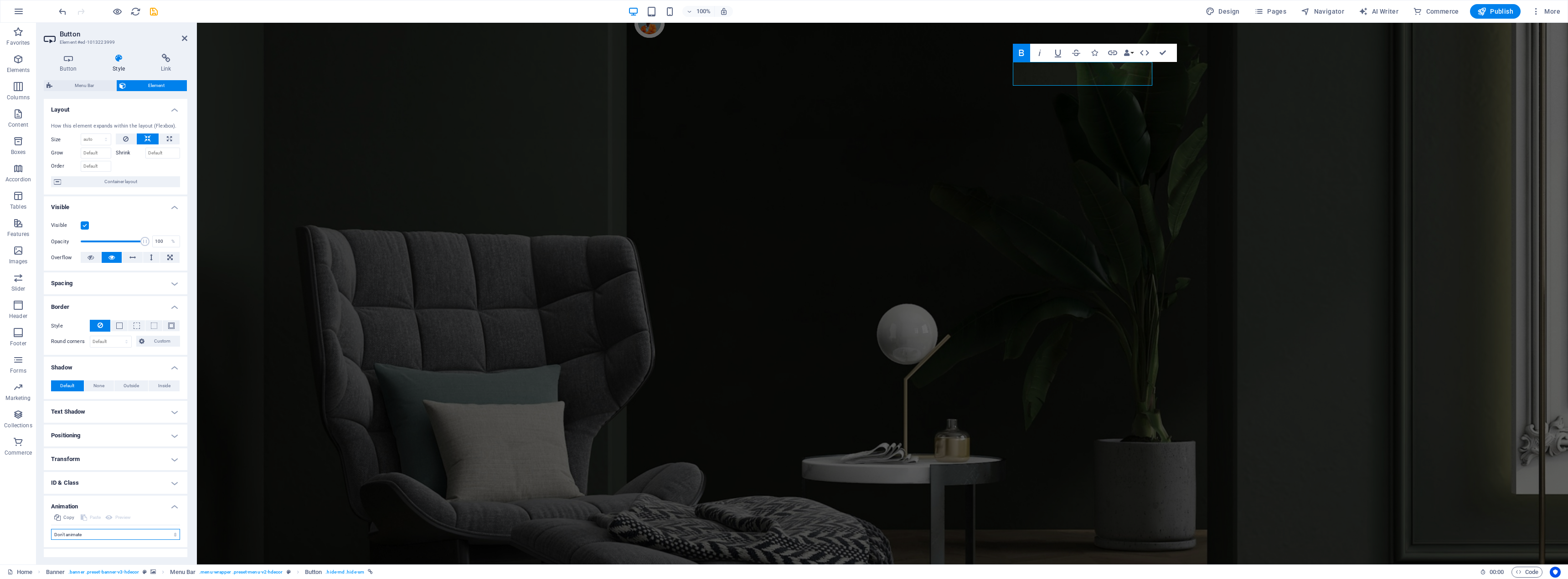
click at [102, 535] on select "Don't animate Show / Hide Slide up/down Zoom in/out Slide left to right Slide r…" at bounding box center [116, 534] width 129 height 11
click at [66, 60] on icon at bounding box center [68, 58] width 49 height 9
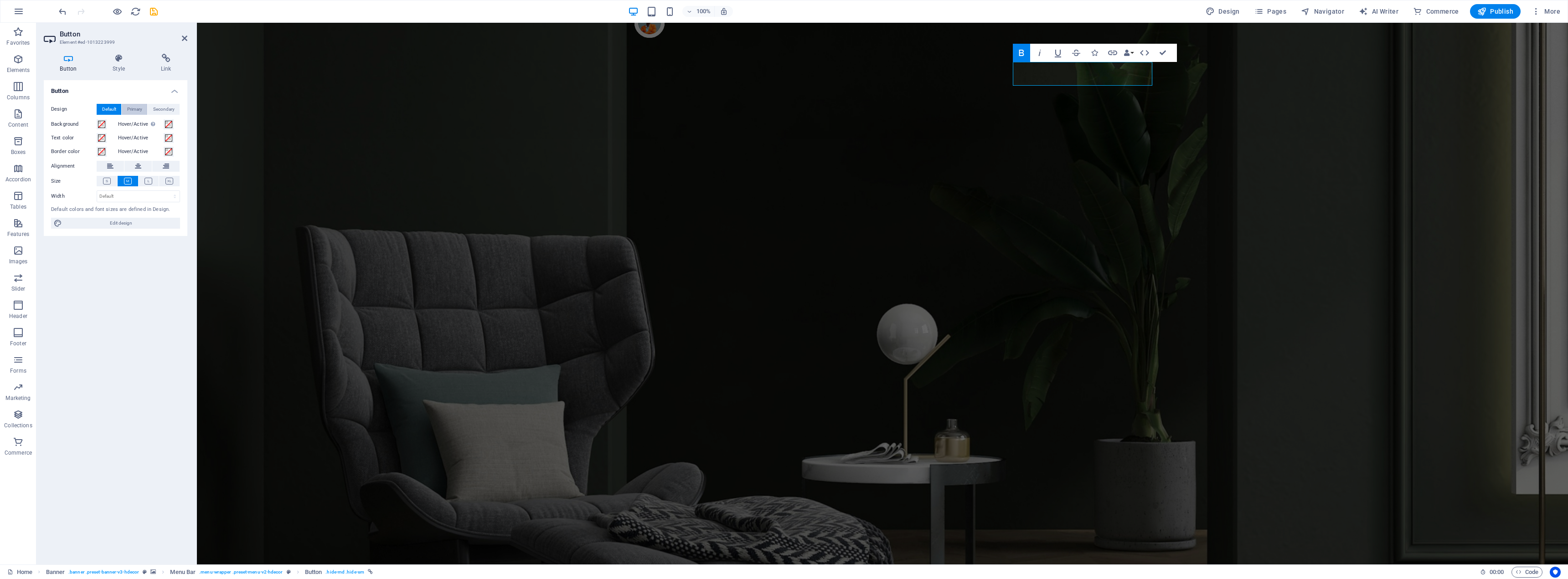
click at [132, 108] on span "Primary" at bounding box center [135, 109] width 15 height 11
click at [110, 180] on icon at bounding box center [107, 181] width 8 height 7
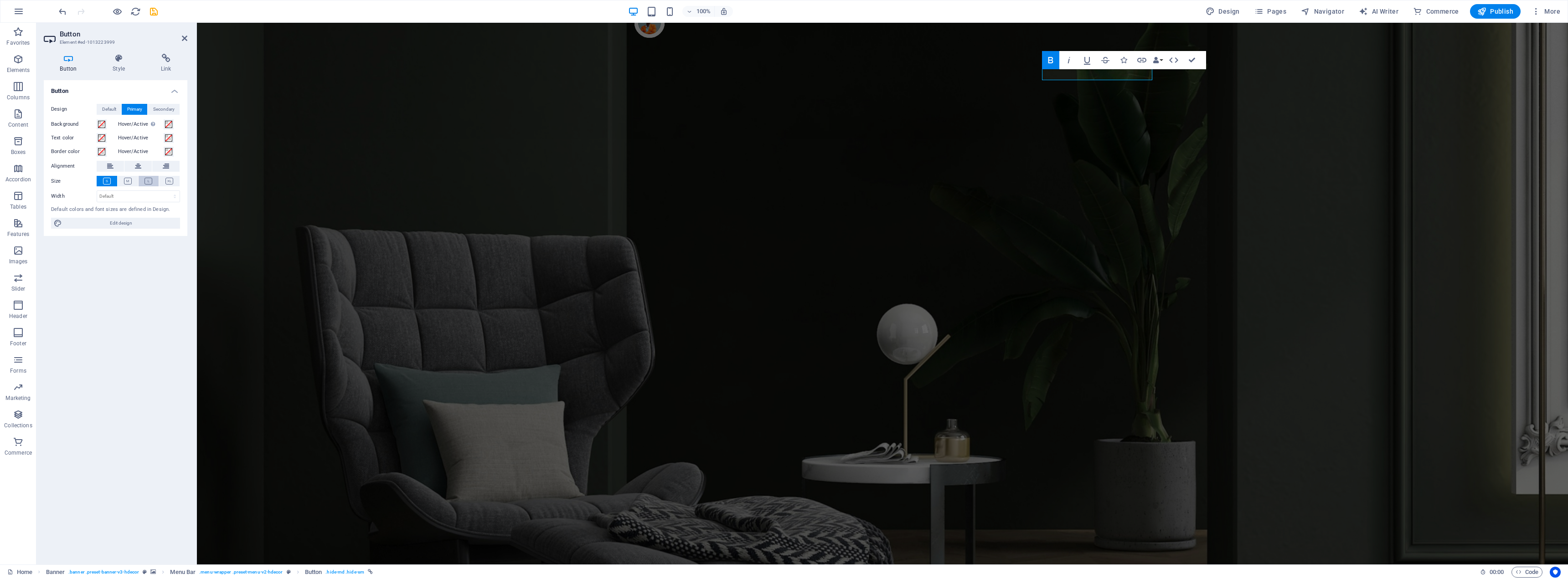
click at [144, 180] on button at bounding box center [149, 181] width 21 height 10
click at [131, 224] on span "Edit design" at bounding box center [121, 223] width 113 height 11
select select "px"
select select "400"
select select "px"
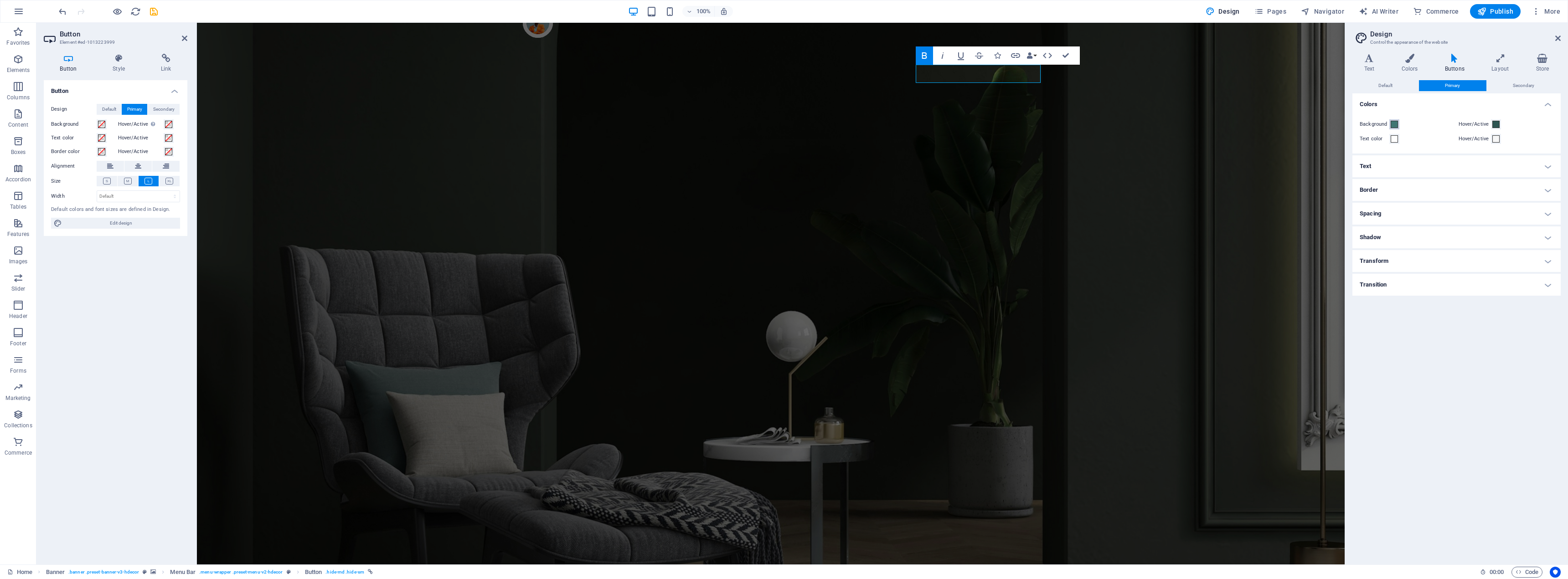
click at [1396, 124] on span at bounding box center [1395, 124] width 7 height 7
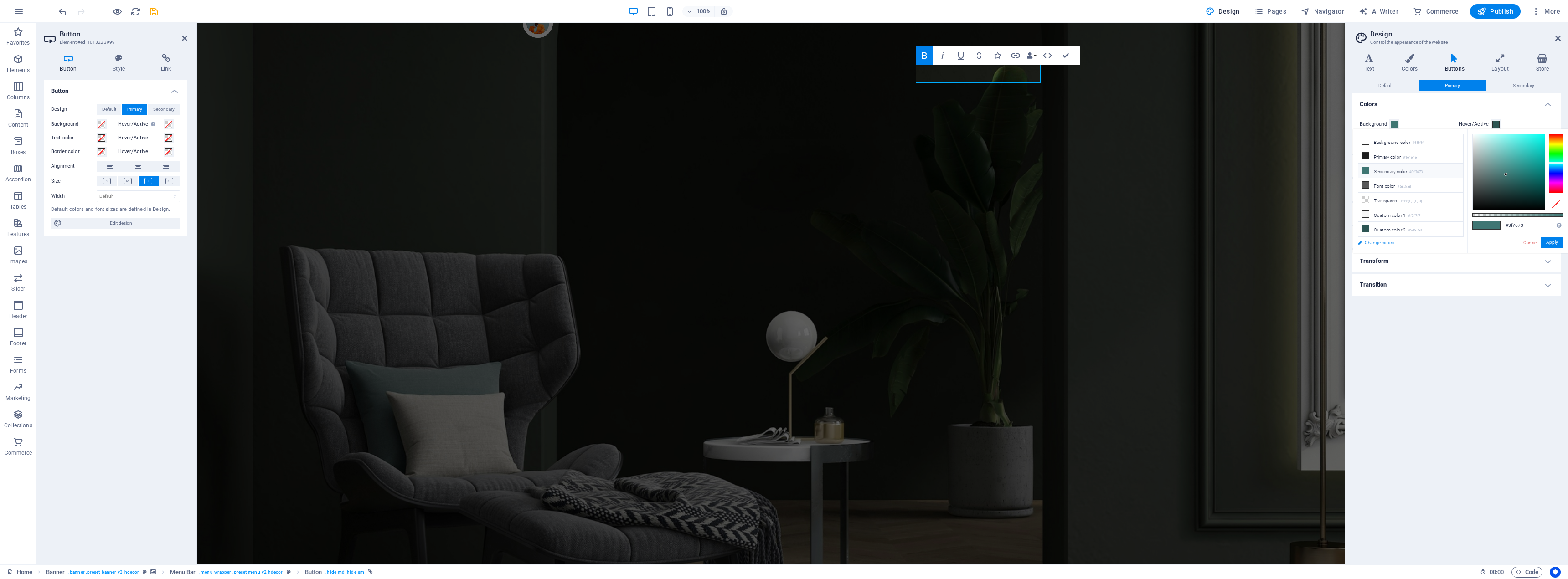
click at [1373, 243] on link "Change colors" at bounding box center [1406, 242] width 106 height 12
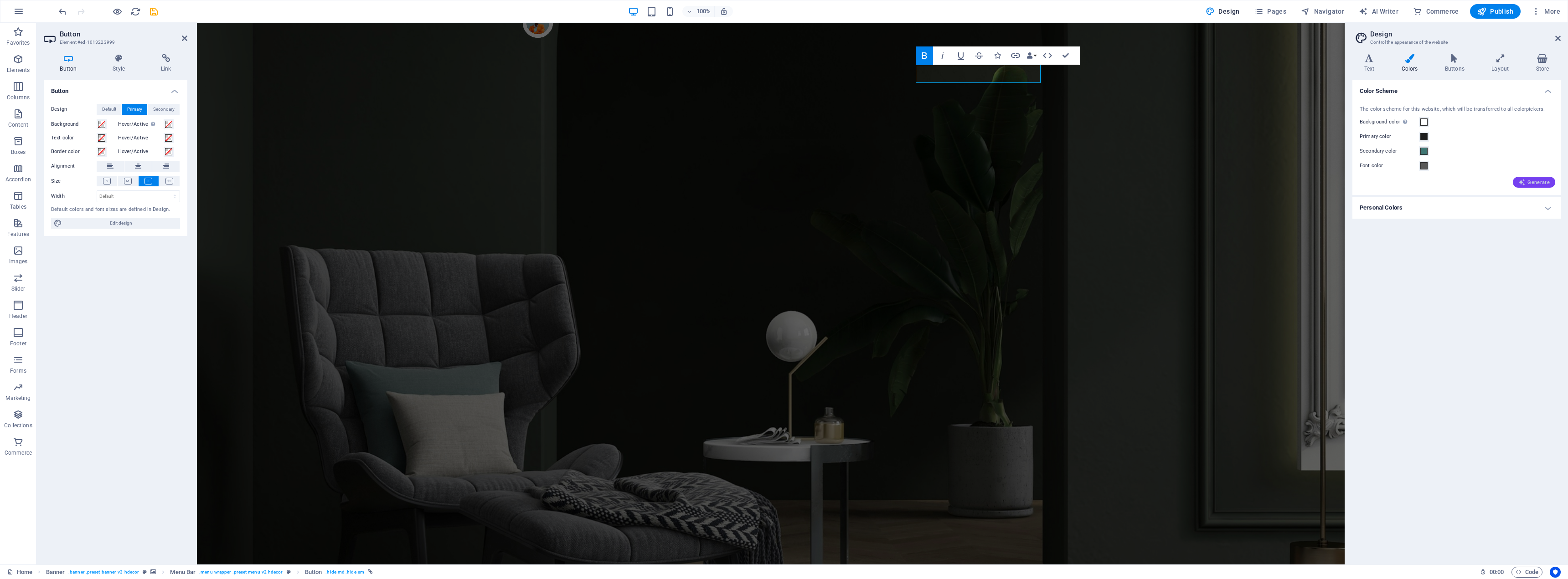
click at [1523, 182] on icon "button" at bounding box center [1522, 182] width 7 height 7
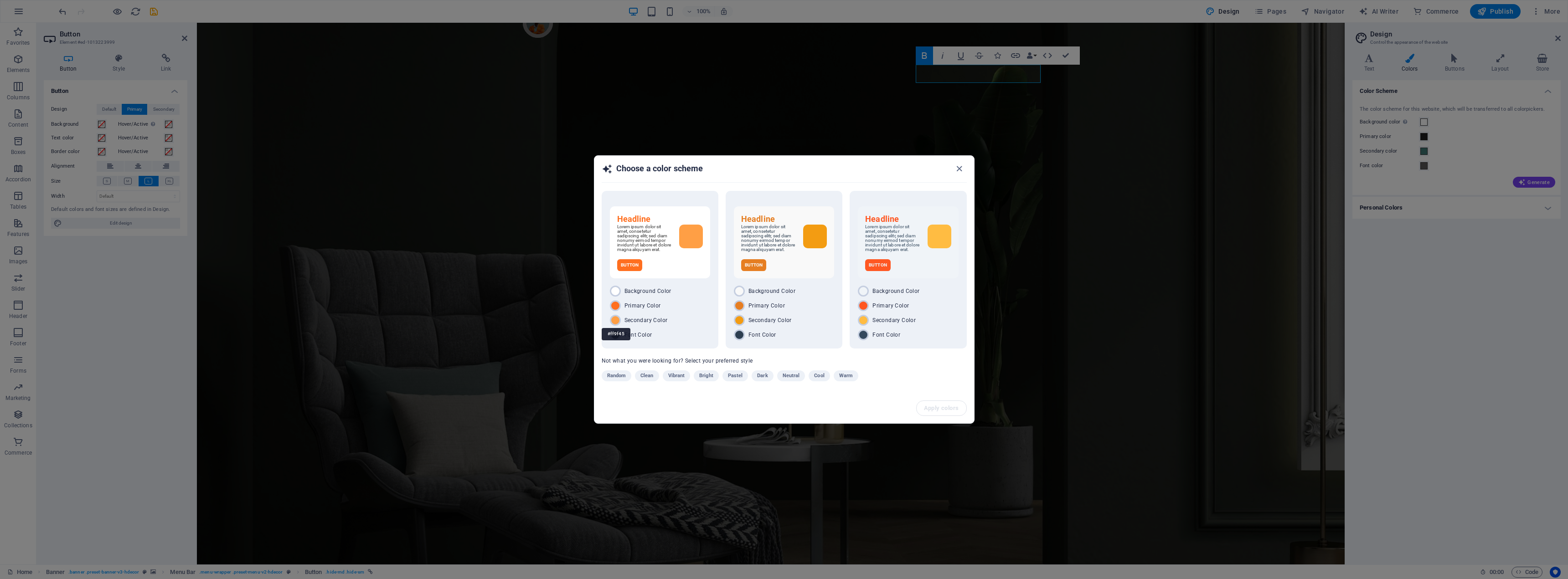
click at [614, 322] on div "#ff9f45" at bounding box center [615, 334] width 29 height 25
click at [949, 409] on span "Apply colors" at bounding box center [942, 408] width 35 height 7
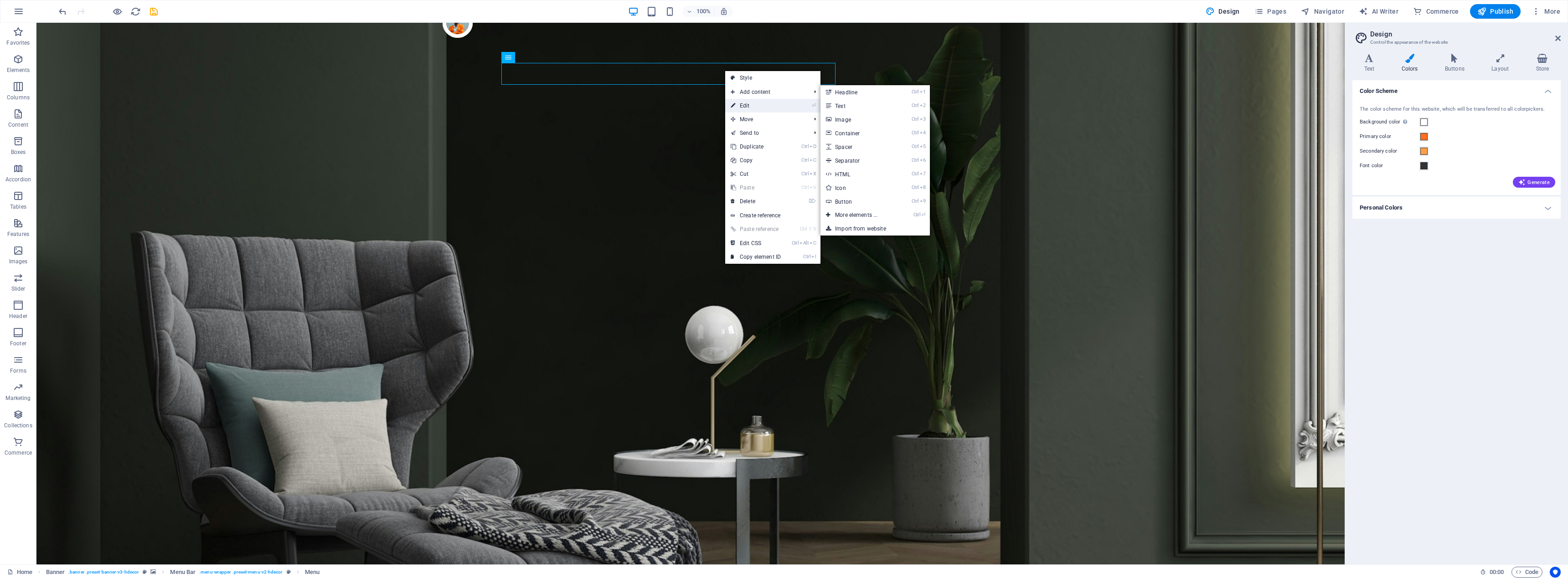
click at [755, 102] on link "⏎ Edit" at bounding box center [755, 105] width 61 height 13
select select "1"
select select
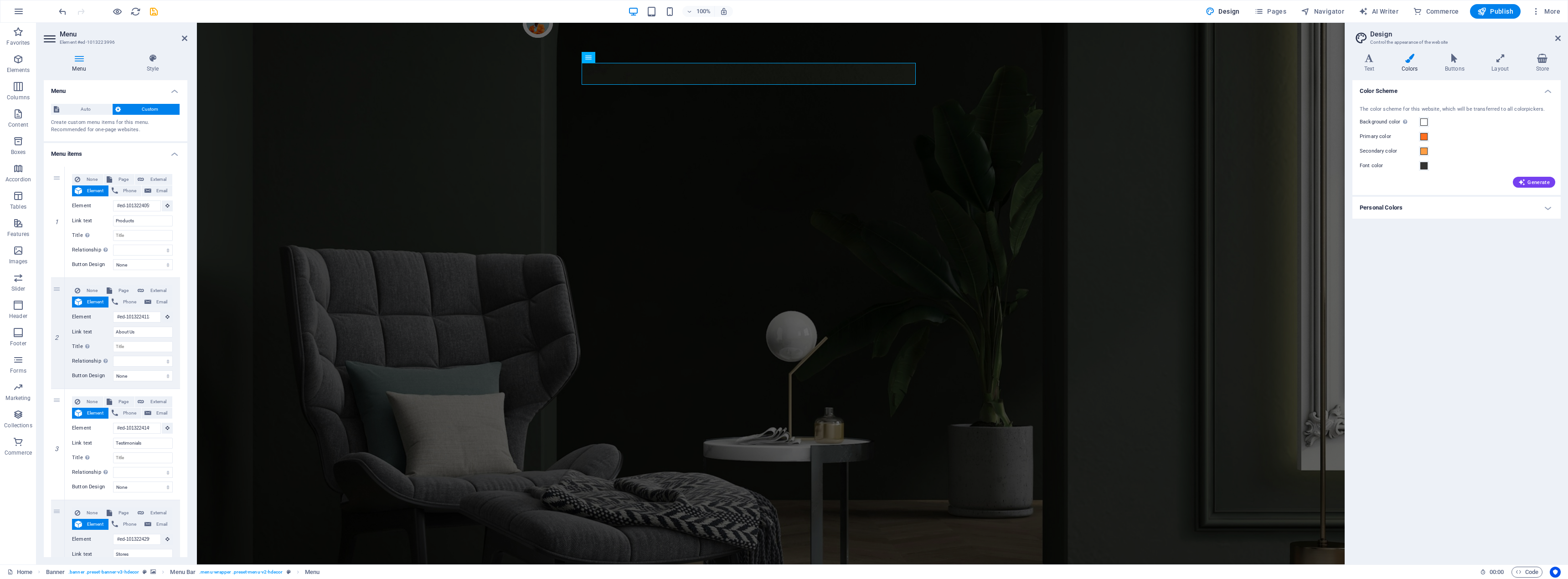
click at [1407, 61] on icon at bounding box center [1409, 58] width 40 height 9
click at [1421, 168] on span at bounding box center [1424, 166] width 7 height 7
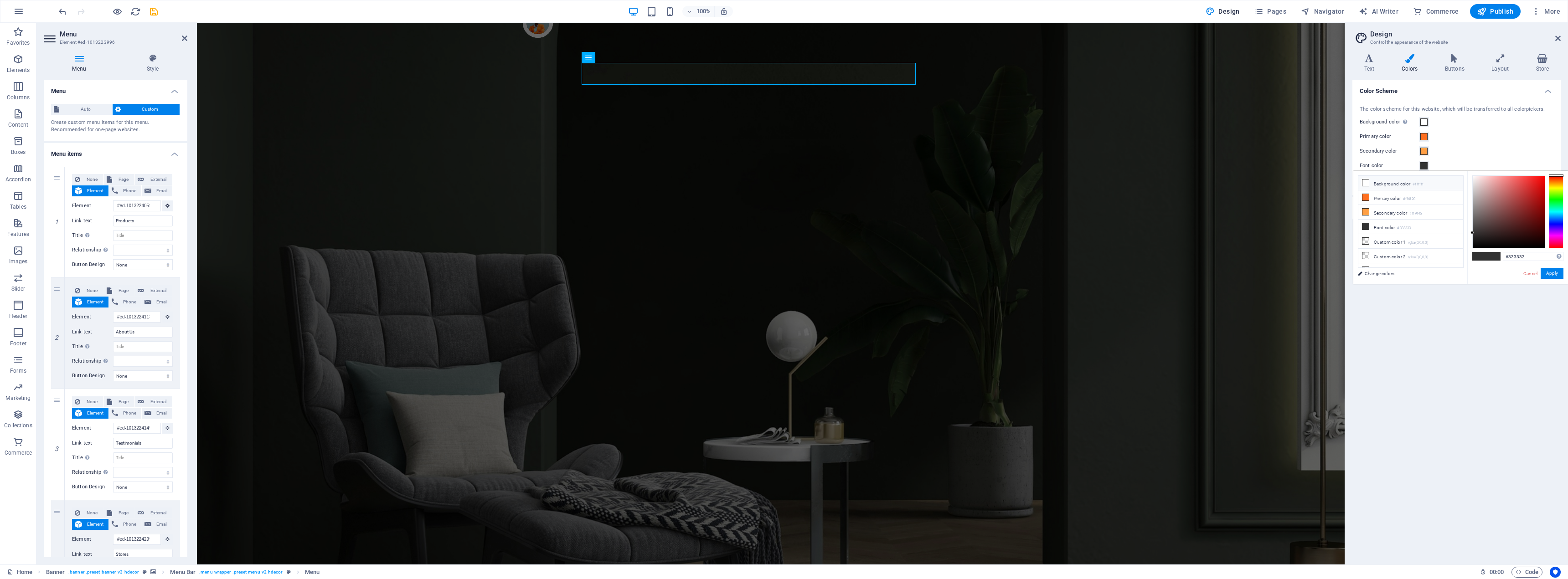
click at [1371, 181] on li "Background color #ffffff" at bounding box center [1411, 183] width 105 height 15
type input "#ffffff"
click at [1552, 274] on button "Apply" at bounding box center [1552, 273] width 23 height 11
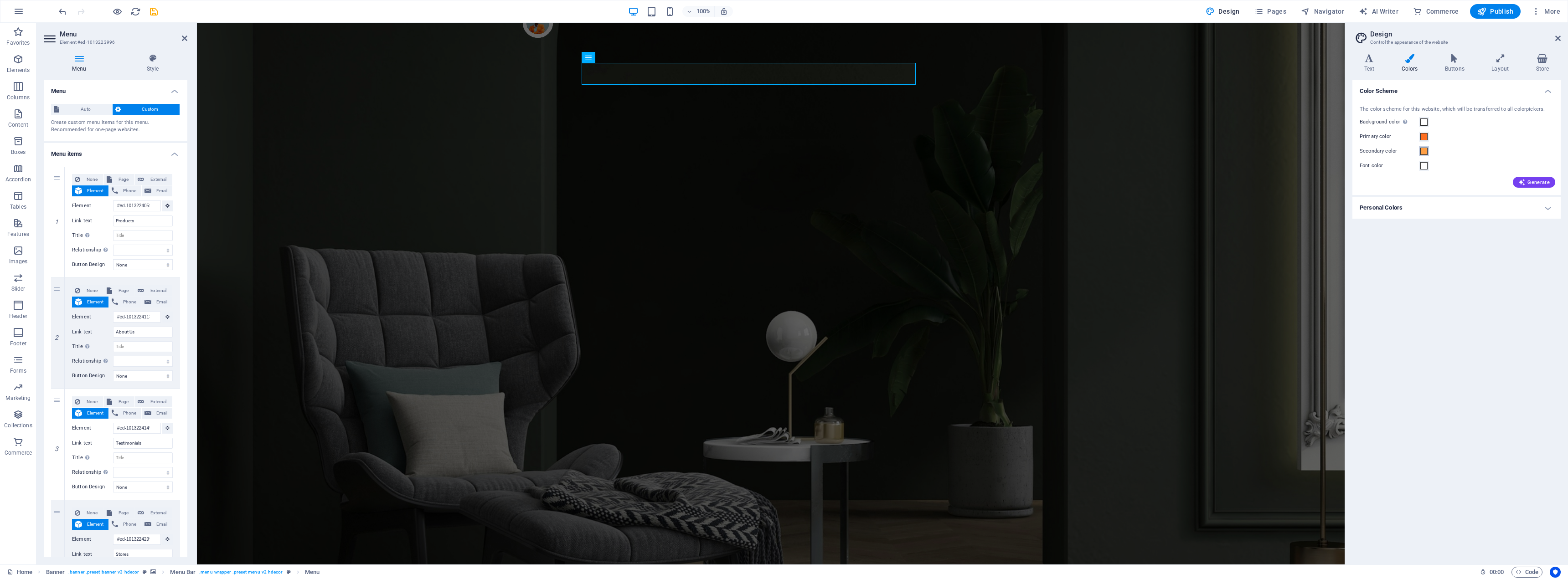
click at [1424, 154] on span at bounding box center [1424, 151] width 7 height 7
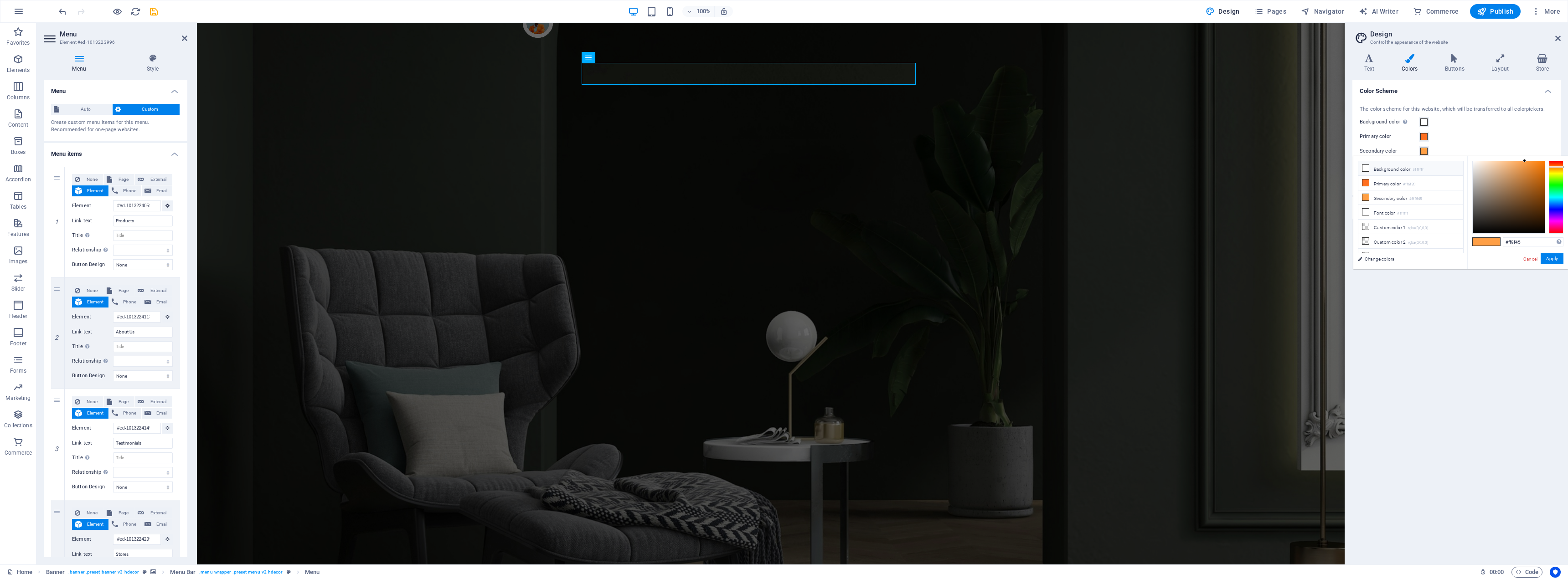
click at [1406, 170] on li "Background color #ffffff" at bounding box center [1411, 168] width 105 height 15
type input "#ffffff"
click at [1554, 260] on button "Apply" at bounding box center [1552, 258] width 23 height 11
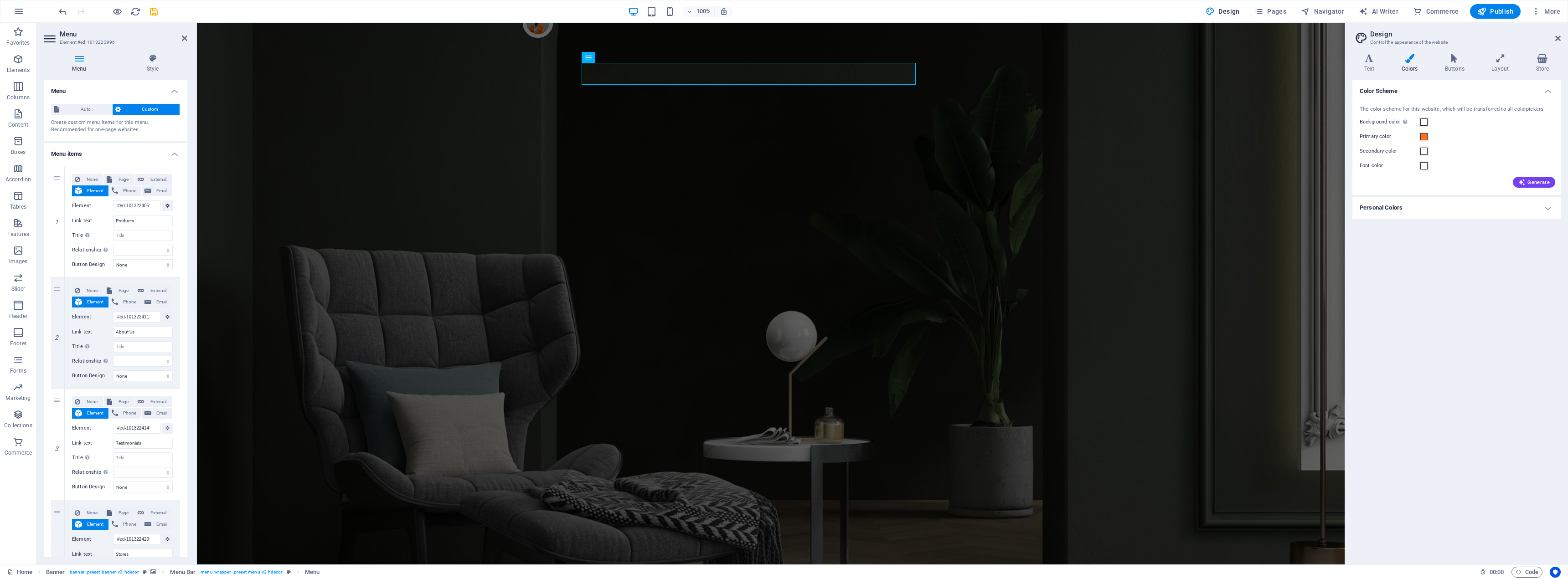
click at [1385, 120] on label "Background color Only visible if it is not covered by other backgrounds." at bounding box center [1389, 122] width 59 height 11
click at [1419, 120] on button "Background color Only visible if it is not covered by other backgrounds." at bounding box center [1424, 122] width 10 height 10
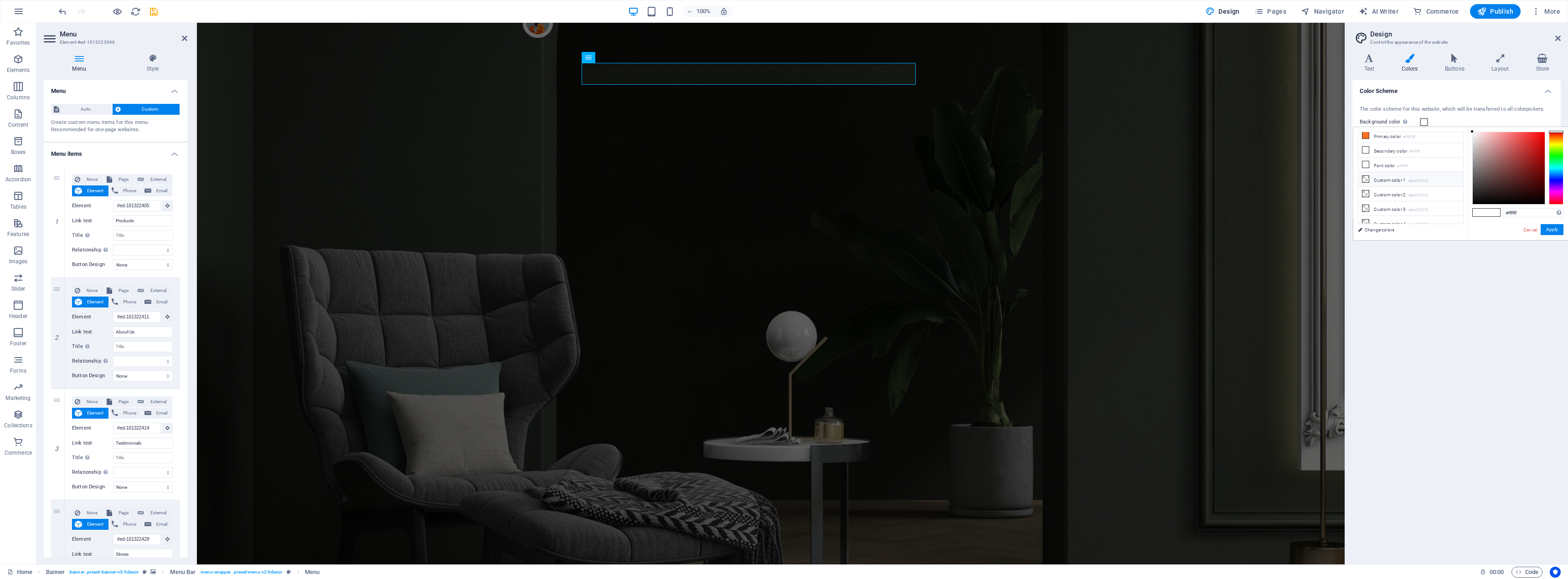
scroll to position [35, 0]
type input "#000000"
drag, startPoint x: 1478, startPoint y: 193, endPoint x: 1477, endPoint y: 206, distance: 13.0
click at [1473, 204] on div at bounding box center [1508, 168] width 72 height 72
click at [1556, 229] on button "Apply" at bounding box center [1552, 229] width 23 height 11
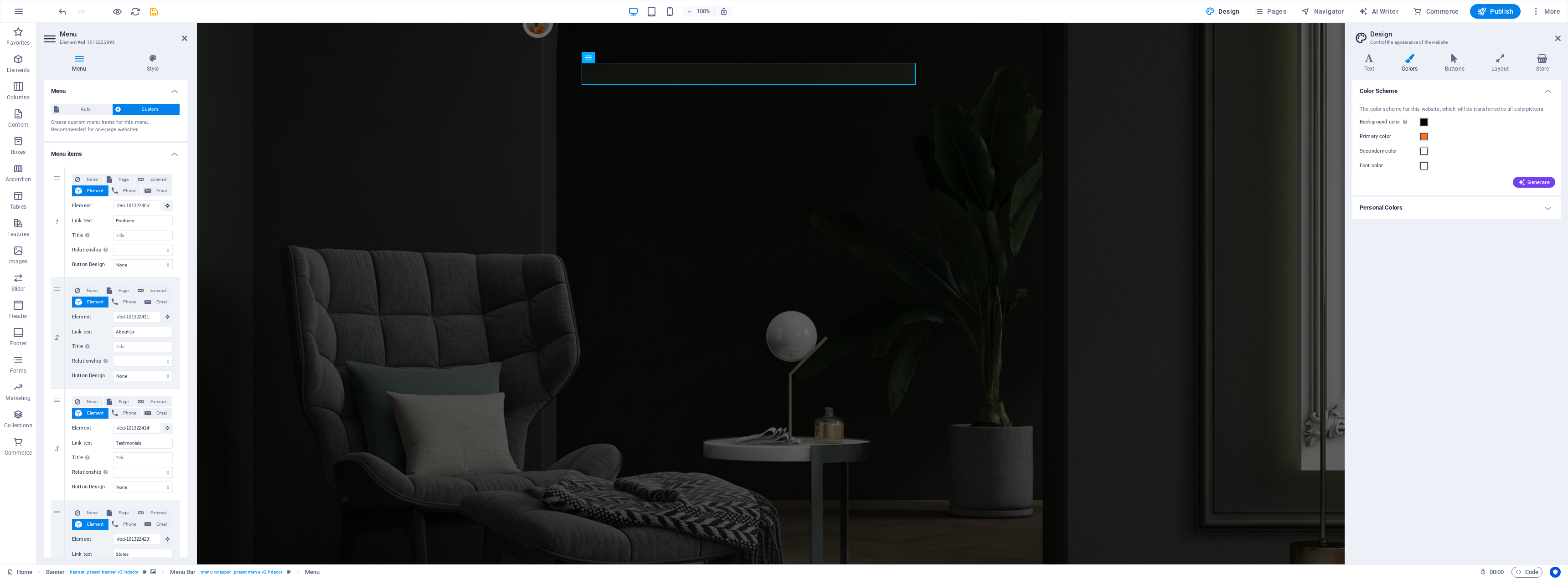
click at [1538, 203] on h4 "Personal Colors" at bounding box center [1457, 207] width 208 height 22
click at [1421, 139] on span at bounding box center [1424, 137] width 7 height 7
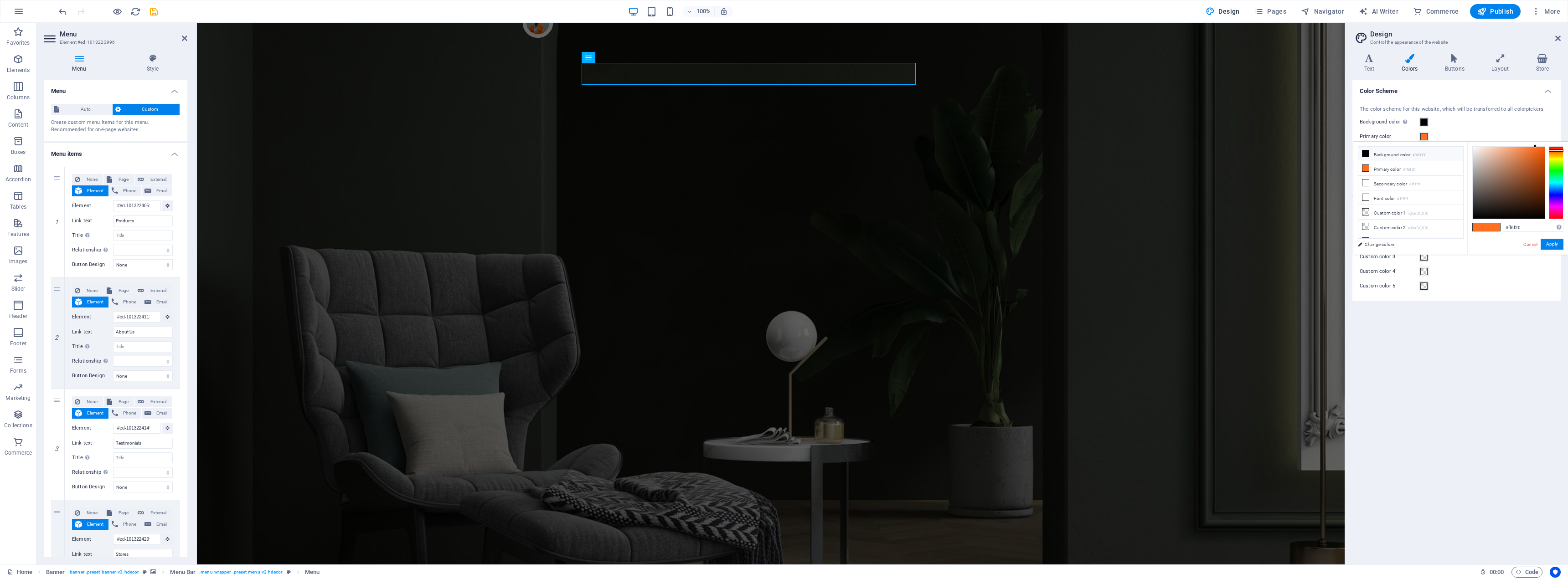
click at [1388, 155] on li "Background color #000000" at bounding box center [1411, 154] width 105 height 15
type input "#000000"
click at [1424, 122] on span at bounding box center [1424, 122] width 7 height 7
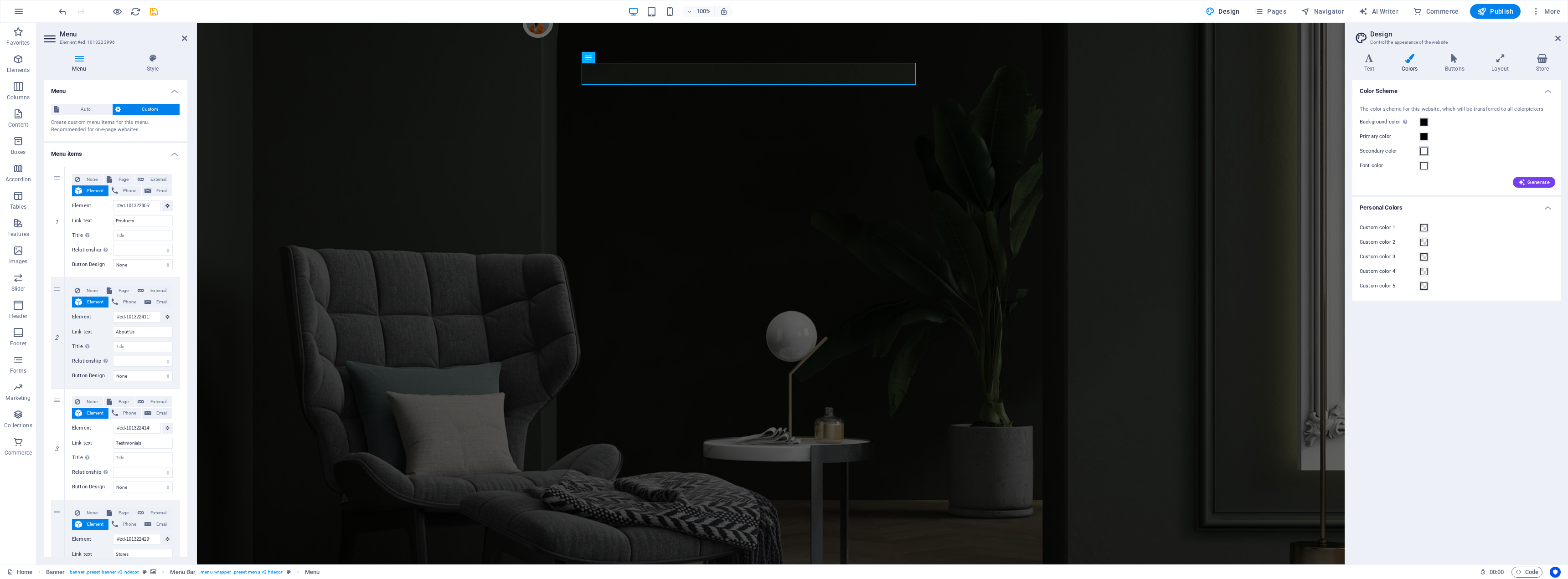
click at [1422, 154] on span at bounding box center [1424, 151] width 7 height 7
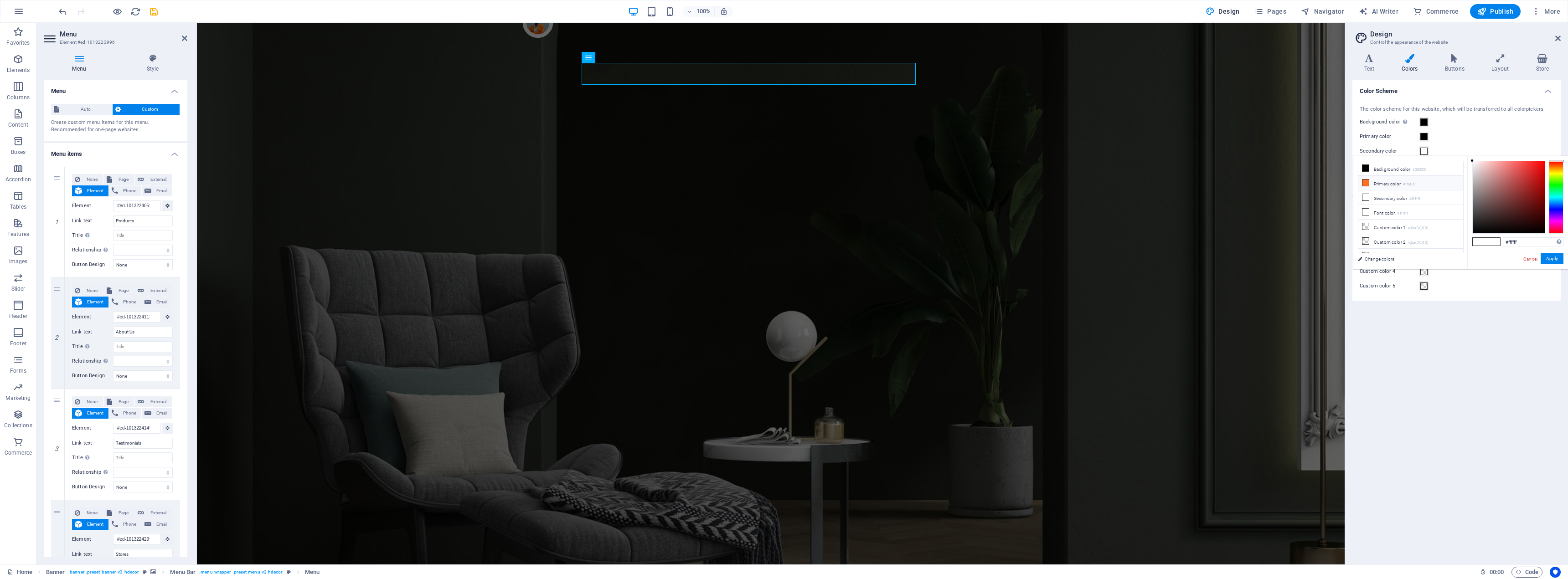
click at [1392, 182] on li "Primary color #ff6f20" at bounding box center [1411, 183] width 105 height 15
type input "#ff6f20"
click at [1459, 140] on div "Primary color" at bounding box center [1457, 137] width 194 height 11
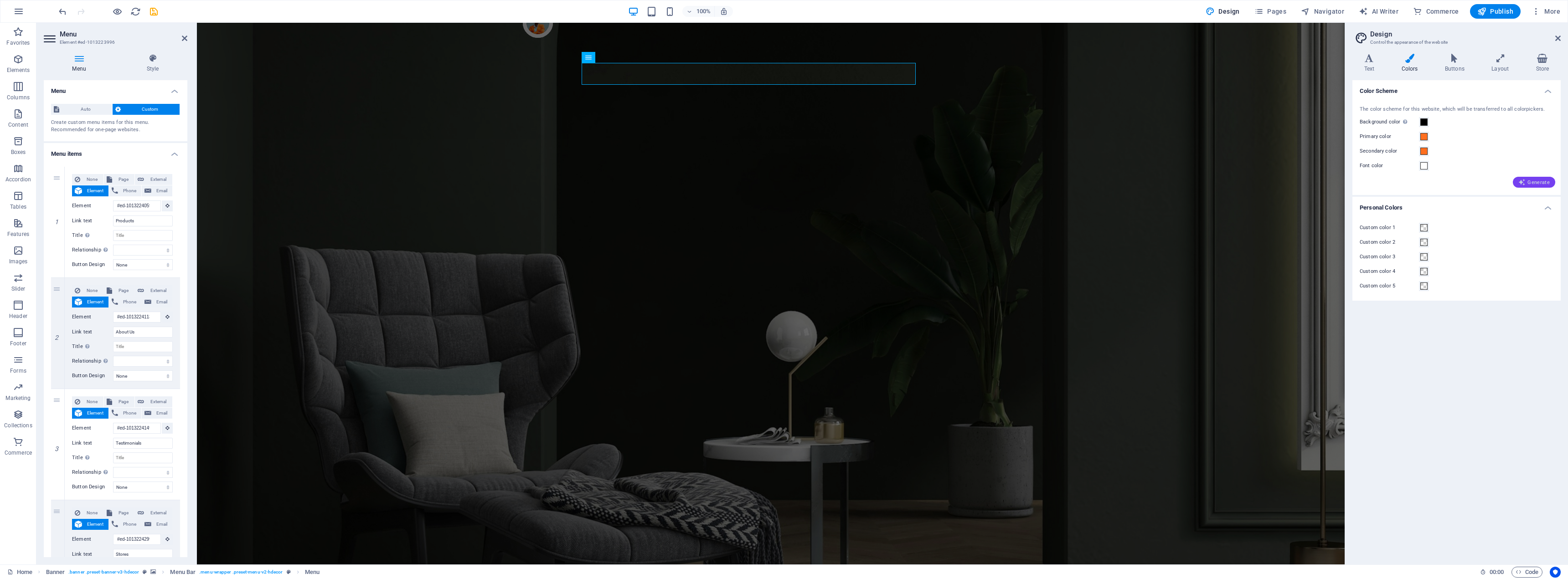
click at [1525, 182] on icon "button" at bounding box center [1522, 182] width 7 height 7
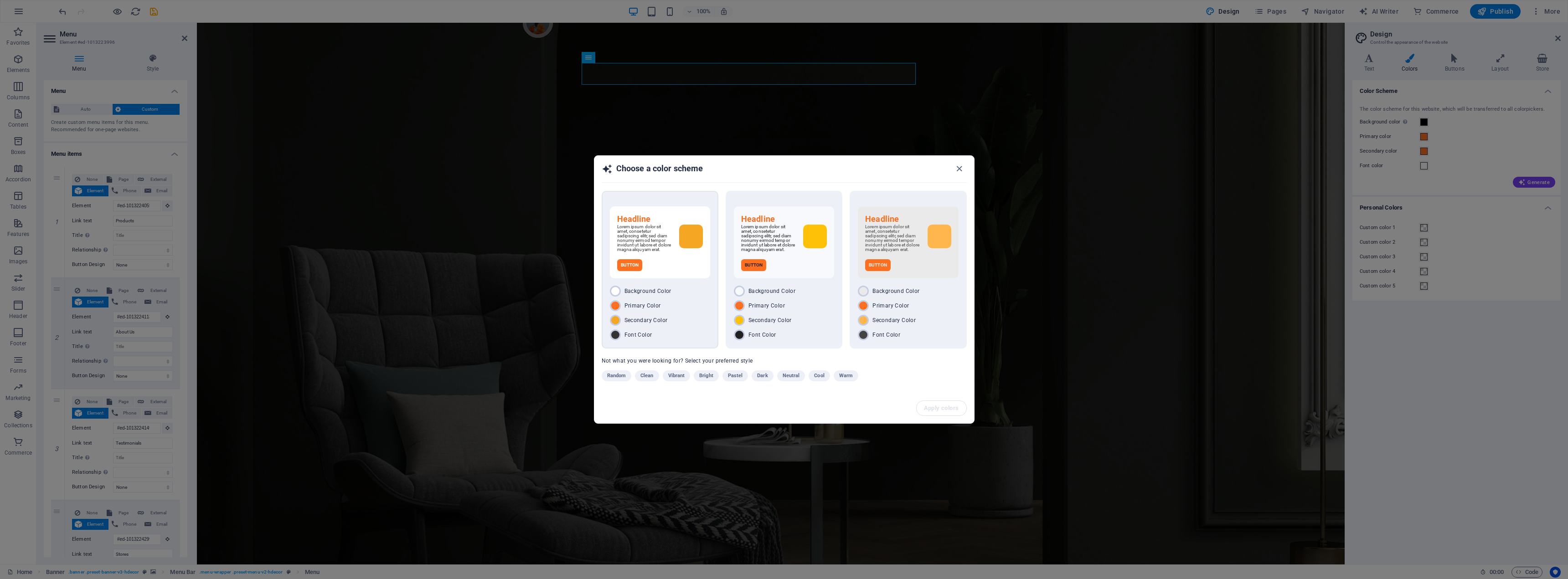
click at [684, 309] on div "Primary Color" at bounding box center [660, 305] width 100 height 11
click at [942, 412] on span "Apply colors" at bounding box center [942, 408] width 35 height 7
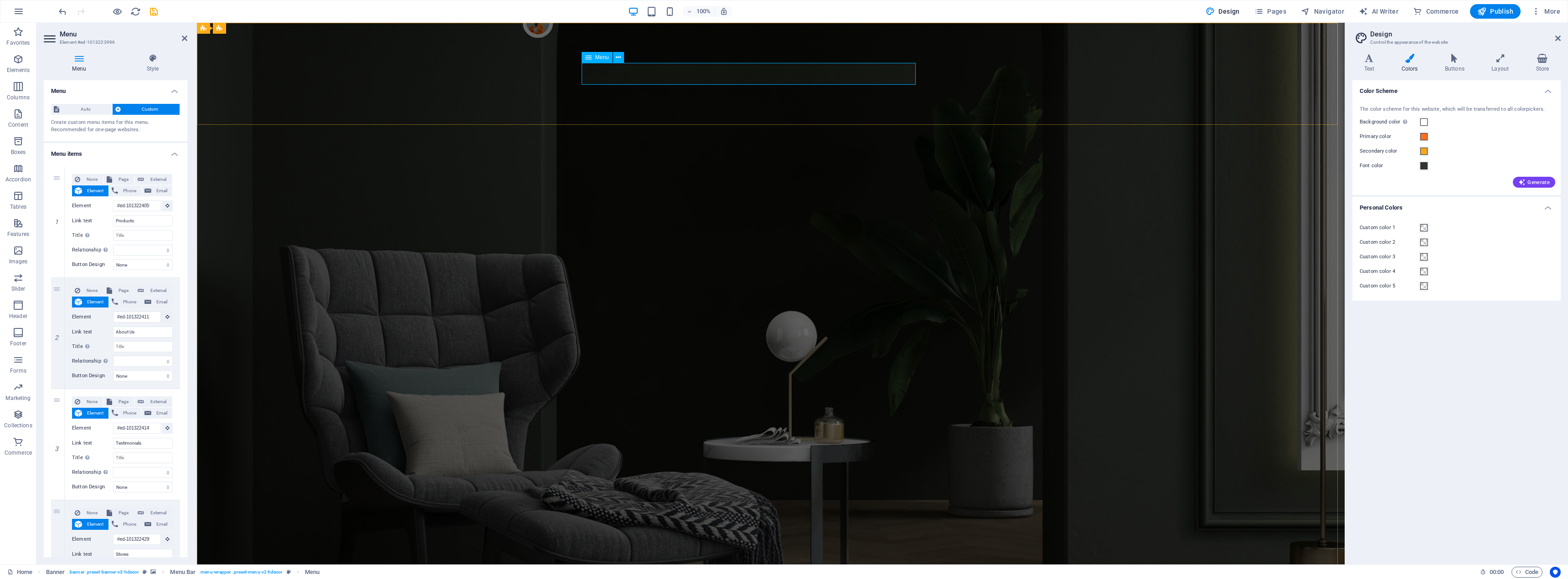
click at [61, 10] on icon "undo" at bounding box center [62, 11] width 10 height 10
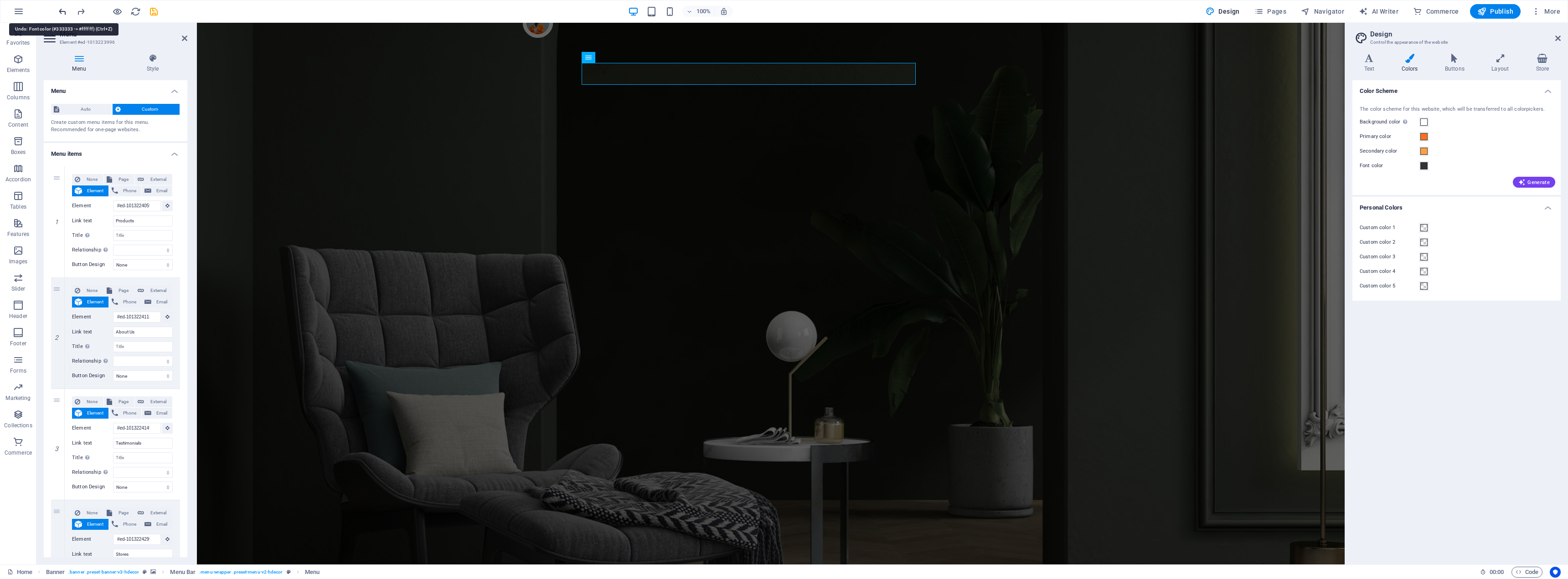
click at [61, 10] on icon "undo" at bounding box center [62, 11] width 10 height 10
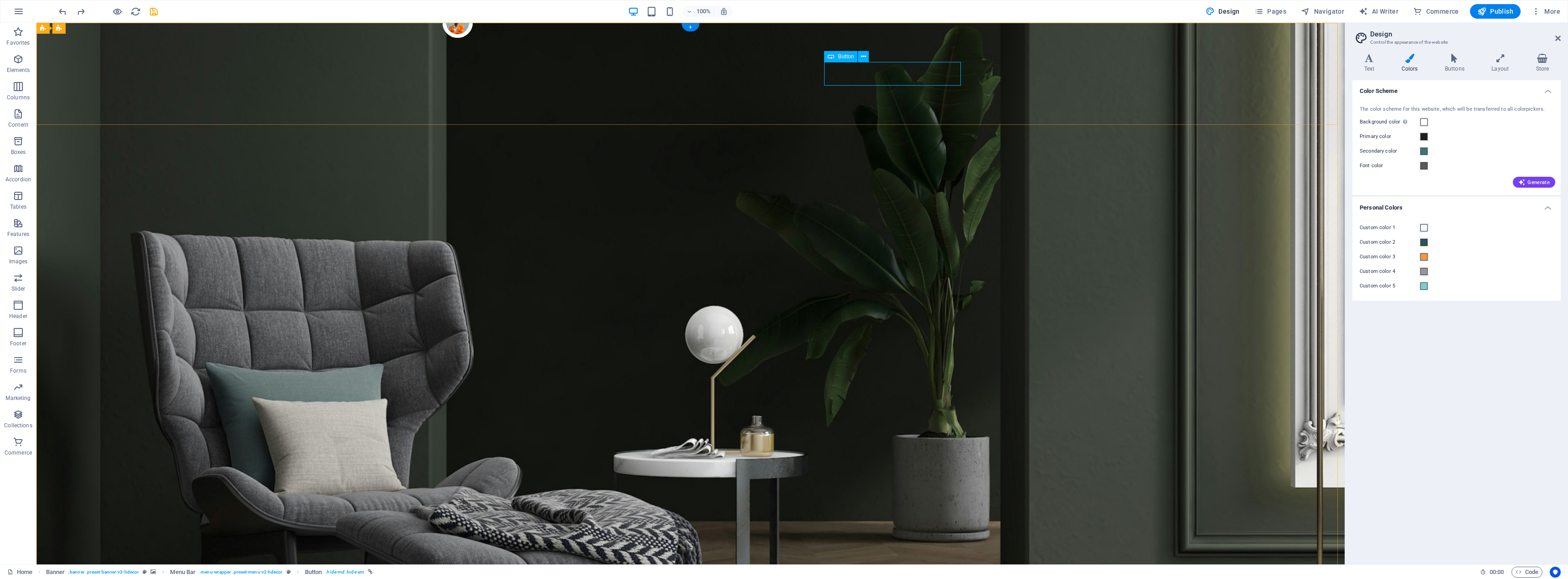
click at [1363, 61] on icon at bounding box center [1369, 58] width 33 height 9
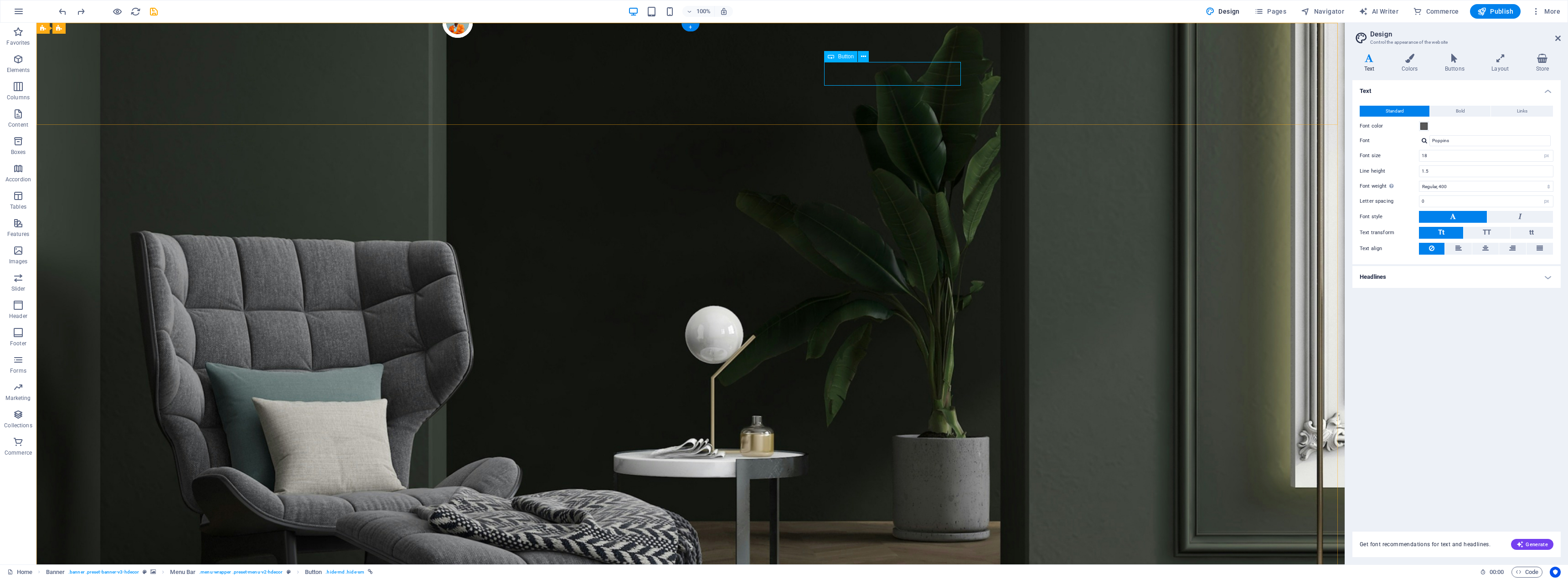
click at [1449, 61] on icon at bounding box center [1454, 58] width 43 height 9
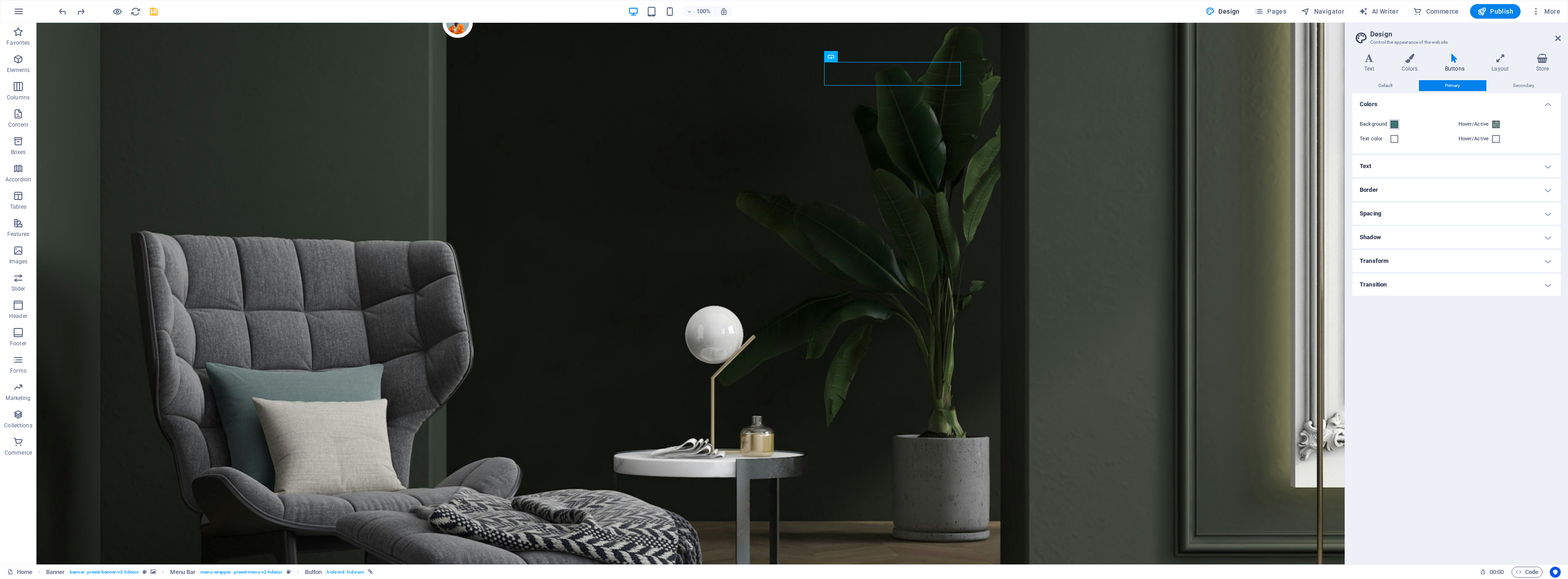
click at [1395, 124] on span at bounding box center [1395, 124] width 7 height 7
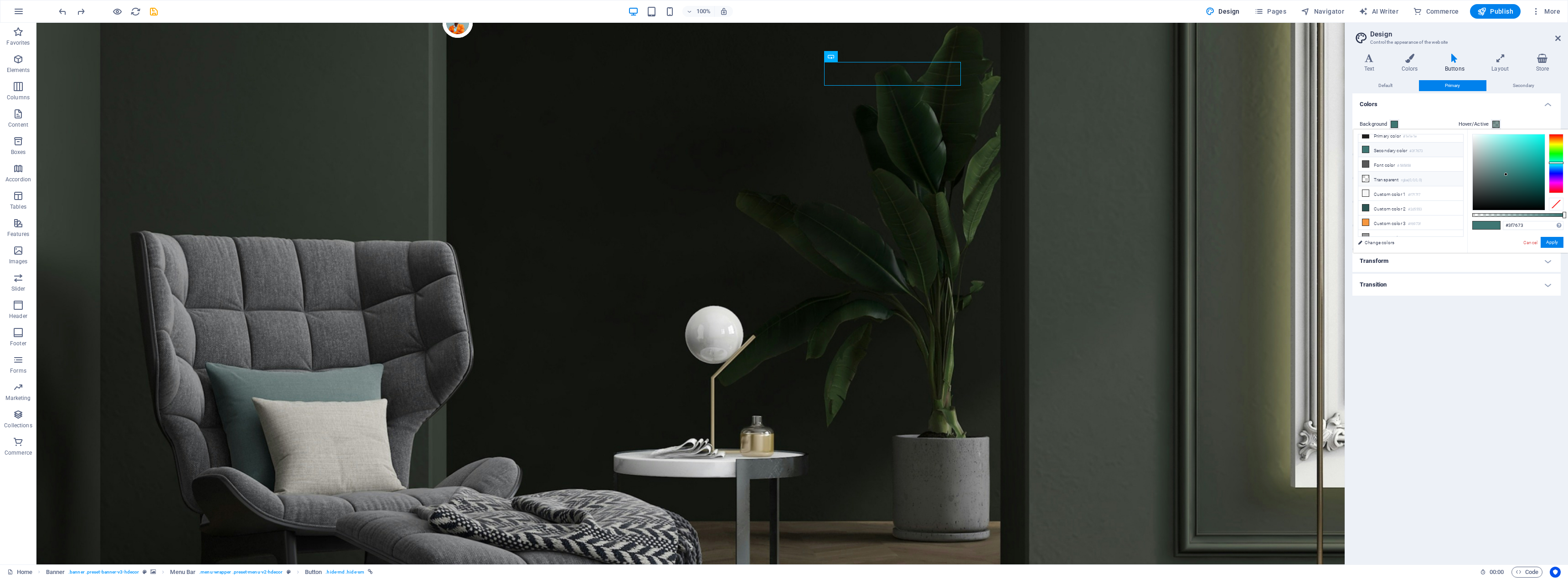
scroll to position [39, 0]
click at [1403, 202] on li "Custom color 3 #f6973f" at bounding box center [1411, 204] width 105 height 15
click at [1555, 238] on button "Apply" at bounding box center [1552, 242] width 23 height 11
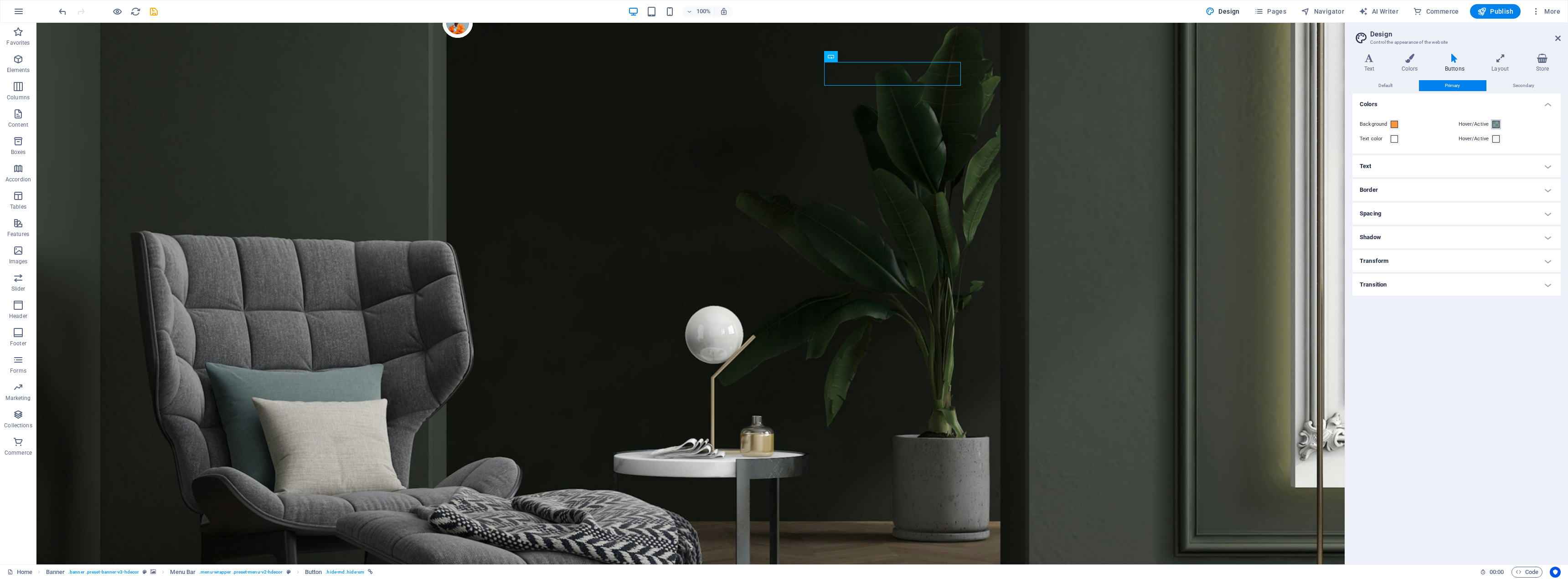
click at [1493, 123] on span at bounding box center [1496, 124] width 7 height 7
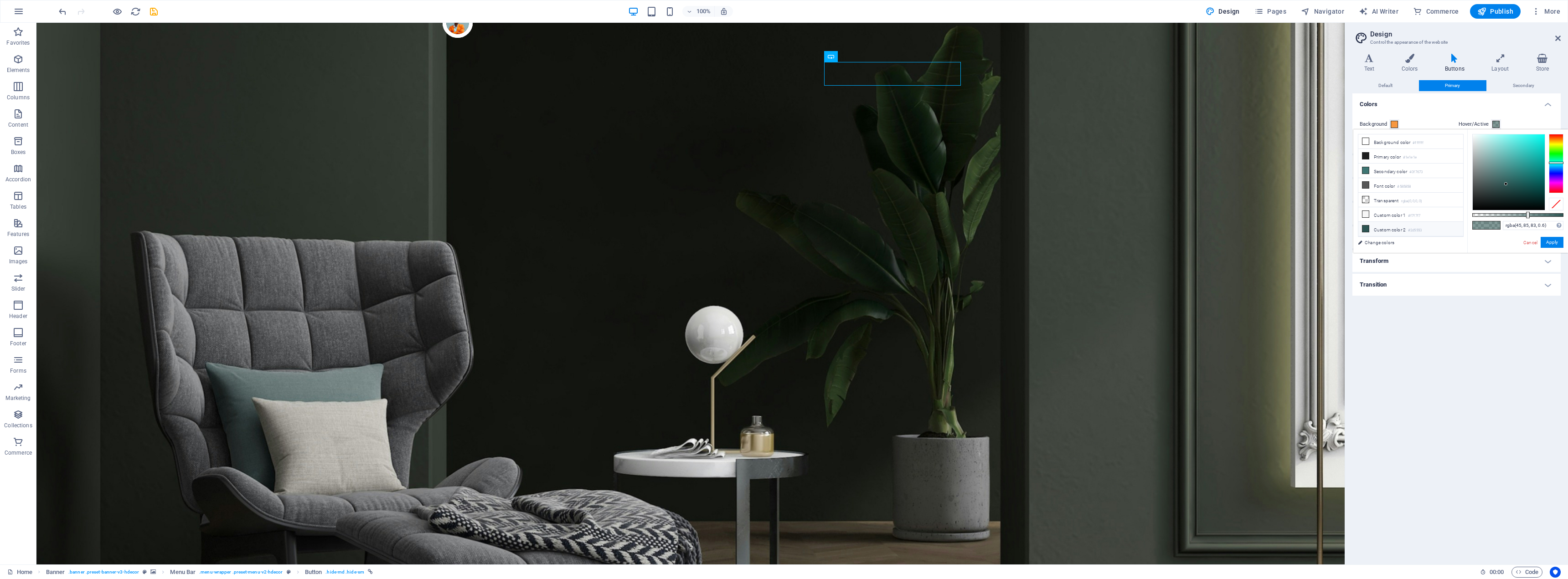
click at [1547, 262] on h4 "Transform" at bounding box center [1457, 261] width 208 height 22
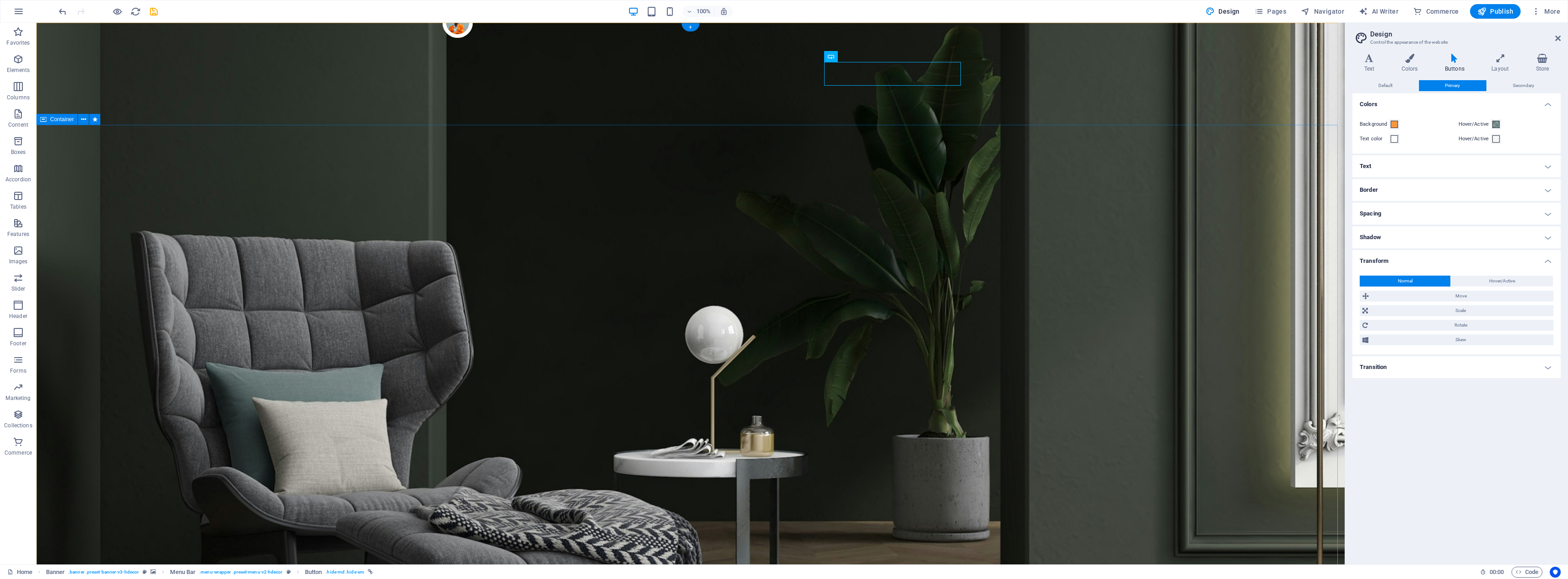
click at [1558, 9] on span "More" at bounding box center [1545, 11] width 29 height 9
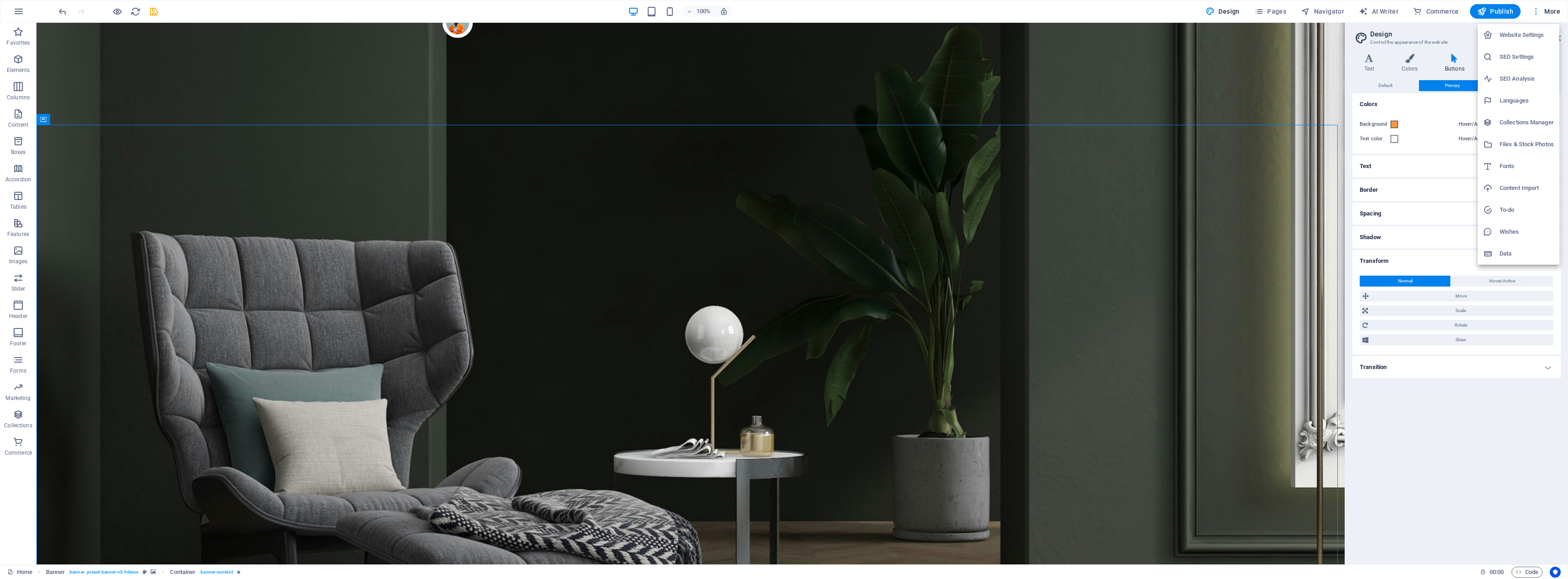
click at [1558, 9] on div at bounding box center [784, 290] width 1568 height 579
click at [1501, 64] on h4 "Layout" at bounding box center [1502, 63] width 44 height 19
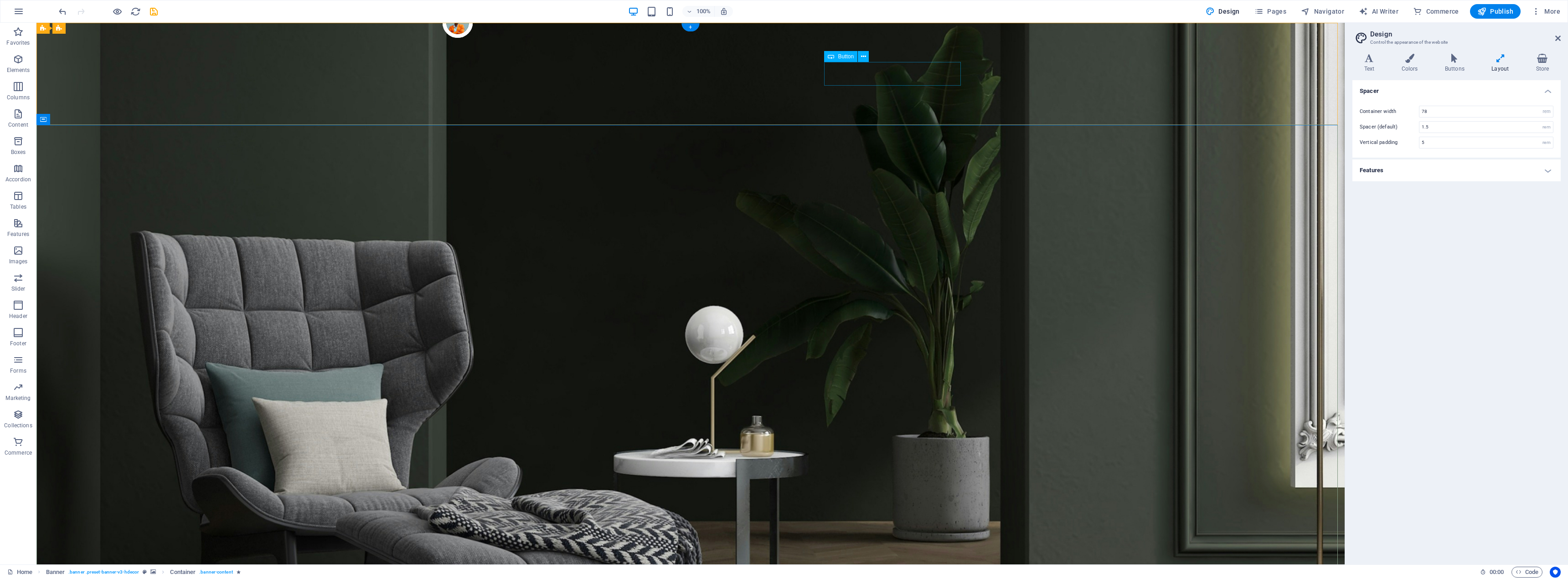
click at [1409, 61] on icon at bounding box center [1409, 58] width 40 height 9
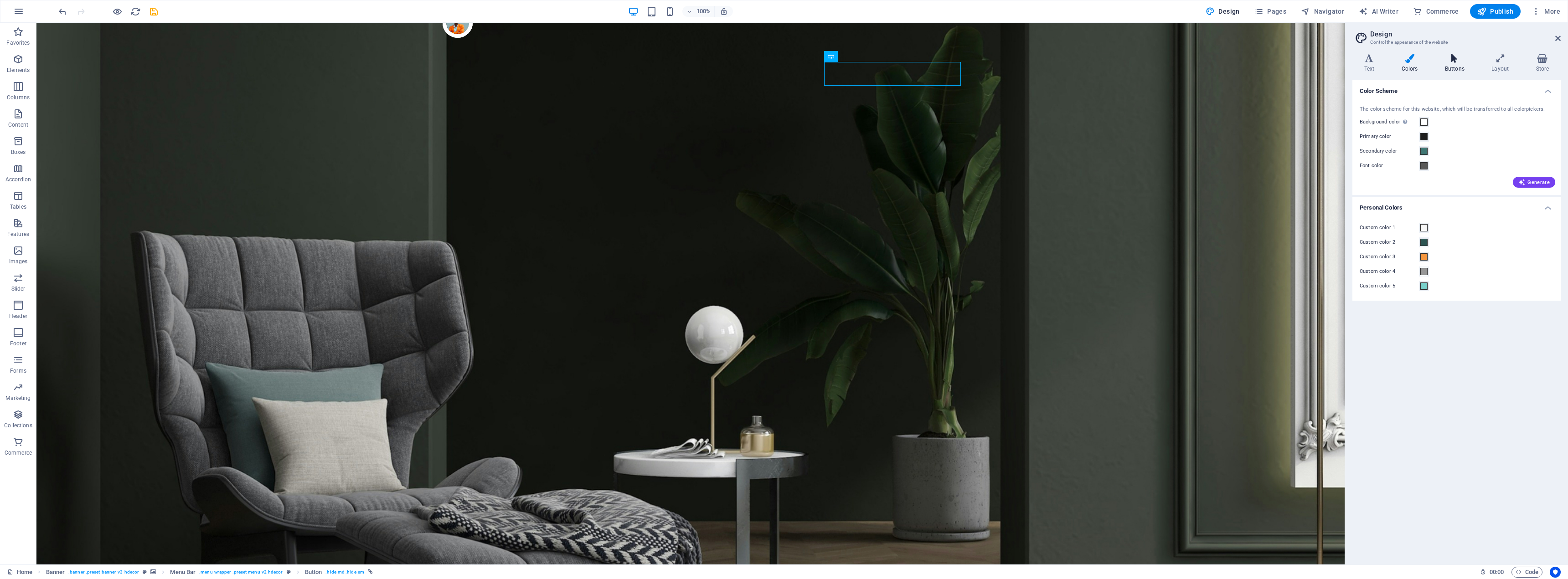
click at [1452, 62] on icon at bounding box center [1454, 58] width 43 height 9
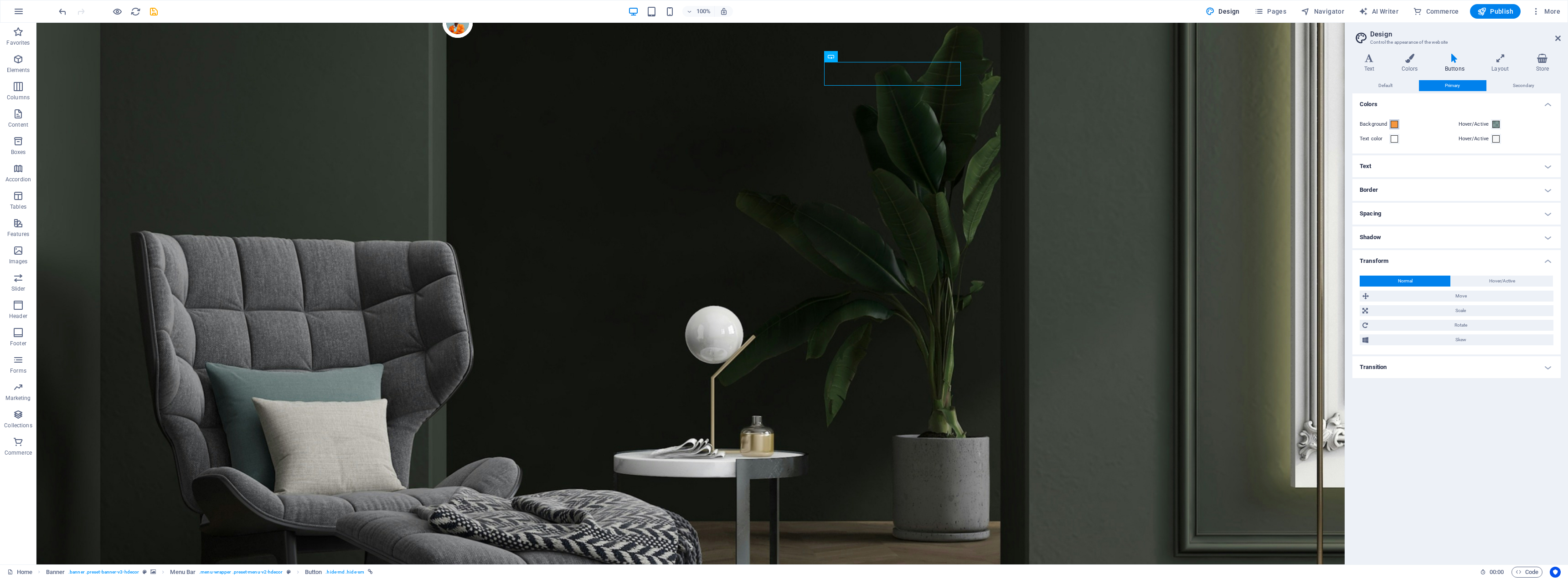
click at [1397, 123] on span at bounding box center [1395, 124] width 7 height 7
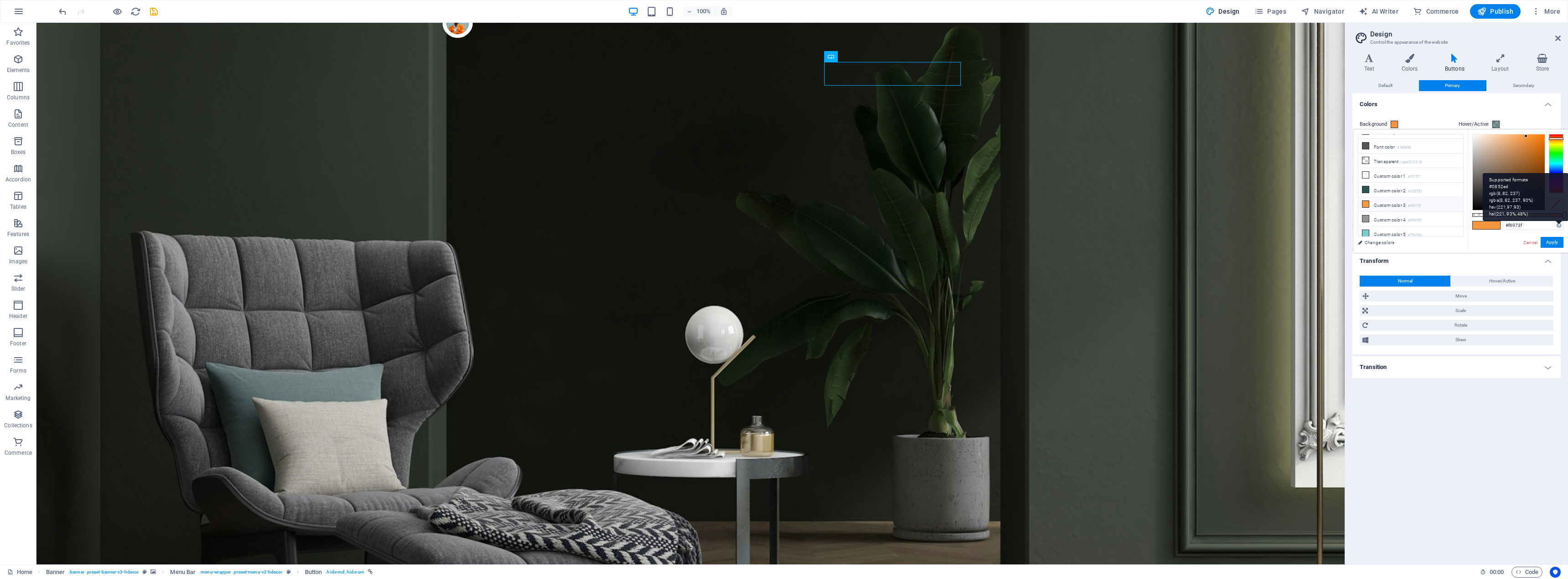
click at [1558, 221] on div "Supported formats #0852ed rgb(8, 82, 237) rgba(8, 82, 237, 90%) hsv(221,97,93) …" at bounding box center [1525, 197] width 86 height 48
click at [1528, 226] on input "#f6973f" at bounding box center [1533, 225] width 61 height 9
click at [1486, 226] on span at bounding box center [1479, 225] width 13 height 8
click at [1559, 221] on div "Supported formats #0852ed rgb(8, 82, 237) rgba(8, 82, 237, 90%) hsv(221,97,93) …" at bounding box center [1525, 197] width 86 height 48
drag, startPoint x: 1535, startPoint y: 227, endPoint x: 1471, endPoint y: 227, distance: 64.0
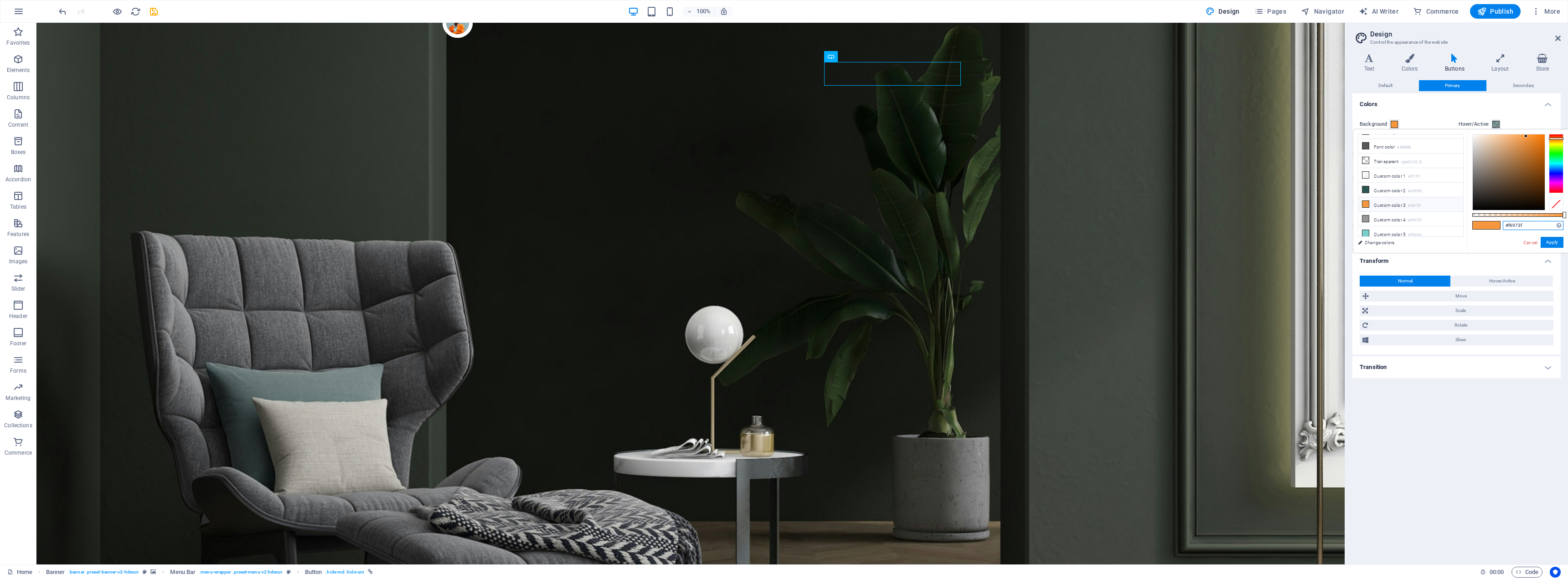
click at [1471, 227] on div "#f6973f Supported formats #0852ed rgb(8, 82, 237) rgba(8, 82, 237, 90%) hsv(221…" at bounding box center [1517, 257] width 100 height 255
paste input "FF6A00"
type input "#ff6a00"
click at [1549, 242] on button "Apply" at bounding box center [1552, 242] width 23 height 11
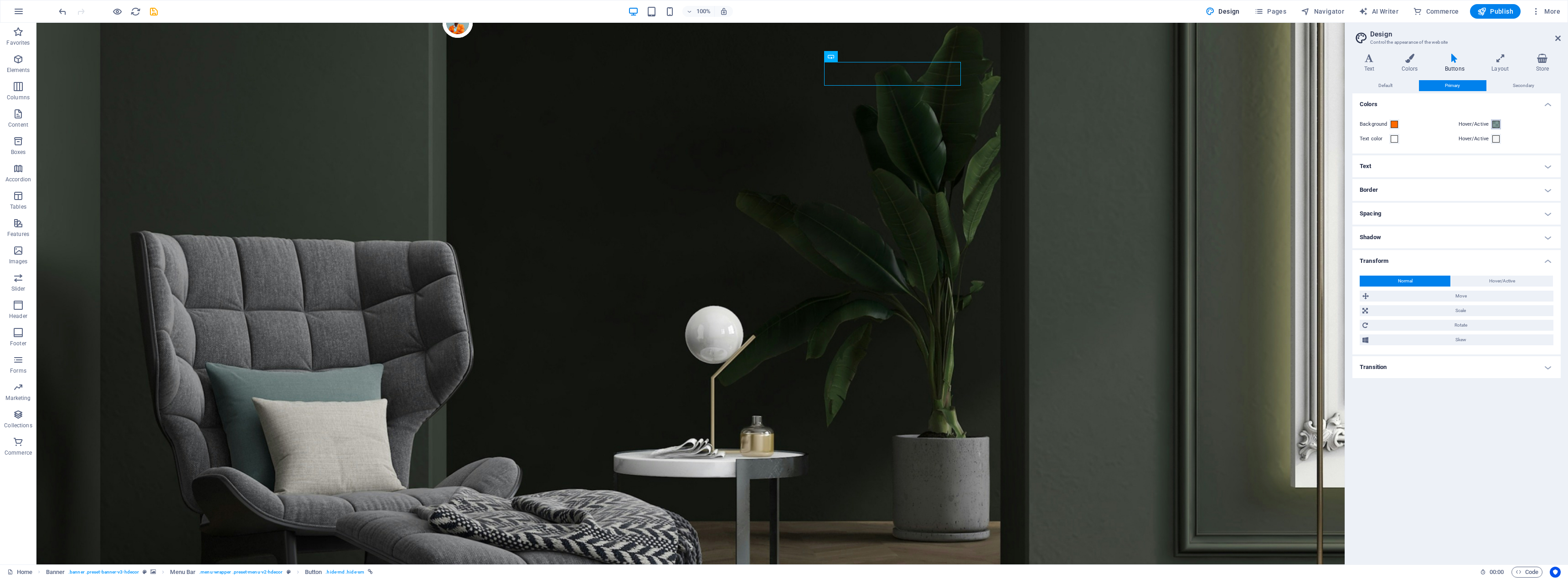
click at [1496, 124] on span at bounding box center [1496, 124] width 7 height 7
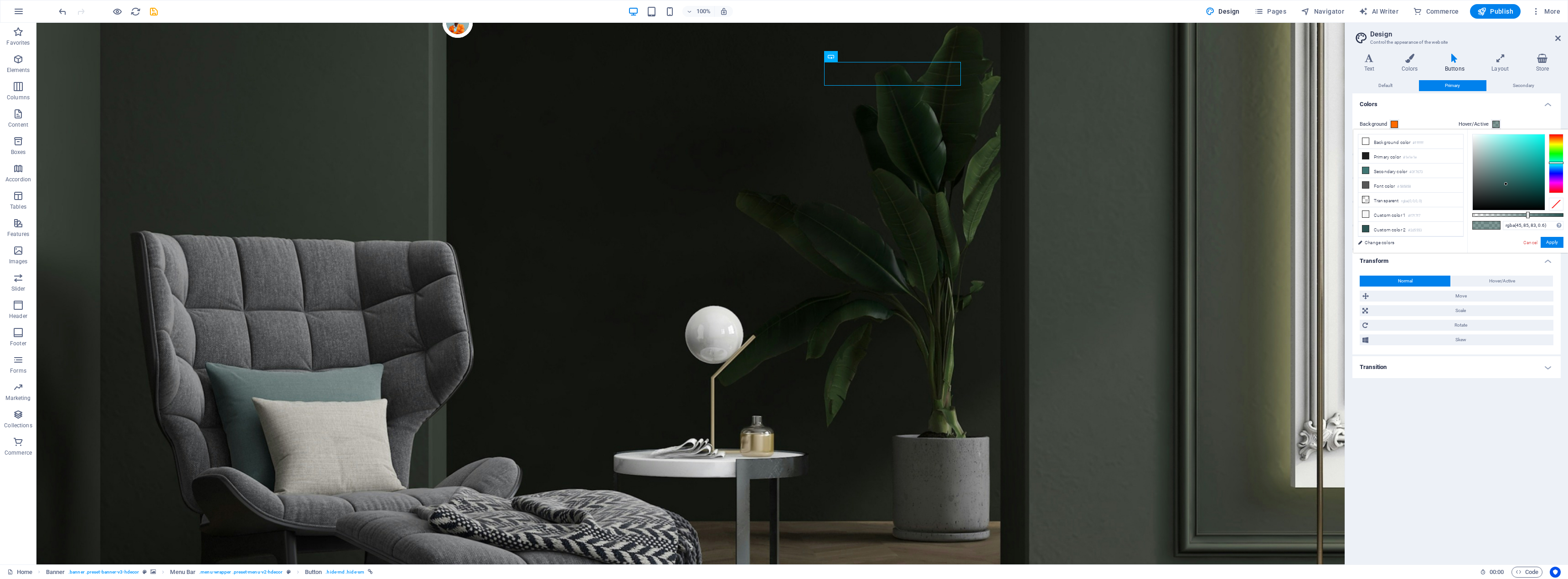
click at [1496, 124] on span at bounding box center [1496, 124] width 7 height 7
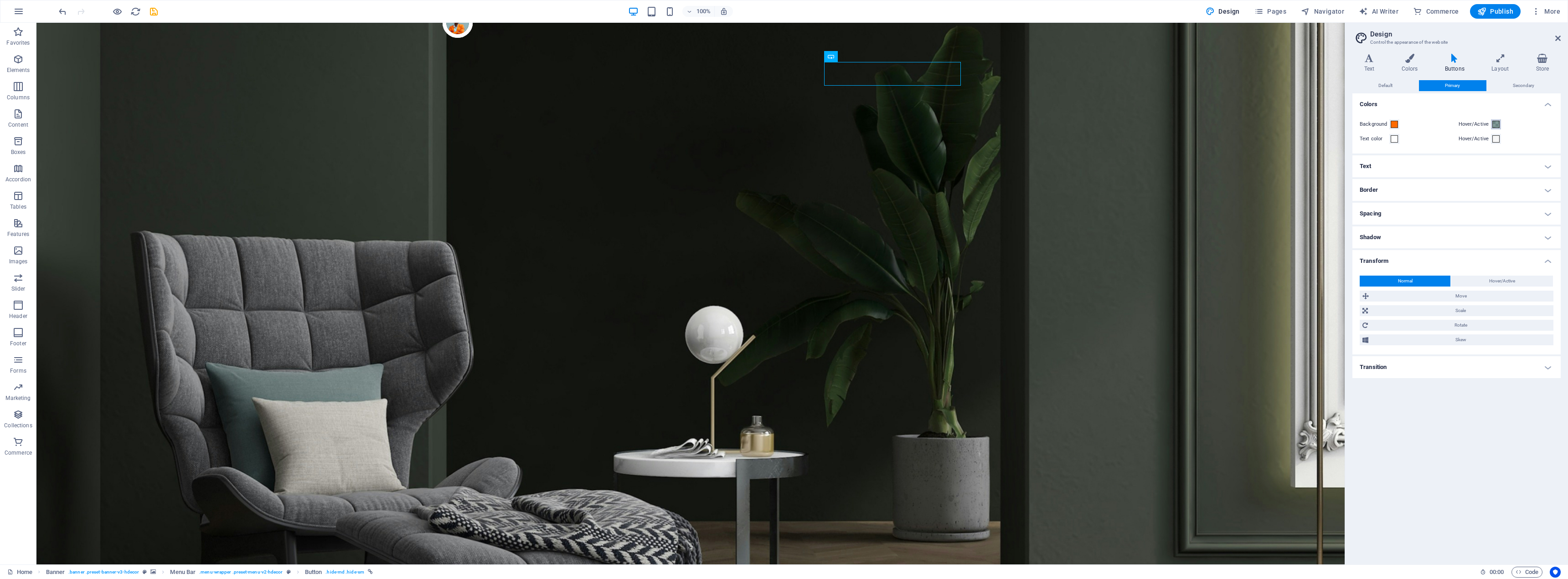
click at [1495, 123] on span at bounding box center [1496, 124] width 7 height 7
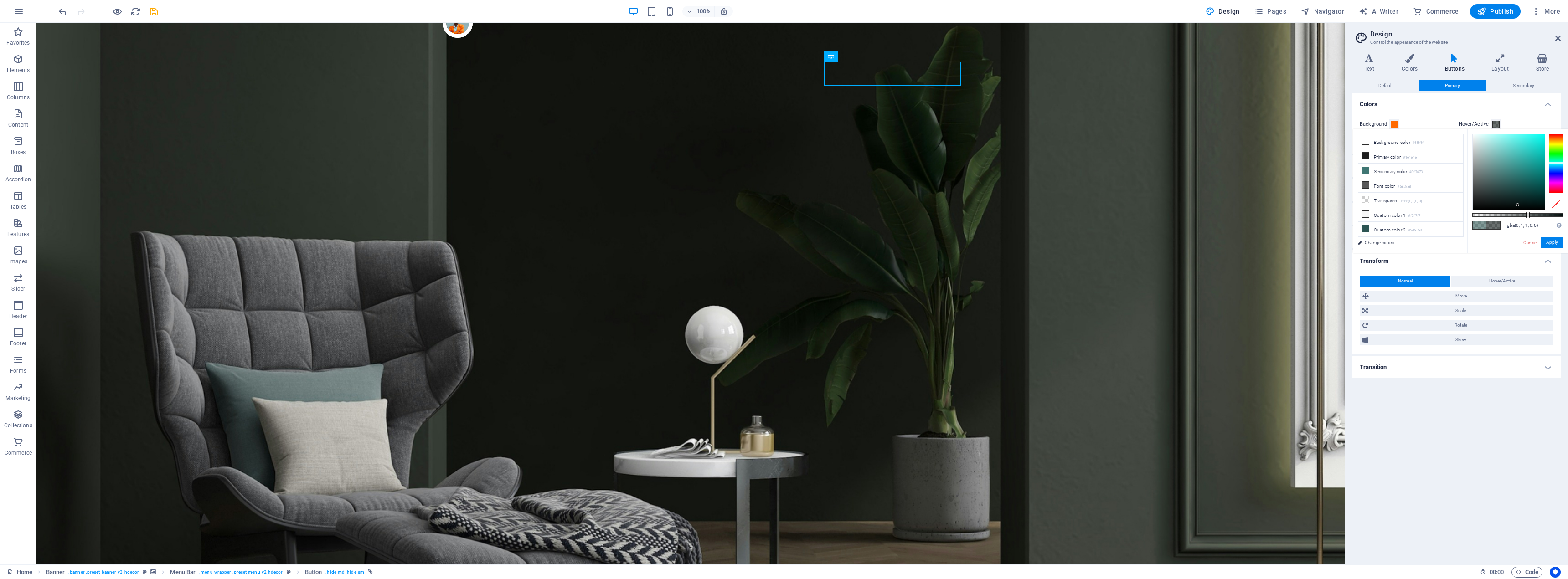
type input "rgba(0, 0, 0, 0.6)"
drag, startPoint x: 1489, startPoint y: 136, endPoint x: 1556, endPoint y: 211, distance: 100.6
click at [1556, 211] on div "rgba(0, 0, 0, 0.6) Supported formats #0852ed rgb(8, 82, 237) rgba(8, 82, 237, 9…" at bounding box center [1517, 257] width 100 height 255
click at [1559, 242] on button "Apply" at bounding box center [1552, 242] width 23 height 11
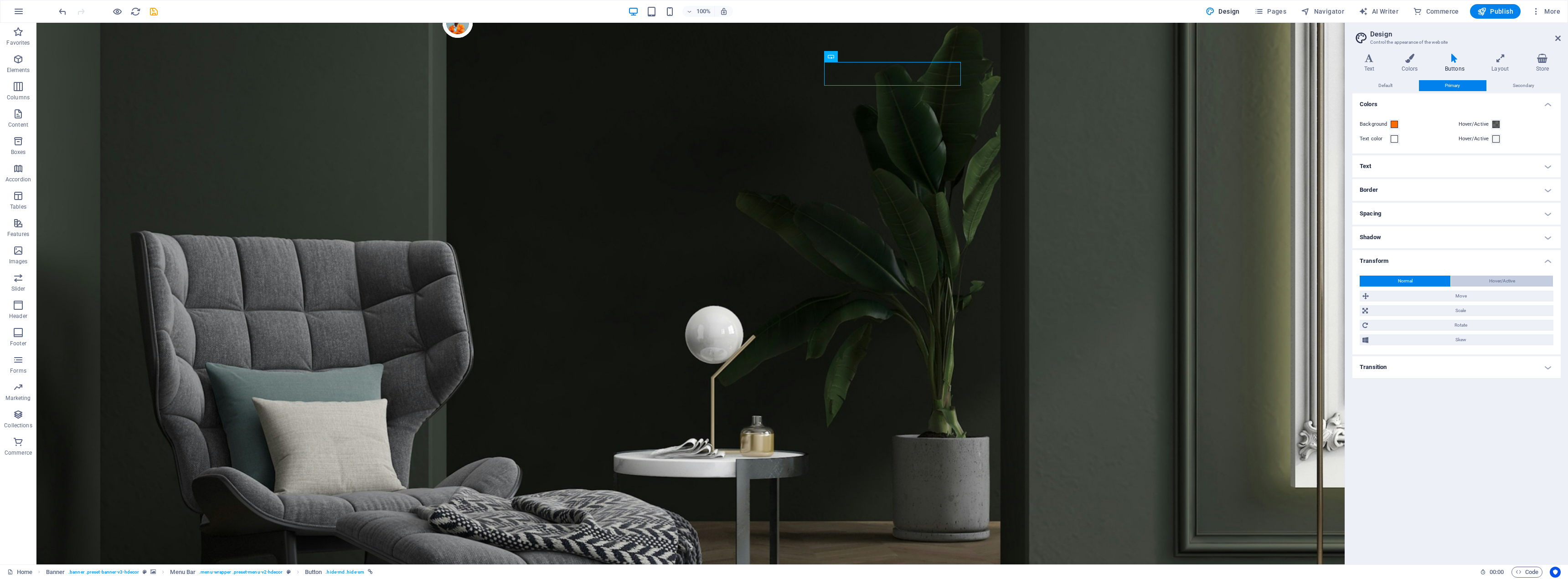
click at [1496, 280] on span "Hover/Active" at bounding box center [1502, 281] width 26 height 11
click at [1422, 280] on button "Normal" at bounding box center [1405, 281] width 91 height 11
click at [1412, 61] on icon at bounding box center [1409, 58] width 40 height 9
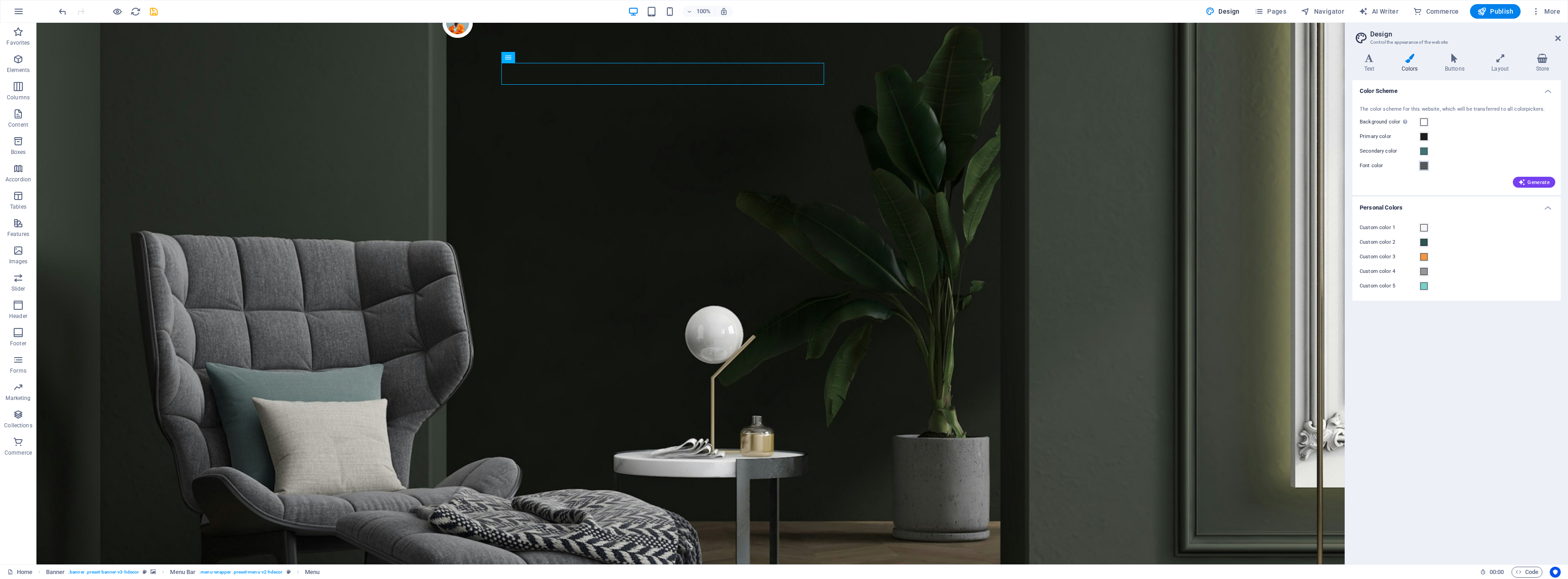
click at [1424, 168] on span at bounding box center [1424, 166] width 7 height 7
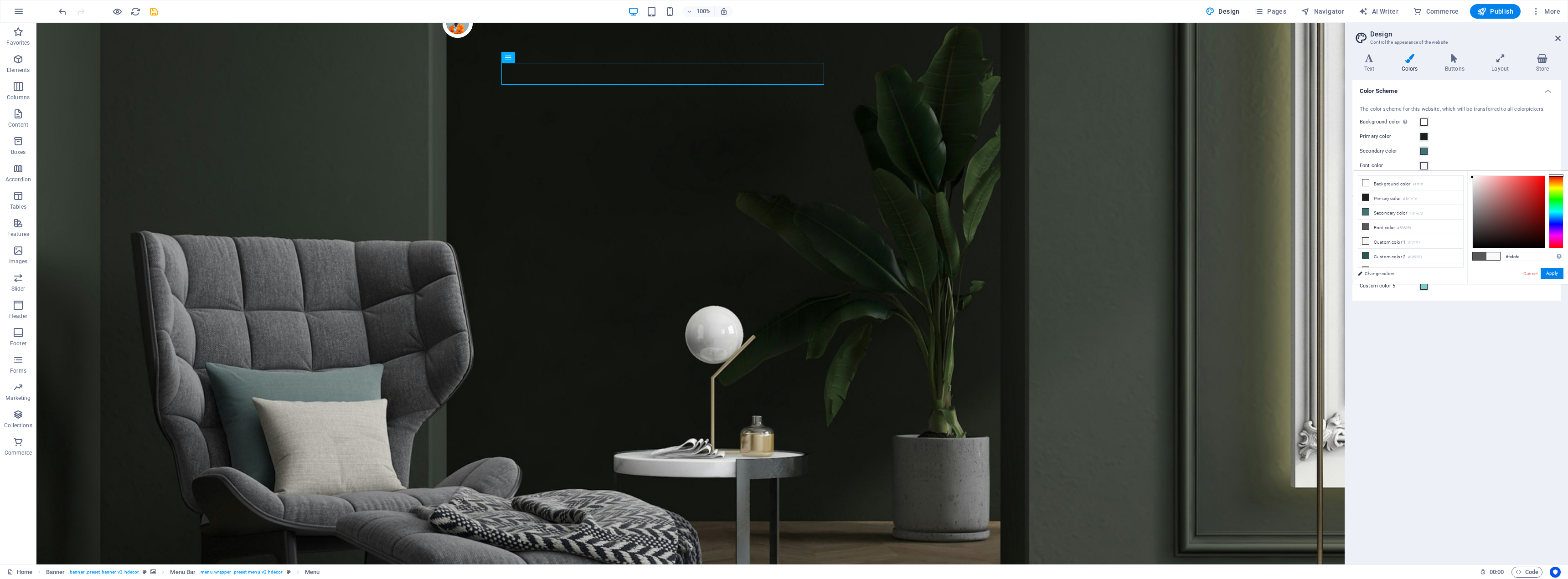
type input "#ffffff"
drag, startPoint x: 1472, startPoint y: 218, endPoint x: 1470, endPoint y: 172, distance: 46.0
click at [1470, 172] on div "#ffffff Supported formats #0852ed rgb(8, 82, 237) rgba(8, 82, 237, 90%) hsv(221…" at bounding box center [1517, 293] width 100 height 245
click at [1559, 275] on button "Apply" at bounding box center [1552, 273] width 23 height 11
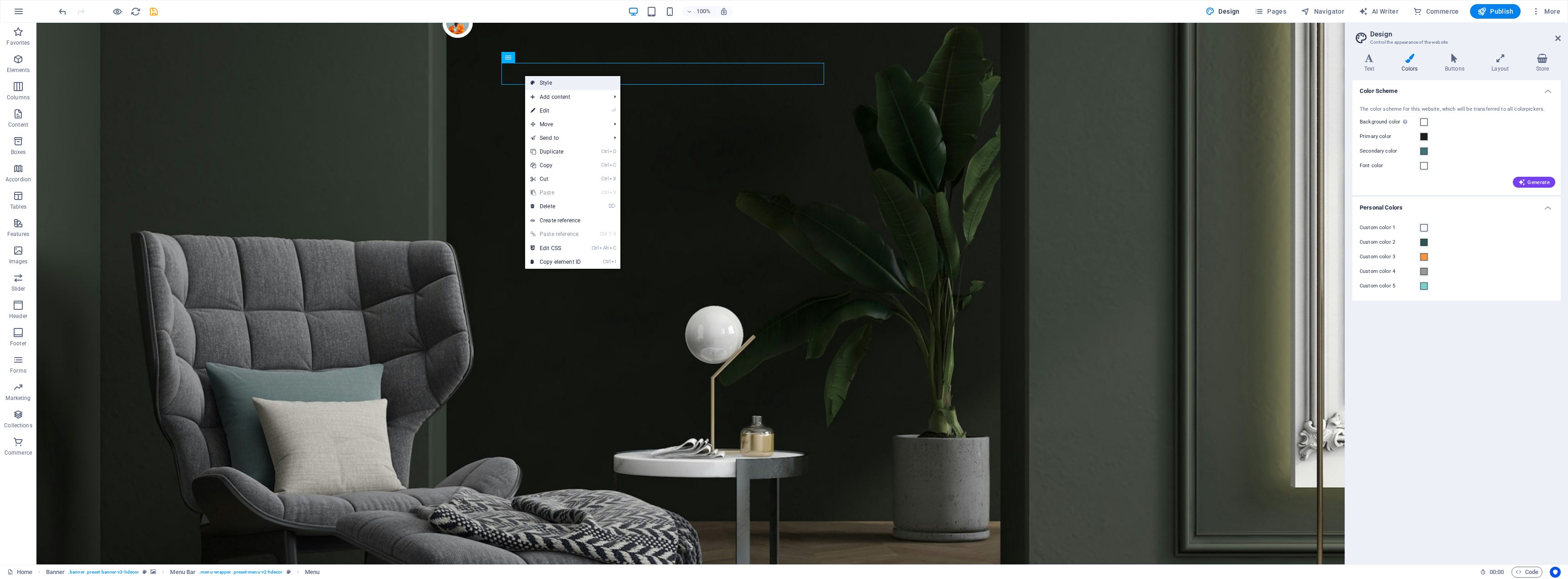
click at [542, 83] on link "Style" at bounding box center [573, 83] width 96 height 13
select select "rem"
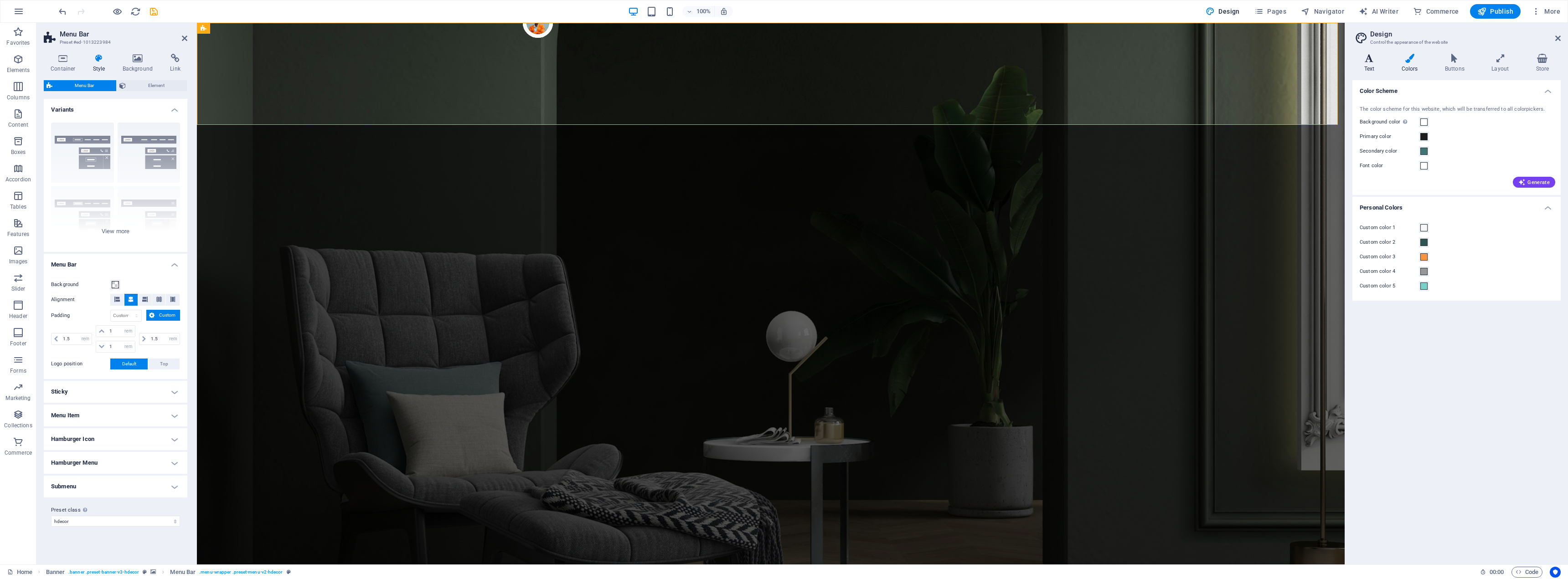
click at [1374, 63] on h4 "Text" at bounding box center [1371, 63] width 37 height 19
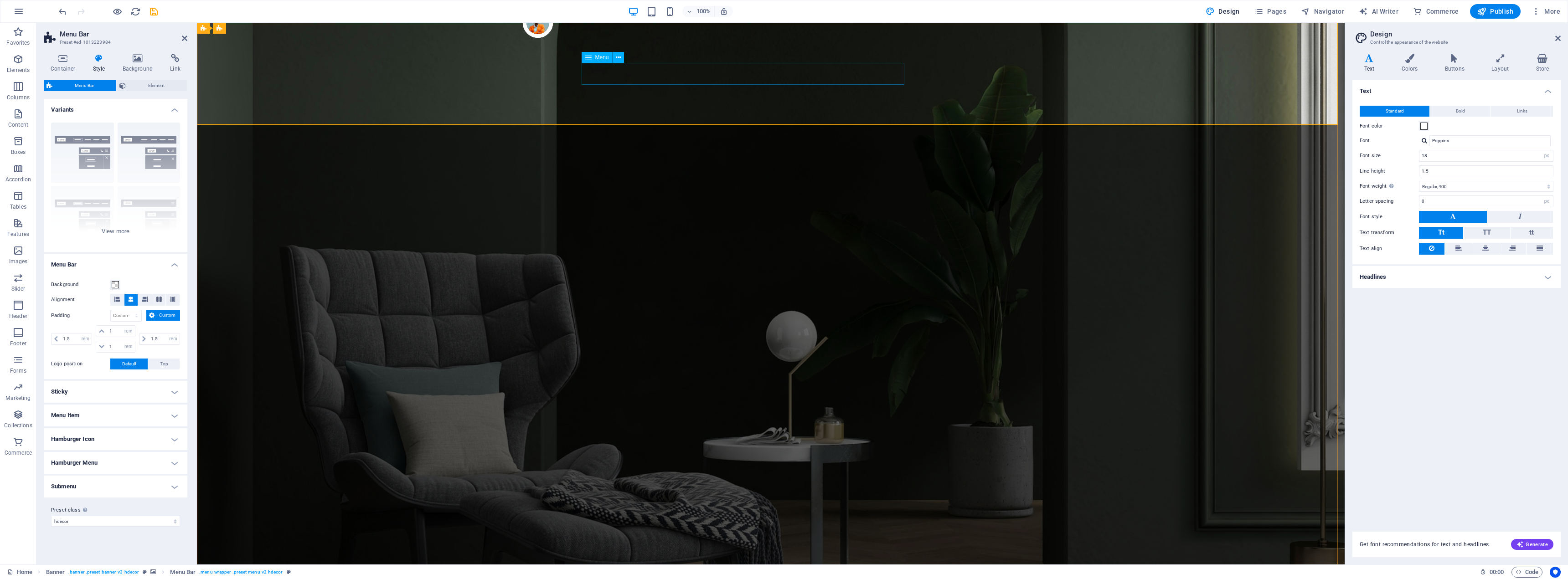
click at [1457, 59] on icon at bounding box center [1454, 58] width 43 height 9
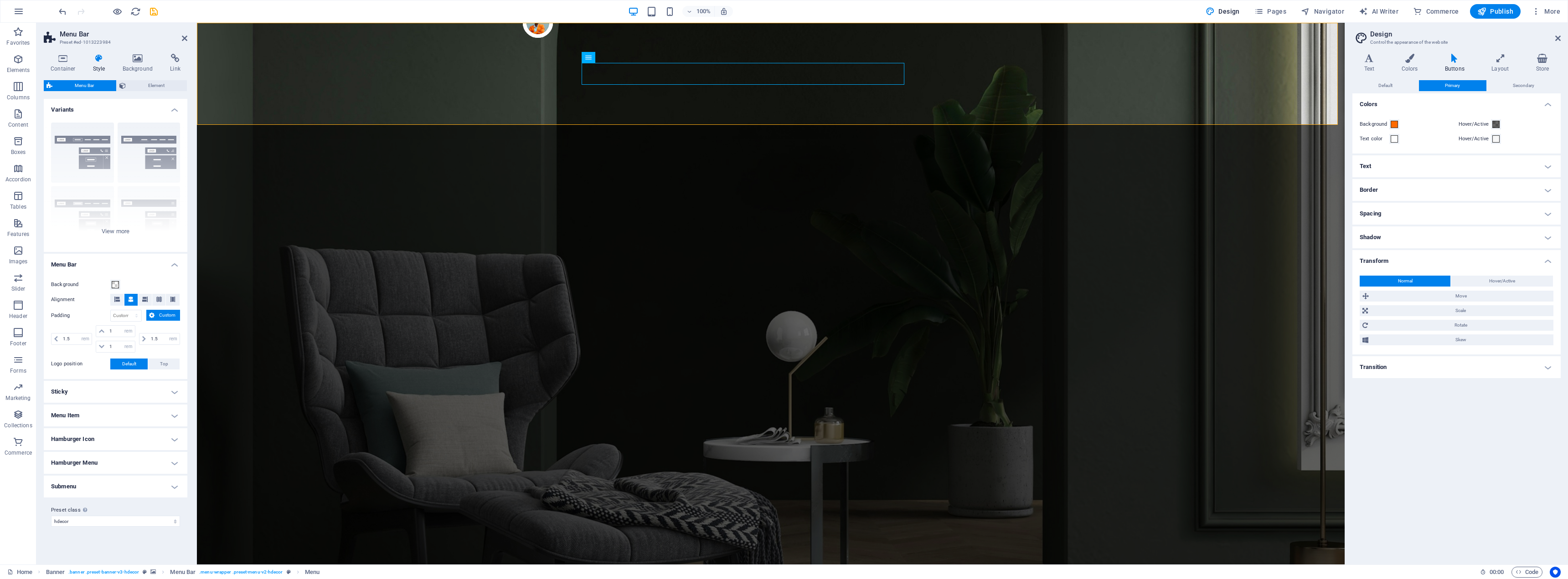
click at [1477, 140] on label "Hover/Active" at bounding box center [1475, 139] width 33 height 11
click at [1491, 140] on button "Hover/Active" at bounding box center [1496, 139] width 10 height 10
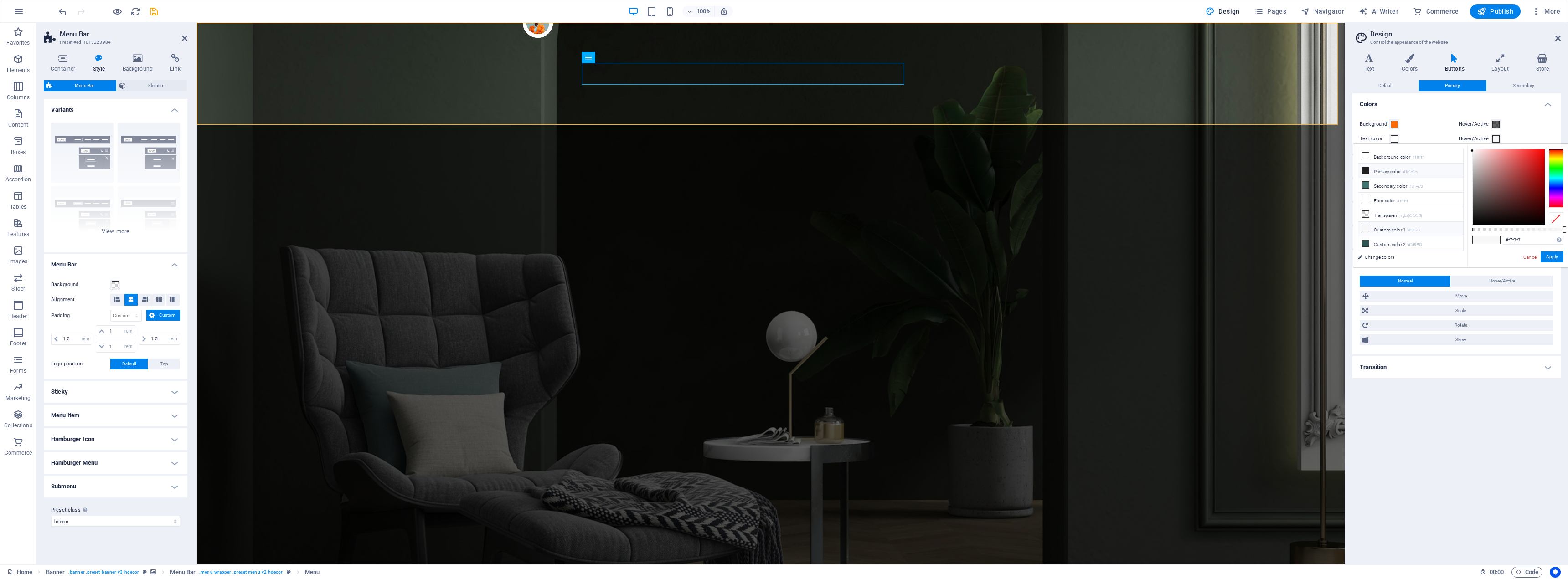
click at [1385, 170] on li "Primary color #1e1e1e" at bounding box center [1411, 171] width 105 height 15
type input "#1e1e1e"
click at [1550, 257] on button "Apply" at bounding box center [1552, 257] width 23 height 11
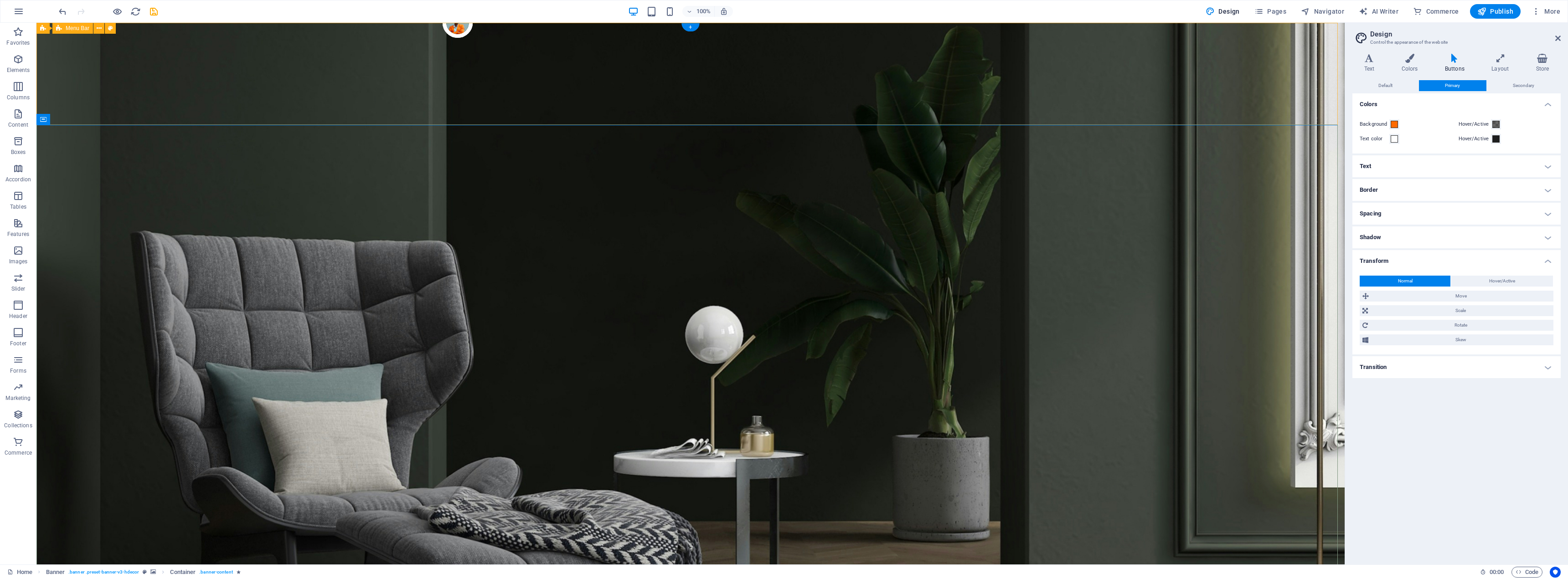
click at [108, 27] on icon at bounding box center [110, 29] width 5 height 10
select select "rem"
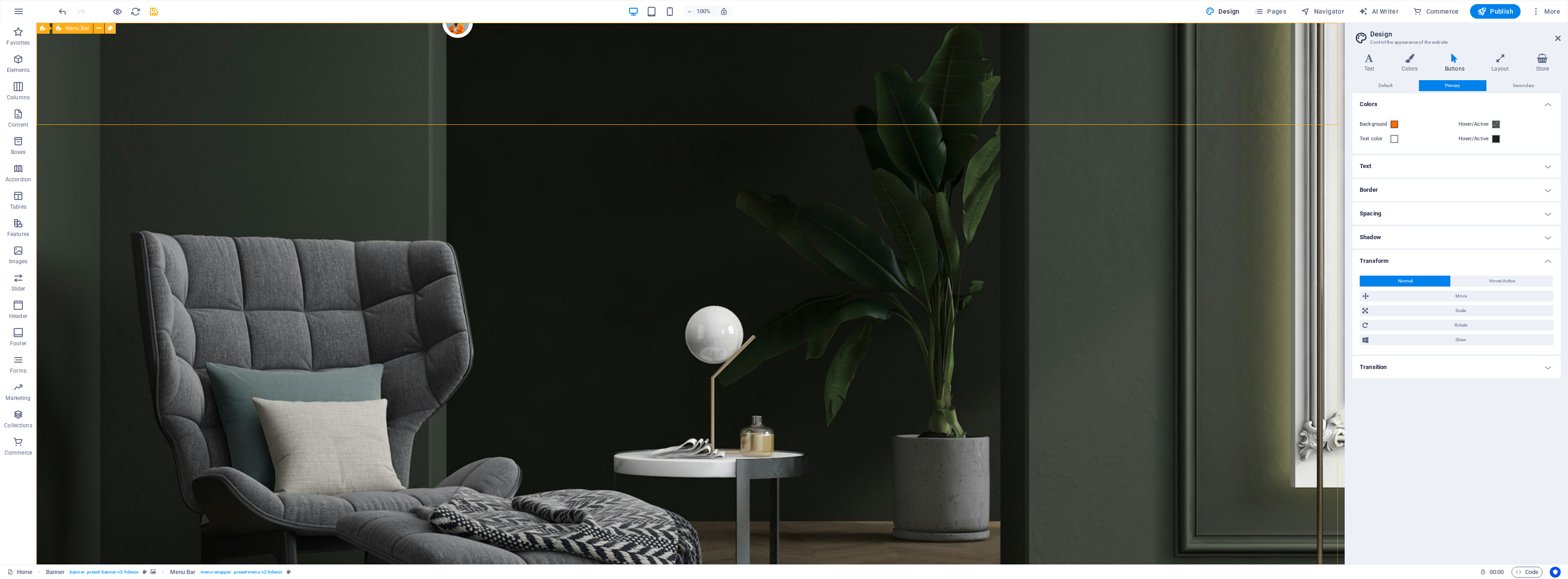
select select "rem"
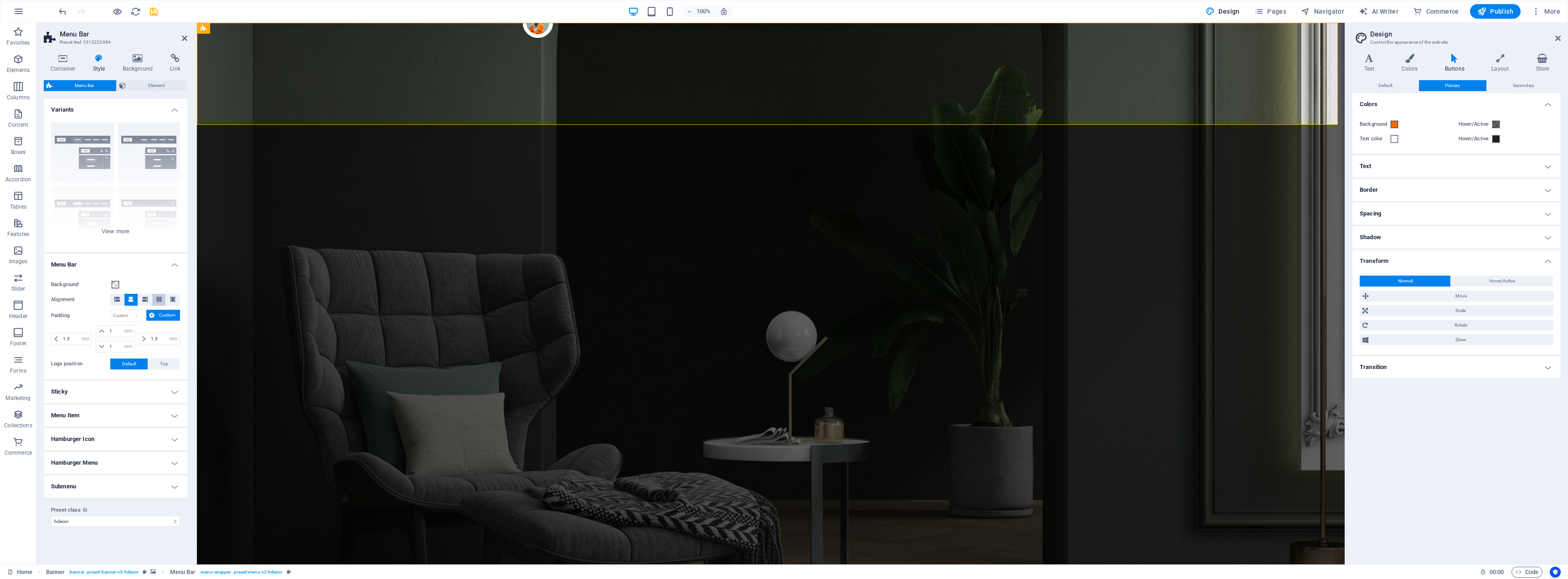
click at [157, 302] on span at bounding box center [159, 299] width 5 height 12
click at [129, 299] on icon at bounding box center [130, 299] width 5 height 5
click at [157, 302] on span at bounding box center [159, 299] width 5 height 12
click at [117, 298] on icon at bounding box center [117, 299] width 5 height 5
click at [130, 302] on icon at bounding box center [130, 299] width 5 height 5
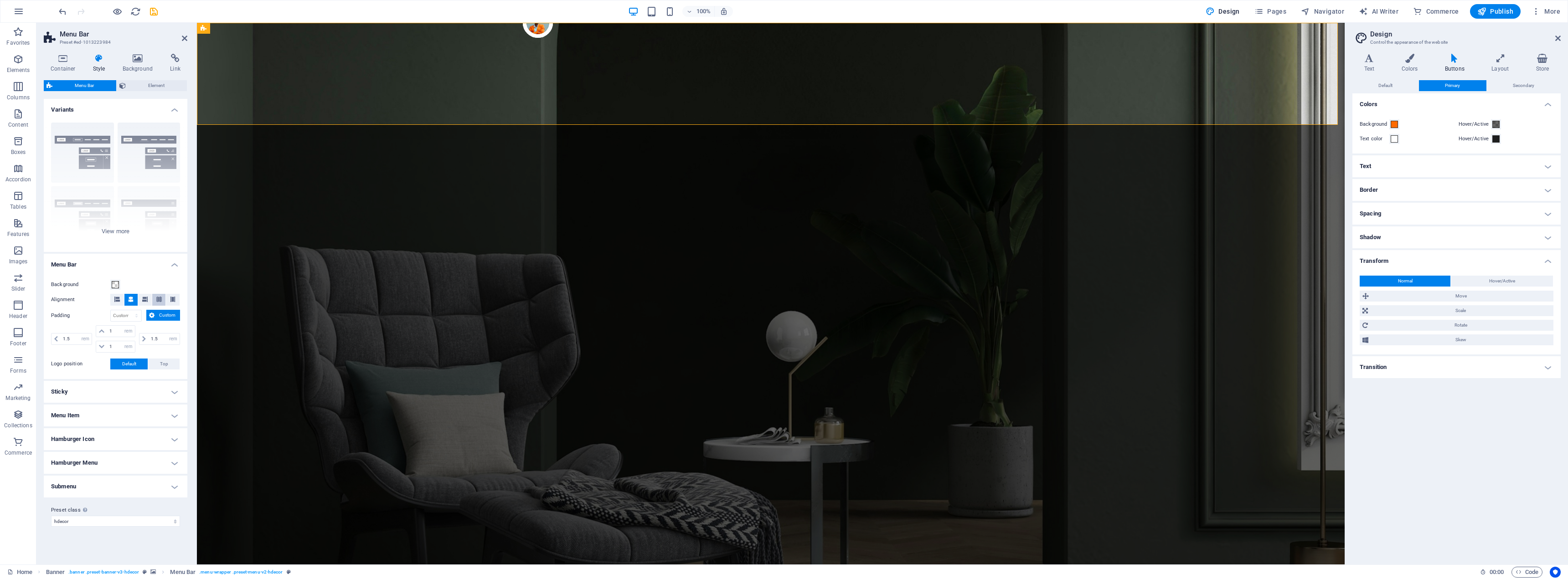
click at [157, 300] on icon at bounding box center [159, 299] width 5 height 5
click at [157, 391] on h4 "Sticky" at bounding box center [116, 392] width 144 height 22
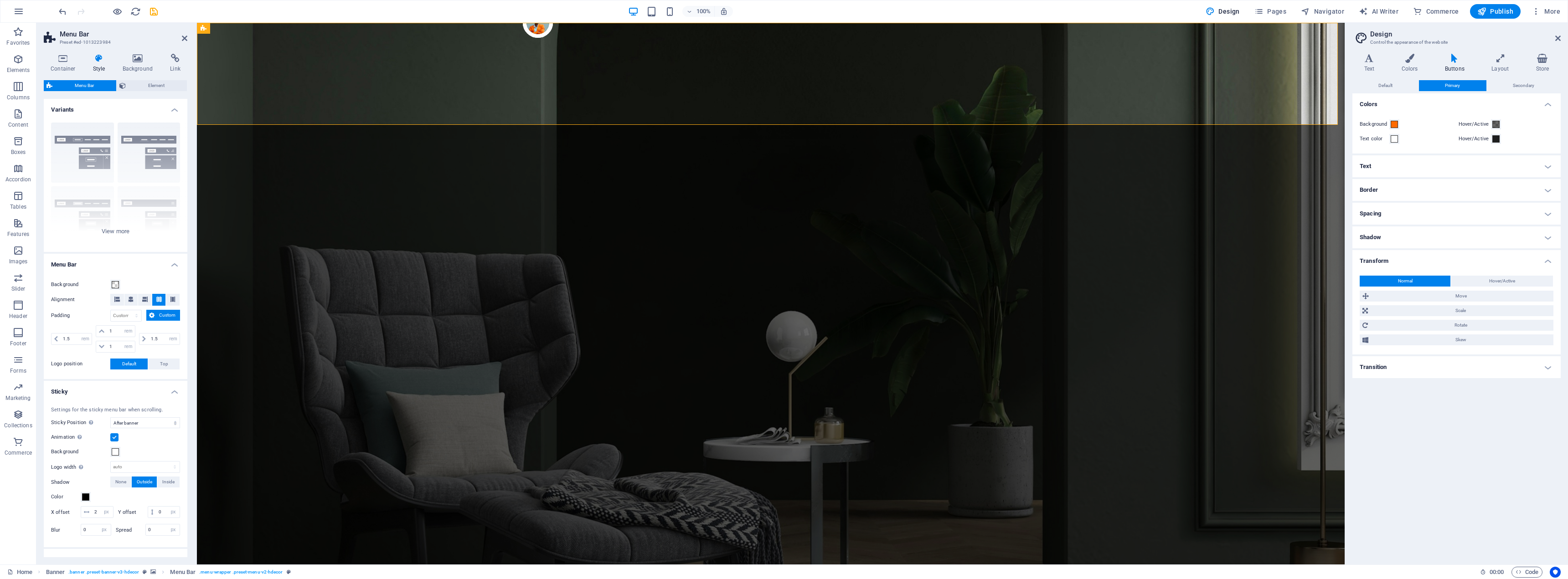
click at [173, 392] on h4 "Sticky" at bounding box center [116, 389] width 144 height 16
click at [173, 414] on h4 "Menu Item" at bounding box center [116, 415] width 144 height 22
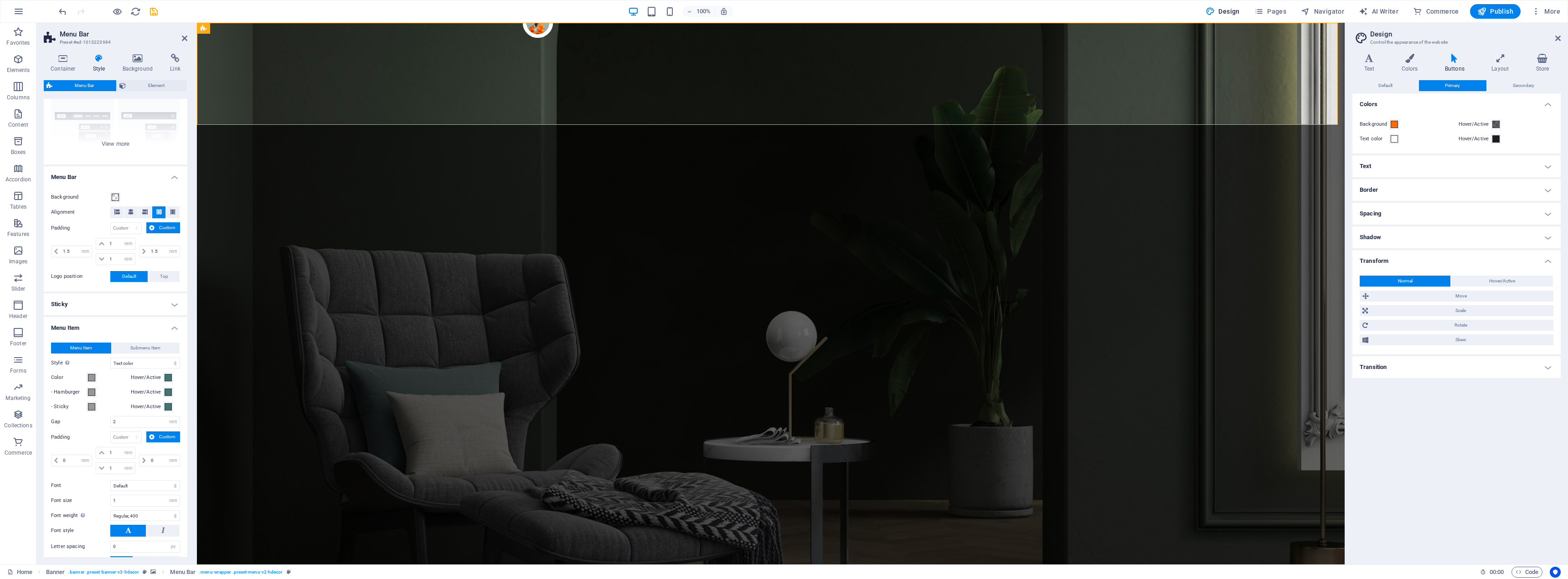
scroll to position [91, 0]
click at [92, 373] on span at bounding box center [92, 374] width 7 height 7
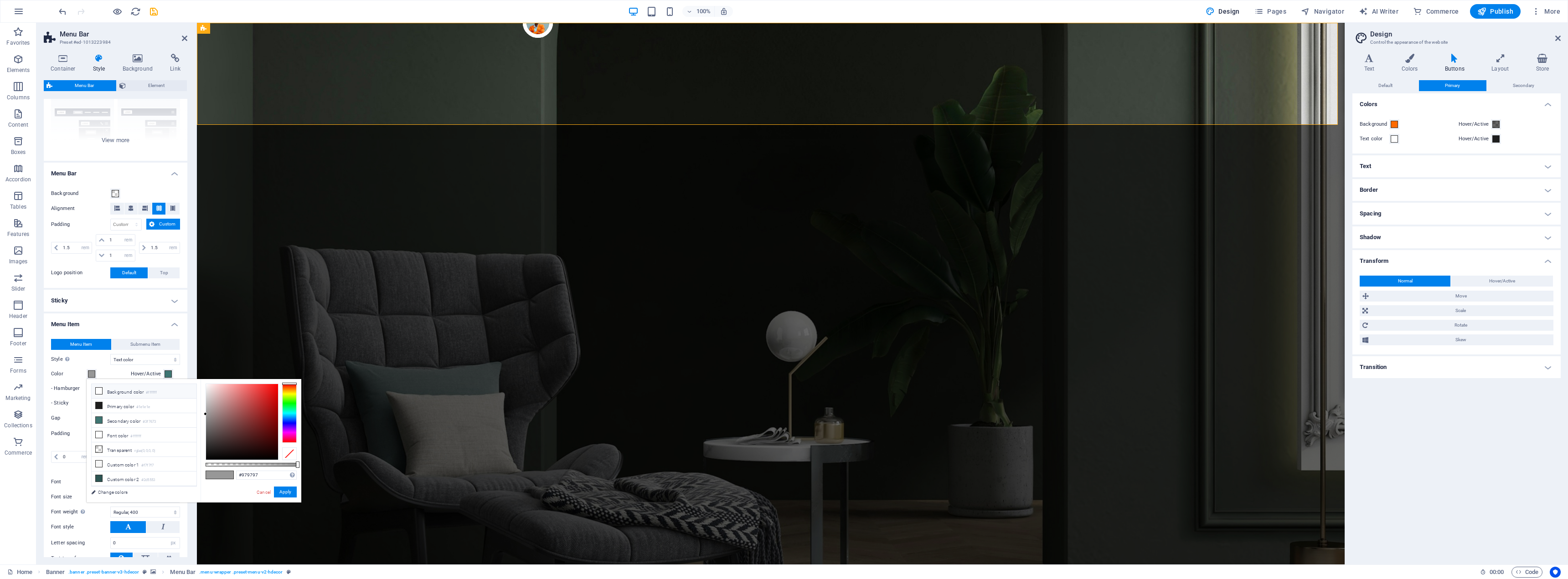
click at [98, 392] on icon at bounding box center [99, 390] width 6 height 6
type input "#ffffff"
click at [279, 490] on button "Apply" at bounding box center [285, 492] width 23 height 11
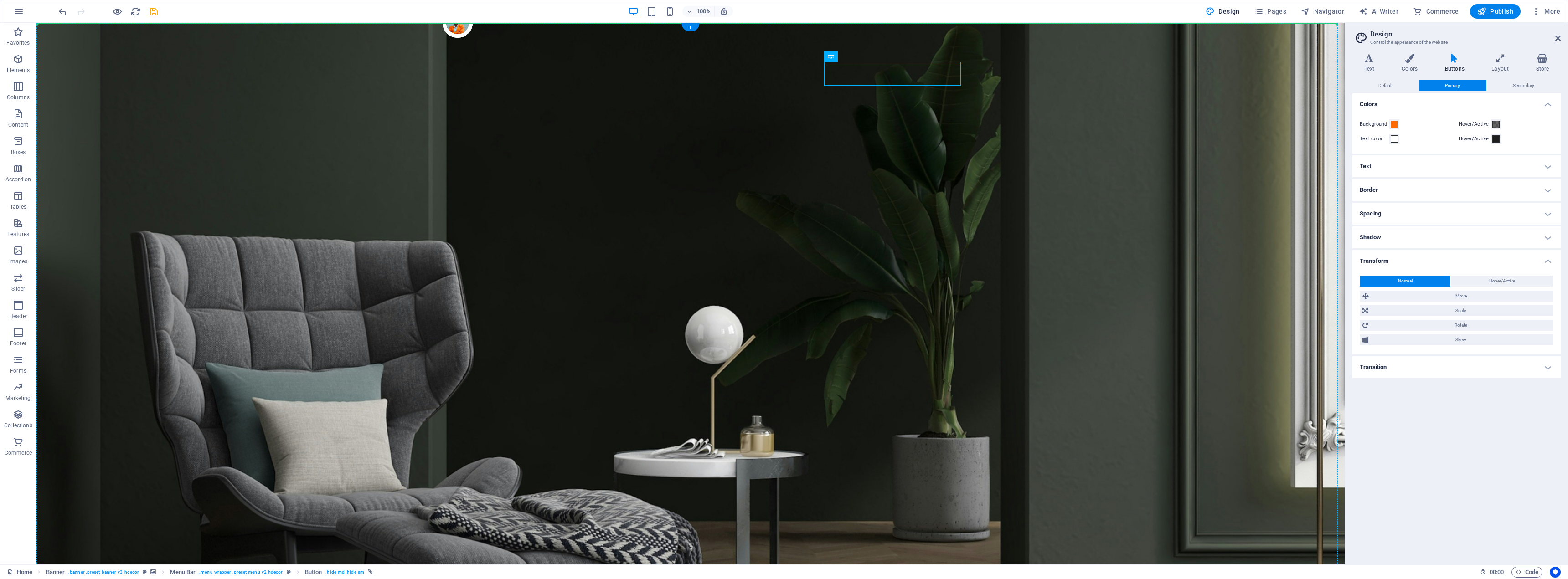
drag, startPoint x: 869, startPoint y: 68, endPoint x: 1080, endPoint y: 67, distance: 211.0
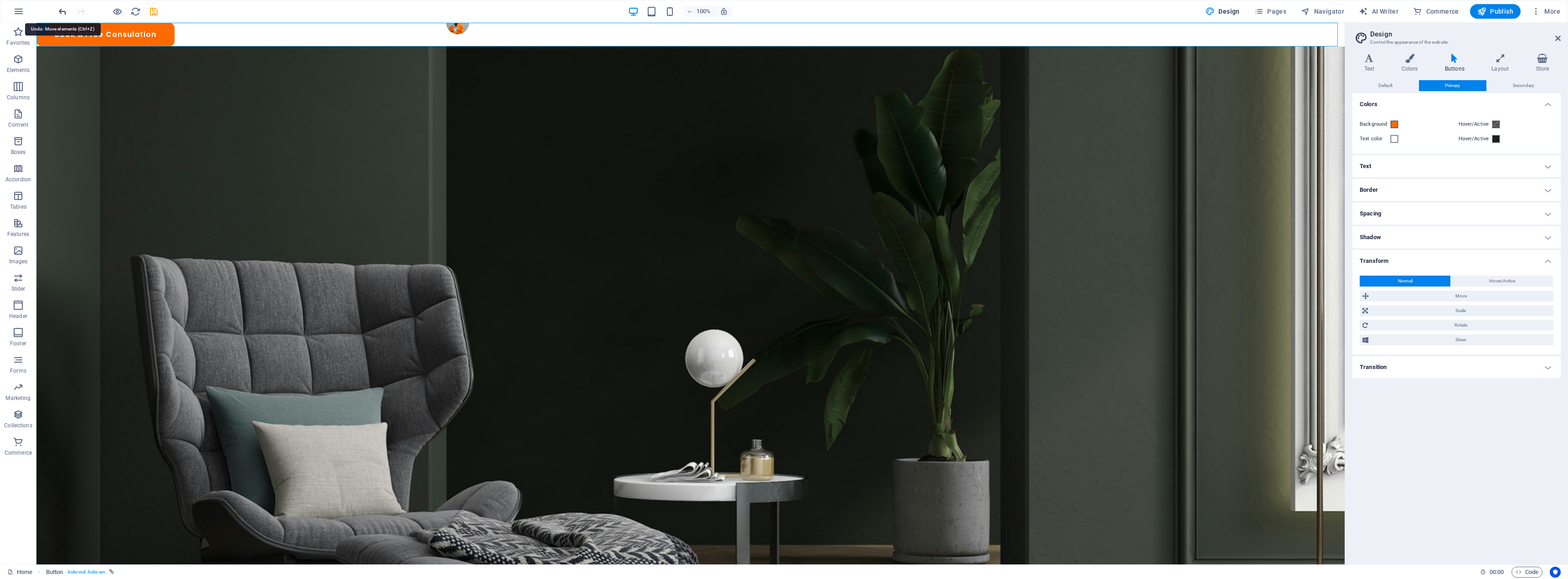
click at [67, 13] on icon "undo" at bounding box center [62, 11] width 10 height 10
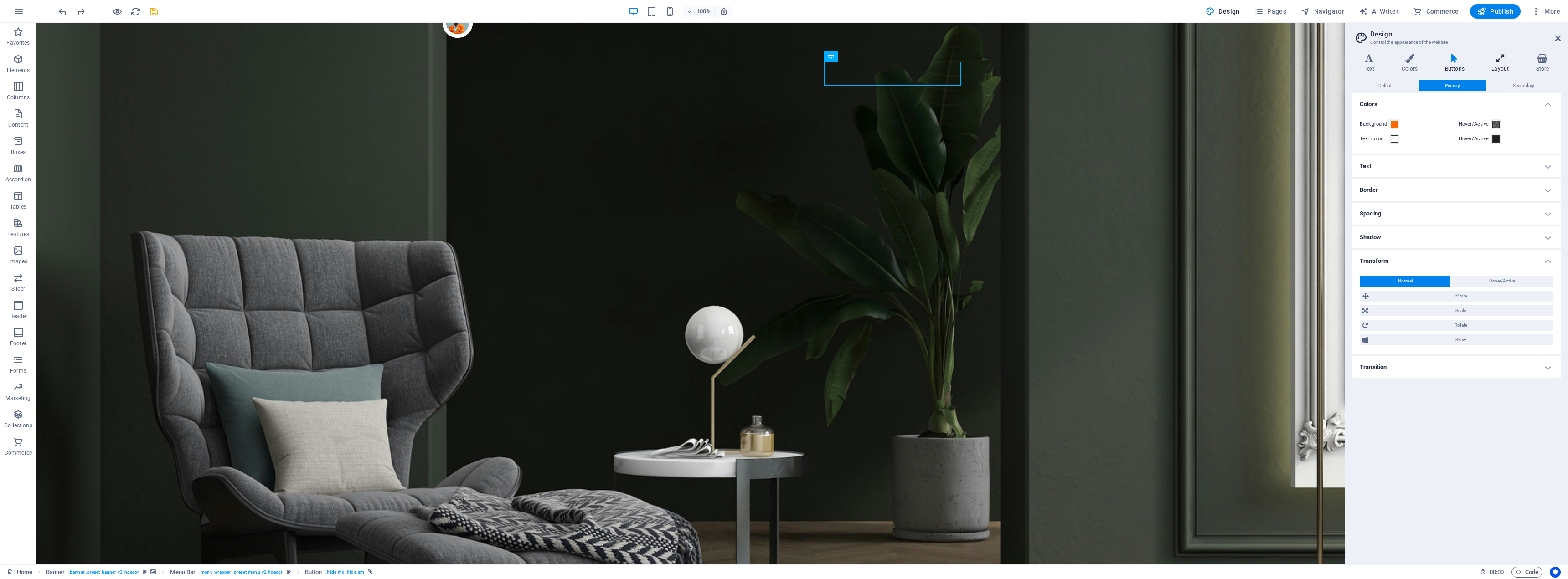
click at [1502, 60] on icon at bounding box center [1500, 58] width 41 height 9
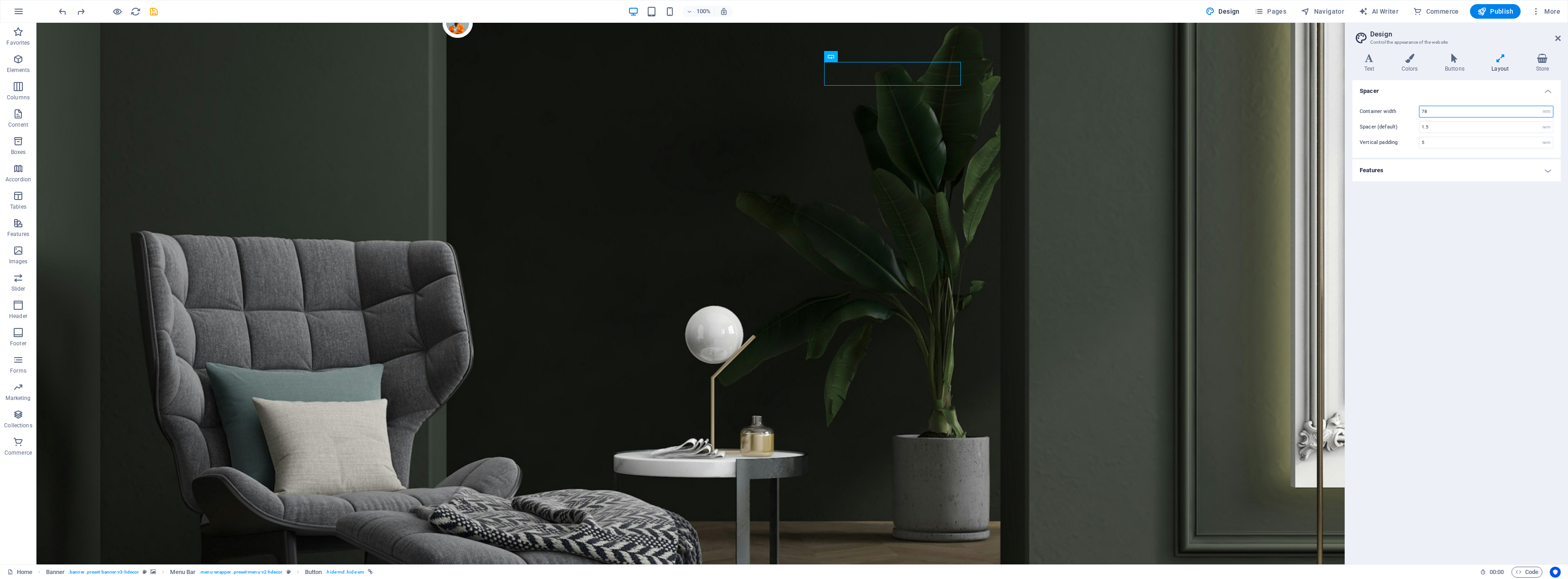
click at [1522, 109] on input "78" at bounding box center [1486, 111] width 133 height 11
drag, startPoint x: 1511, startPoint y: 111, endPoint x: 1388, endPoint y: 111, distance: 123.0
click at [1387, 111] on div "Container width 78 rem px" at bounding box center [1457, 111] width 194 height 12
click at [59, 12] on icon "undo" at bounding box center [62, 11] width 10 height 10
type input "78"
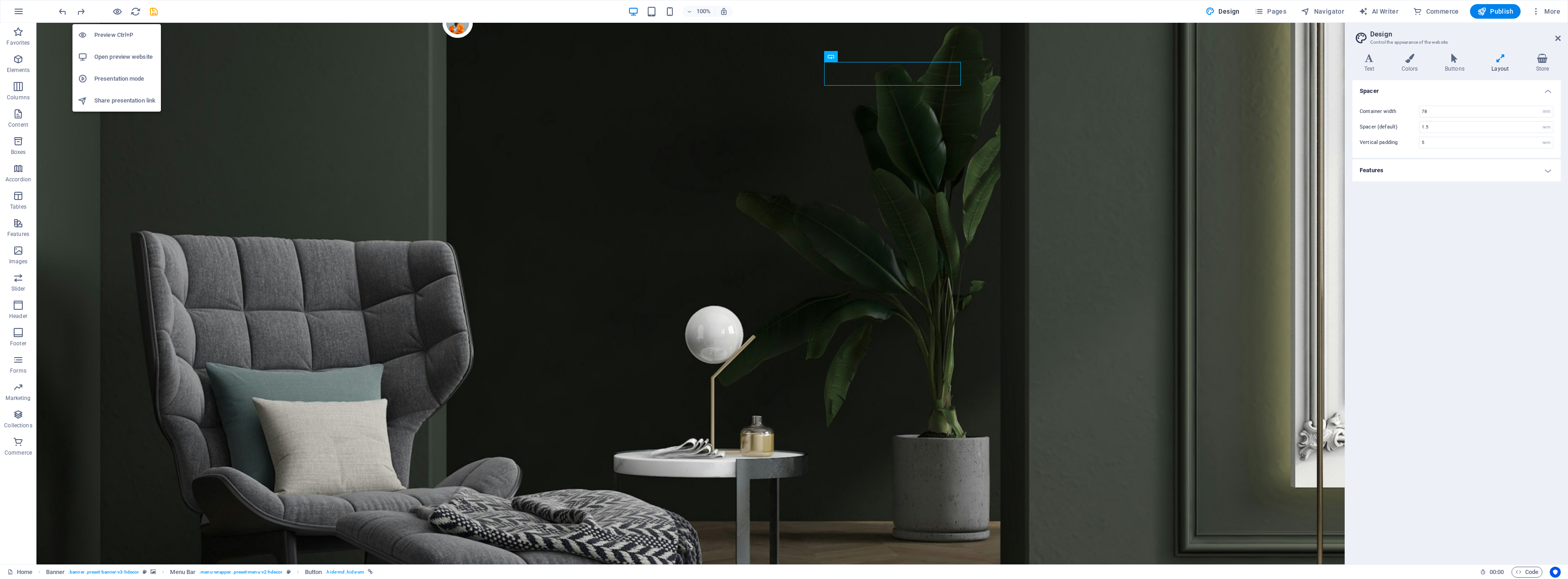
click at [119, 33] on h6 "Preview Ctrl+P" at bounding box center [125, 35] width 61 height 11
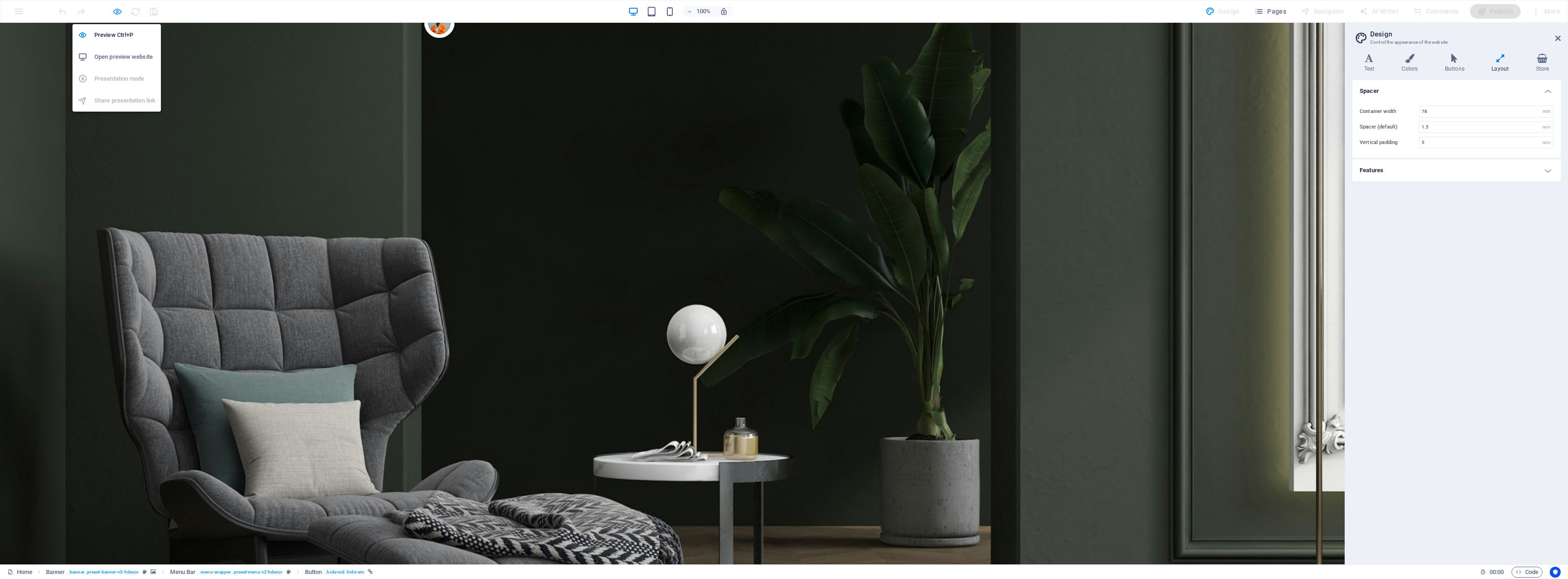
click at [115, 13] on icon "button" at bounding box center [117, 11] width 10 height 10
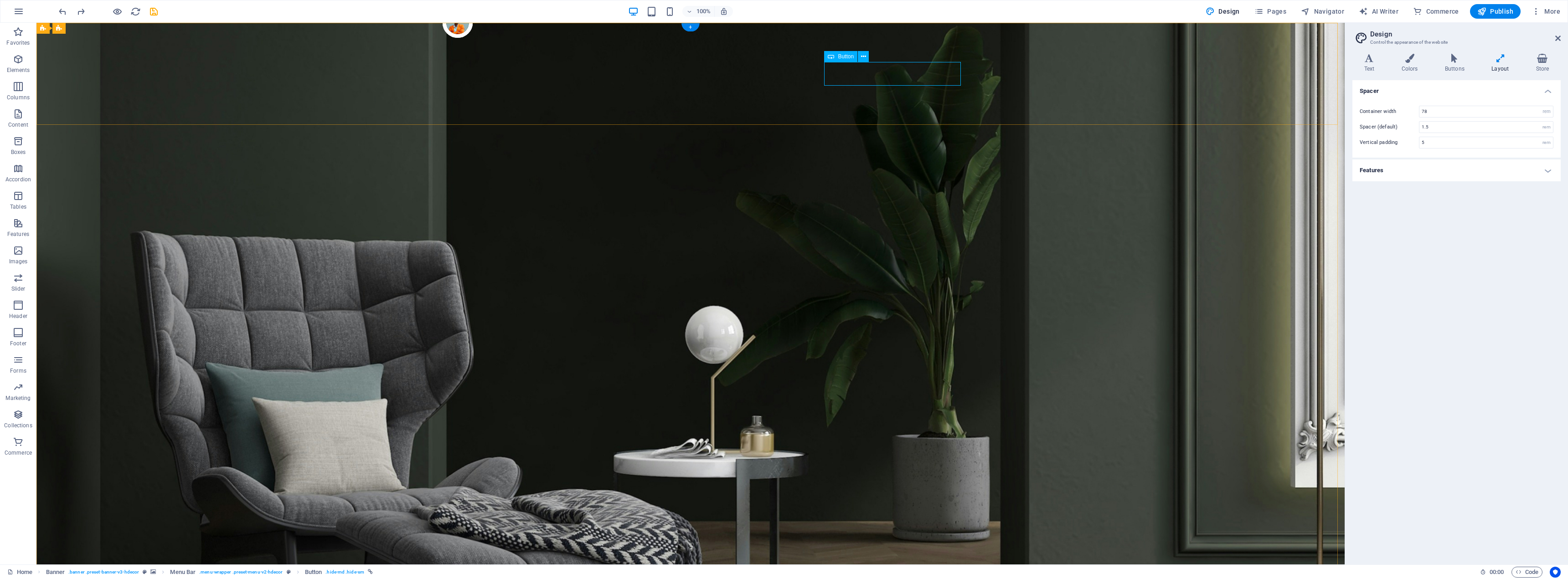
click at [1411, 61] on icon at bounding box center [1409, 58] width 40 height 9
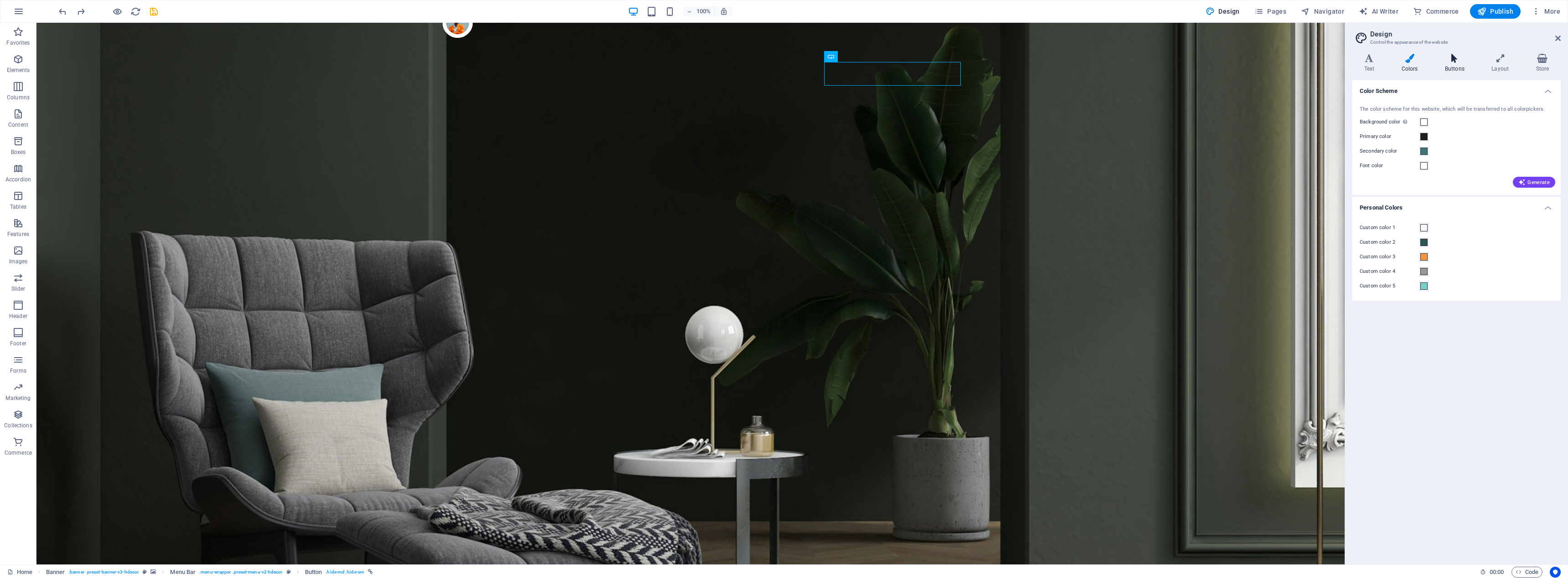
click at [1454, 59] on icon at bounding box center [1454, 58] width 43 height 9
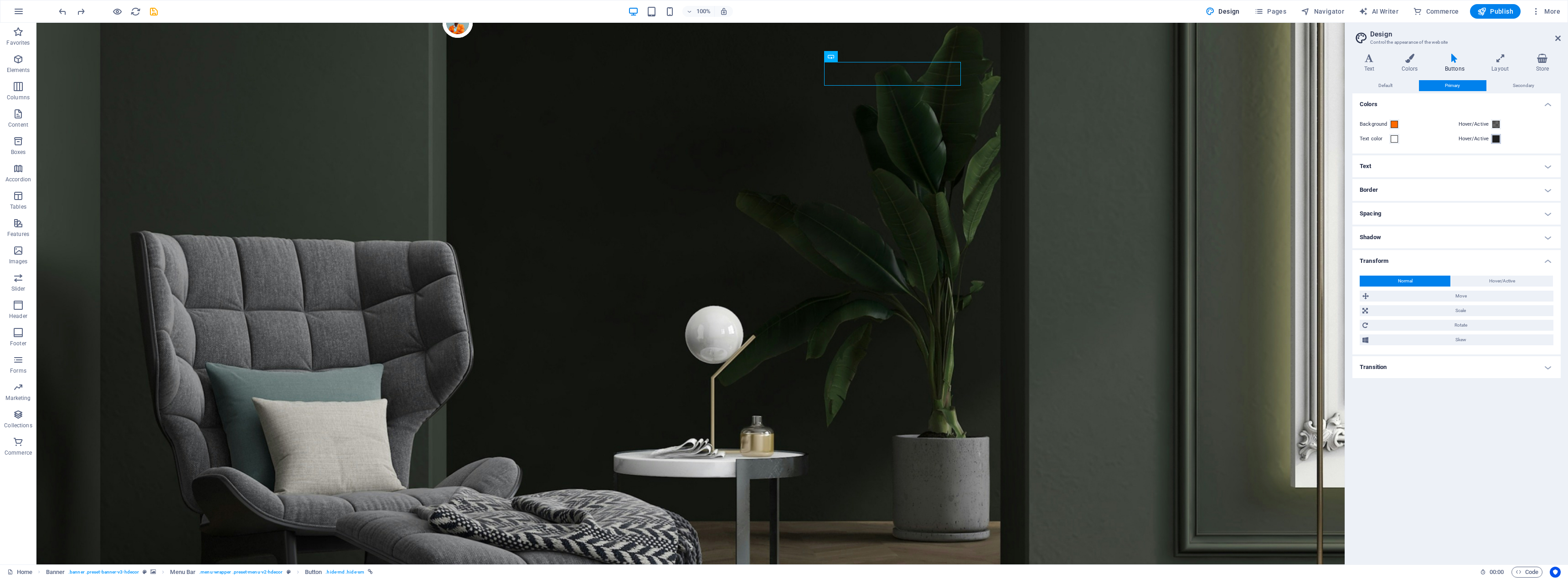
click at [1495, 141] on span at bounding box center [1496, 139] width 7 height 7
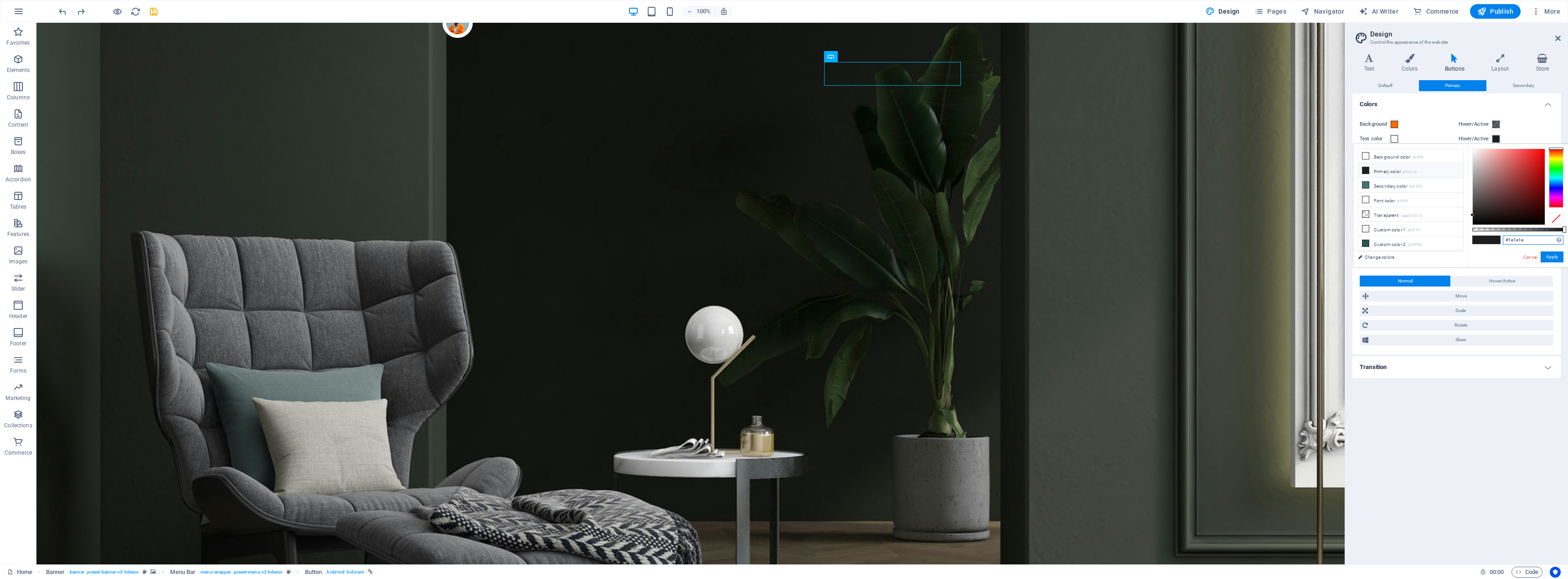
drag, startPoint x: 1531, startPoint y: 241, endPoint x: 1462, endPoint y: 244, distance: 69.1
click at [1462, 244] on div "less Background color #ffffff Primary color #1e1e1e Secondary color #3f7673 Fon…" at bounding box center [1460, 206] width 215 height 123
paste input "FF6A00"
drag, startPoint x: 1543, startPoint y: 149, endPoint x: 1535, endPoint y: 161, distance: 14.4
click at [1535, 161] on div at bounding box center [1535, 160] width 3 height 3
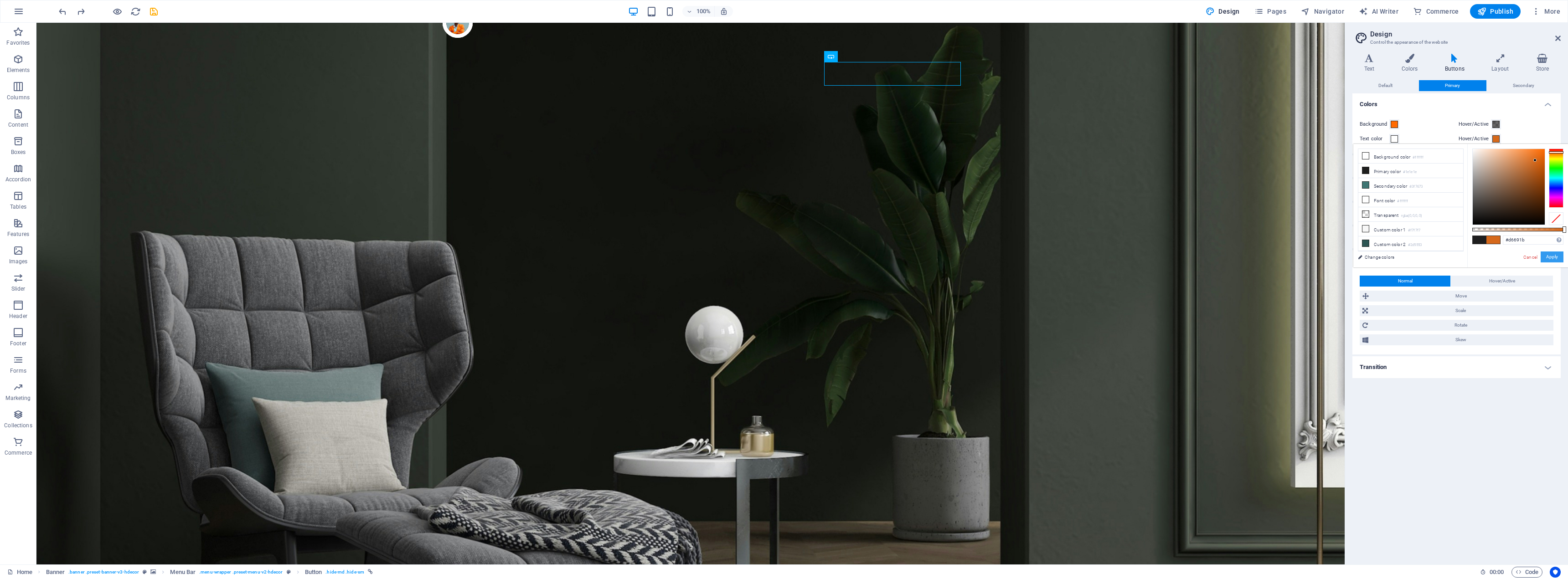
click at [1558, 255] on button "Apply" at bounding box center [1552, 257] width 23 height 11
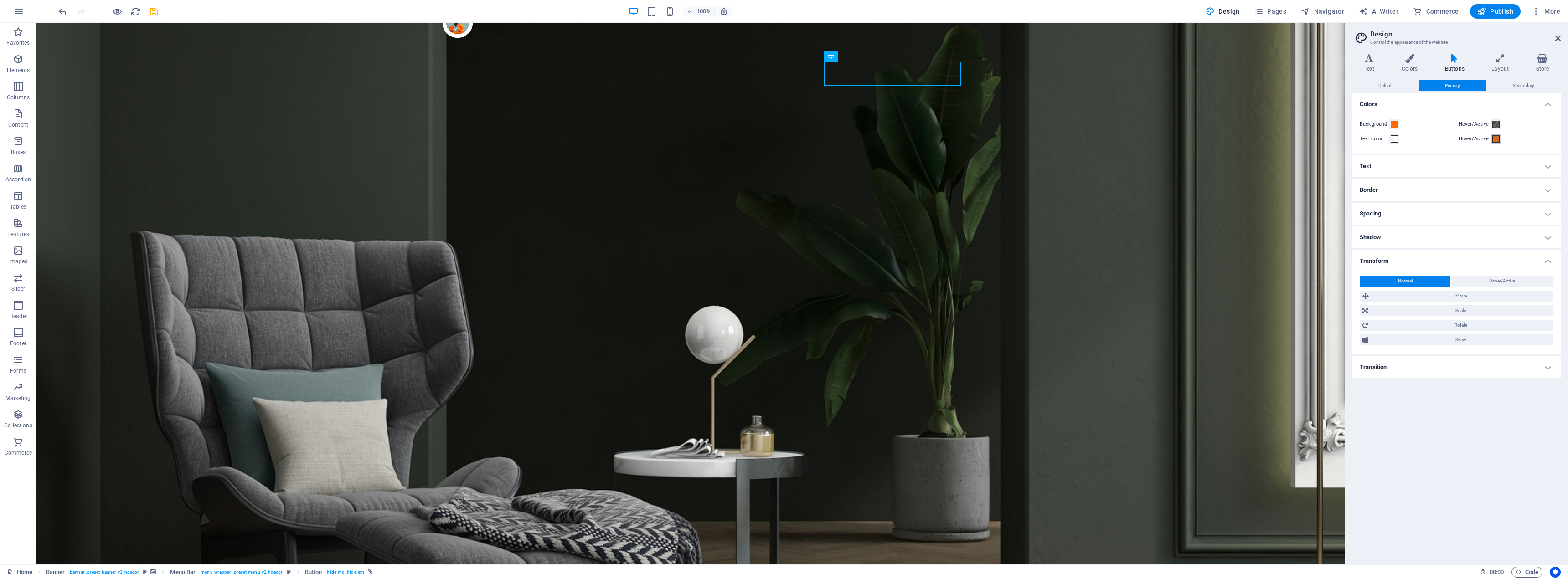
click at [1496, 141] on span at bounding box center [1496, 139] width 7 height 7
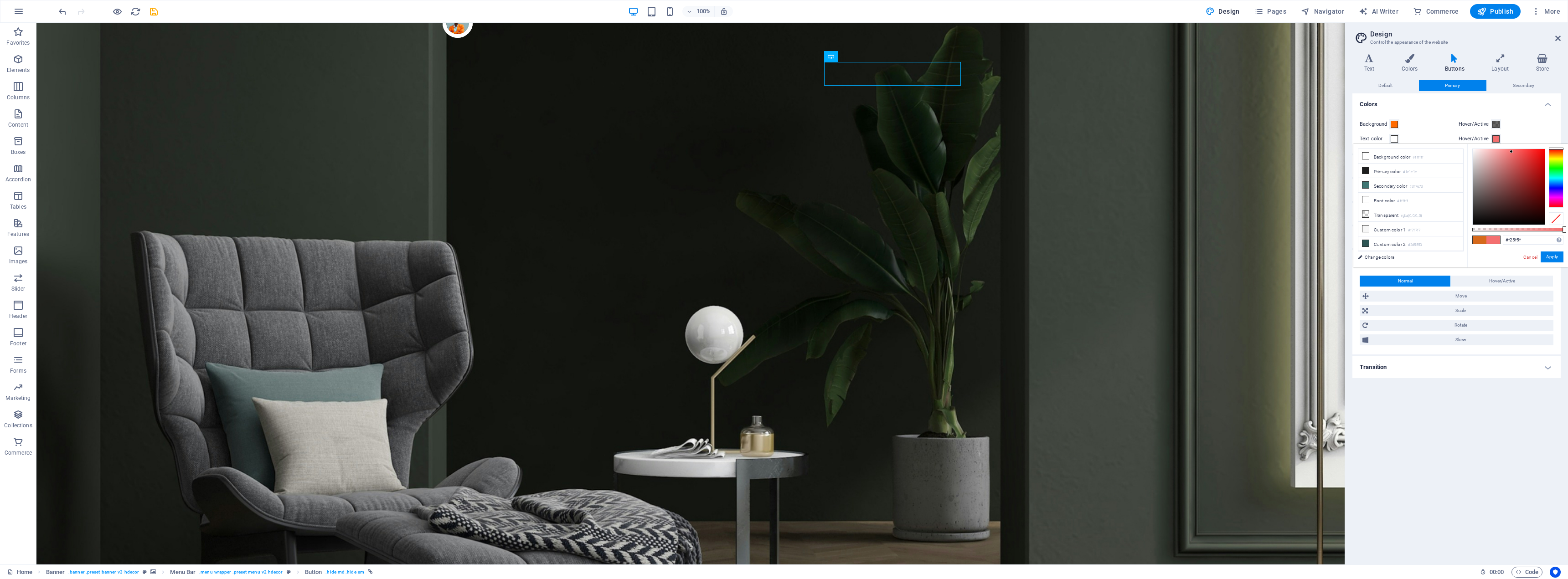
drag, startPoint x: 1478, startPoint y: 152, endPoint x: 1516, endPoint y: 151, distance: 38.0
click at [1516, 151] on div at bounding box center [1508, 187] width 72 height 75
type input "#f77e7e"
drag, startPoint x: 1516, startPoint y: 151, endPoint x: 1507, endPoint y: 151, distance: 9.0
click at [1507, 151] on div at bounding box center [1507, 150] width 3 height 3
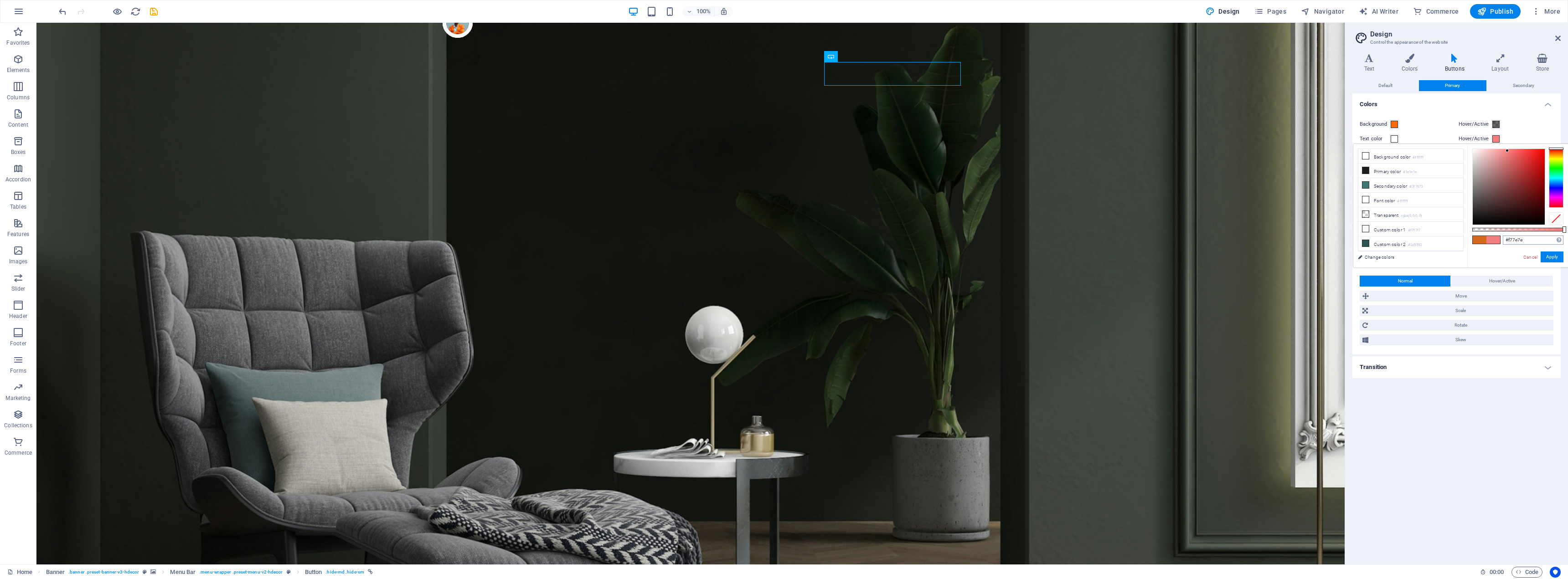
type input "#1e1e1e"
click at [1396, 124] on span at bounding box center [1395, 124] width 7 height 7
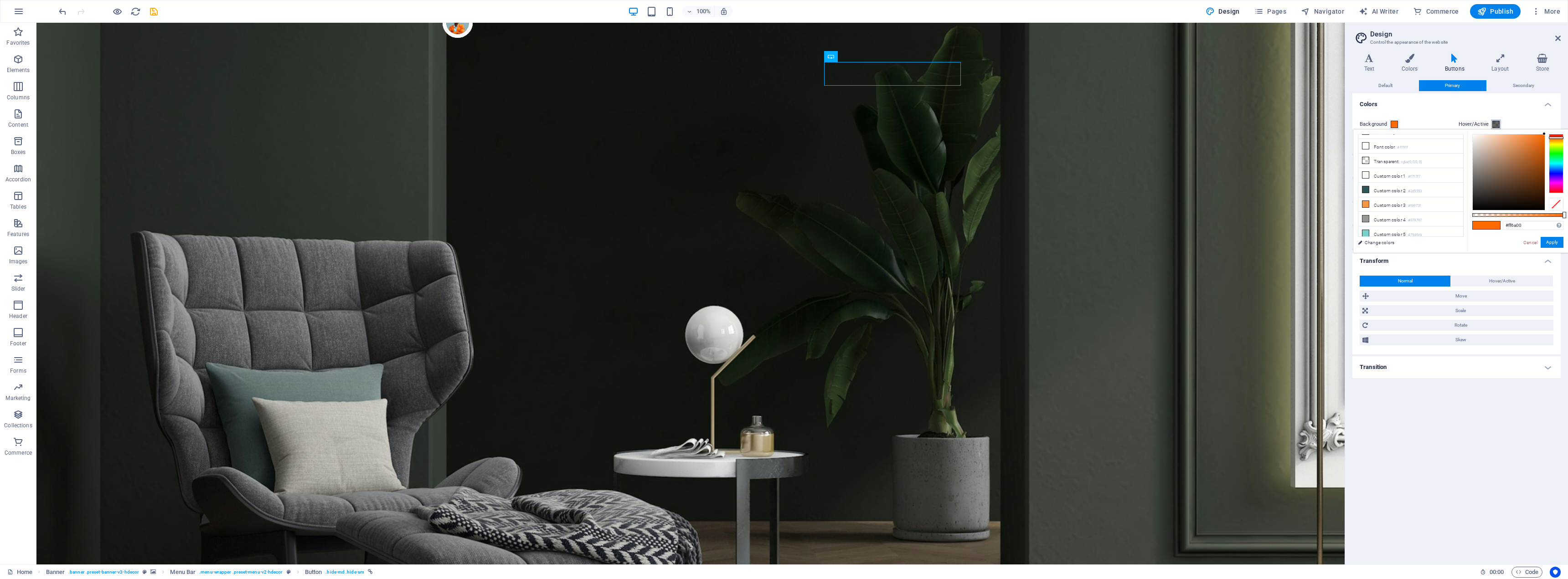
click at [1493, 124] on span at bounding box center [1496, 124] width 7 height 7
drag, startPoint x: 1540, startPoint y: 224, endPoint x: 1496, endPoint y: 231, distance: 44.6
click at [1496, 231] on div "rgba(0, 0, 0, 0.6) Supported formats #0852ed rgb(8, 82, 237) rgba(8, 82, 237, 9…" at bounding box center [1517, 257] width 100 height 255
click at [1558, 221] on div "Supported formats #0852ed rgb(8, 82, 237) rgba(8, 82, 237, 90%) hsv(221,97,93) …" at bounding box center [1525, 197] width 86 height 48
drag, startPoint x: 1529, startPoint y: 159, endPoint x: 1545, endPoint y: 131, distance: 32.2
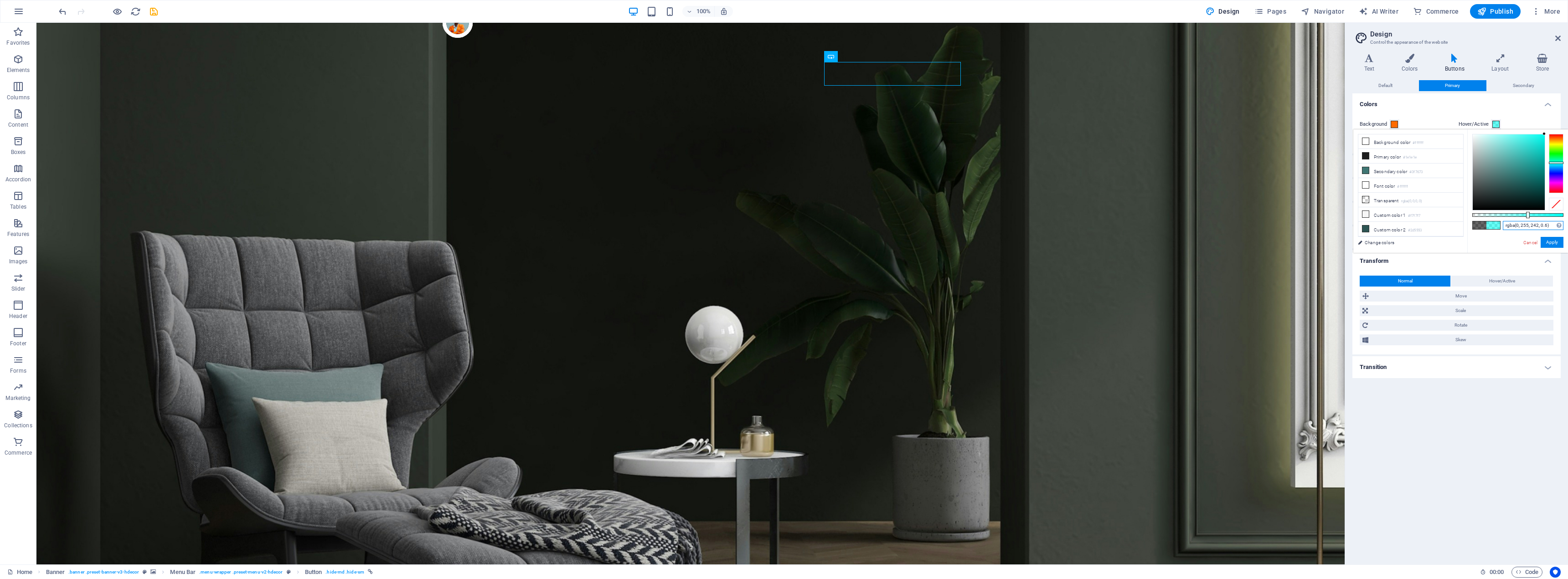
click at [1545, 131] on div "rgba(0, 255, 242, 0.6) Supported formats #0852ed rgb(8, 82, 237) rgba(8, 82, 23…" at bounding box center [1517, 257] width 100 height 255
type input "rgba(255, 0, 0, 0.6)"
click at [1559, 193] on div at bounding box center [1556, 163] width 15 height 59
click at [1498, 125] on span at bounding box center [1496, 124] width 7 height 7
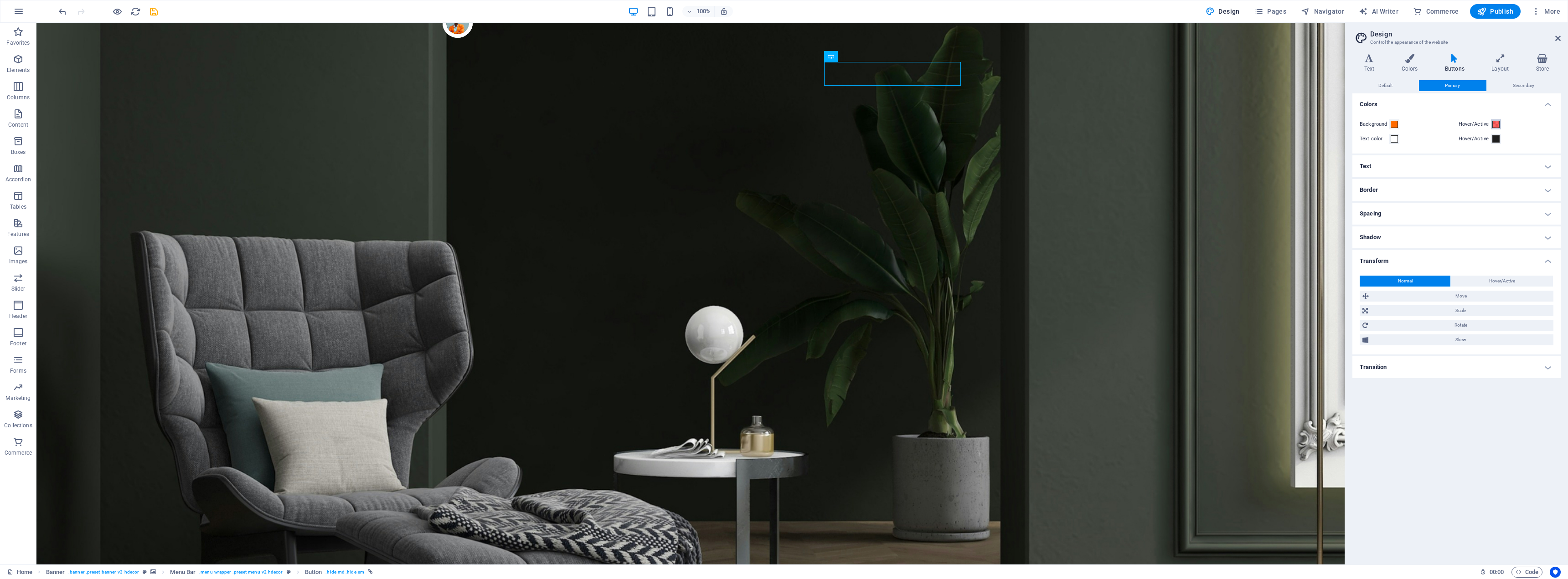
click at [1495, 125] on span at bounding box center [1496, 124] width 7 height 7
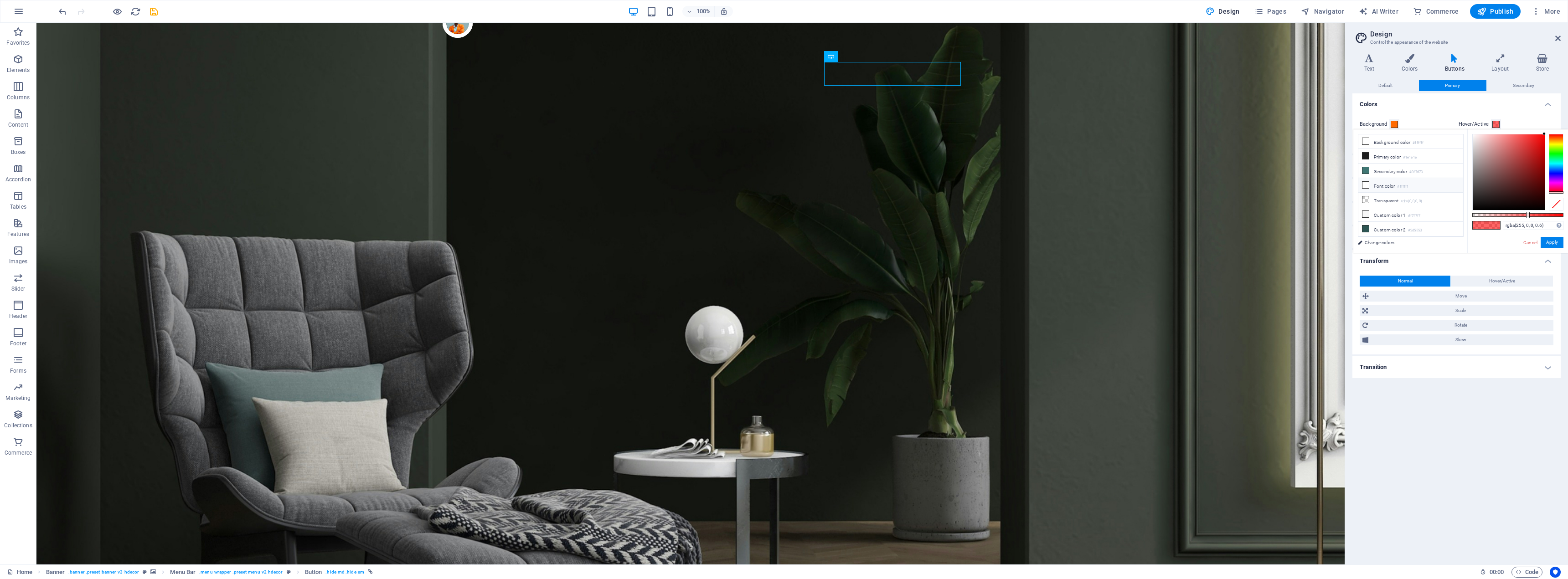
click at [1398, 184] on li "Font color #ffffff" at bounding box center [1411, 185] width 105 height 15
click at [1534, 242] on link "Cancel" at bounding box center [1530, 242] width 16 height 7
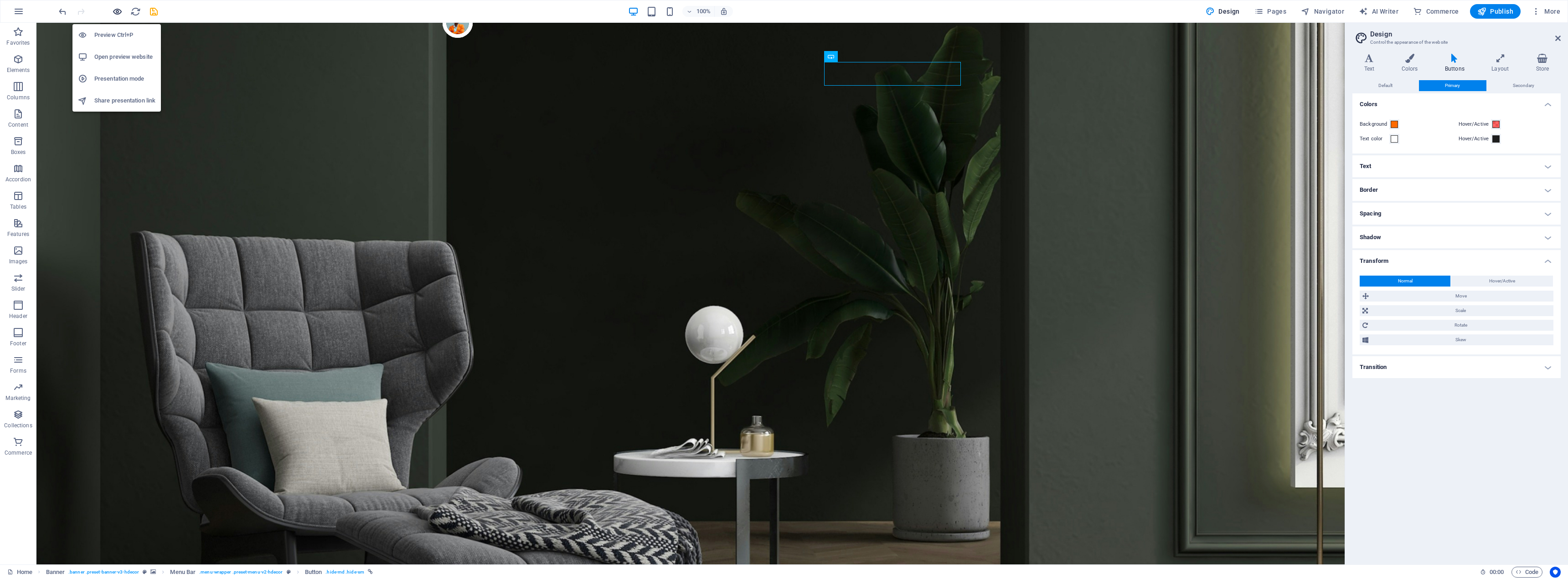
click at [114, 13] on icon "button" at bounding box center [117, 11] width 10 height 10
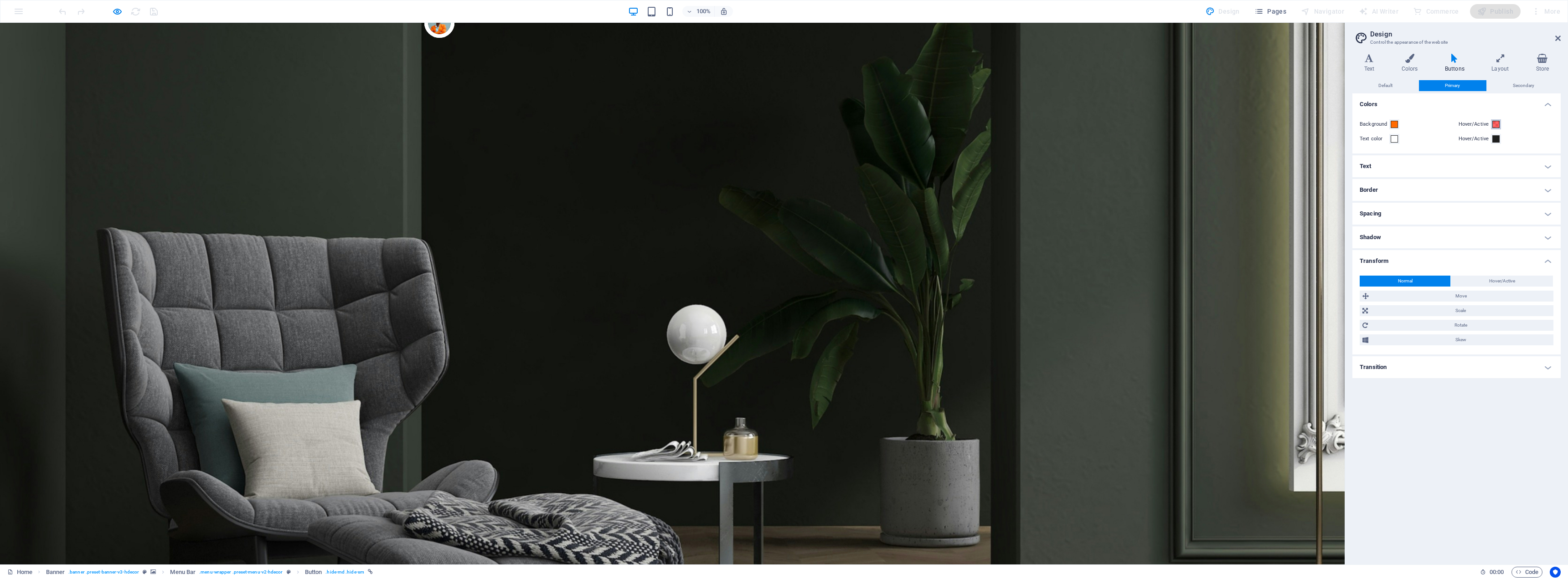
click at [1497, 126] on span at bounding box center [1496, 124] width 7 height 7
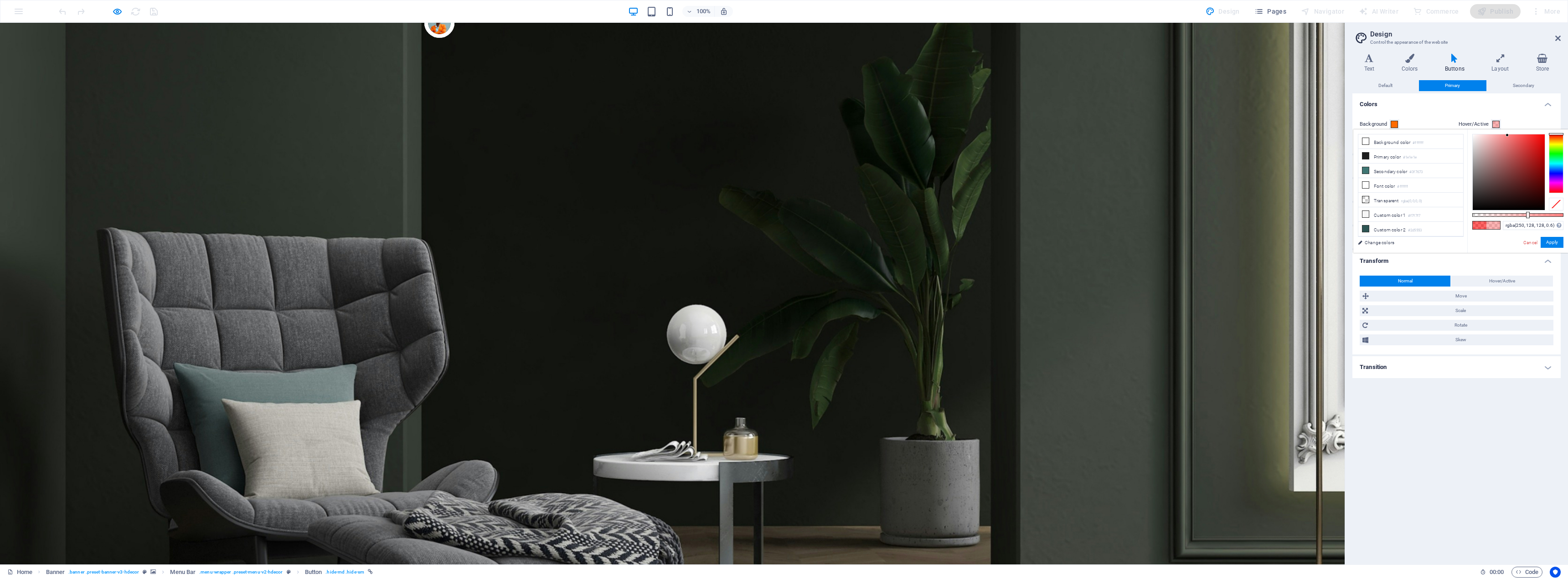
drag, startPoint x: 1525, startPoint y: 138, endPoint x: 1513, endPoint y: 134, distance: 12.6
click at [1508, 134] on div at bounding box center [1508, 172] width 72 height 75
click at [1558, 138] on div at bounding box center [1556, 163] width 15 height 59
drag, startPoint x: 1539, startPoint y: 139, endPoint x: 1547, endPoint y: 130, distance: 12.0
click at [1547, 130] on div "rgba(255, 112, 0, 0.6) Supported formats #0852ed rgb(8, 82, 237) rgba(8, 82, 23…" at bounding box center [1517, 257] width 100 height 255
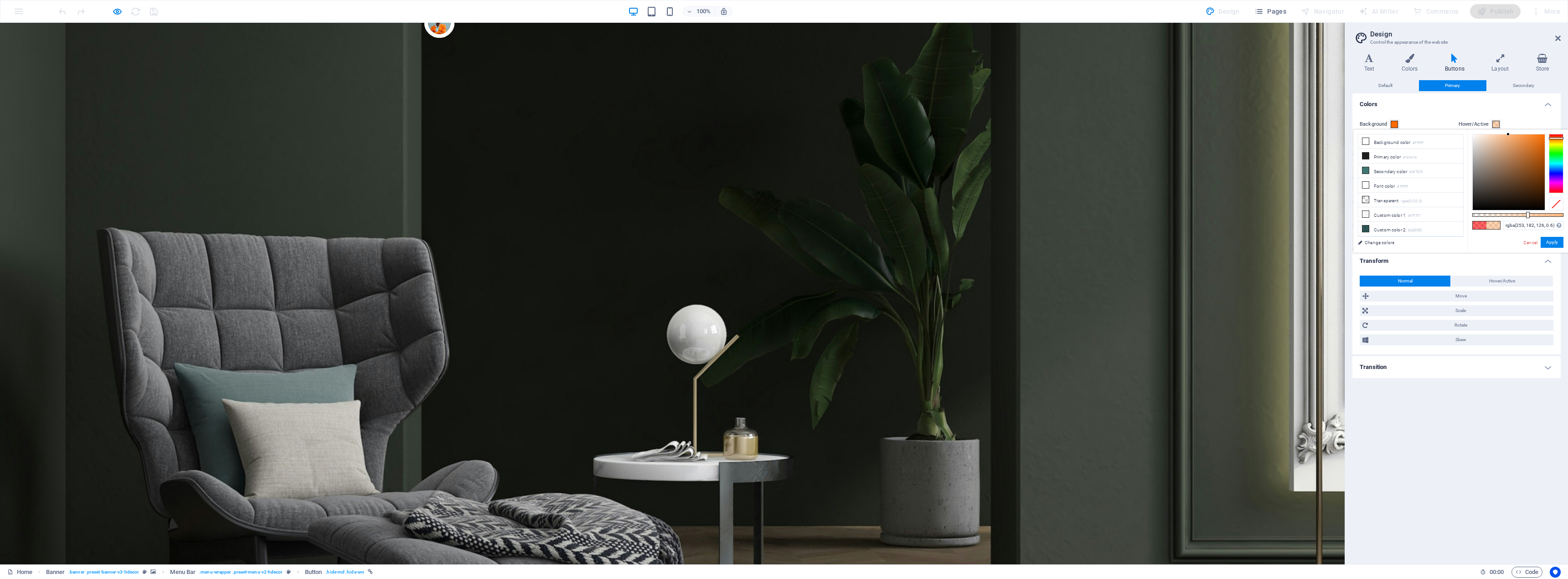
type input "rgba(255, 112, 0, 0.6)"
click at [1546, 223] on input "rgba(255, 112, 0, 0.6)" at bounding box center [1533, 225] width 61 height 9
click at [1386, 244] on link "Change colors" at bounding box center [1406, 242] width 106 height 12
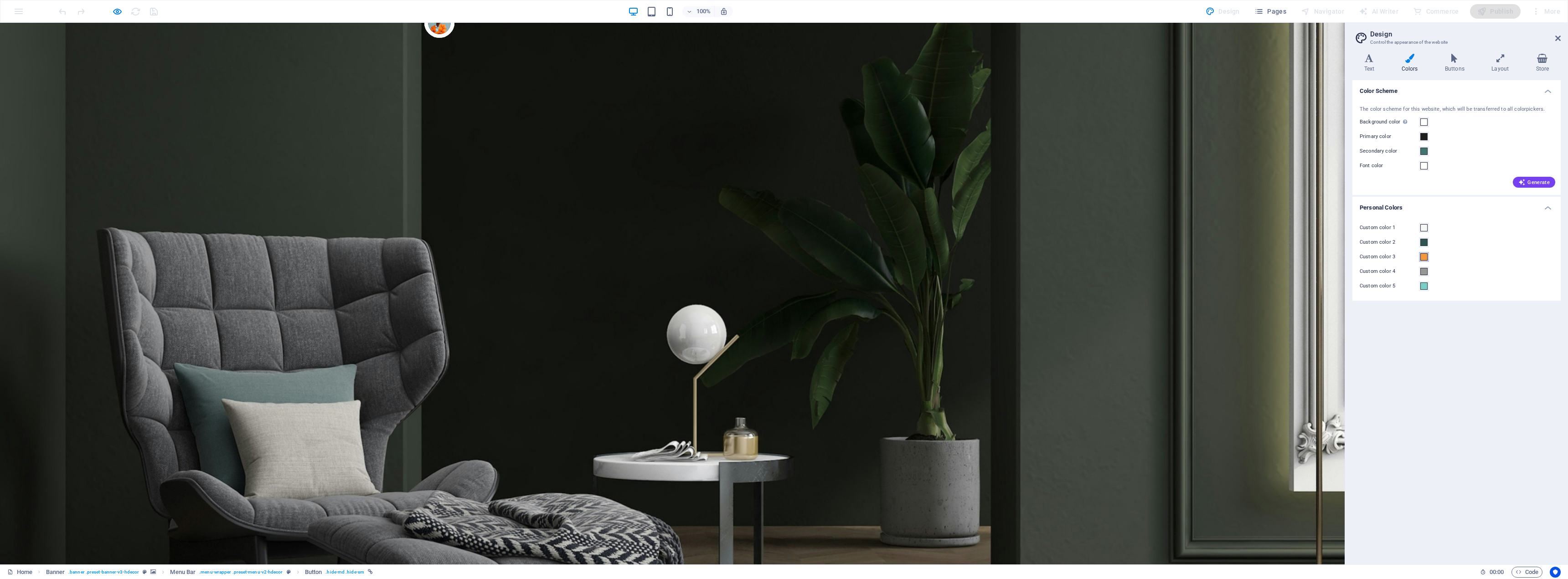
click at [1424, 260] on span at bounding box center [1424, 257] width 7 height 7
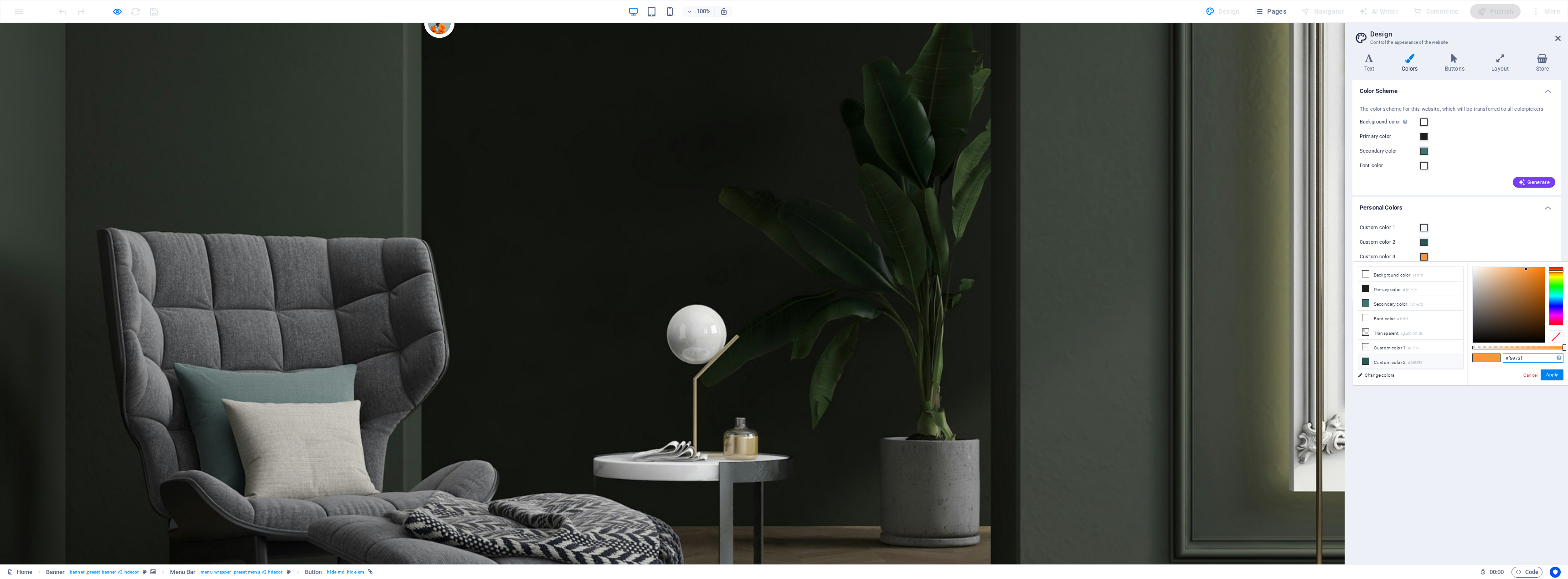
drag, startPoint x: 1525, startPoint y: 358, endPoint x: 1460, endPoint y: 363, distance: 65.2
click at [1460, 363] on div "less Background color #ffffff Primary color #1e1e1e Secondary color #3f7673 Fon…" at bounding box center [1460, 324] width 215 height 123
paste input "FF6A00"
type input "#ff6a00"
click at [1556, 375] on button "Apply" at bounding box center [1552, 375] width 23 height 11
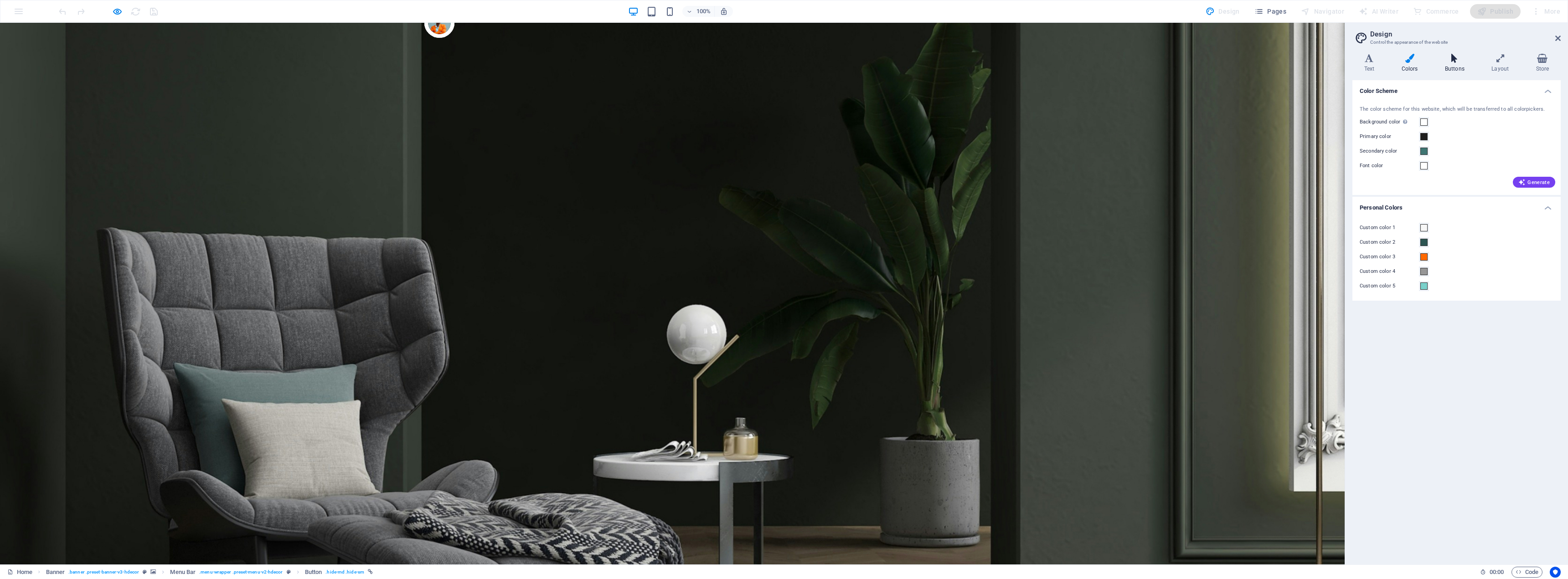
click at [1452, 61] on icon at bounding box center [1454, 58] width 43 height 9
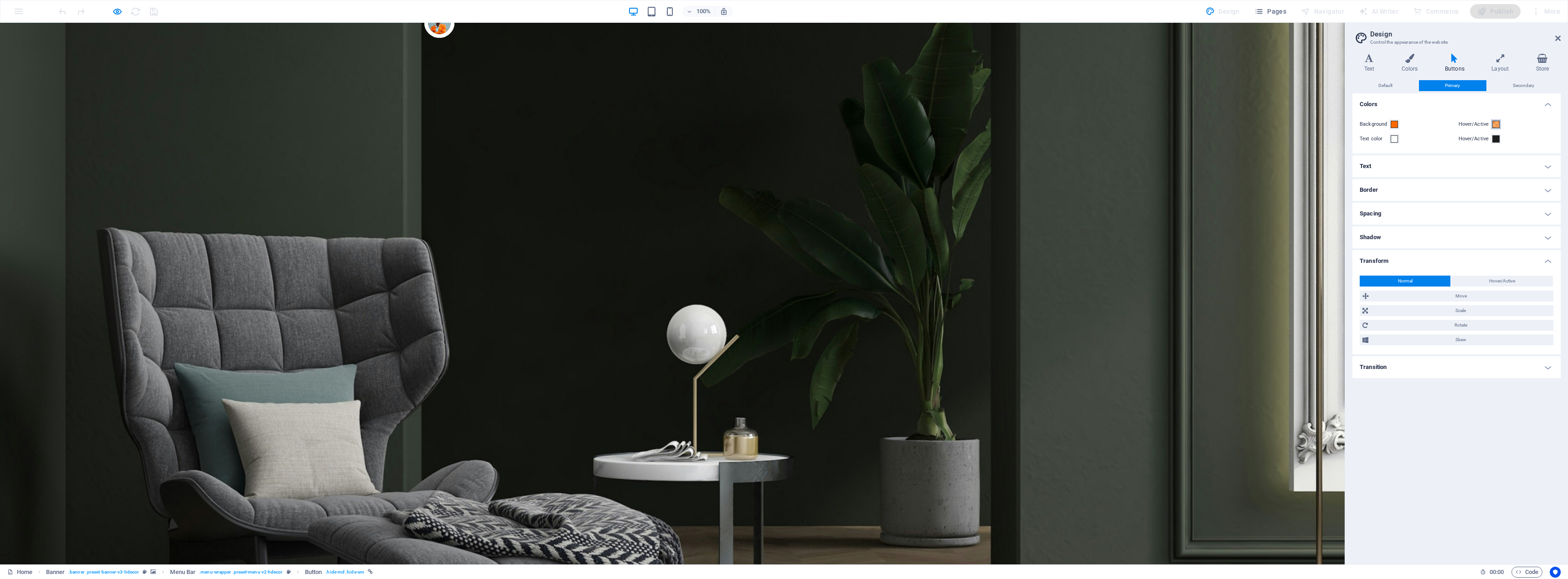
click at [1498, 123] on span at bounding box center [1496, 124] width 7 height 7
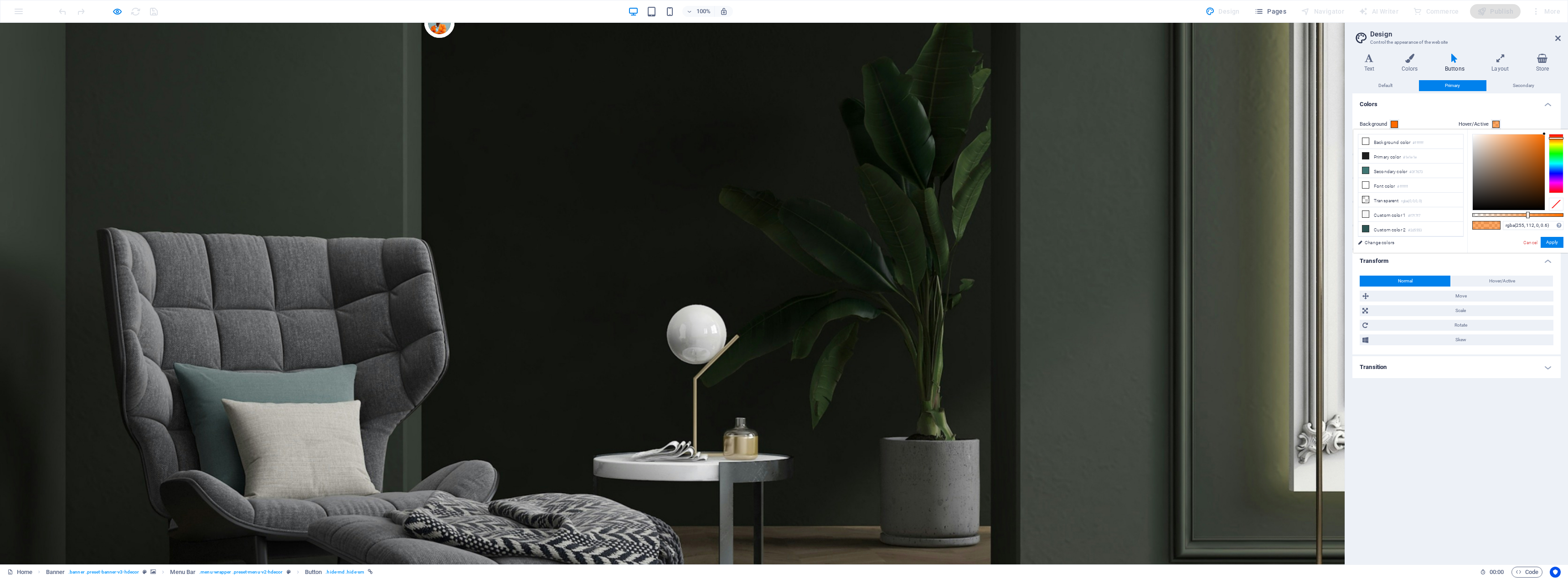
click at [1491, 224] on span at bounding box center [1493, 225] width 13 height 8
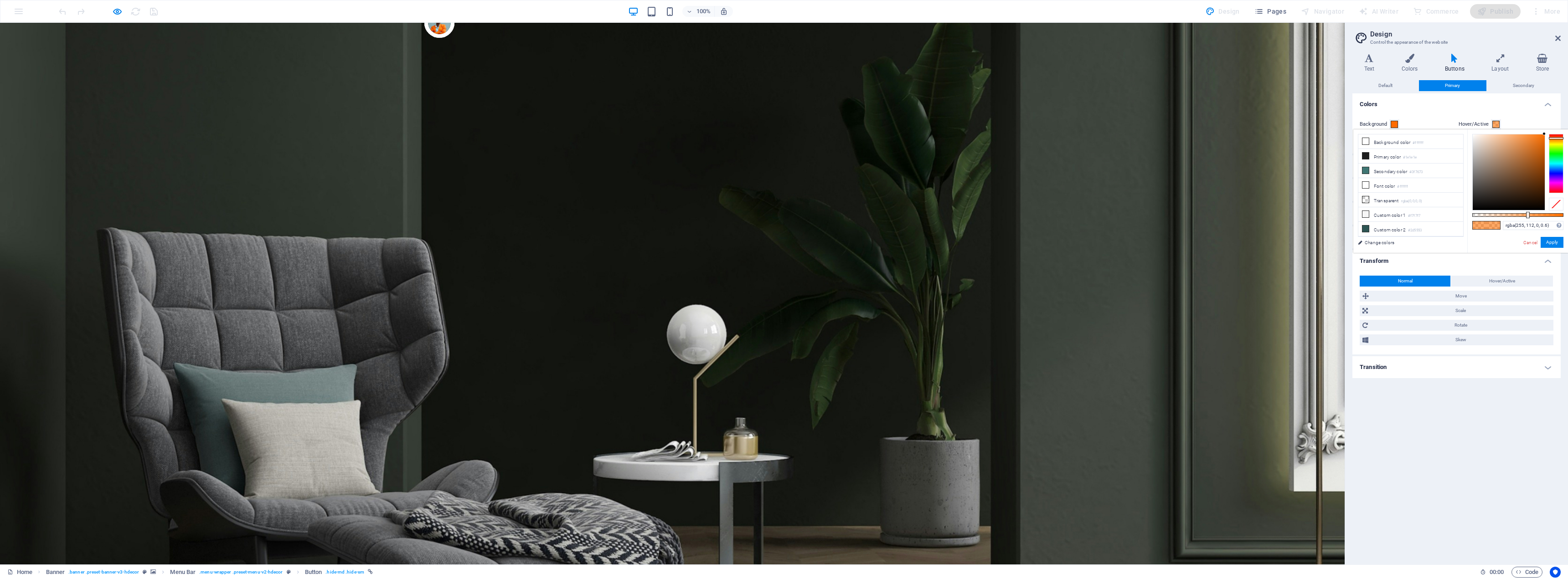
click at [1491, 224] on span at bounding box center [1493, 225] width 13 height 8
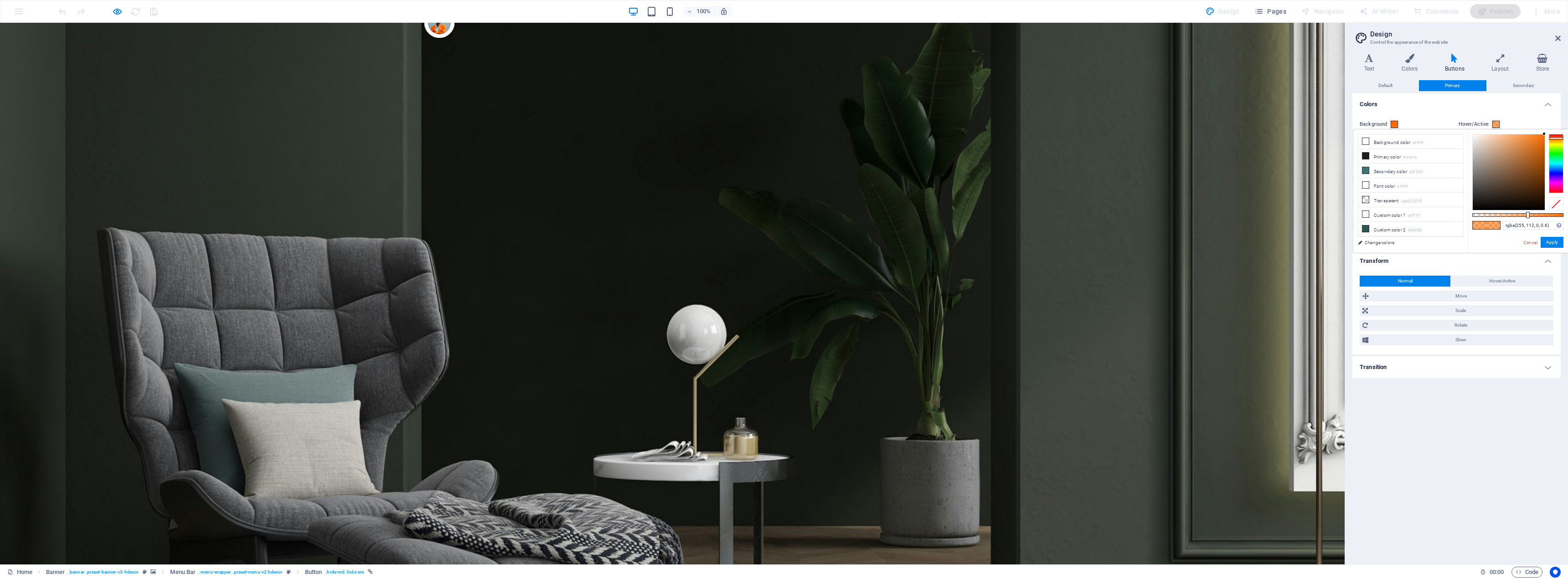
click at [1491, 224] on span at bounding box center [1493, 225] width 13 height 8
click at [1413, 203] on small "#ff6a00" at bounding box center [1414, 206] width 13 height 6
type input "rgba(255, 106, 0, 0.6)"
click at [1552, 242] on button "Apply" at bounding box center [1552, 242] width 23 height 11
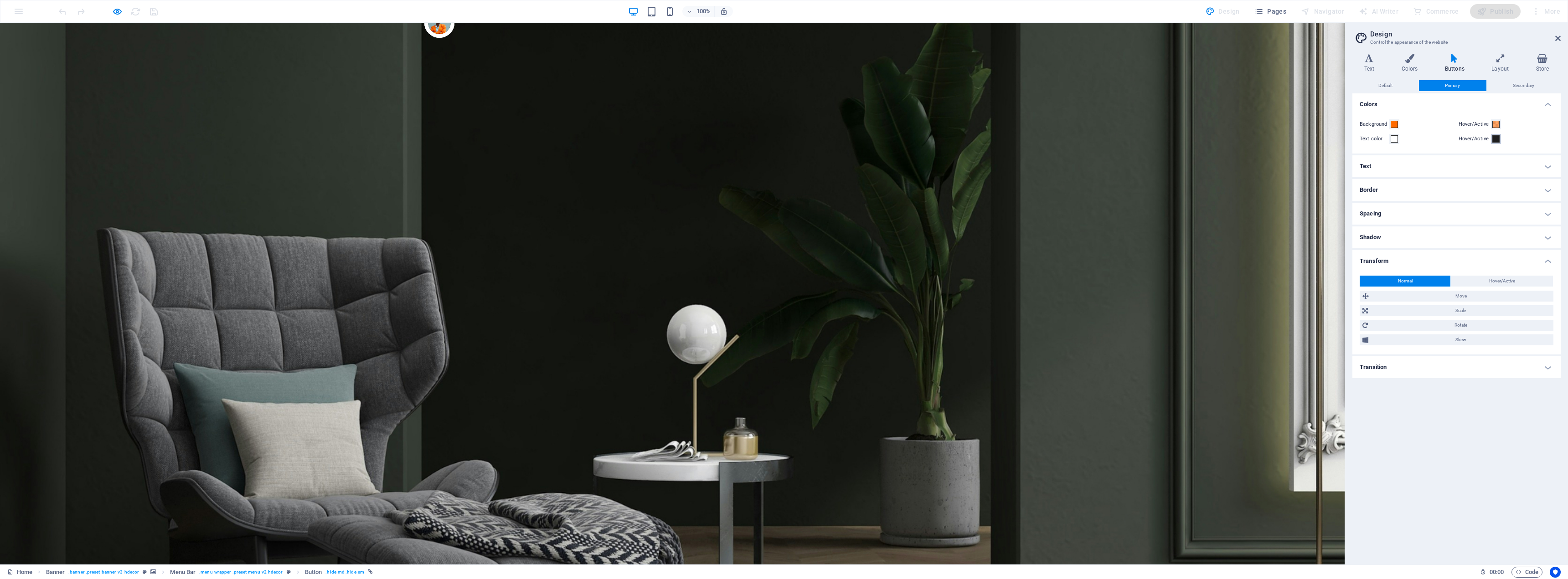
click at [1494, 137] on span at bounding box center [1496, 139] width 7 height 7
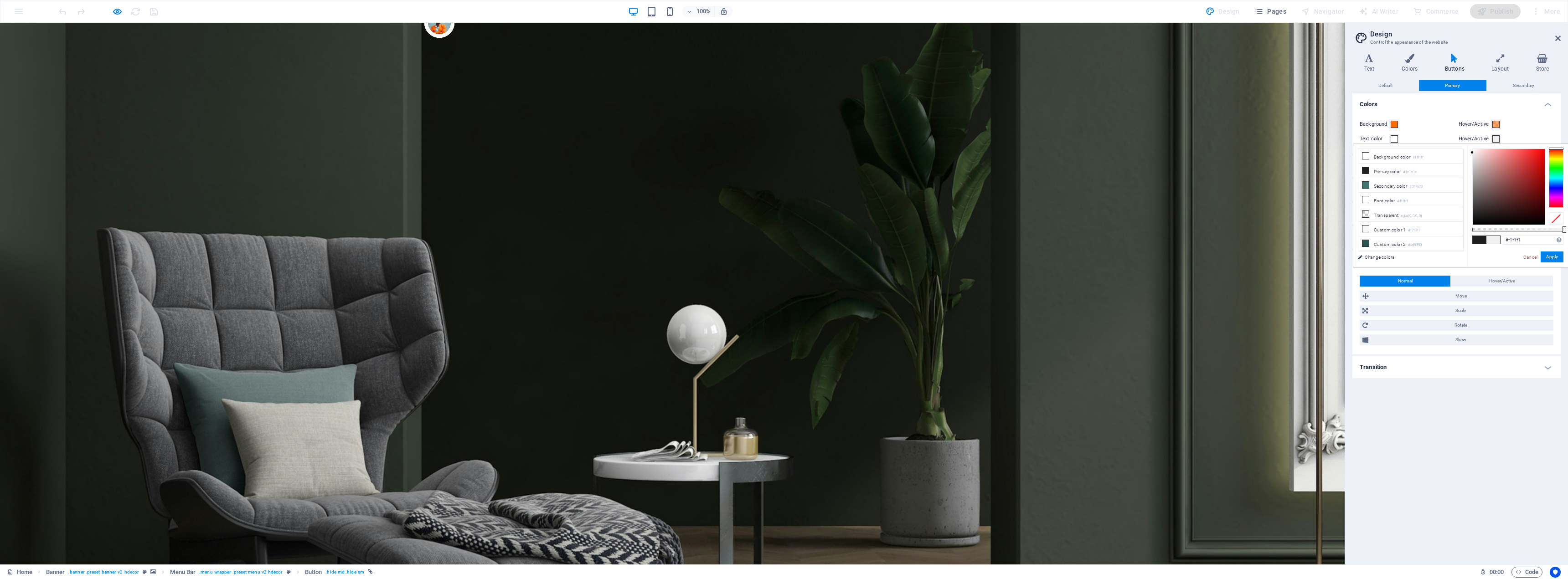
type input "#ffffff"
drag, startPoint x: 1493, startPoint y: 178, endPoint x: 1468, endPoint y: 140, distance: 45.5
click at [1468, 140] on body "orangefinagency.com Home Favorites Elements Columns Content Boxes Accordion Tab…" at bounding box center [784, 290] width 1568 height 579
click at [1553, 258] on button "Apply" at bounding box center [1552, 257] width 23 height 11
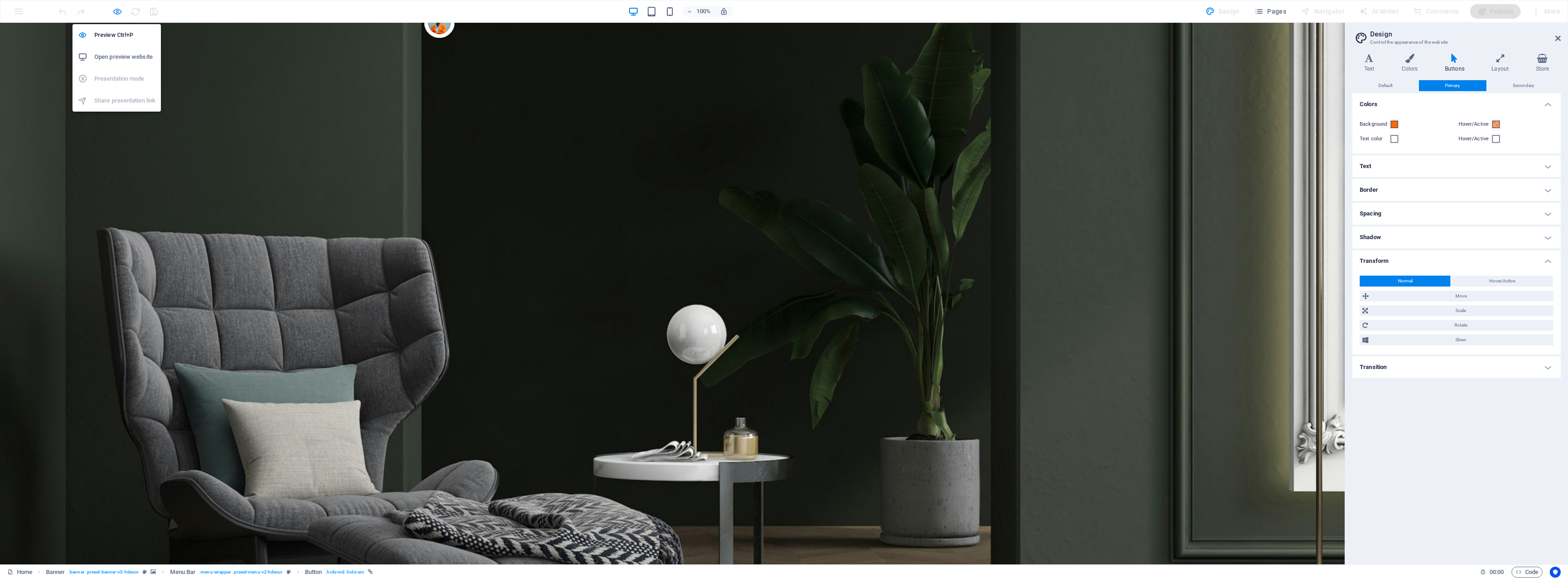
click at [113, 10] on icon "button" at bounding box center [117, 11] width 10 height 10
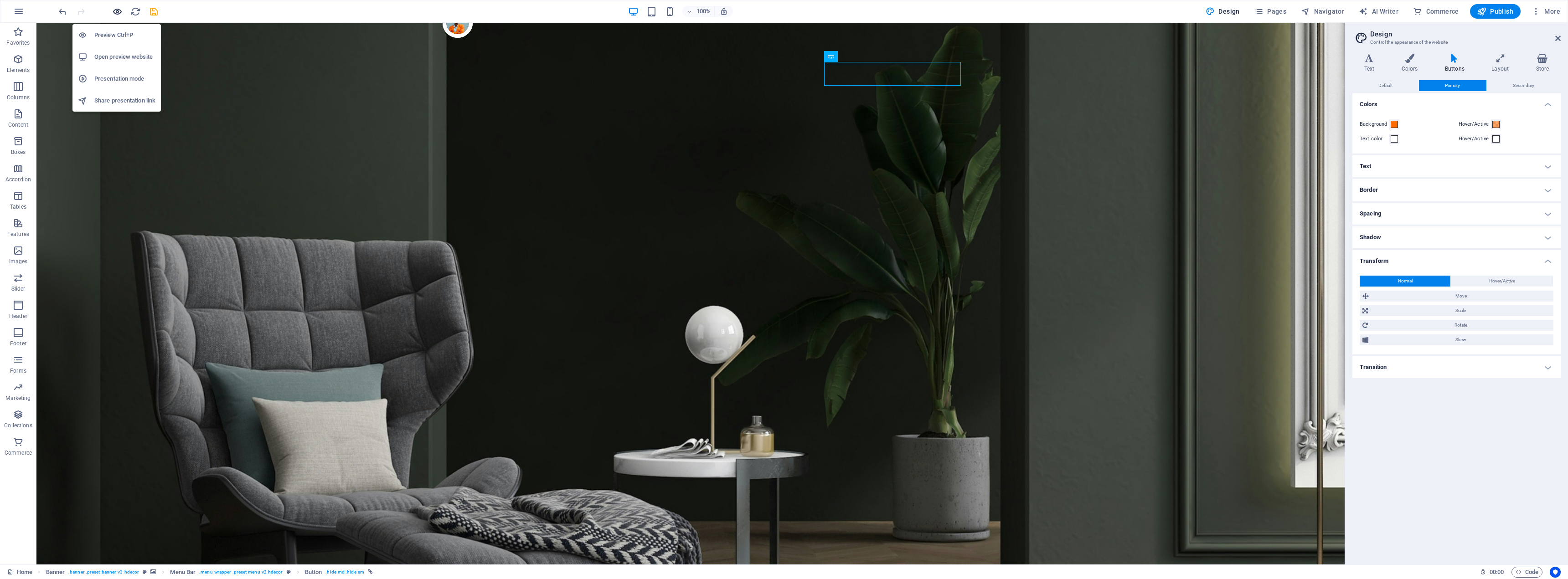
click at [119, 10] on icon "button" at bounding box center [117, 11] width 10 height 10
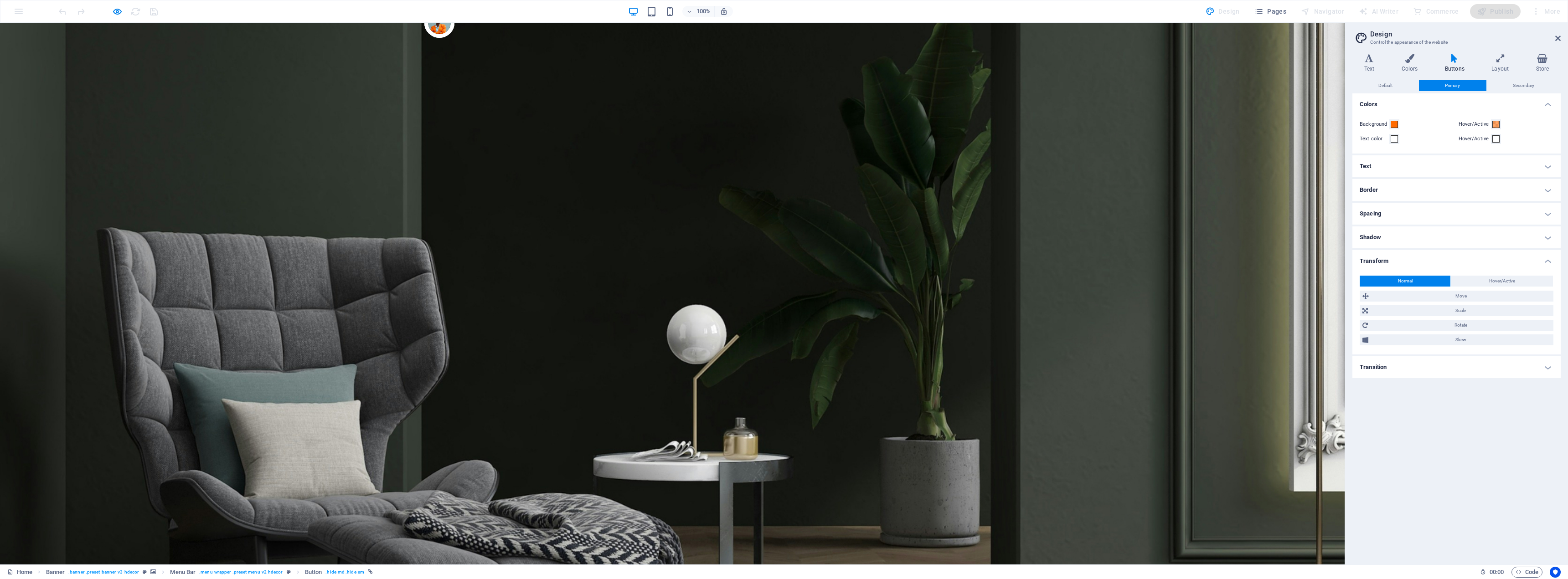
click at [119, 15] on icon "button" at bounding box center [117, 11] width 10 height 10
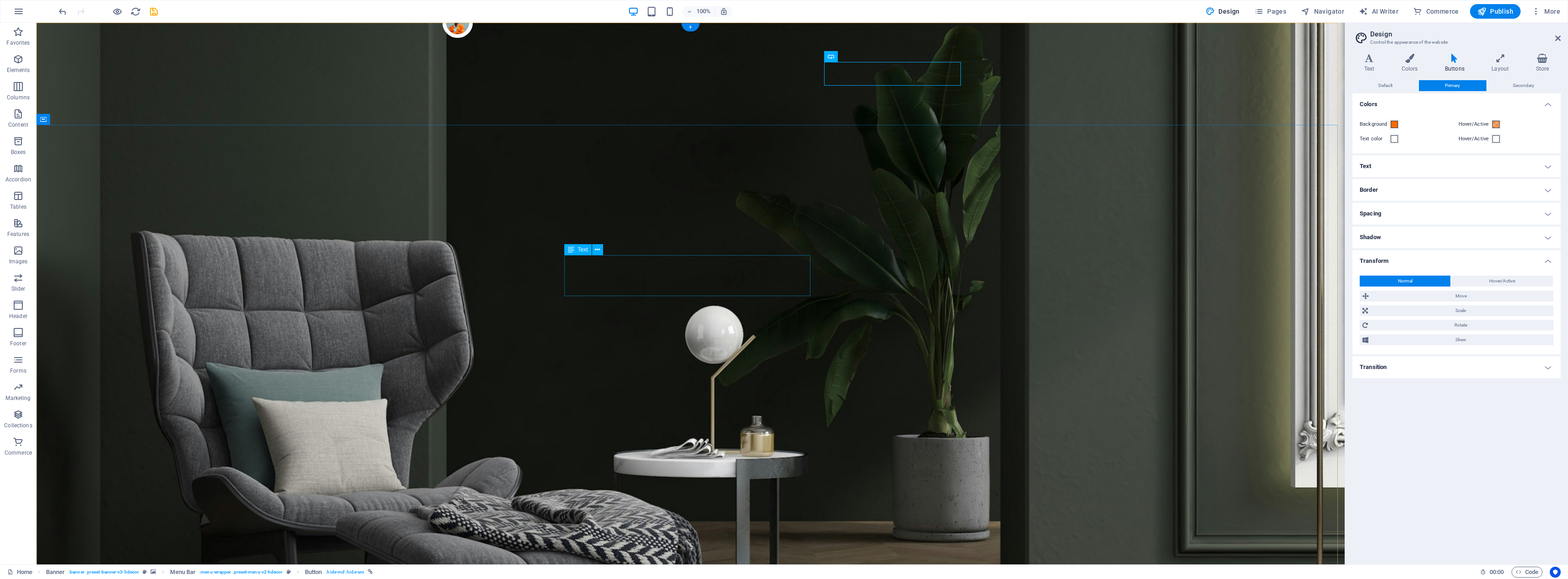
click at [597, 249] on icon at bounding box center [597, 250] width 5 height 10
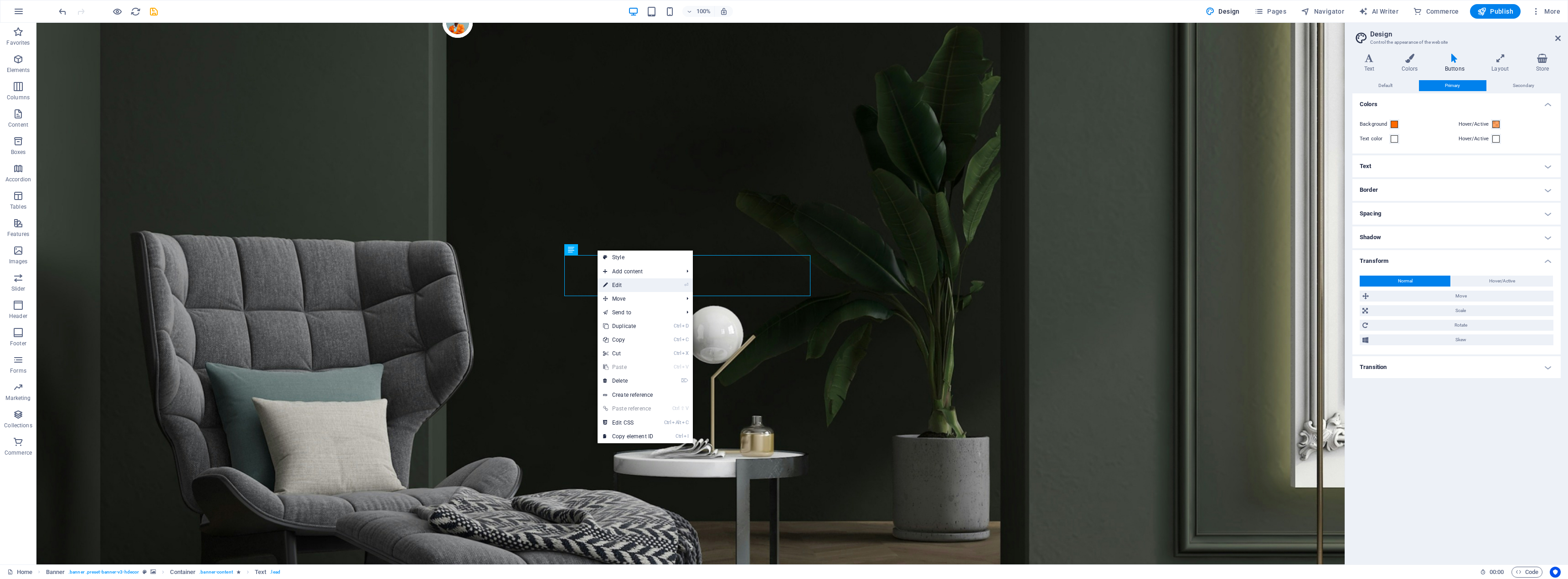
click at [634, 283] on link "⏎ Edit" at bounding box center [628, 285] width 61 height 13
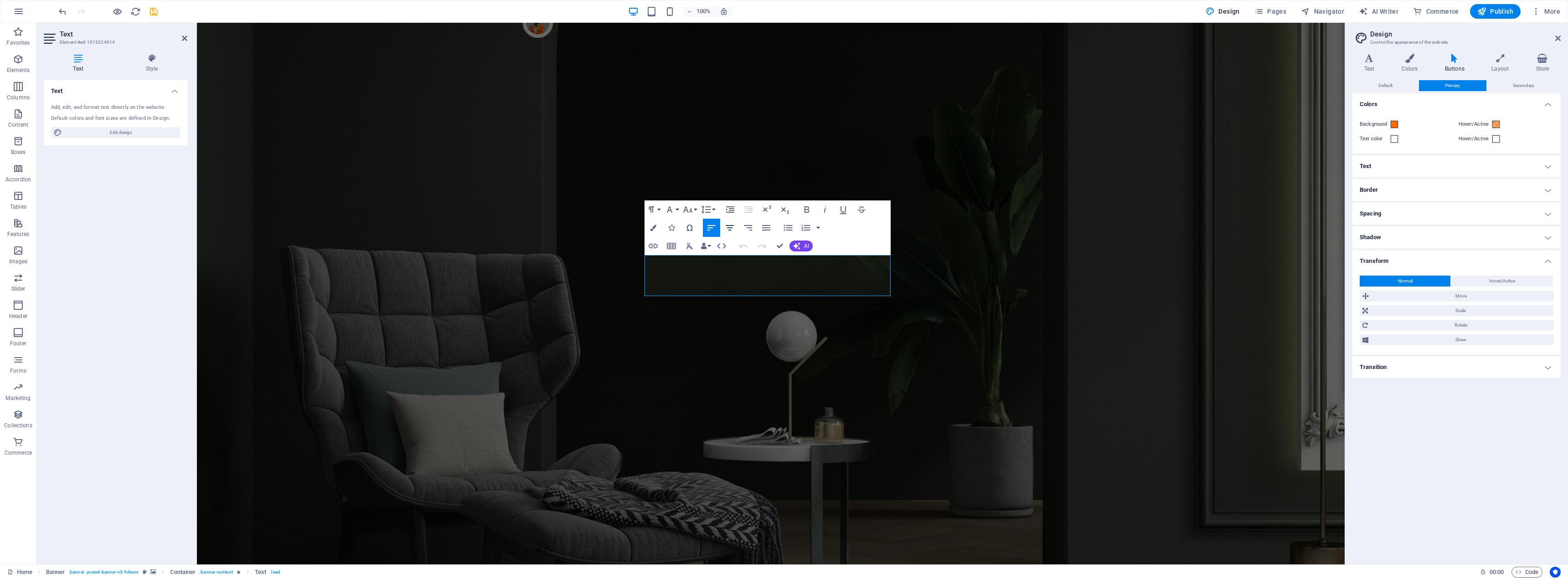
click at [731, 229] on icon "button" at bounding box center [730, 227] width 11 height 11
click at [771, 230] on icon "button" at bounding box center [766, 227] width 11 height 11
click at [786, 229] on icon "button" at bounding box center [788, 228] width 9 height 6
click at [727, 230] on icon "button" at bounding box center [730, 227] width 11 height 11
click at [712, 231] on icon "button" at bounding box center [712, 227] width 11 height 11
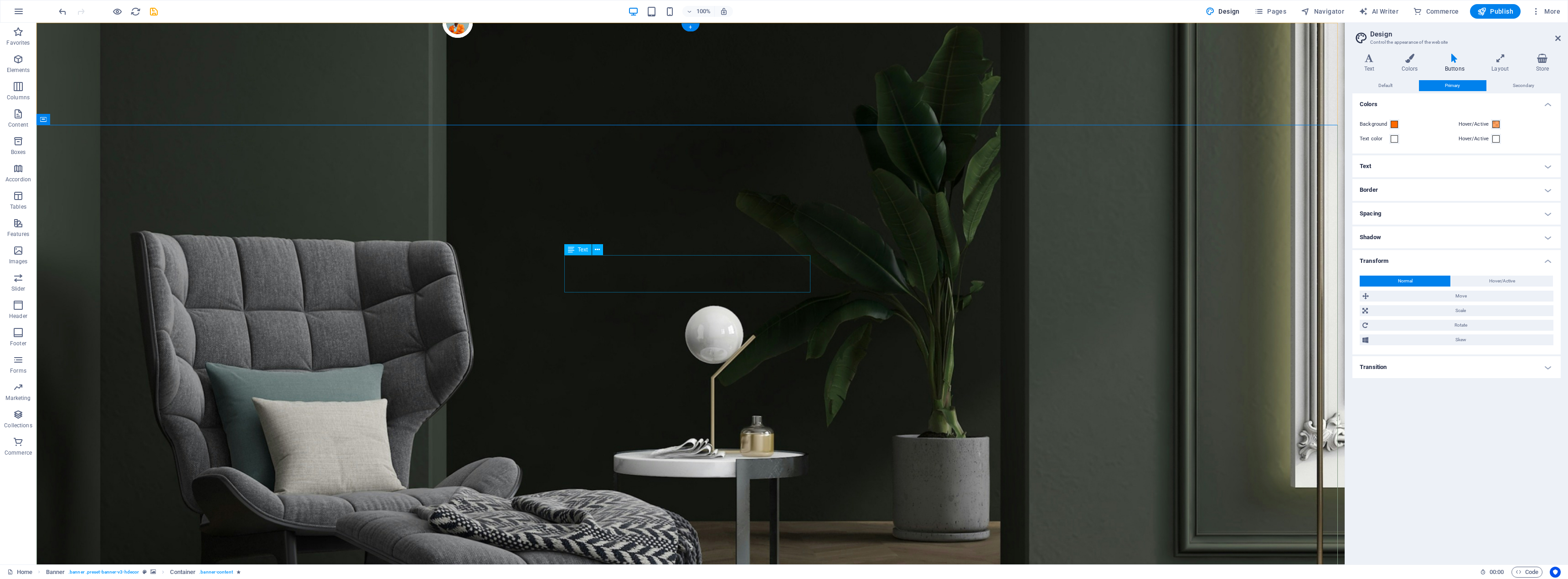
drag, startPoint x: 670, startPoint y: 266, endPoint x: 542, endPoint y: 266, distance: 128.0
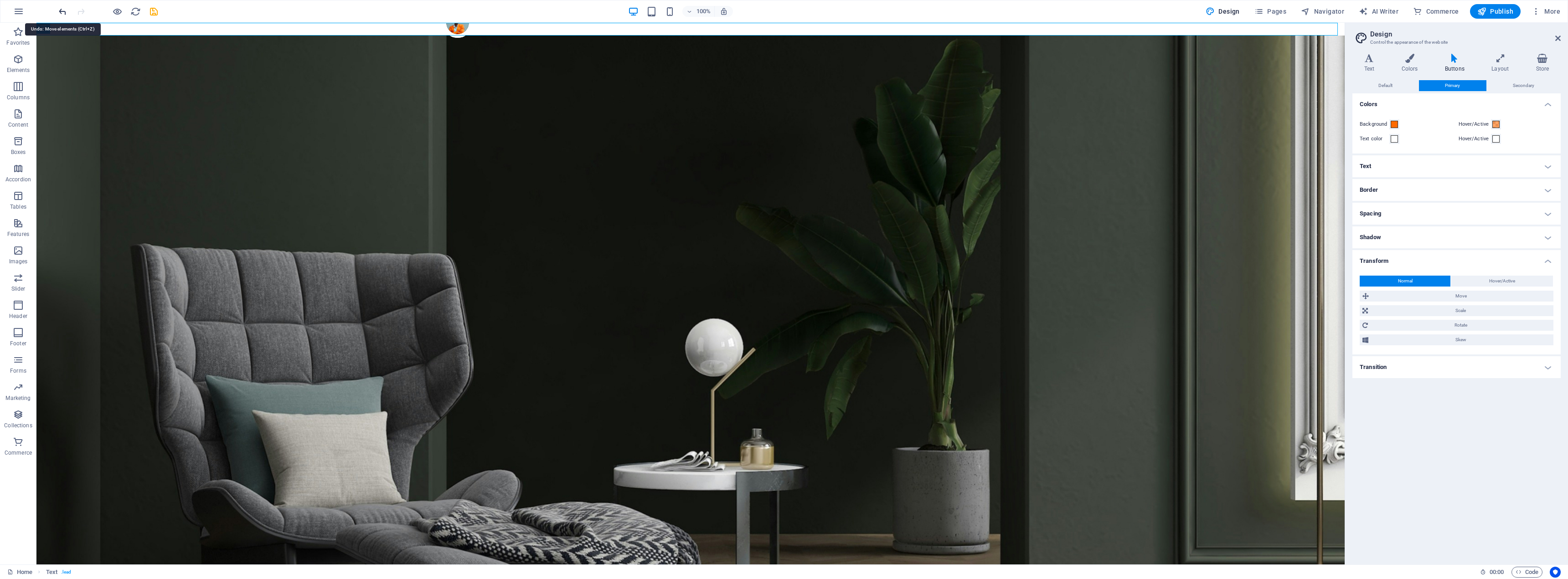
click at [61, 10] on icon "undo" at bounding box center [62, 11] width 10 height 10
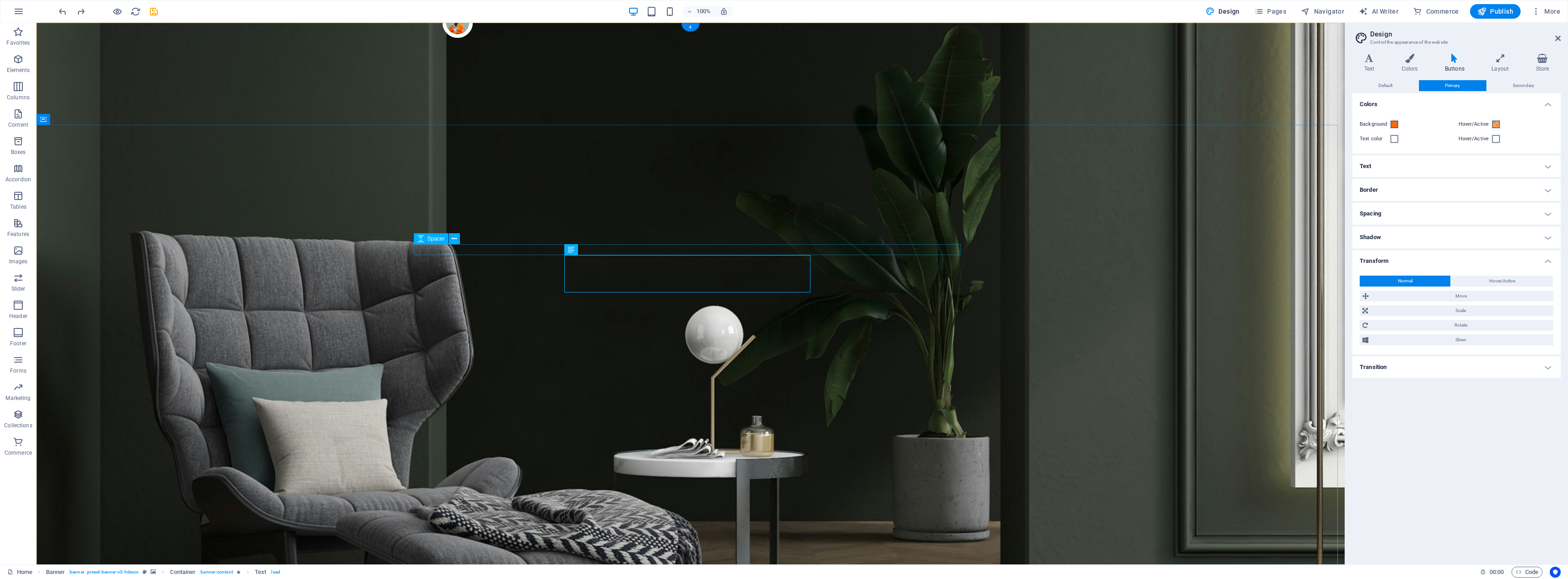
click at [596, 249] on icon at bounding box center [597, 250] width 5 height 10
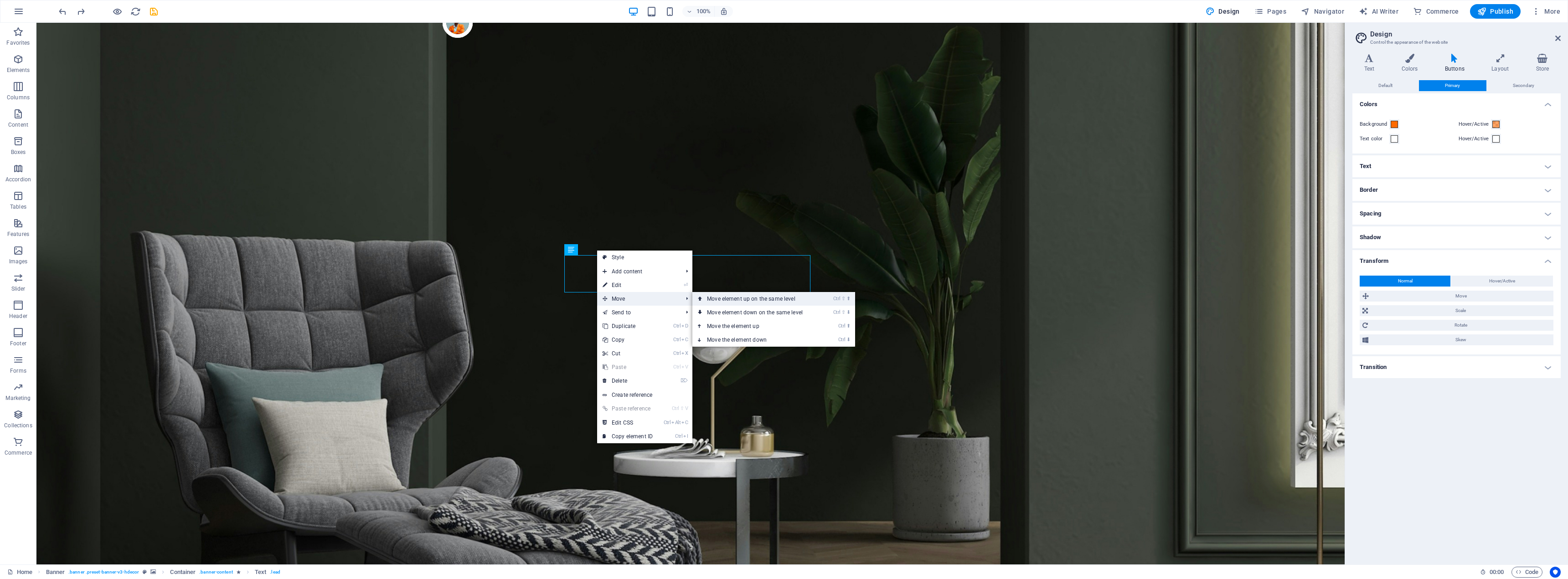
click at [727, 300] on link "Ctrl ⇧ ⬆ Move element up on the same level" at bounding box center [756, 299] width 128 height 13
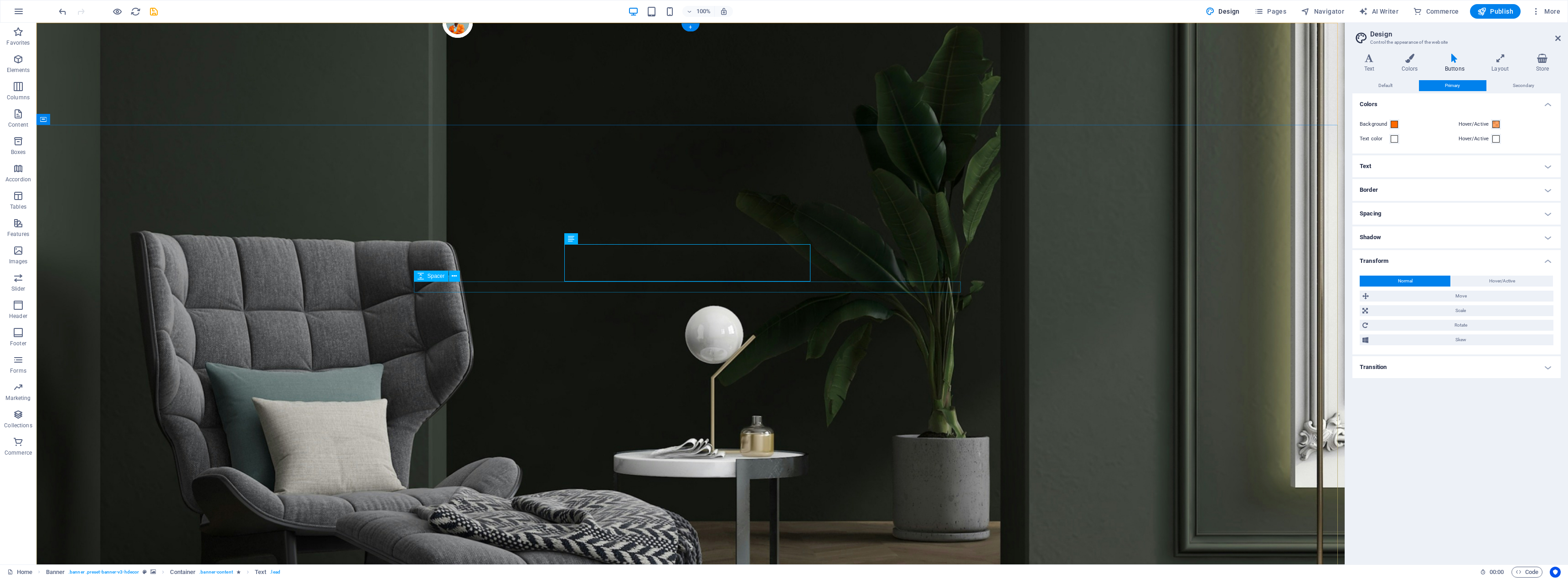
drag, startPoint x: 621, startPoint y: 259, endPoint x: 626, endPoint y: 290, distance: 31.4
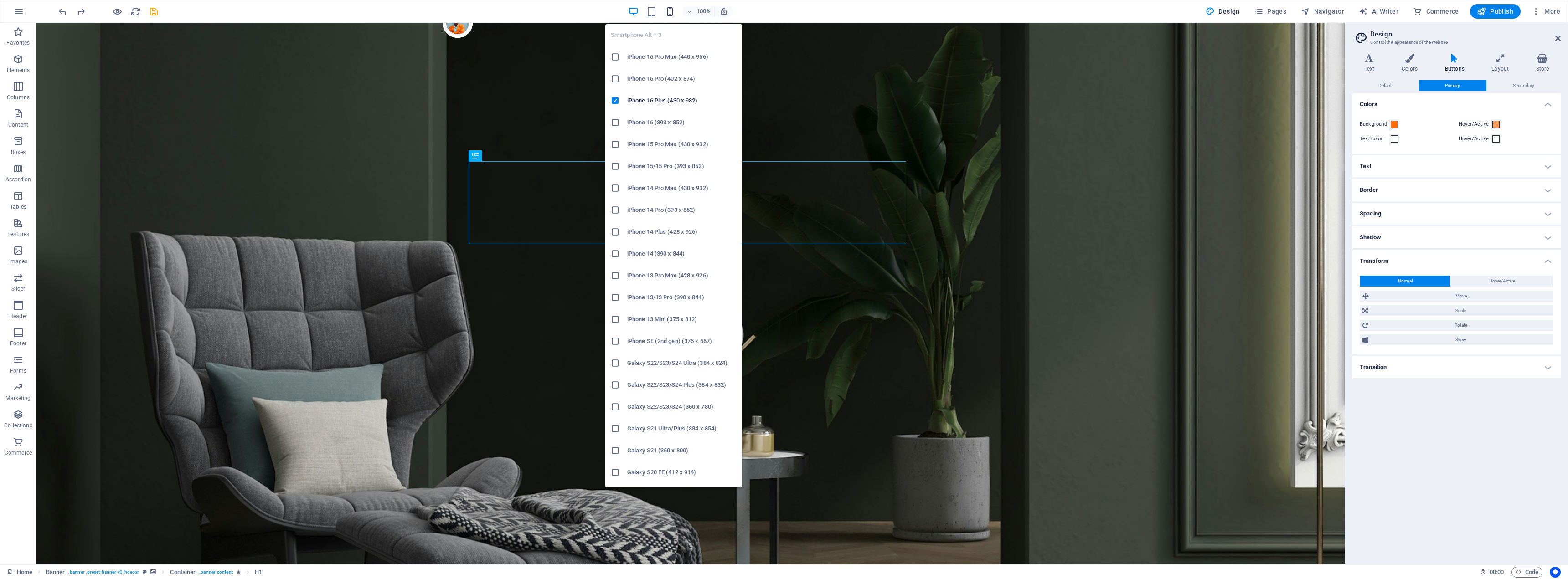
click at [671, 13] on icon "button" at bounding box center [670, 11] width 10 height 10
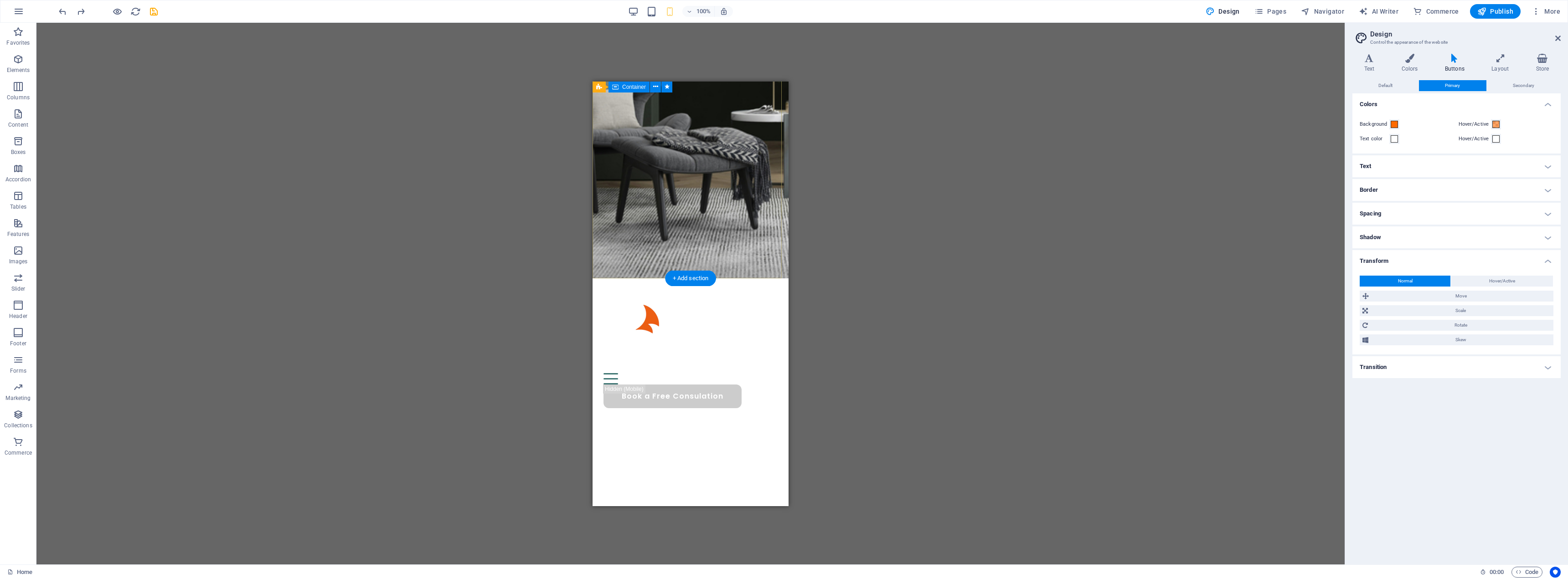
scroll to position [0, 0]
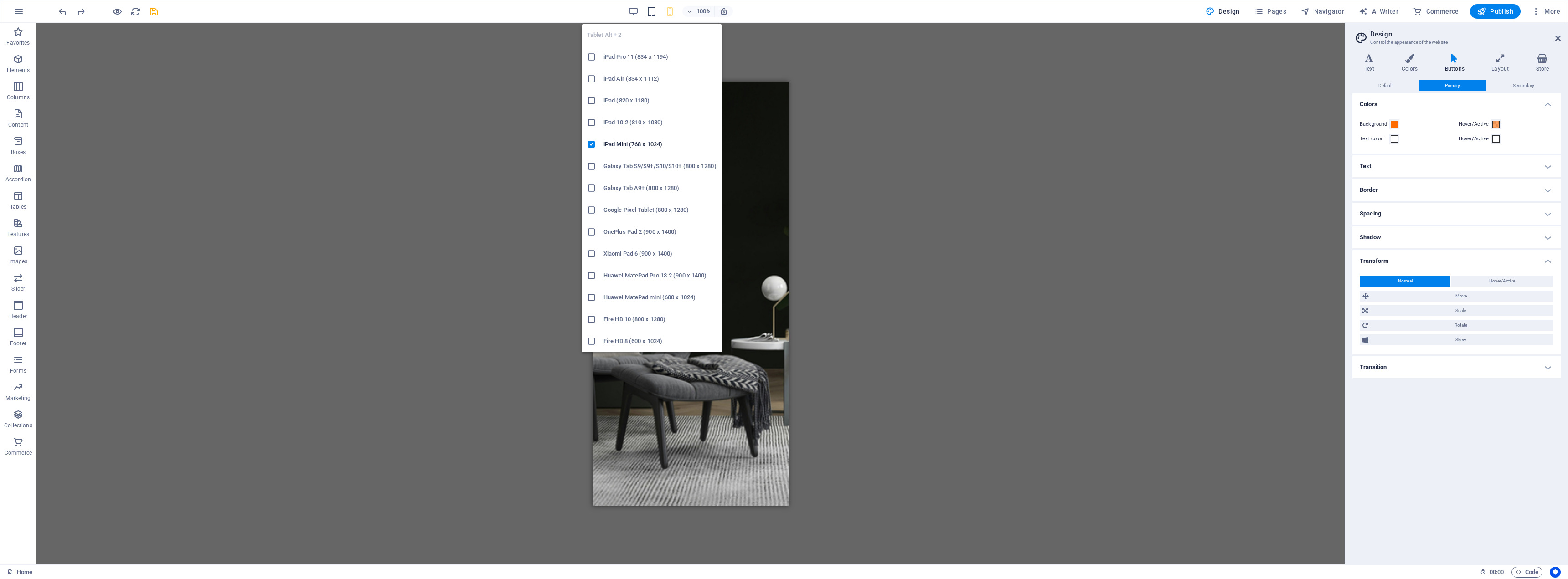
click at [654, 13] on icon "button" at bounding box center [651, 11] width 10 height 10
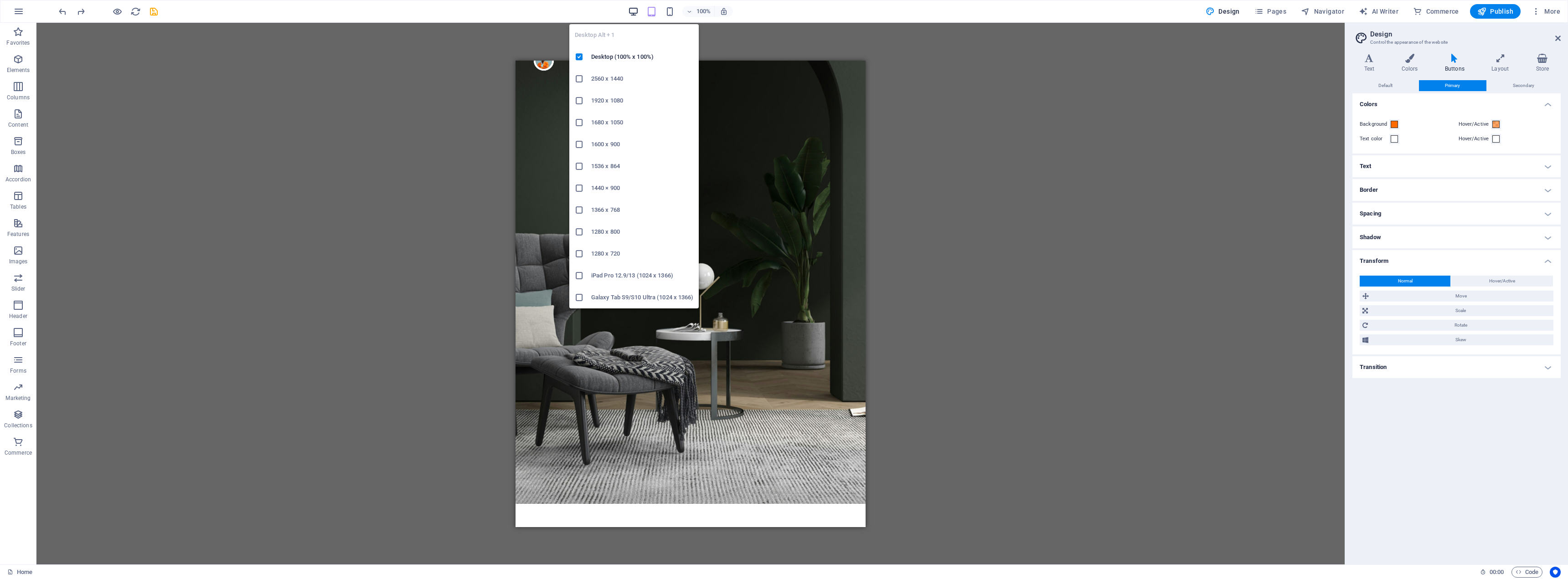
click at [635, 13] on icon "button" at bounding box center [633, 11] width 10 height 10
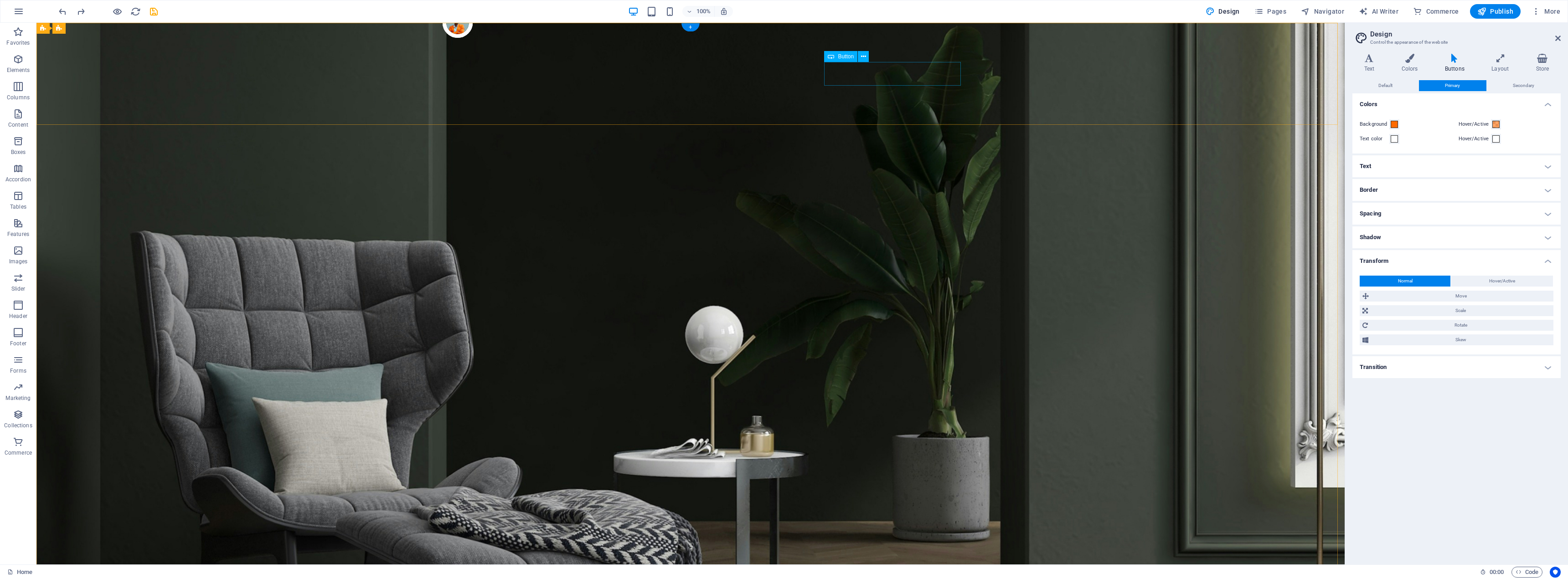
click at [1494, 59] on icon at bounding box center [1500, 58] width 41 height 9
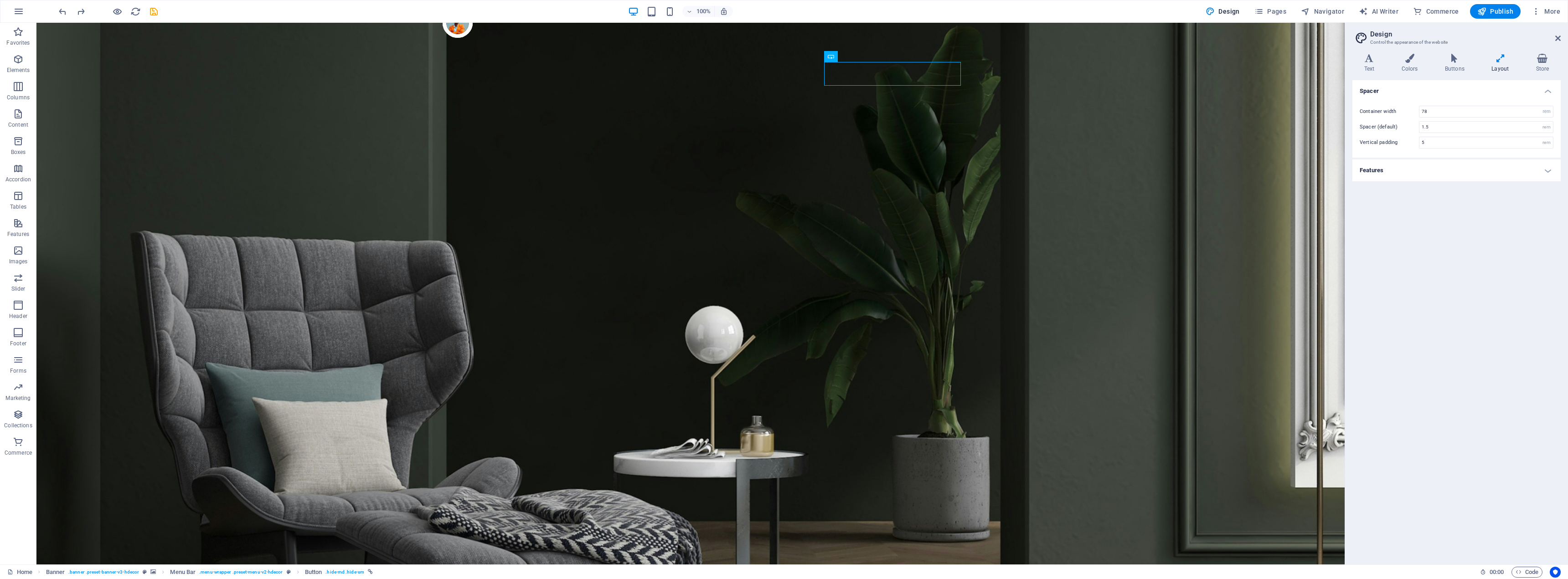
click at [1458, 176] on h4 "Features" at bounding box center [1457, 170] width 208 height 22
click at [1365, 57] on icon at bounding box center [1369, 58] width 33 height 9
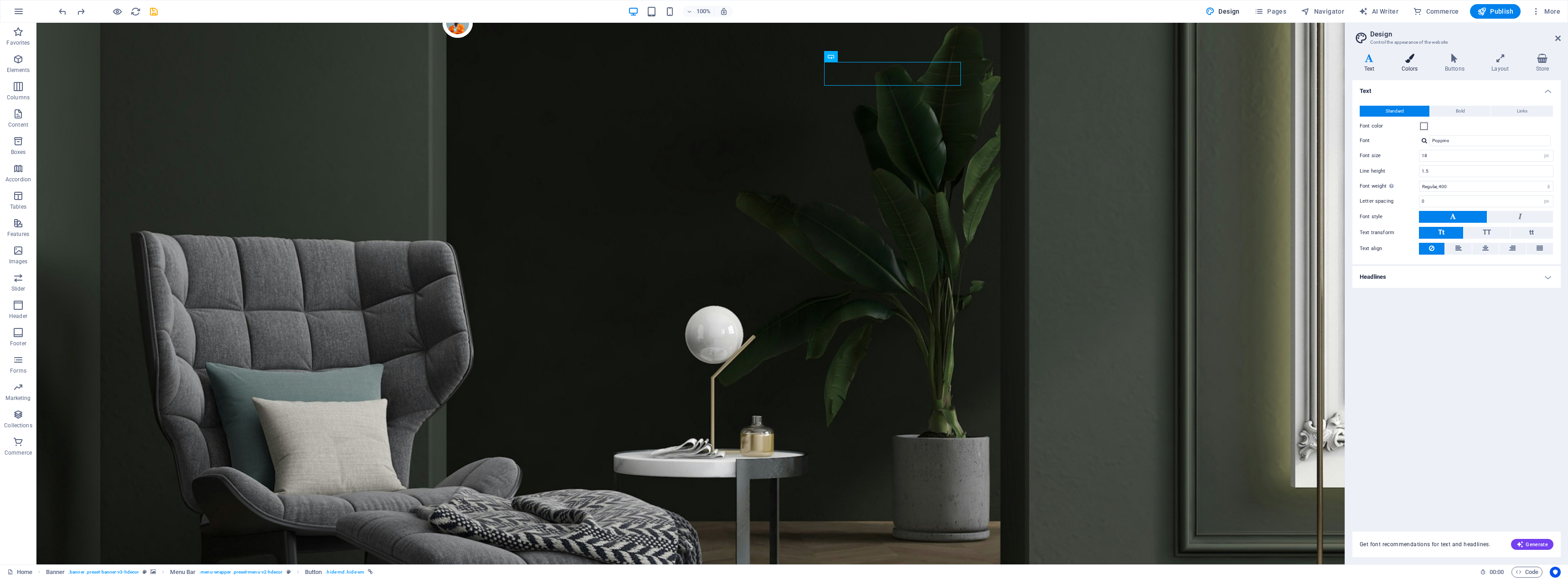
click at [1416, 63] on h4 "Colors" at bounding box center [1411, 63] width 43 height 19
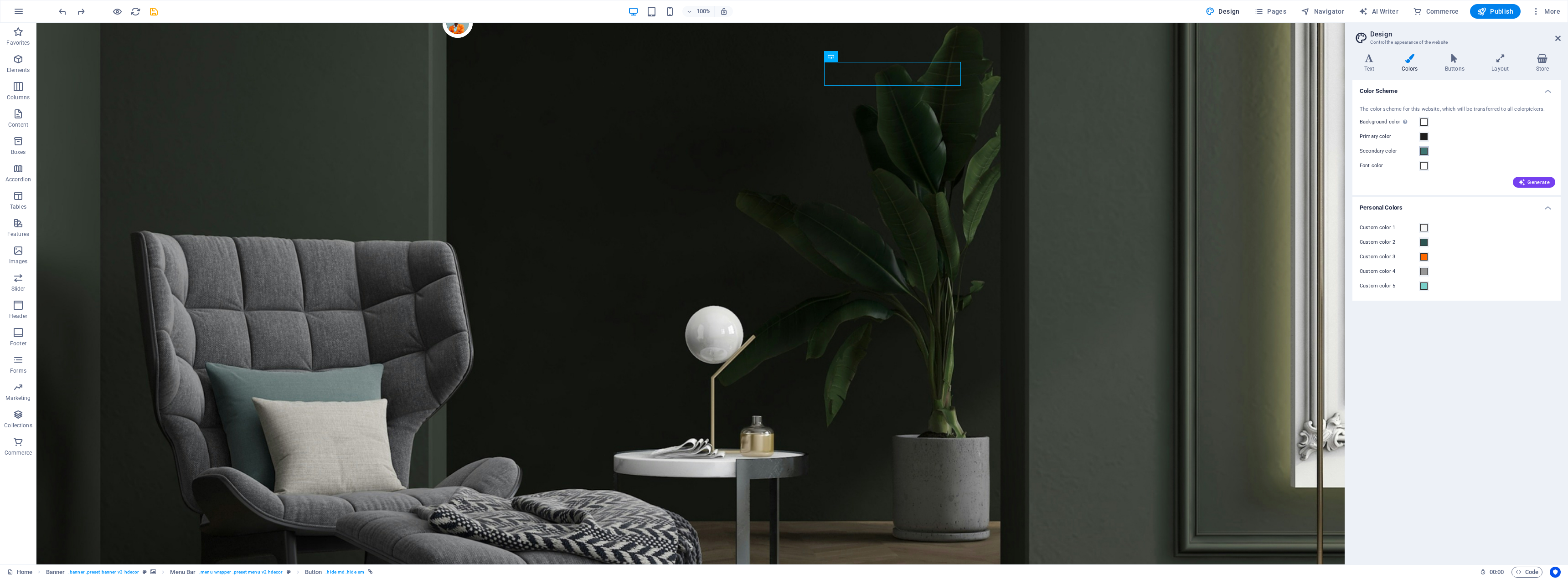
click at [1426, 151] on span at bounding box center [1424, 151] width 7 height 7
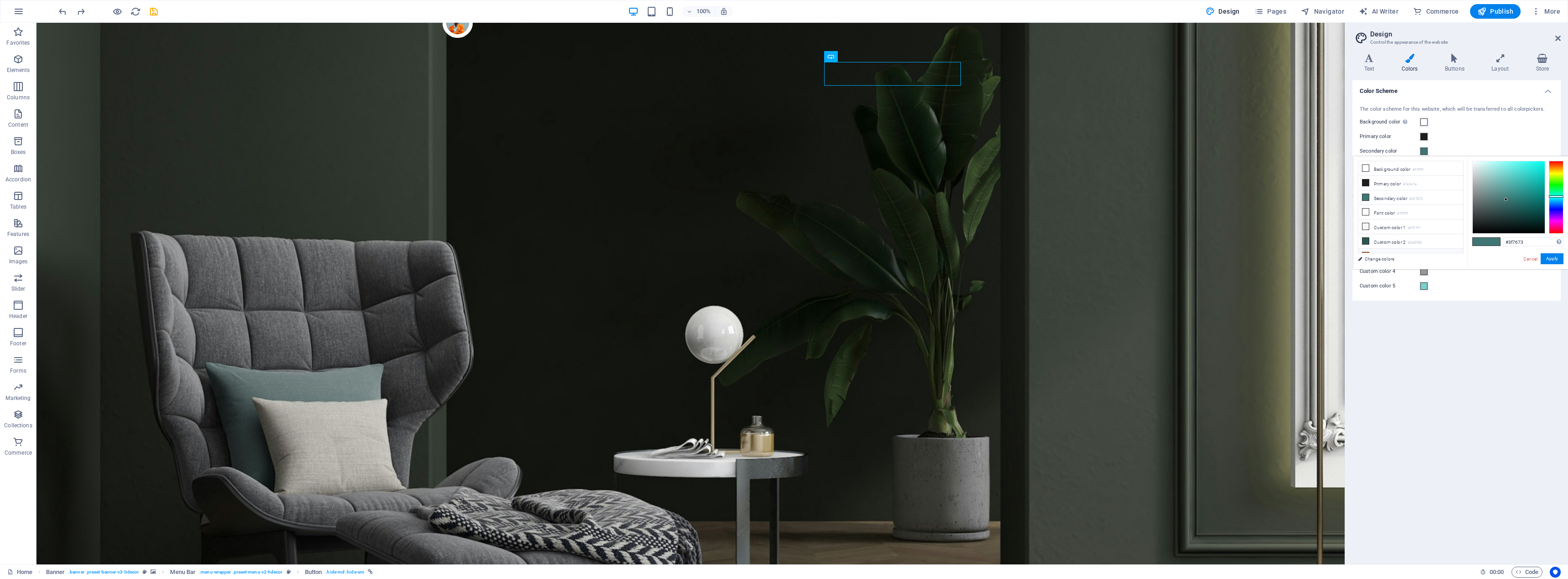
click at [1395, 249] on li "Custom color 3 #ff6a00" at bounding box center [1411, 256] width 105 height 15
type input "#ff6a00"
click at [1553, 256] on button "Apply" at bounding box center [1552, 258] width 23 height 11
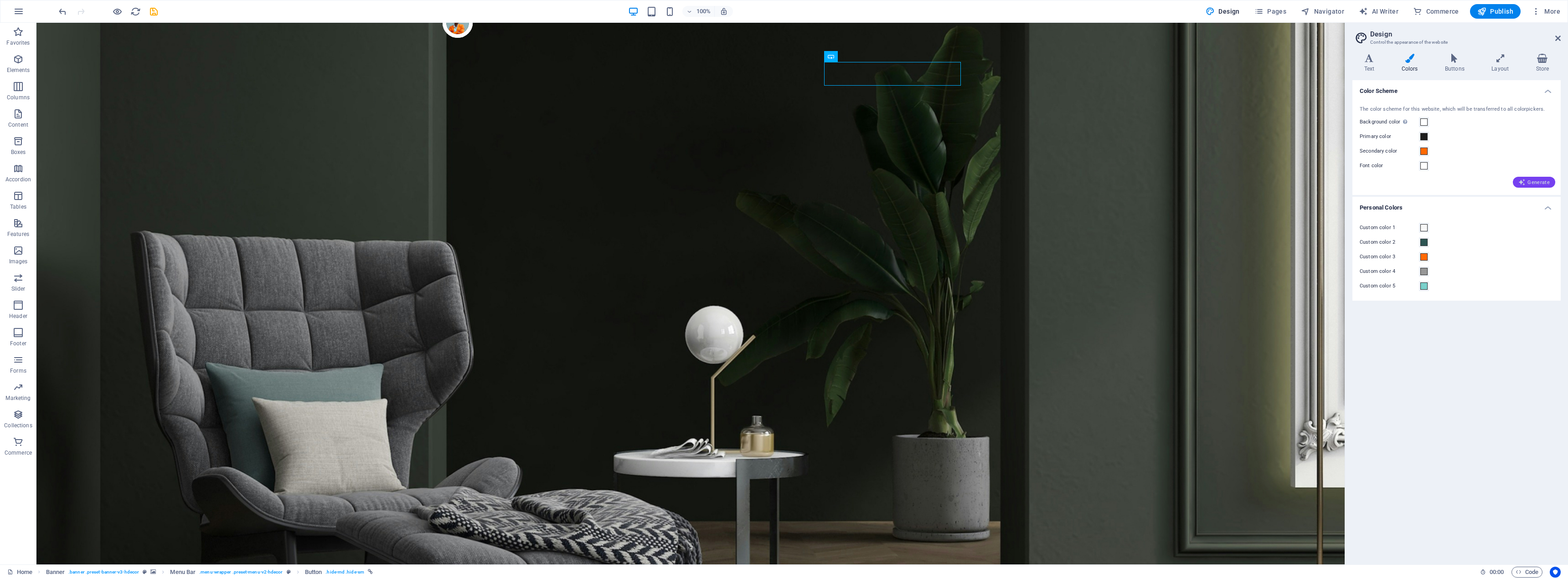
click at [1520, 180] on icon "button" at bounding box center [1522, 182] width 7 height 7
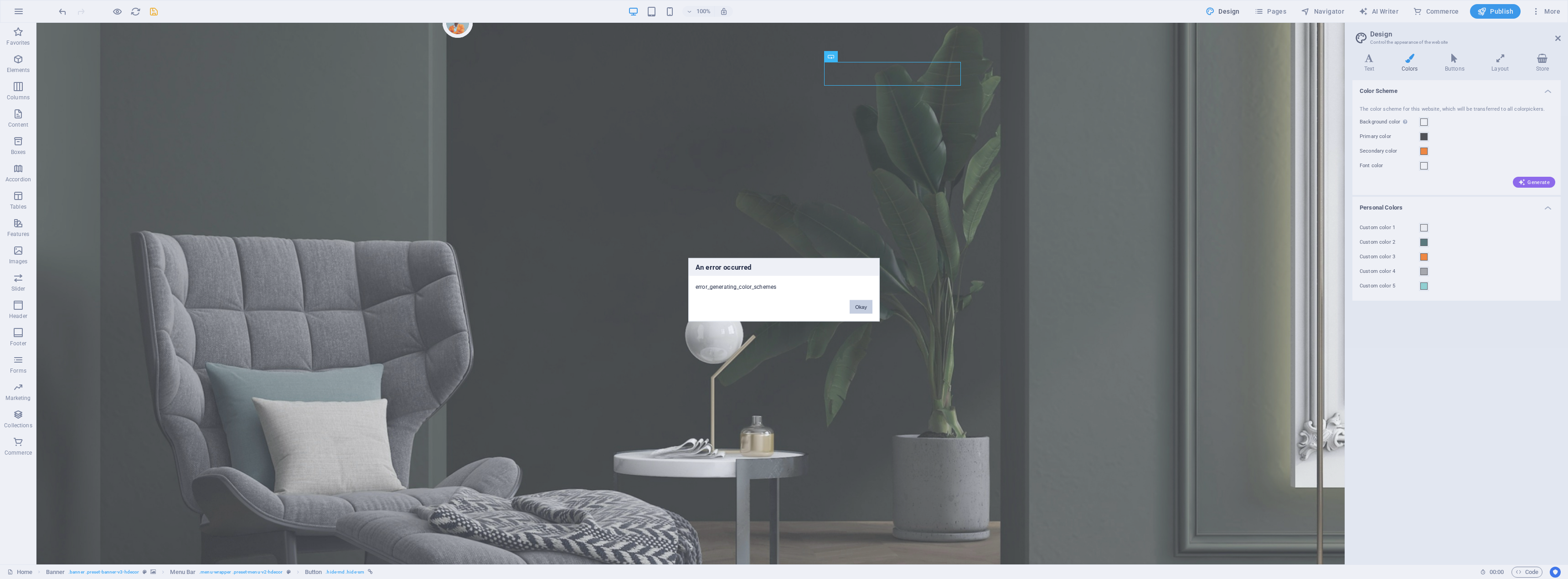
click at [869, 305] on button "Okay" at bounding box center [861, 307] width 23 height 13
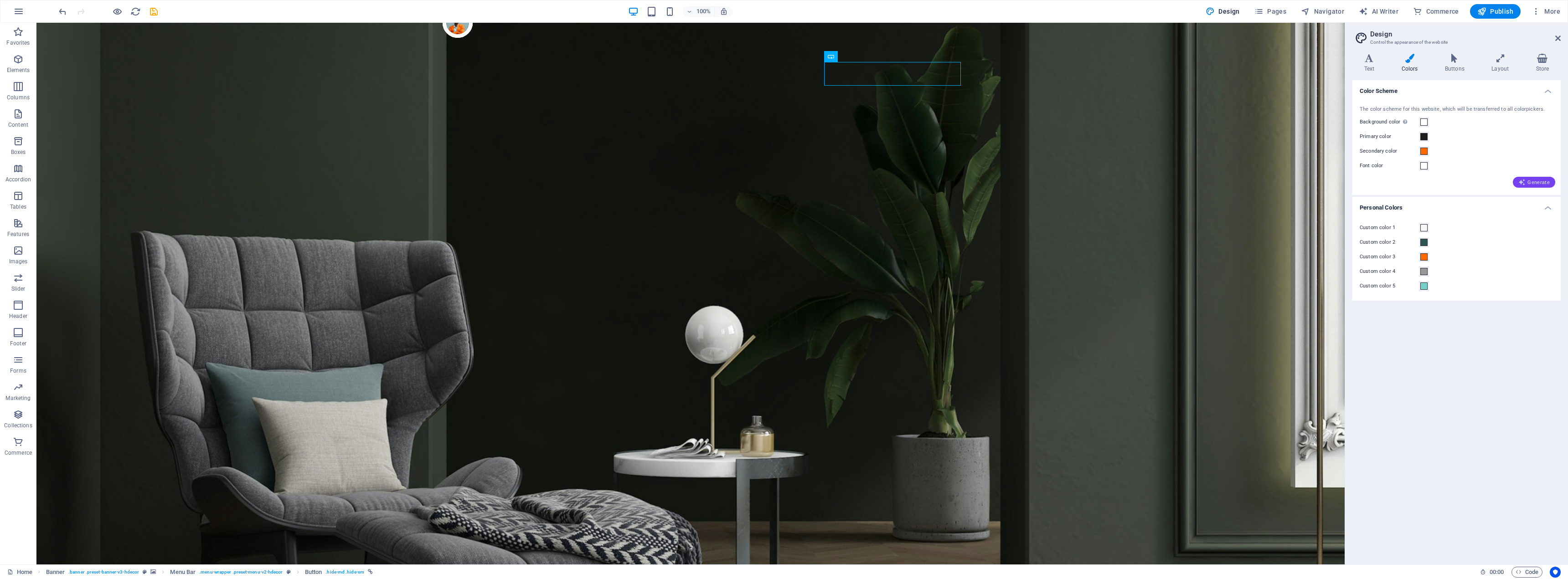
click at [1531, 184] on span "Generate" at bounding box center [1534, 182] width 32 height 7
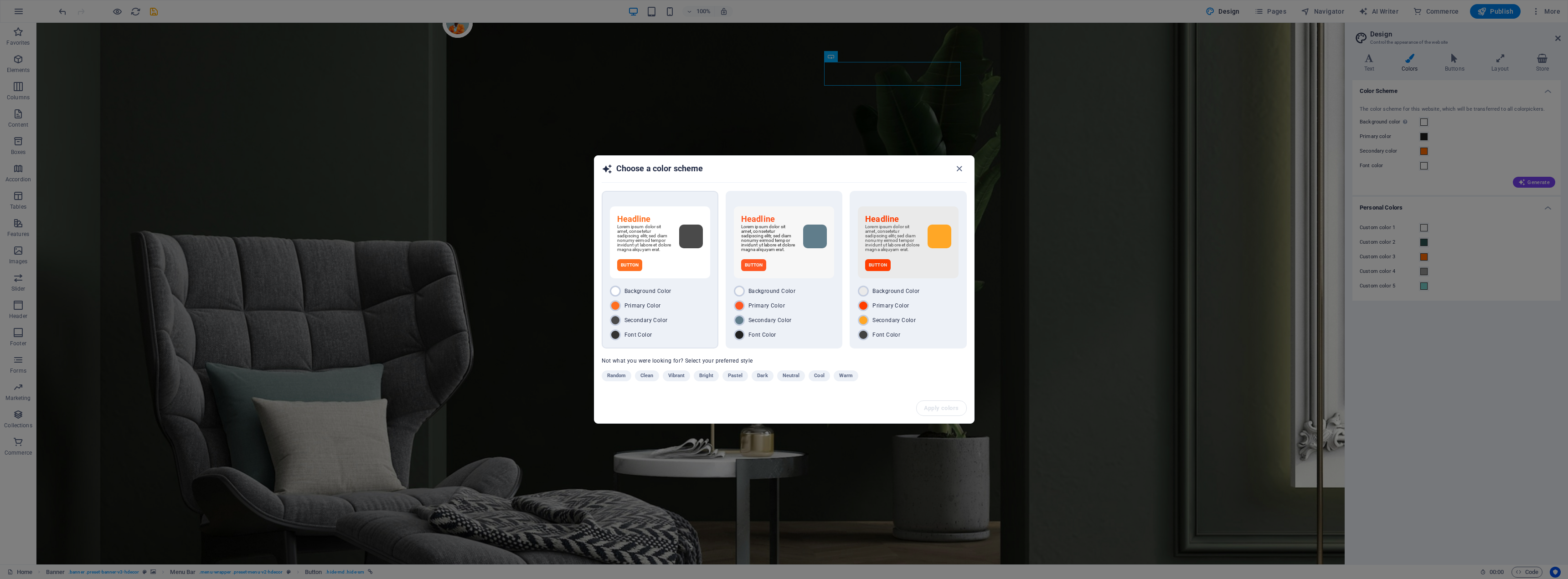
click at [666, 317] on div "Secondary Color" at bounding box center [660, 320] width 100 height 11
click at [940, 412] on span "Apply colors" at bounding box center [942, 408] width 35 height 7
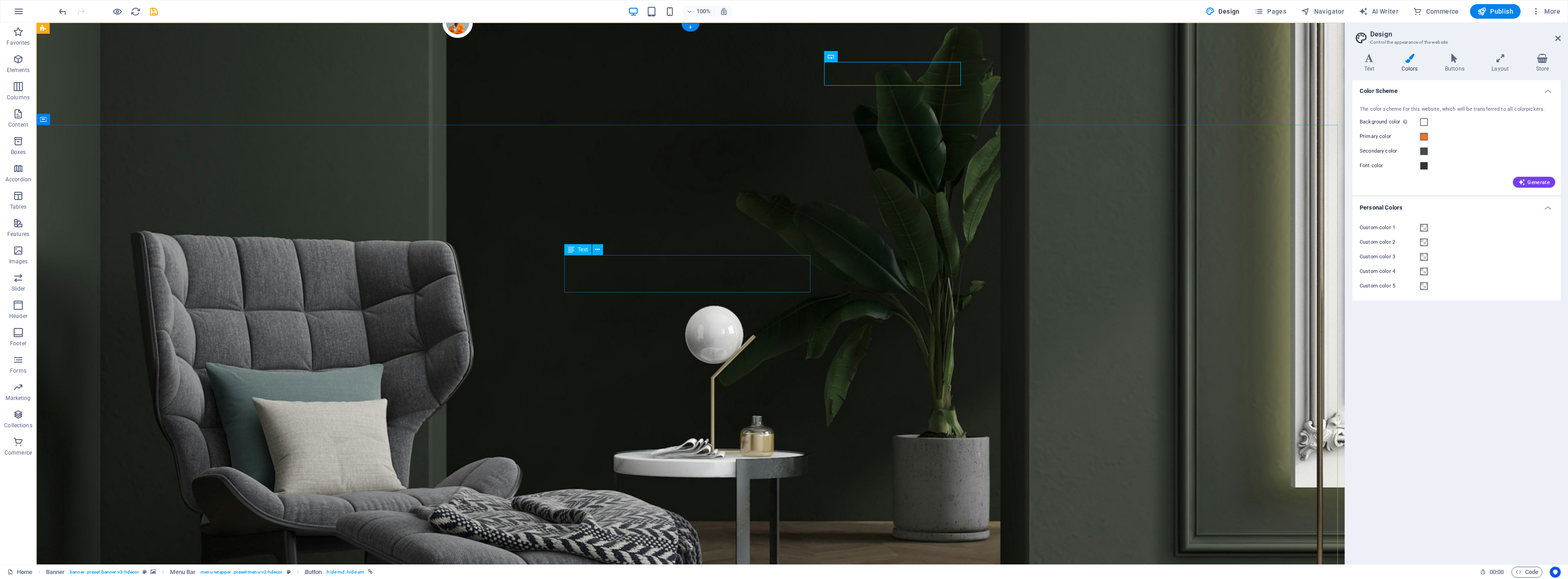
drag, startPoint x: 1355, startPoint y: 63, endPoint x: 1360, endPoint y: 63, distance: 5.0
click at [1356, 63] on h4 "Text" at bounding box center [1371, 63] width 37 height 19
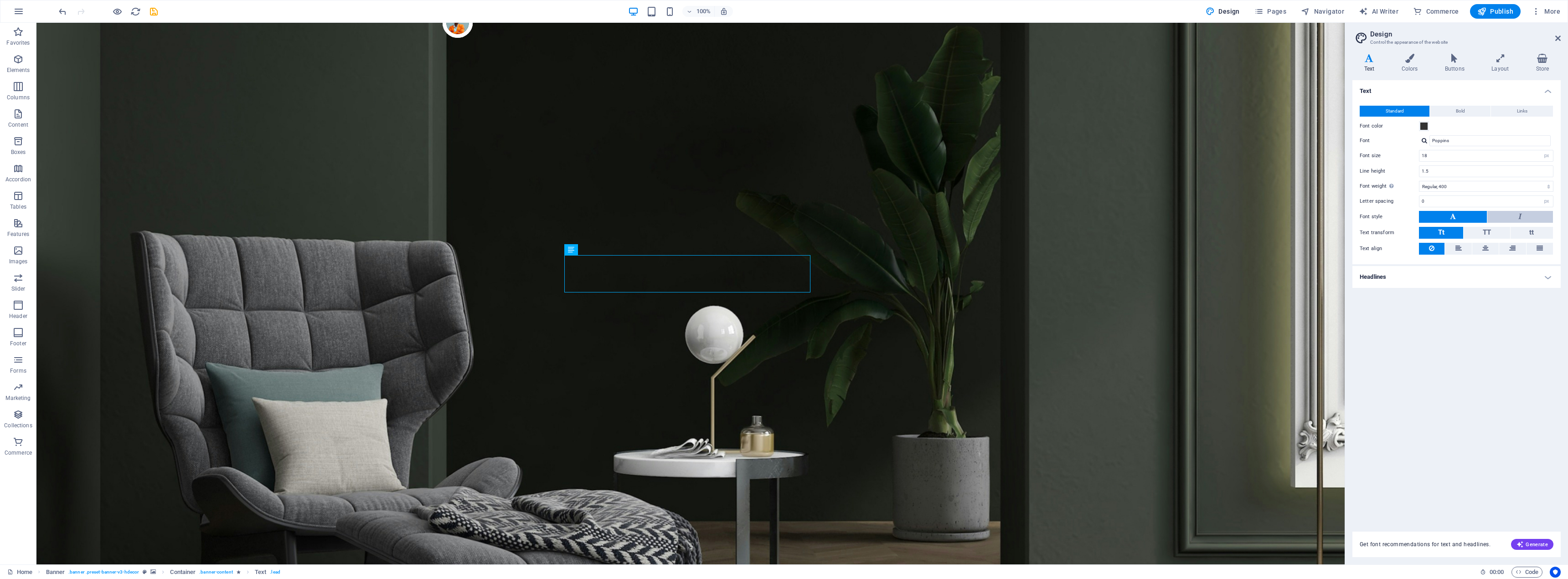
click at [1507, 217] on button at bounding box center [1520, 217] width 66 height 12
click at [1477, 218] on button at bounding box center [1453, 217] width 68 height 12
click at [1424, 126] on span at bounding box center [1424, 126] width 7 height 7
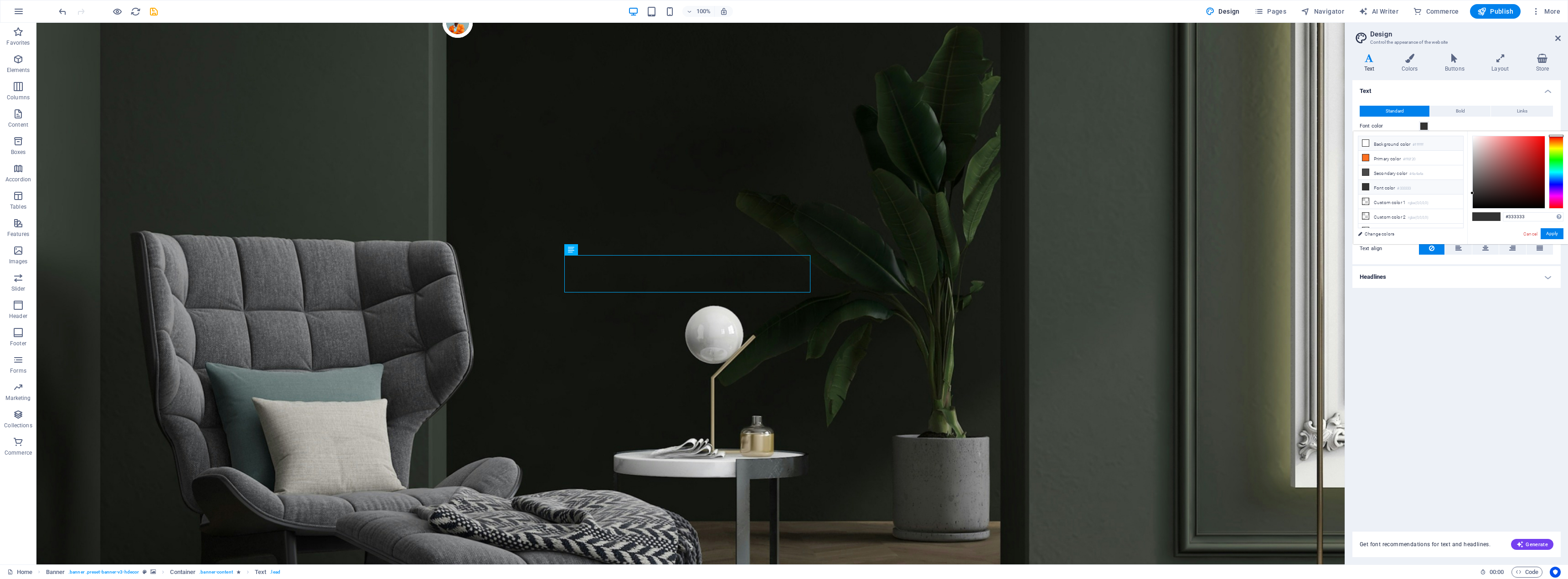
click at [1406, 143] on li "Background color #ffffff" at bounding box center [1411, 144] width 105 height 15
type input "#ffffff"
click at [1549, 234] on button "Apply" at bounding box center [1552, 234] width 23 height 11
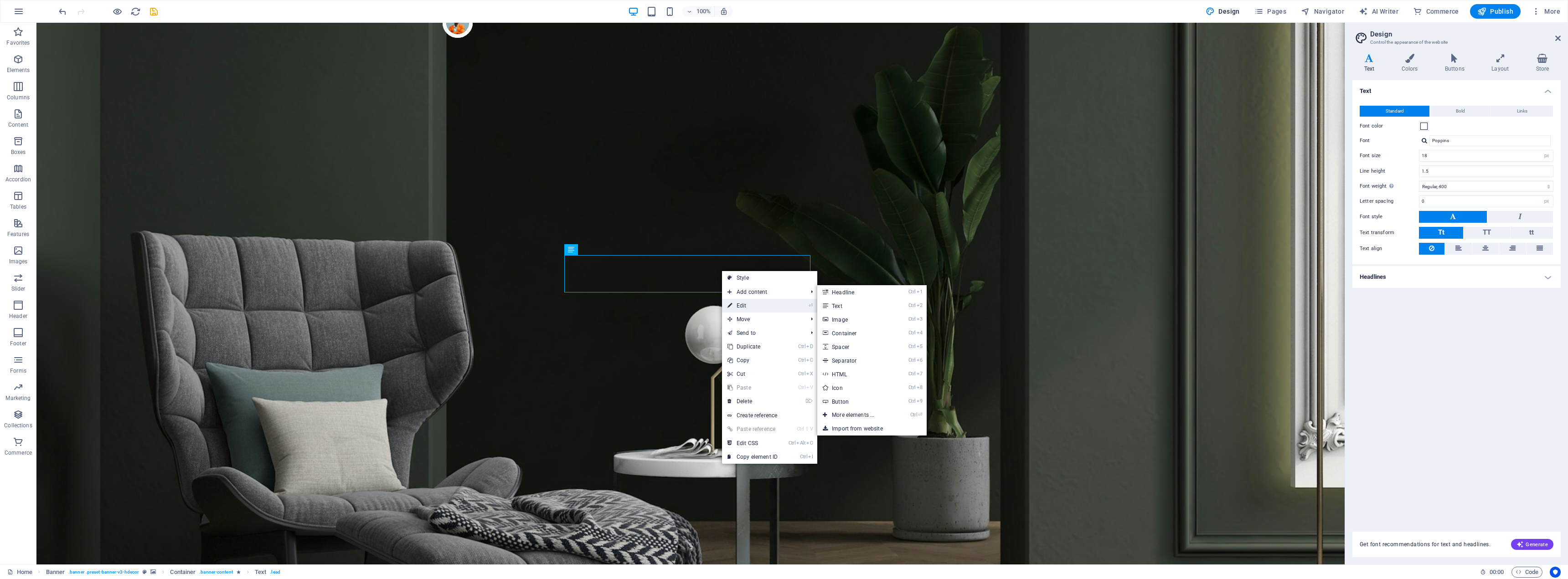
click at [758, 299] on link "⏎ Edit" at bounding box center [752, 305] width 61 height 13
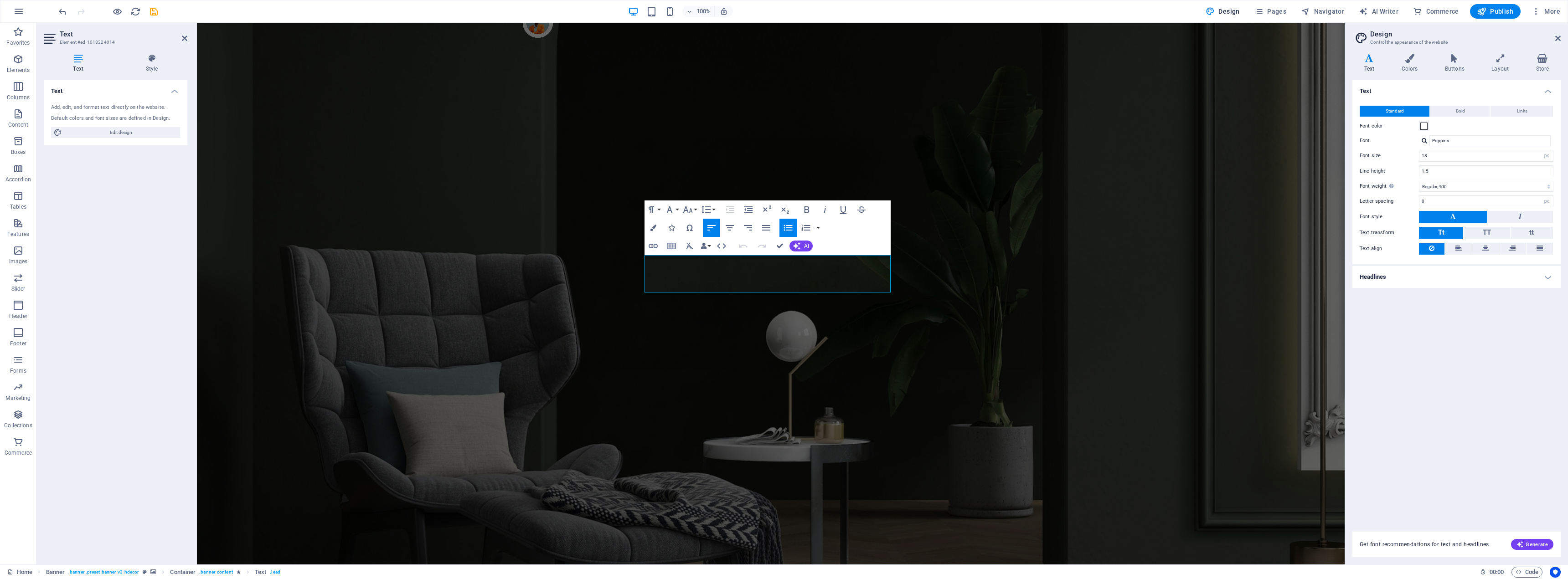
click at [783, 227] on icon "button" at bounding box center [788, 227] width 11 height 11
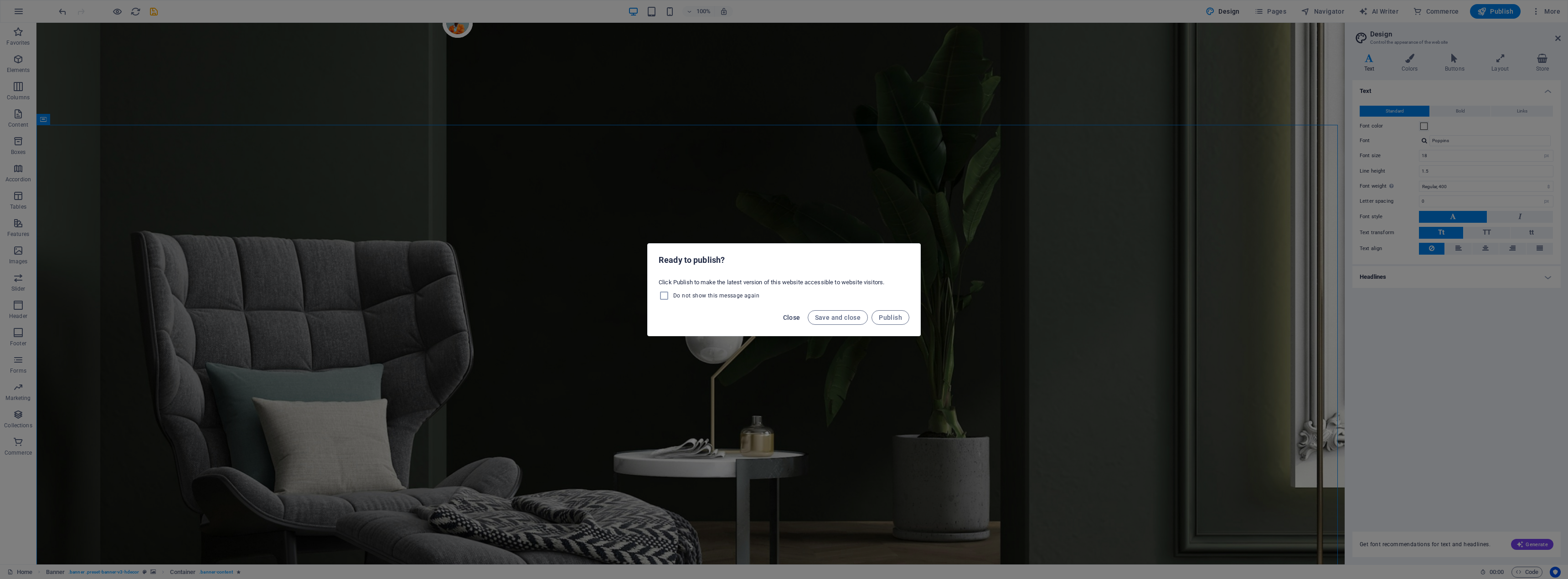
click at [789, 315] on span "Close" at bounding box center [792, 317] width 17 height 7
